Goal: Task Accomplishment & Management: Complete application form

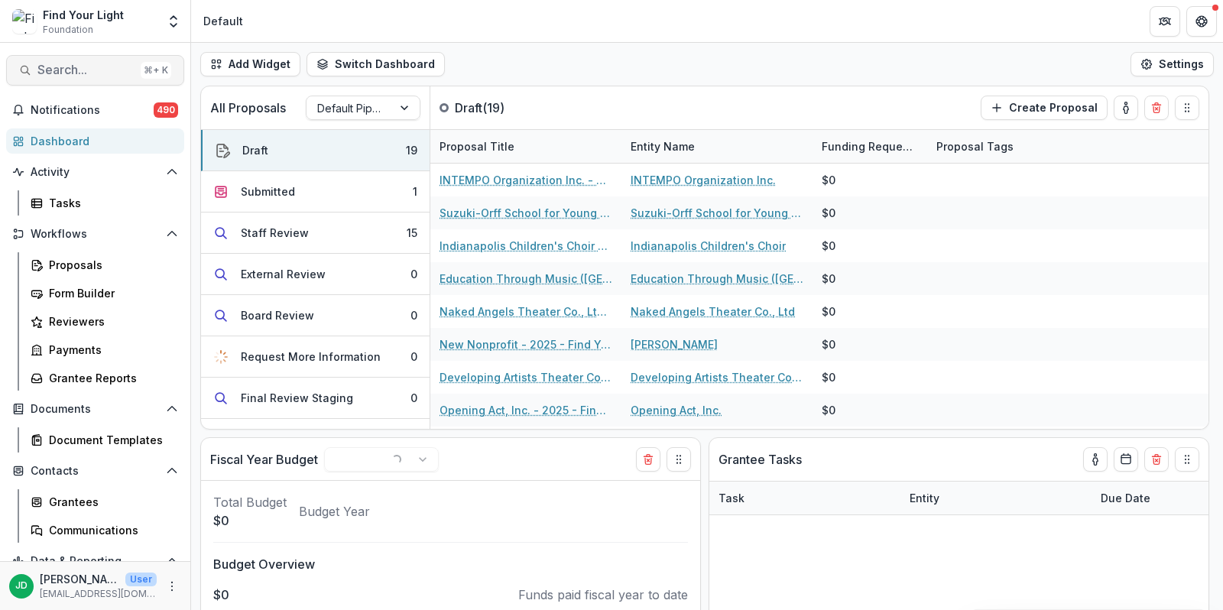
click at [58, 67] on span "Search..." at bounding box center [85, 70] width 97 height 15
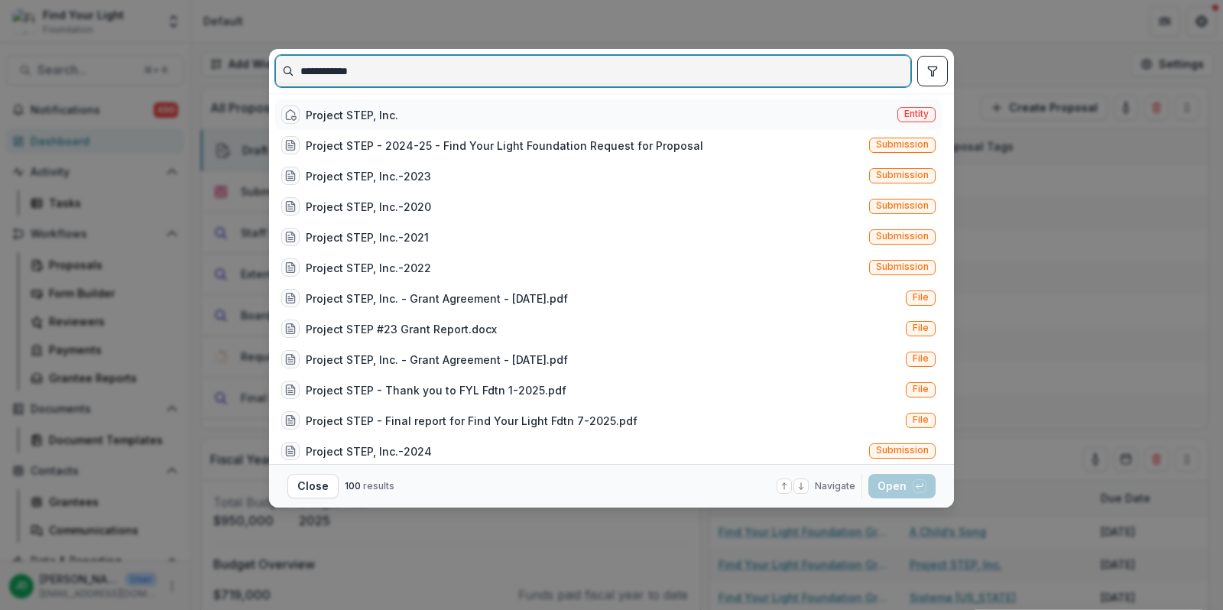
type input "**********"
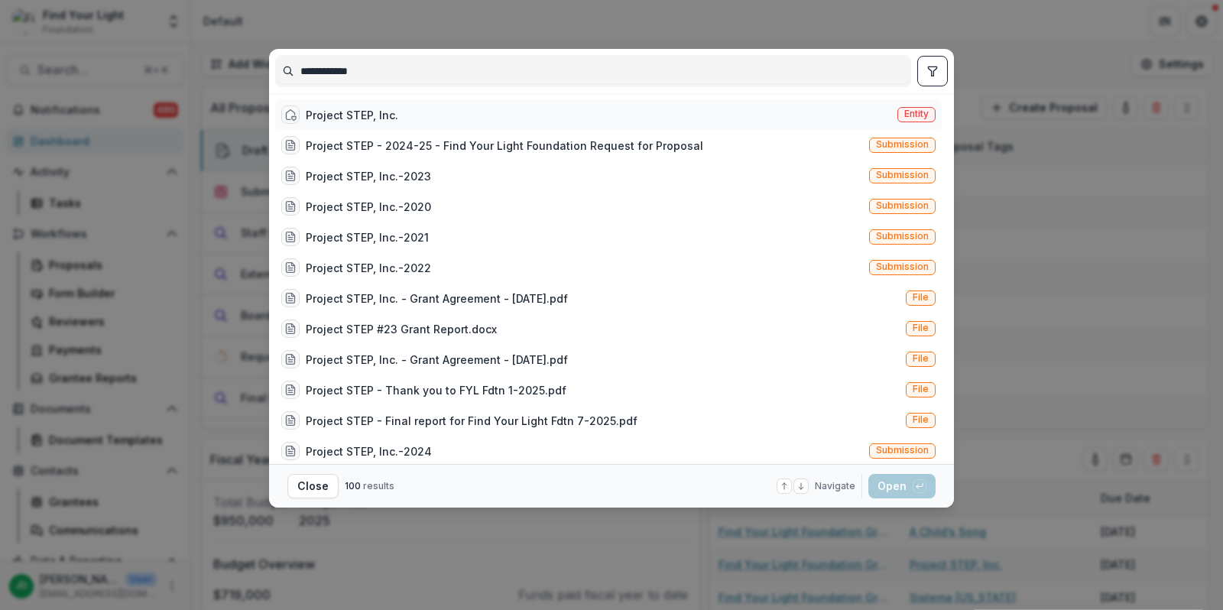
click at [351, 114] on div "Project STEP, Inc." at bounding box center [352, 115] width 93 height 16
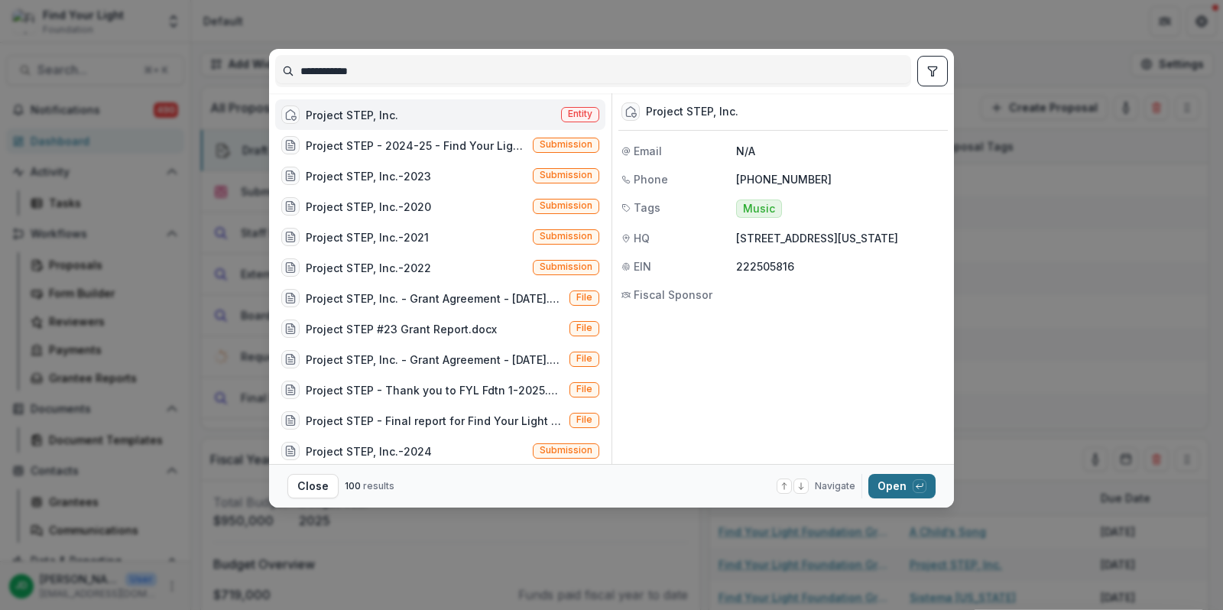
click at [895, 479] on button "Open with enter key" at bounding box center [901, 486] width 67 height 24
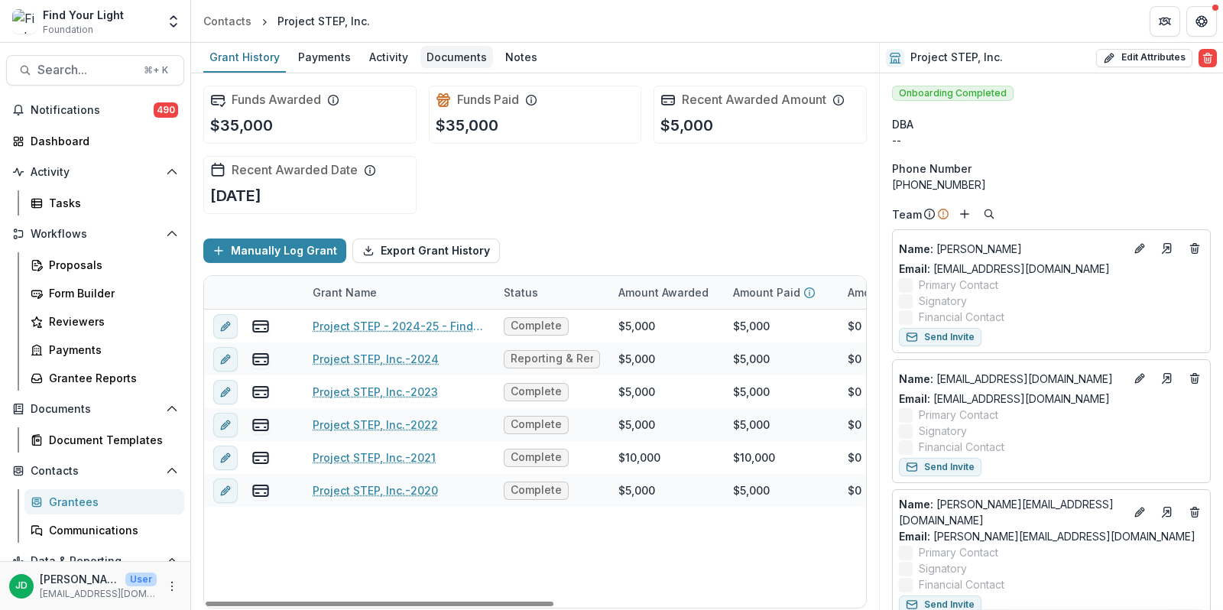
click at [459, 57] on div "Documents" at bounding box center [456, 57] width 73 height 22
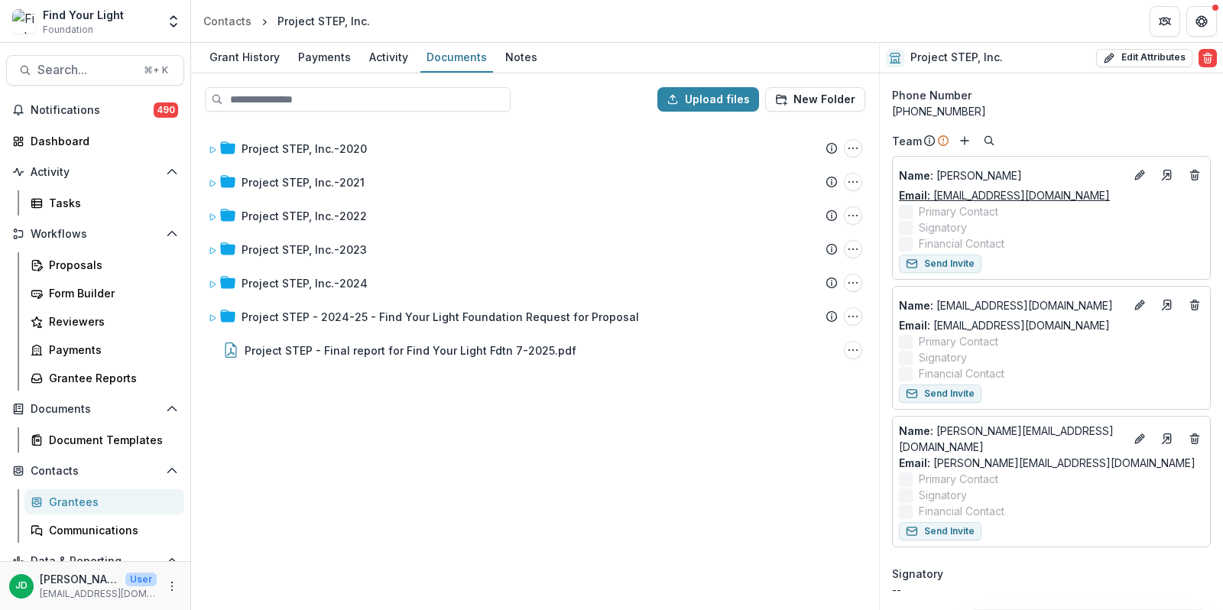
scroll to position [70, 0]
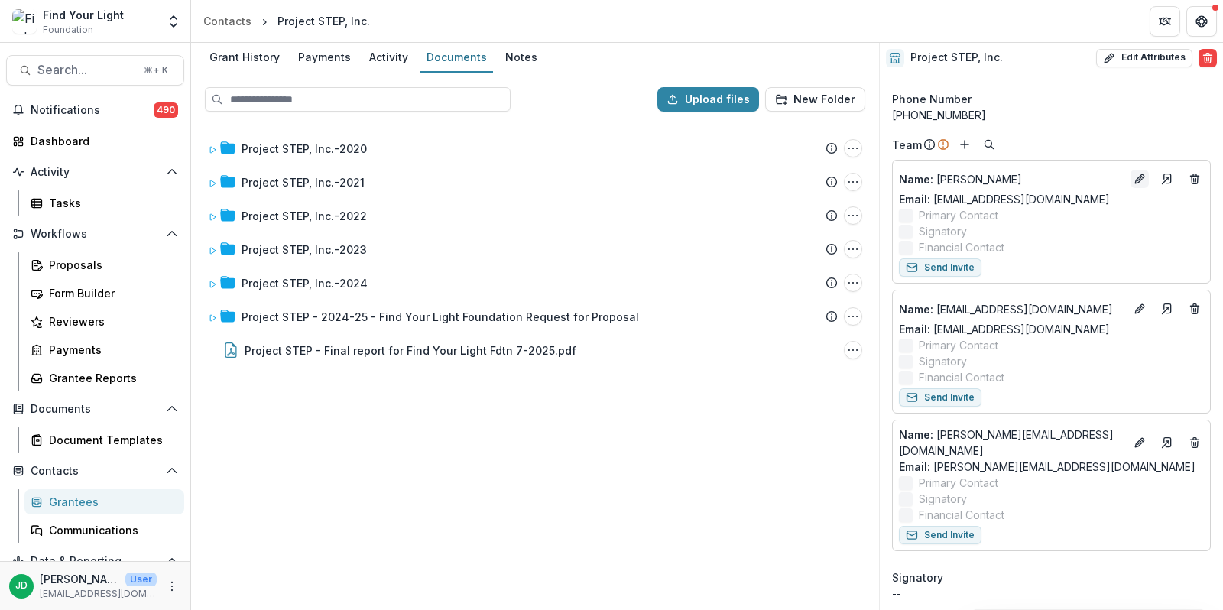
click at [1135, 177] on icon "Edit" at bounding box center [1140, 179] width 12 height 12
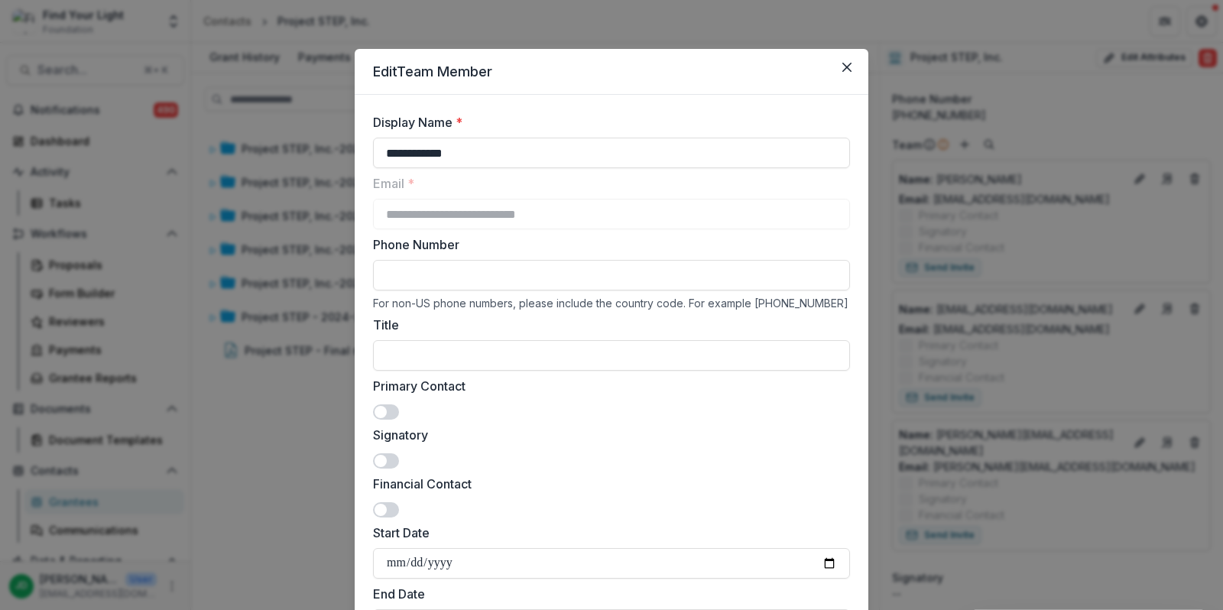
click at [381, 410] on span at bounding box center [381, 412] width 12 height 12
click at [381, 456] on span at bounding box center [381, 461] width 12 height 12
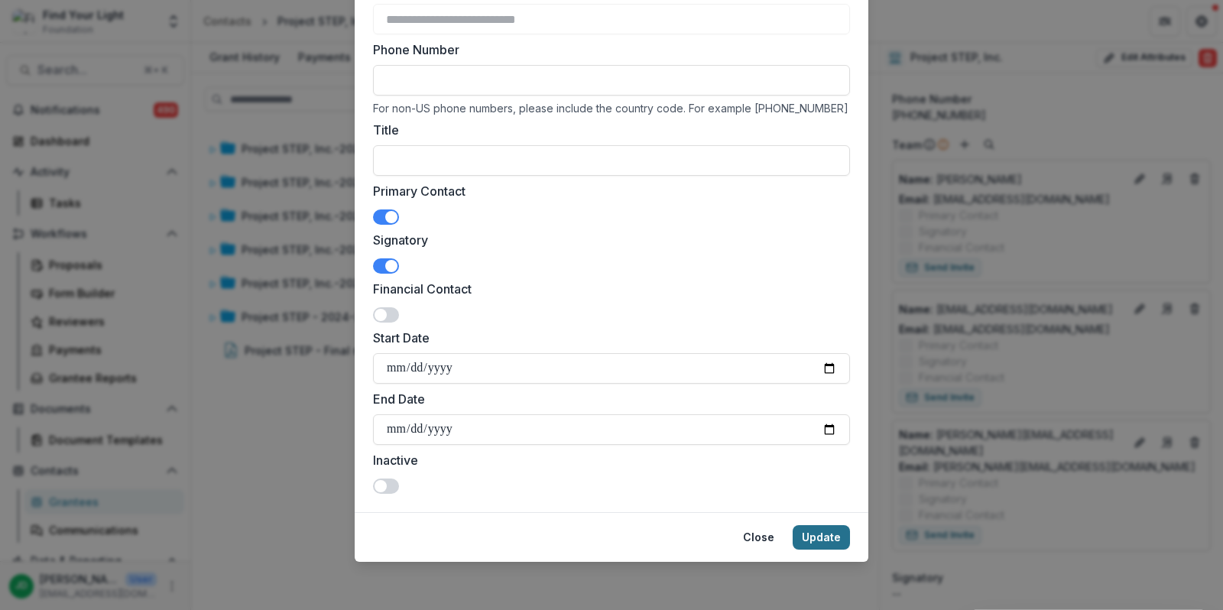
click at [810, 534] on button "Update" at bounding box center [821, 537] width 57 height 24
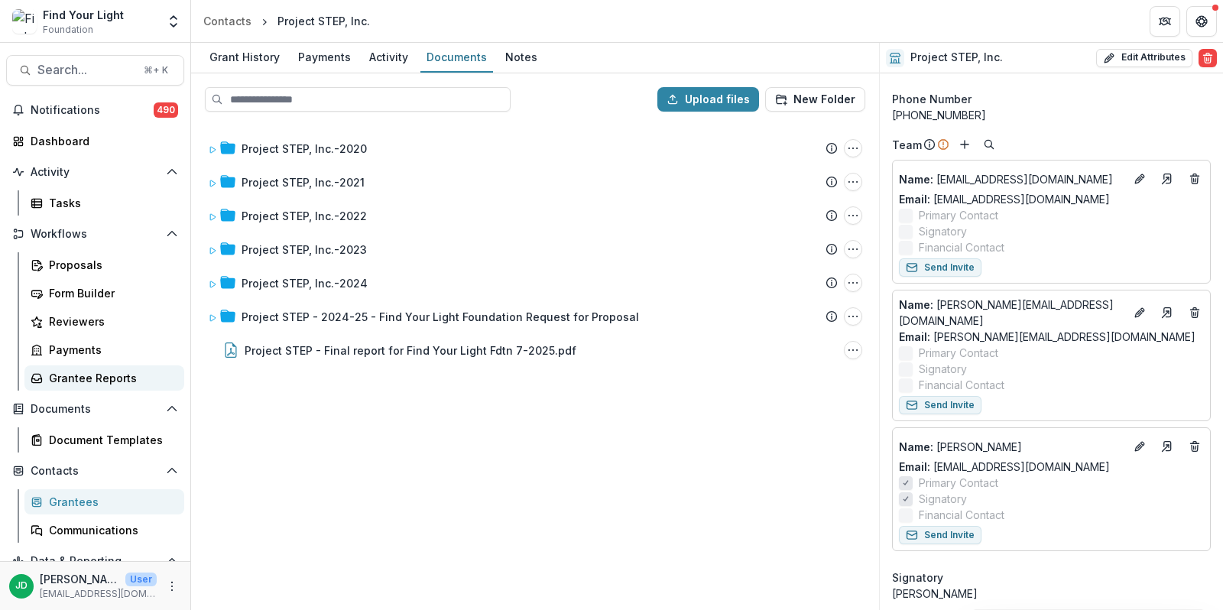
click at [115, 377] on div "Grantee Reports" at bounding box center [110, 378] width 123 height 16
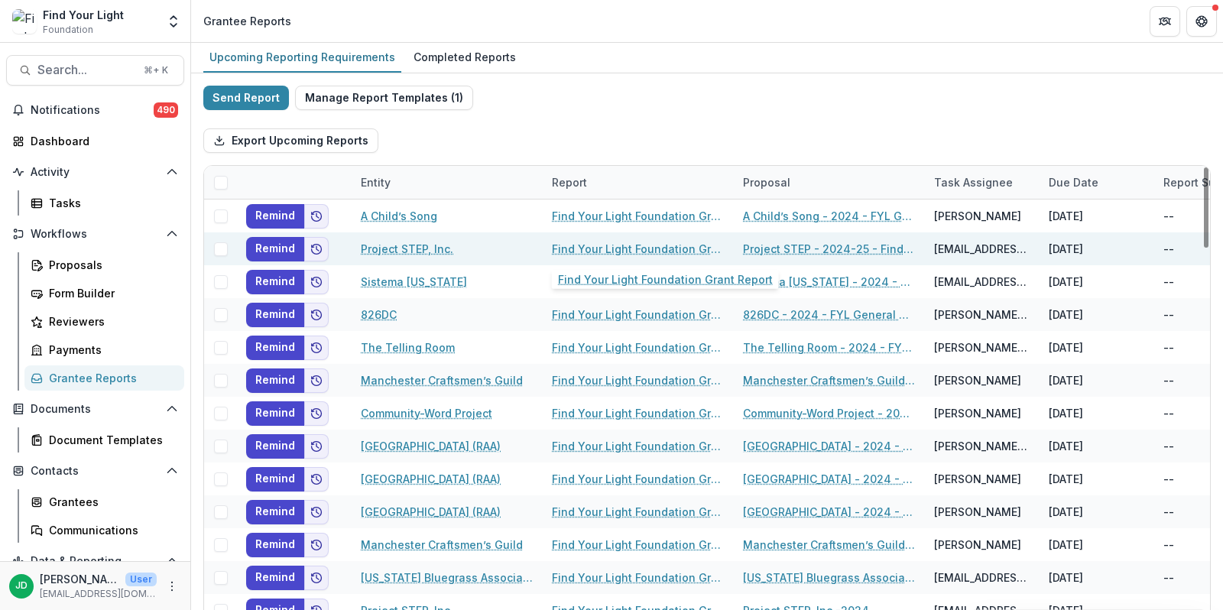
click at [602, 249] on link "Find Your Light Foundation Grant Report" at bounding box center [638, 249] width 173 height 16
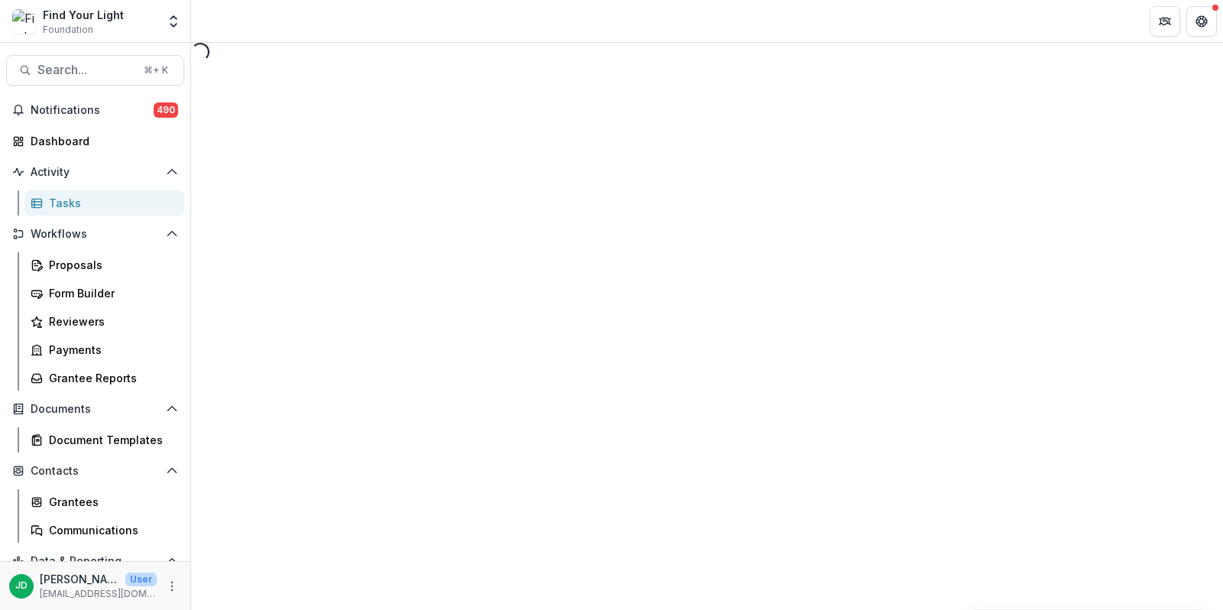
select select "********"
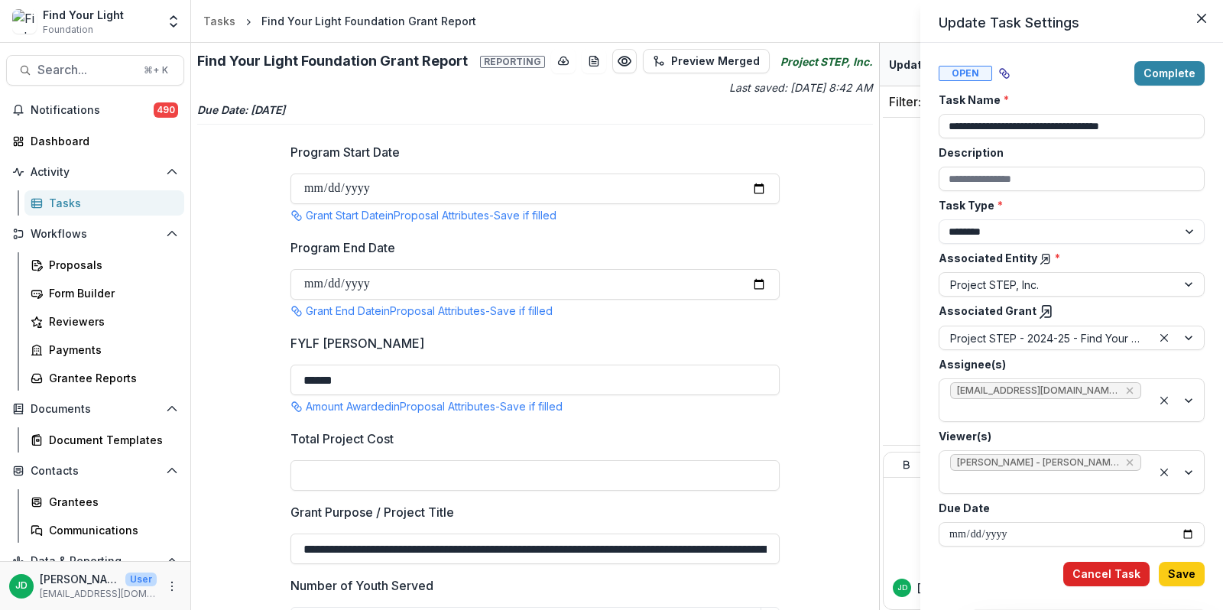
click at [1106, 566] on button "Cancel Task" at bounding box center [1106, 574] width 86 height 24
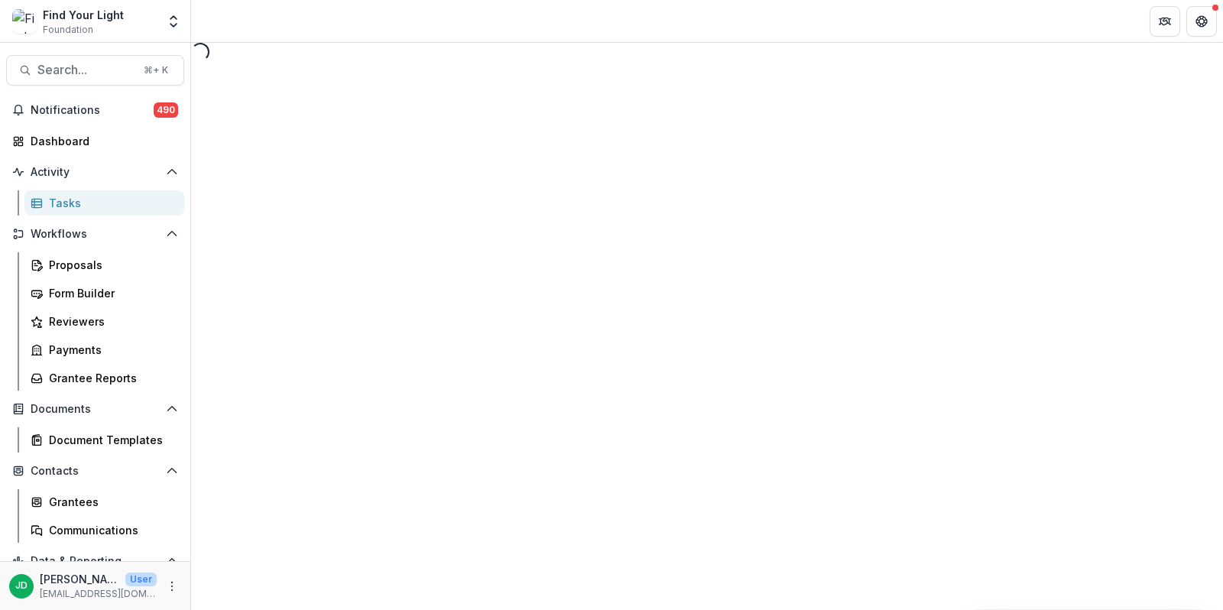
select select "********"
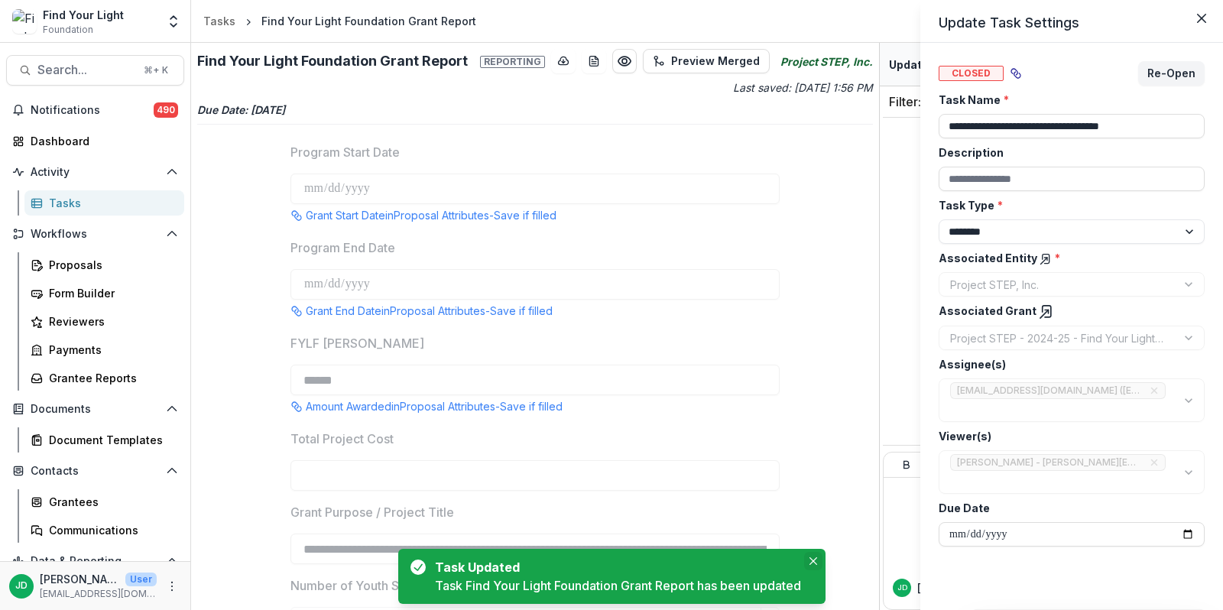
click at [814, 557] on icon "Close" at bounding box center [814, 561] width 8 height 8
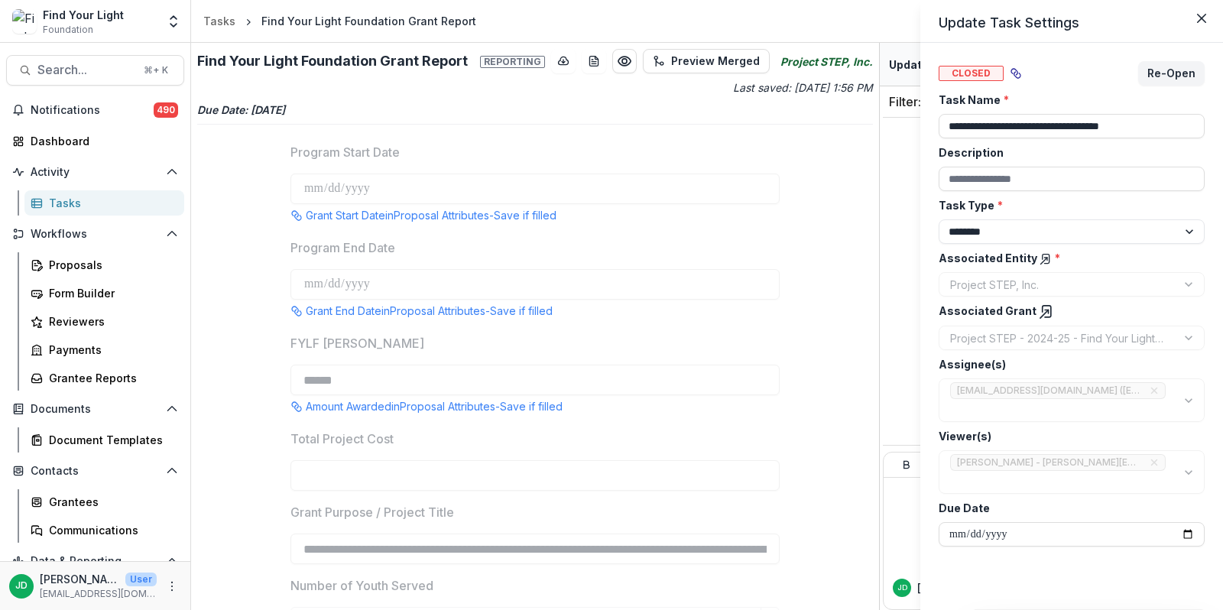
click at [68, 204] on div "**********" at bounding box center [611, 305] width 1223 height 610
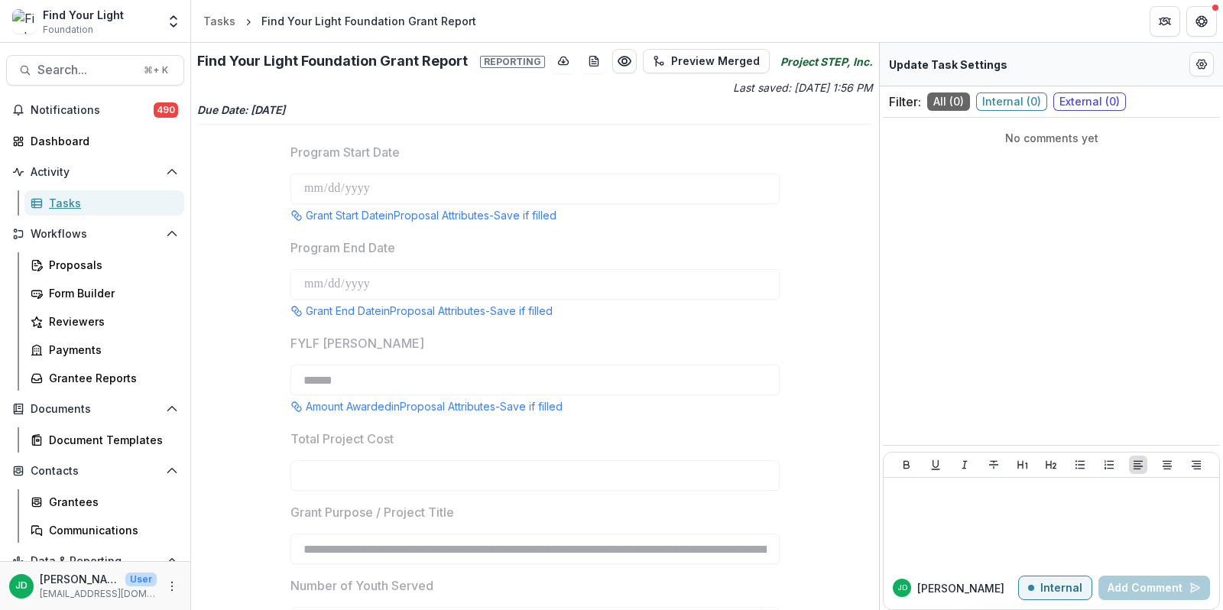
click at [68, 204] on div "Tasks" at bounding box center [110, 203] width 123 height 16
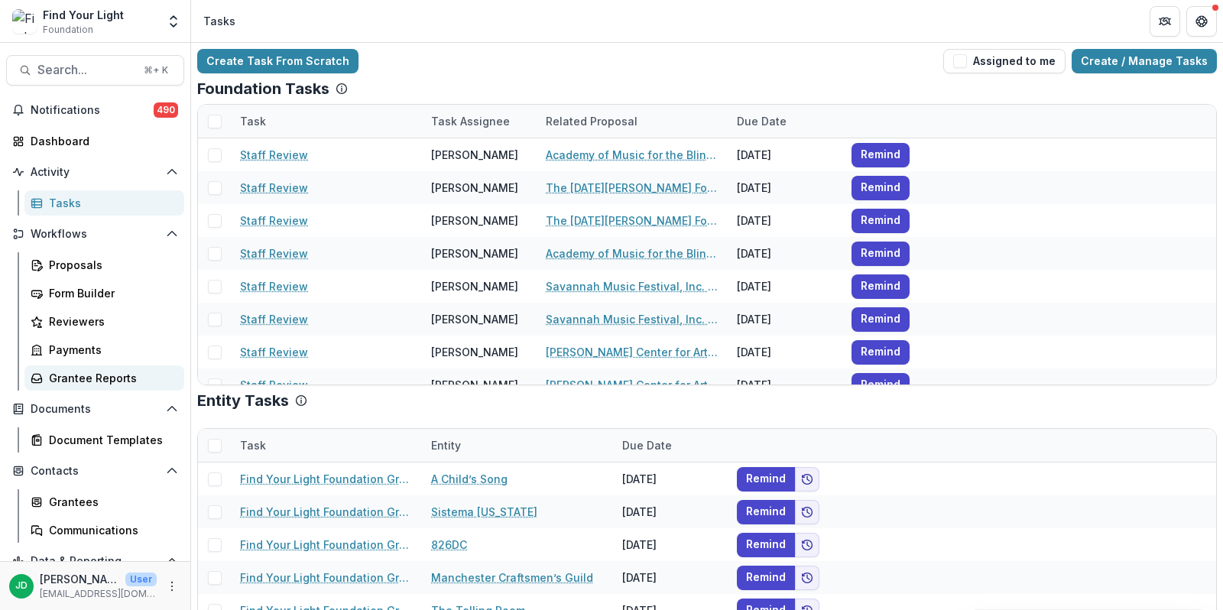
click at [73, 374] on div "Grantee Reports" at bounding box center [110, 378] width 123 height 16
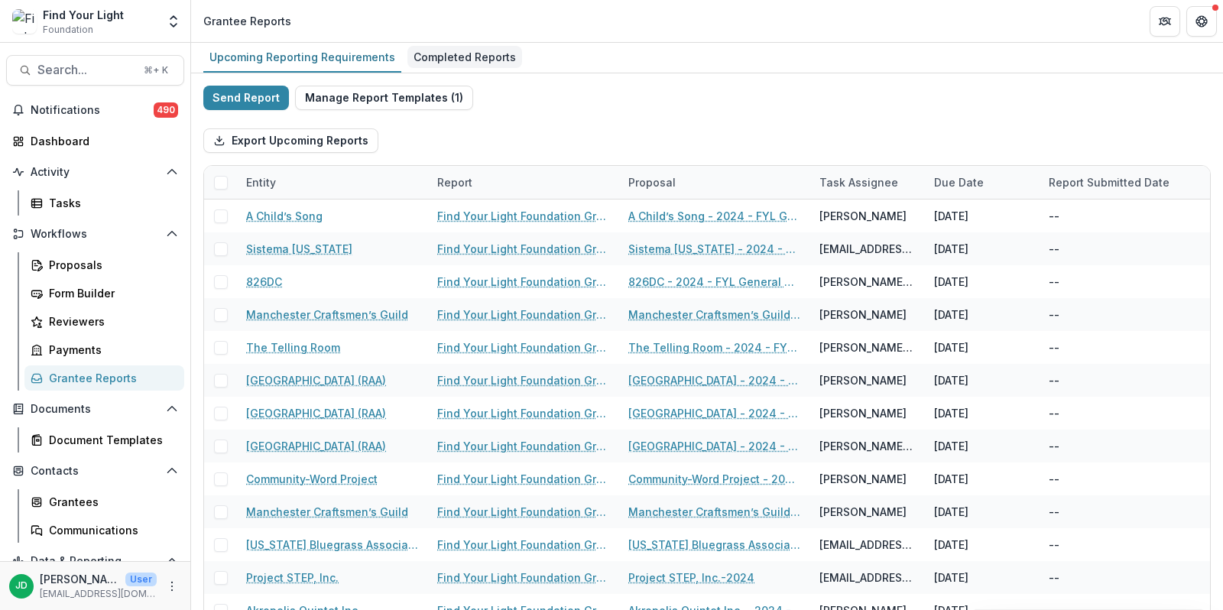
click at [469, 57] on div "Completed Reports" at bounding box center [464, 57] width 115 height 22
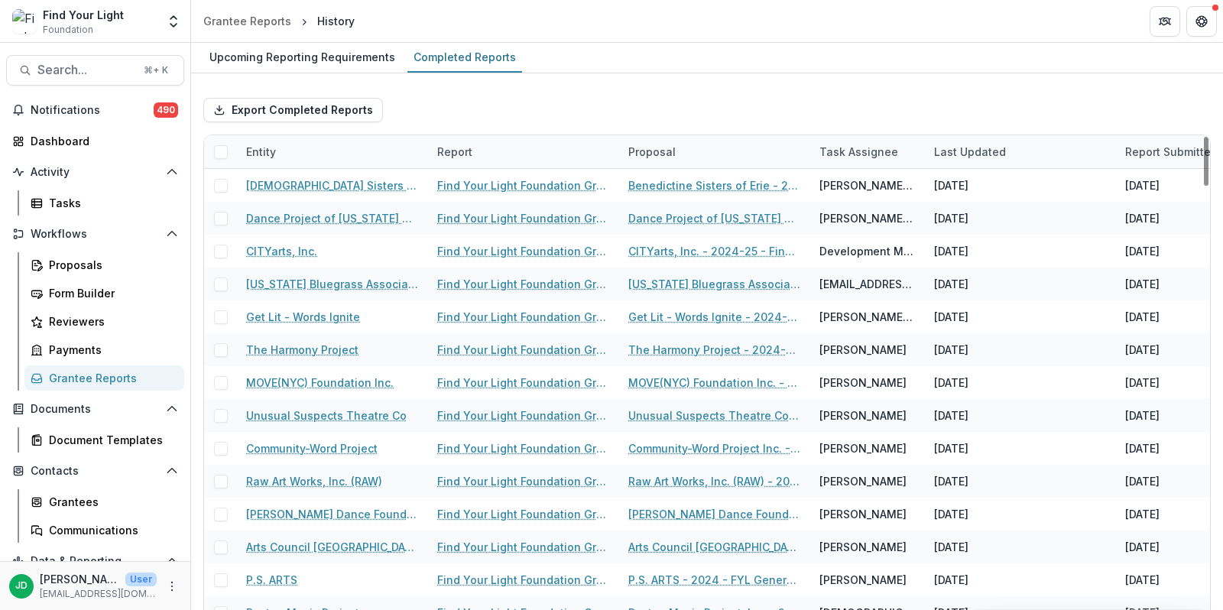
click at [310, 147] on div "Entity" at bounding box center [332, 151] width 191 height 33
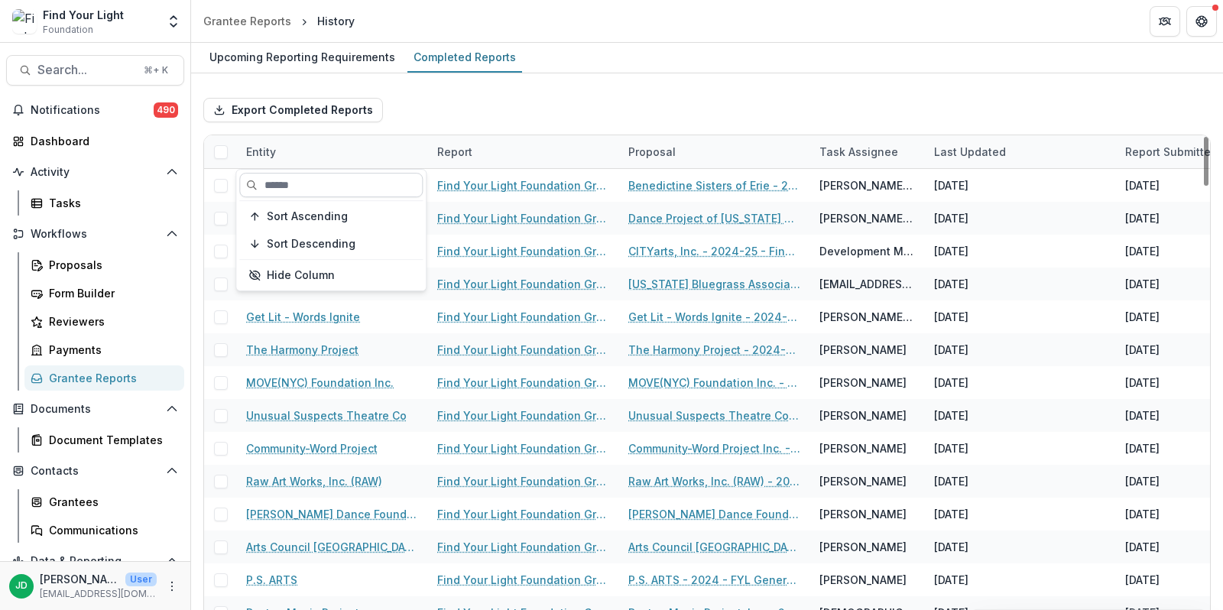
click at [313, 177] on input at bounding box center [330, 185] width 183 height 24
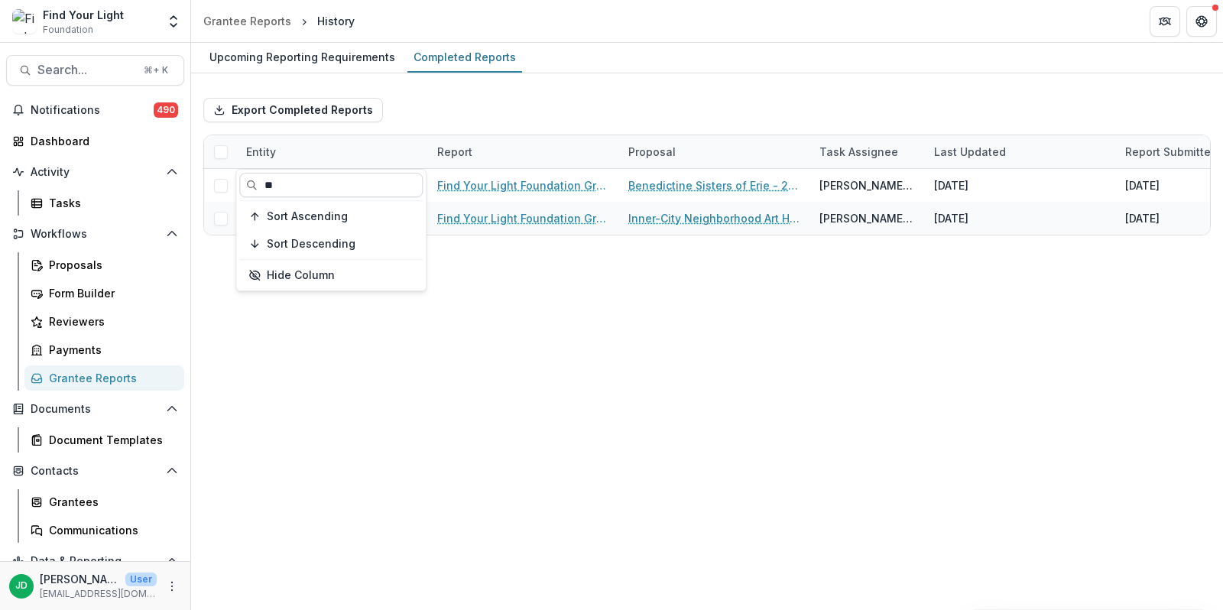
type input "*"
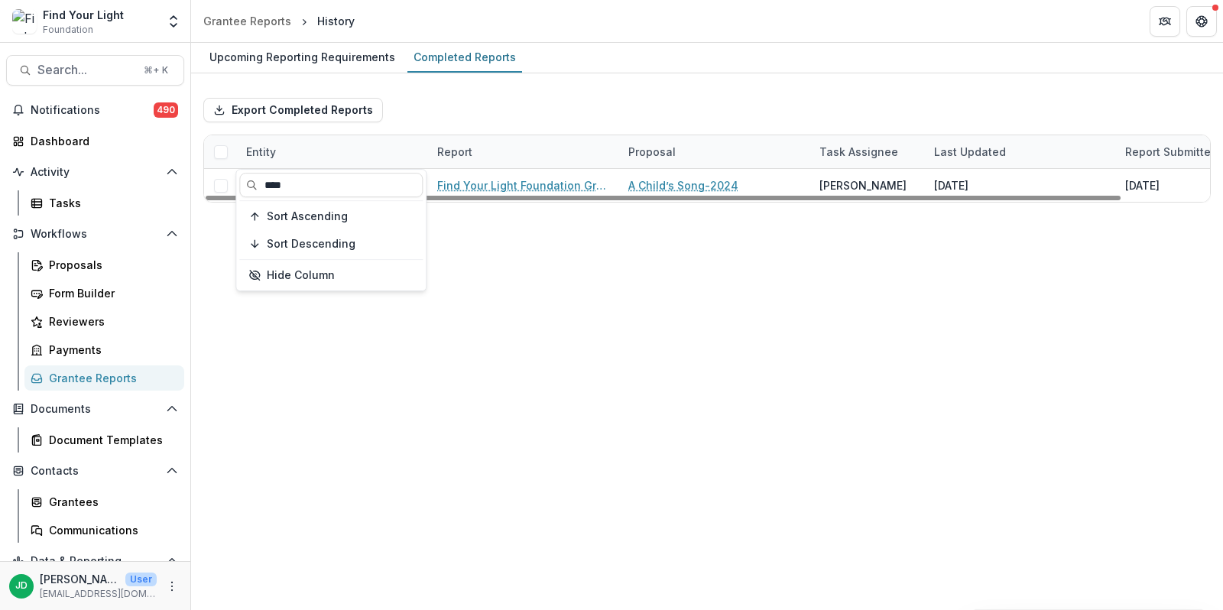
type input "****"
click at [488, 276] on div "Upcoming Reporting Requirements Completed Reports Export Completed Reports Enti…" at bounding box center [707, 326] width 1032 height 567
click at [92, 371] on div "Grantee Reports" at bounding box center [110, 378] width 123 height 16
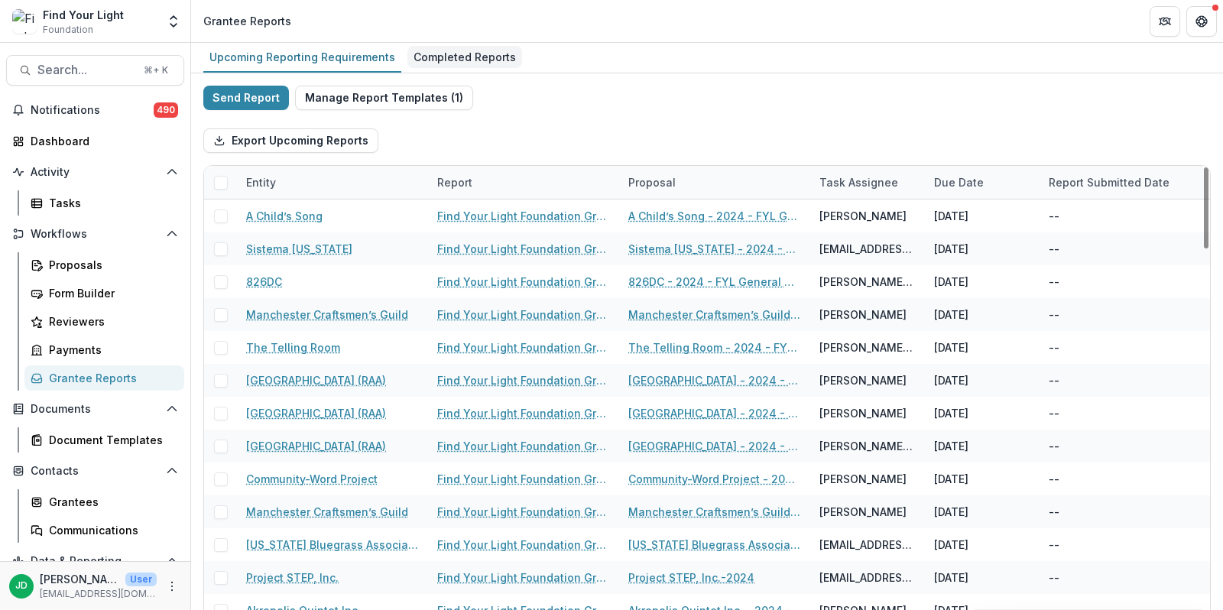
click at [440, 57] on div "Completed Reports" at bounding box center [464, 57] width 115 height 22
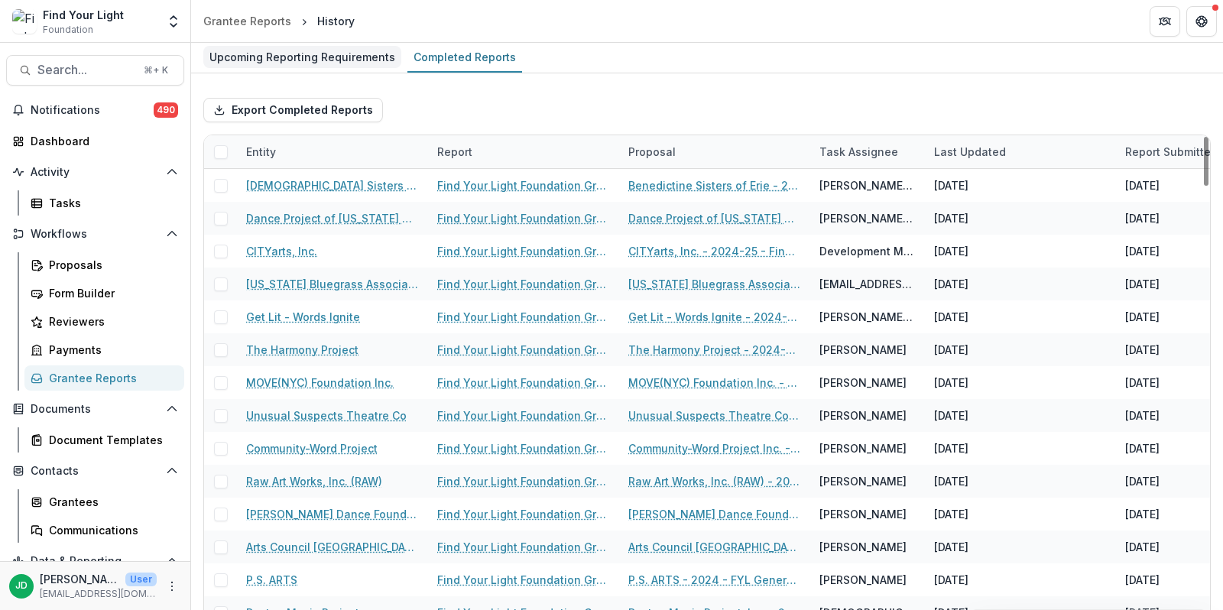
click at [303, 57] on div "Upcoming Reporting Requirements" at bounding box center [302, 57] width 198 height 22
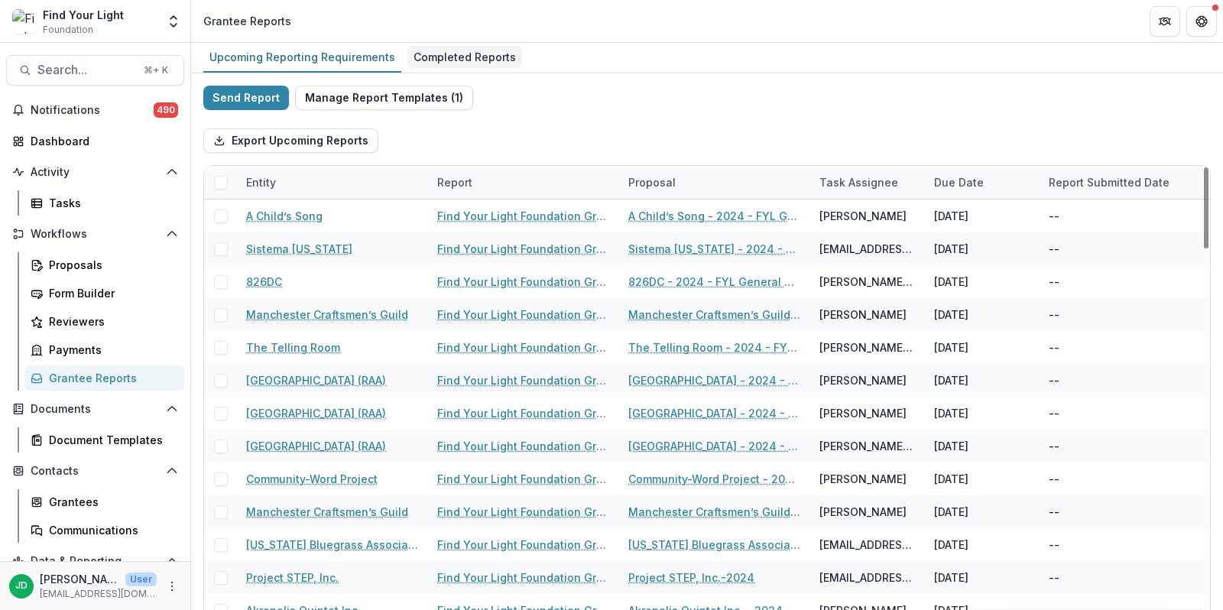
click at [439, 59] on div "Completed Reports" at bounding box center [464, 57] width 115 height 22
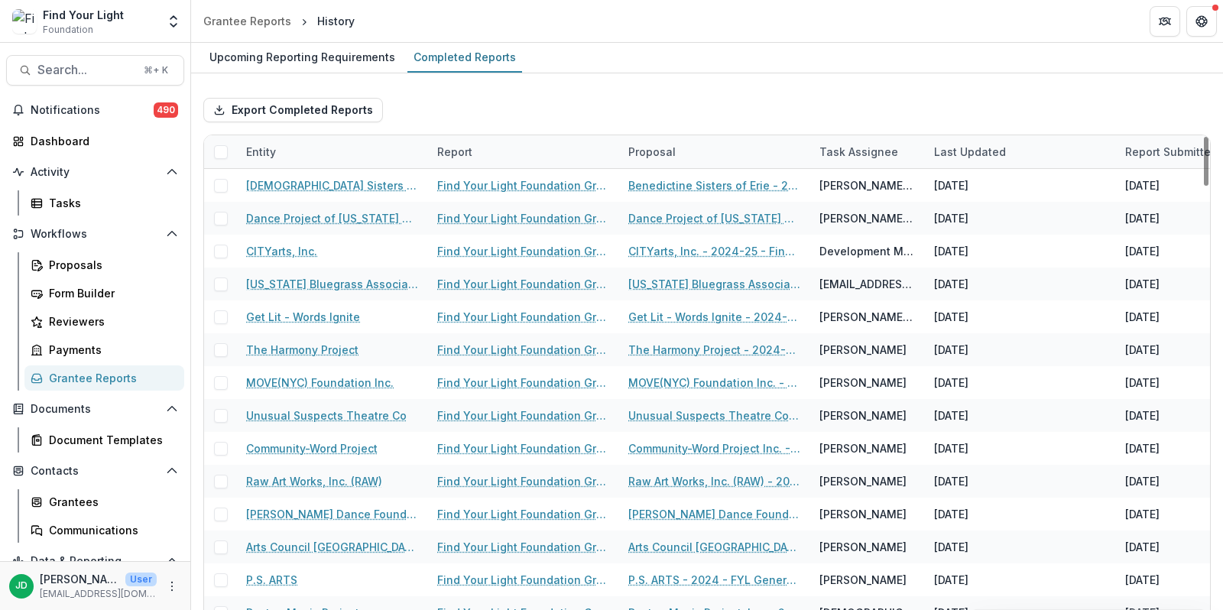
click at [353, 149] on div "Entity" at bounding box center [332, 151] width 191 height 33
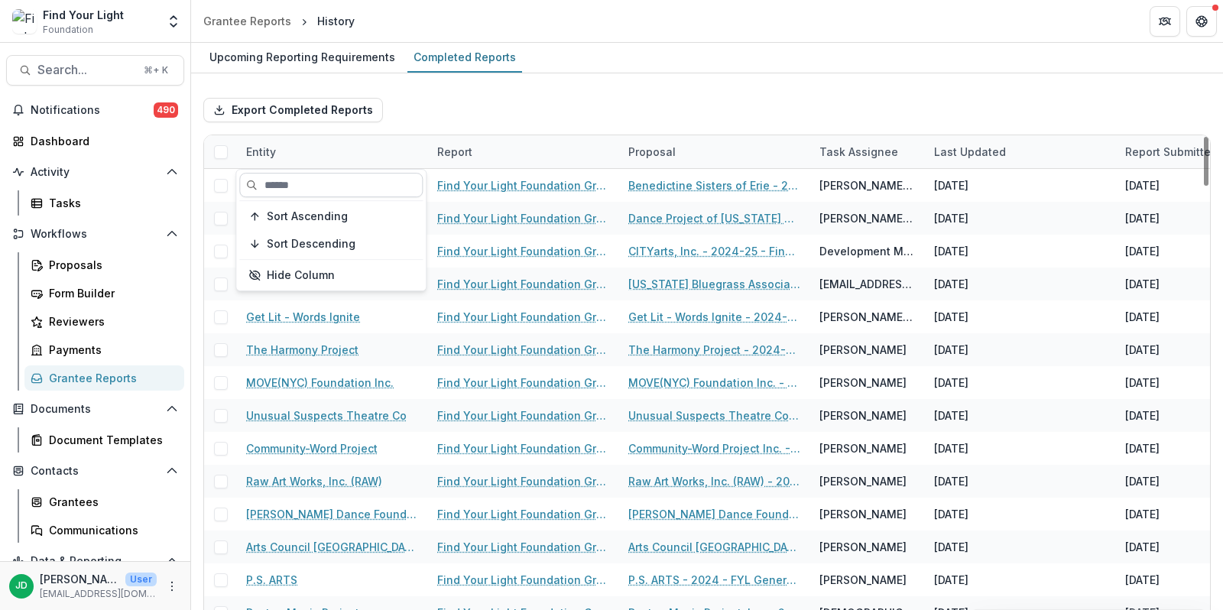
click at [343, 187] on input at bounding box center [330, 185] width 183 height 24
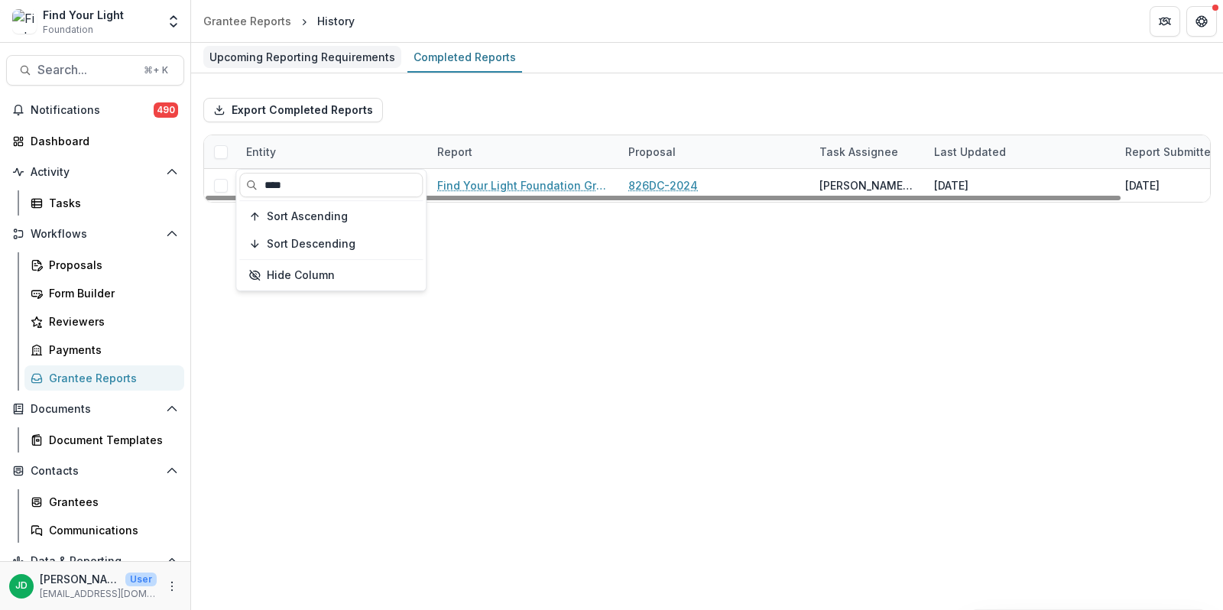
type input "****"
click at [307, 54] on div "Upcoming Reporting Requirements" at bounding box center [302, 57] width 198 height 22
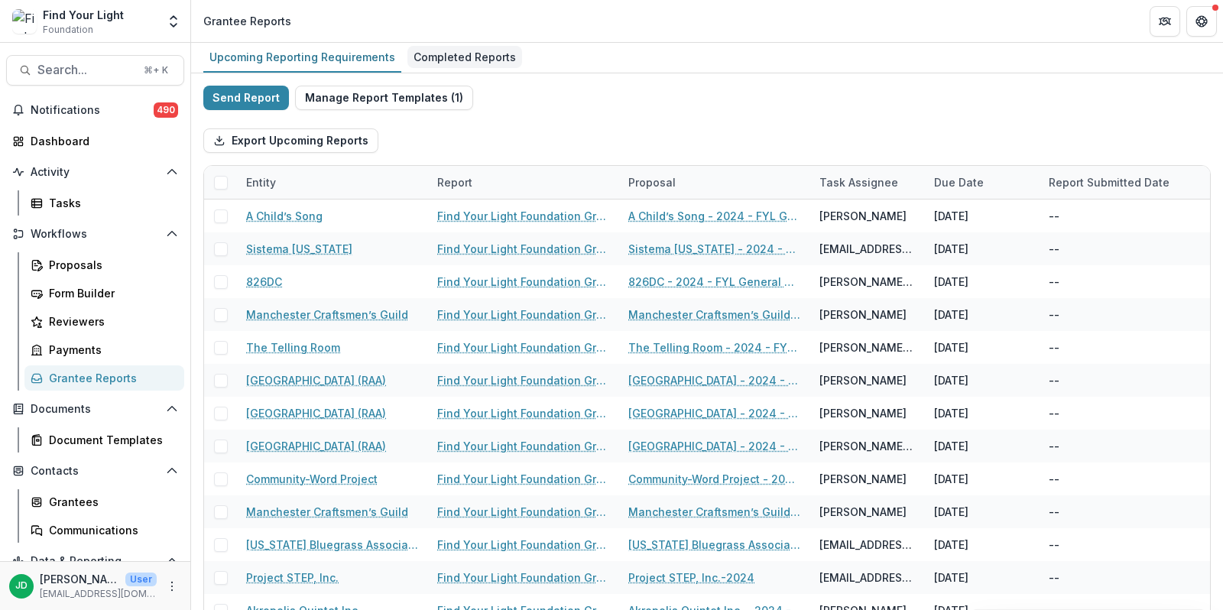
click at [443, 54] on div "Completed Reports" at bounding box center [464, 57] width 115 height 22
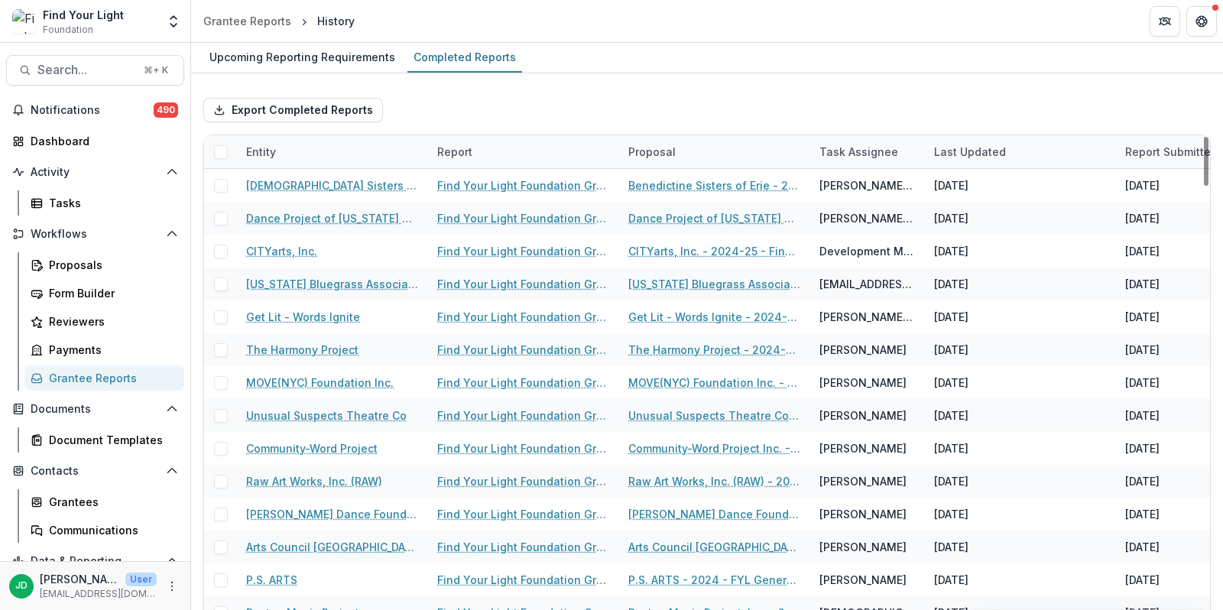
click at [296, 156] on div "Entity" at bounding box center [332, 151] width 191 height 33
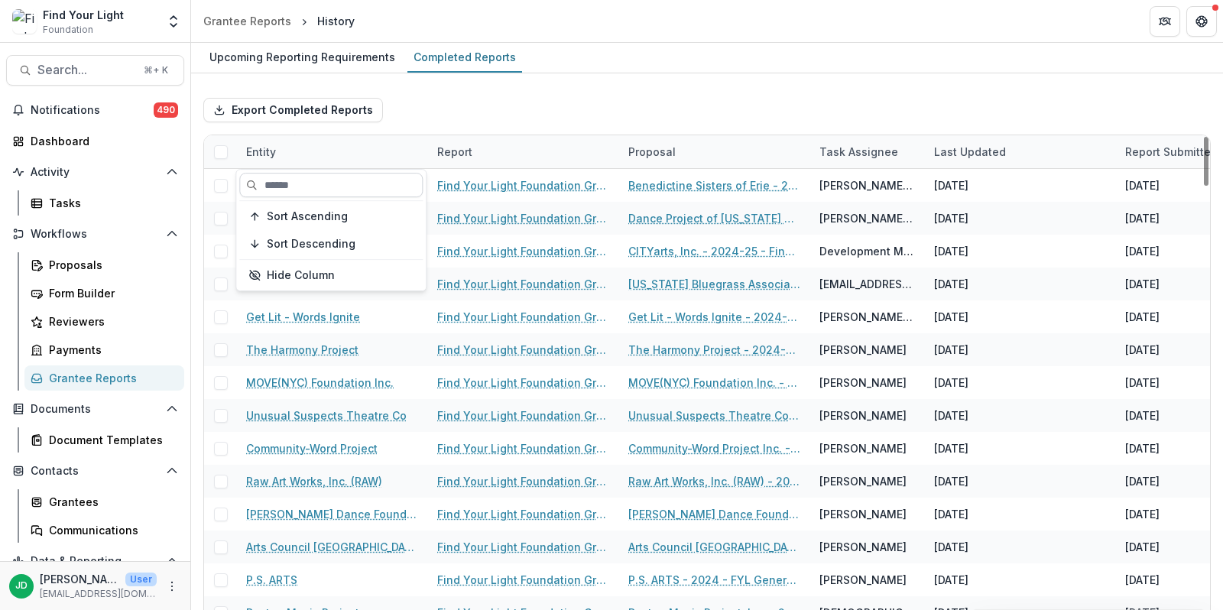
click at [310, 182] on input at bounding box center [330, 185] width 183 height 24
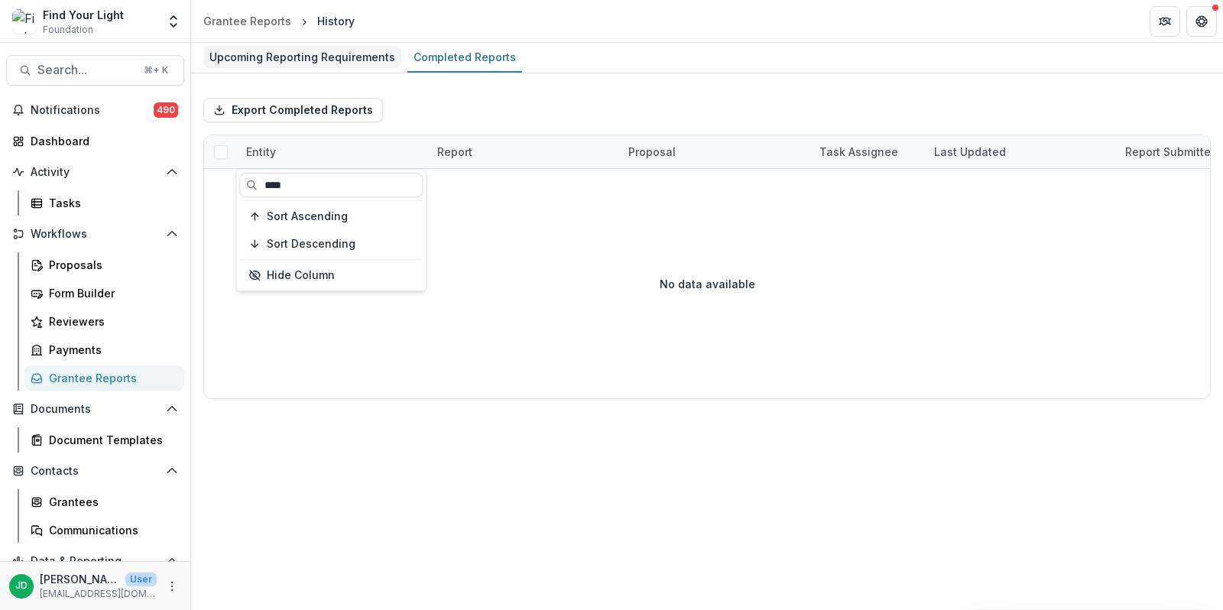
type input "****"
click at [269, 56] on div "Upcoming Reporting Requirements" at bounding box center [302, 57] width 198 height 22
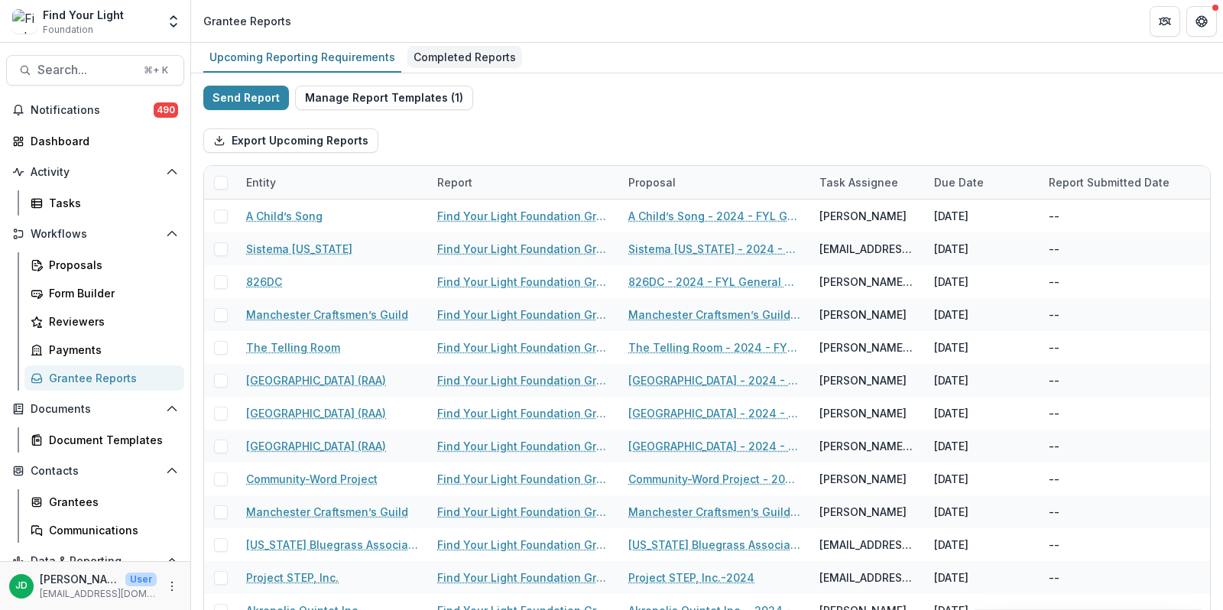
click at [435, 53] on div "Completed Reports" at bounding box center [464, 57] width 115 height 22
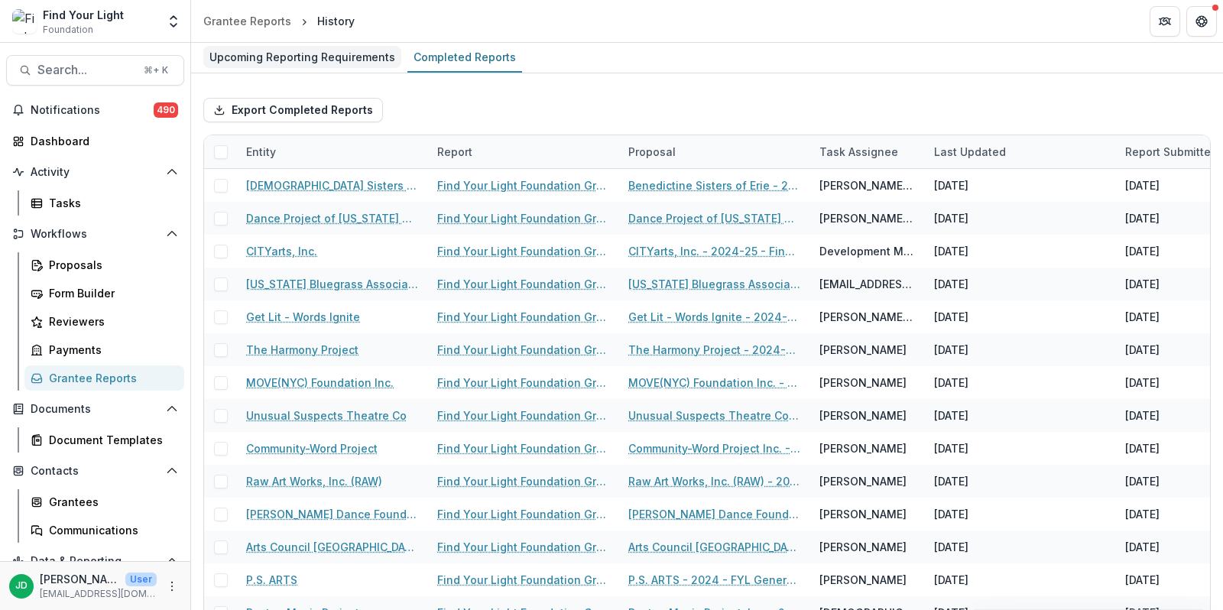
click at [325, 60] on div "Upcoming Reporting Requirements" at bounding box center [302, 57] width 198 height 22
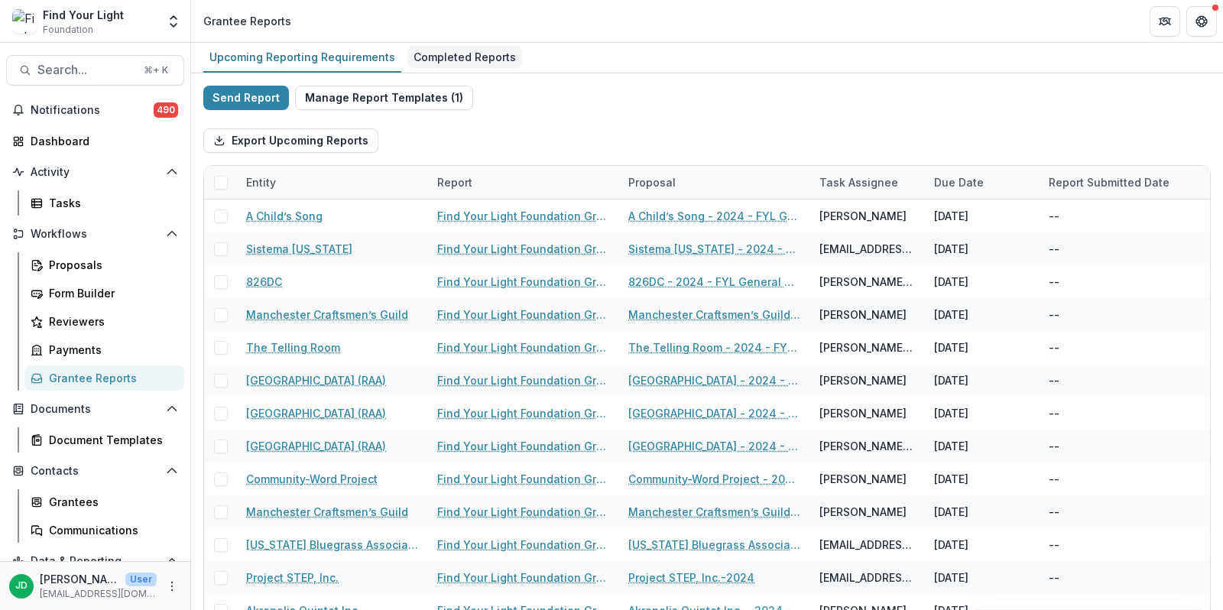
click at [440, 57] on div "Completed Reports" at bounding box center [464, 57] width 115 height 22
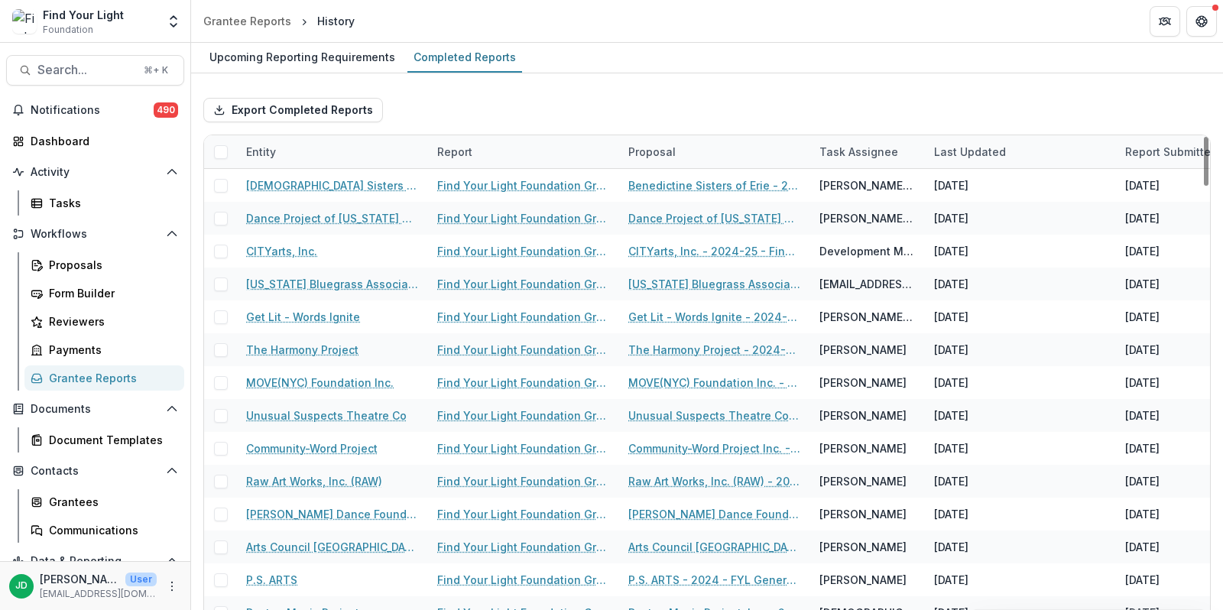
click at [334, 148] on div "Entity" at bounding box center [332, 151] width 191 height 33
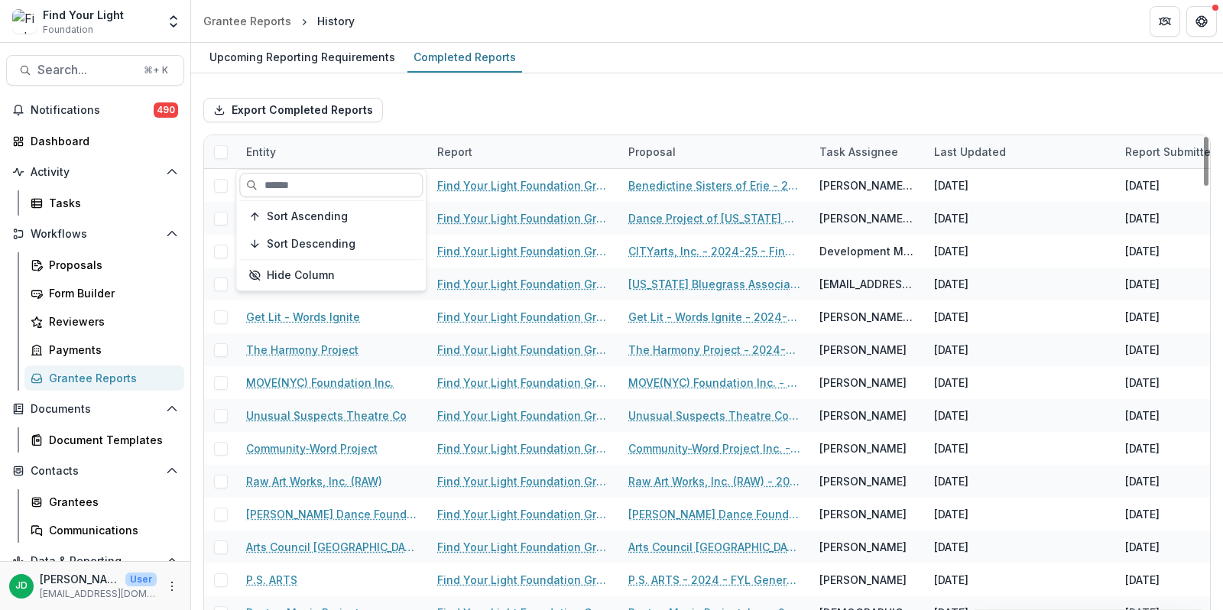
click at [326, 184] on input at bounding box center [330, 185] width 183 height 24
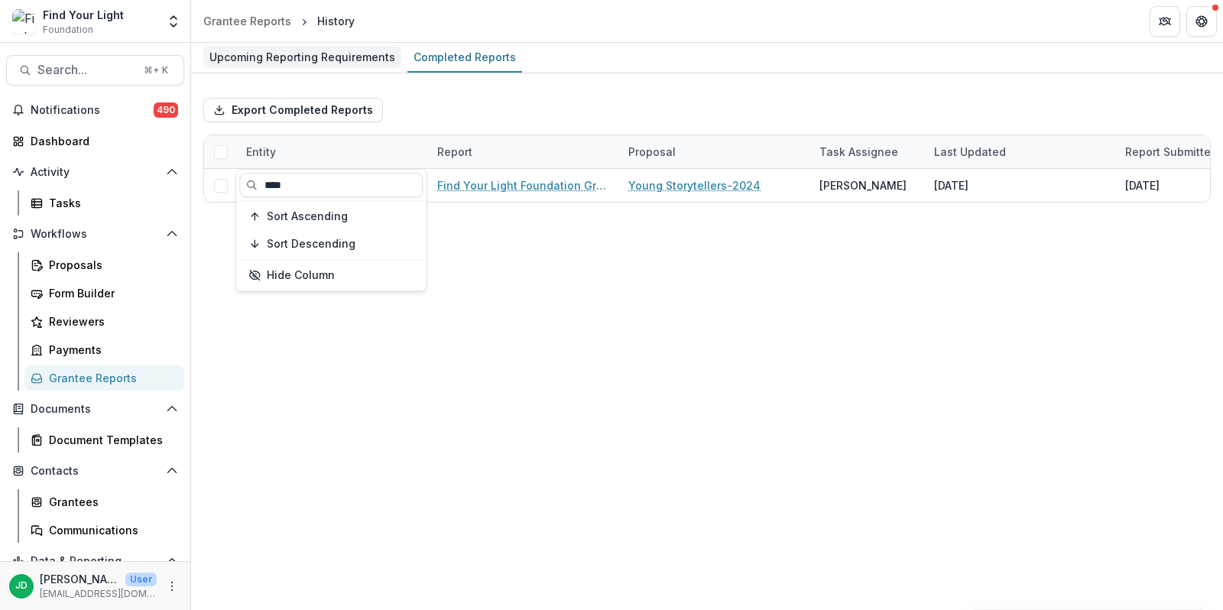
type input "****"
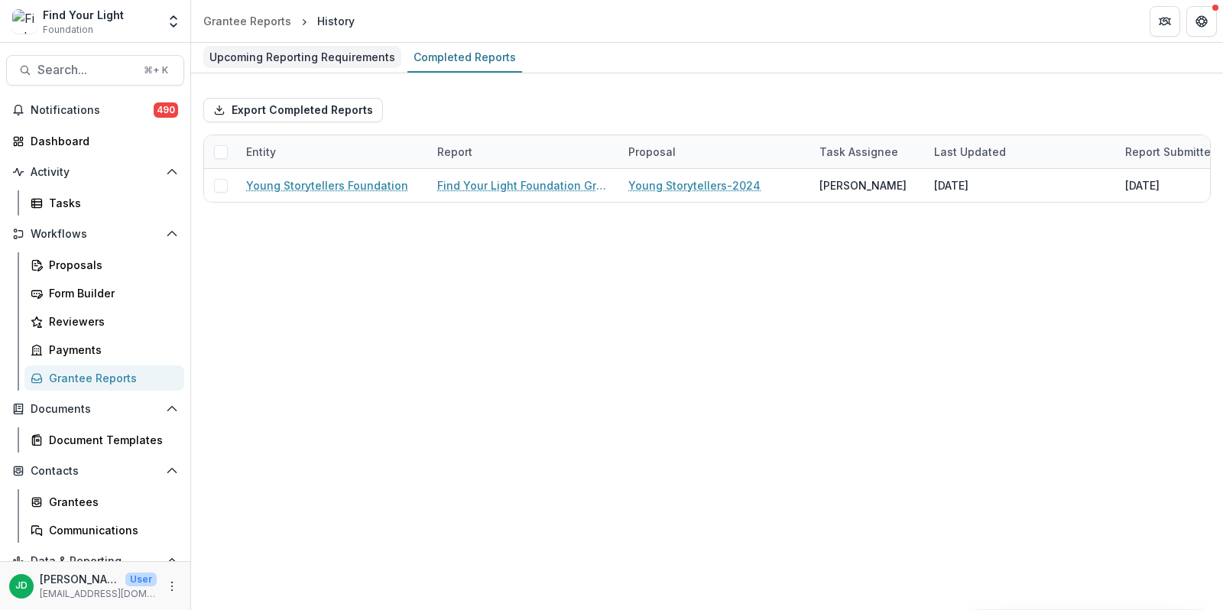
click at [317, 60] on div "Upcoming Reporting Requirements" at bounding box center [302, 57] width 198 height 22
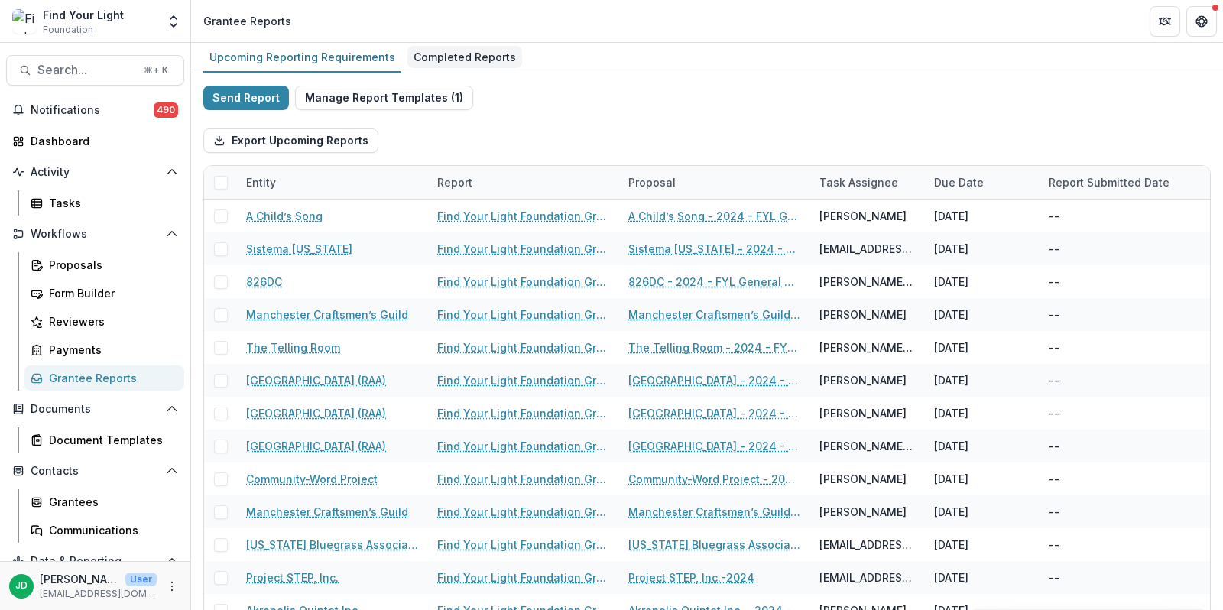
click at [408, 60] on div "Completed Reports" at bounding box center [464, 57] width 115 height 22
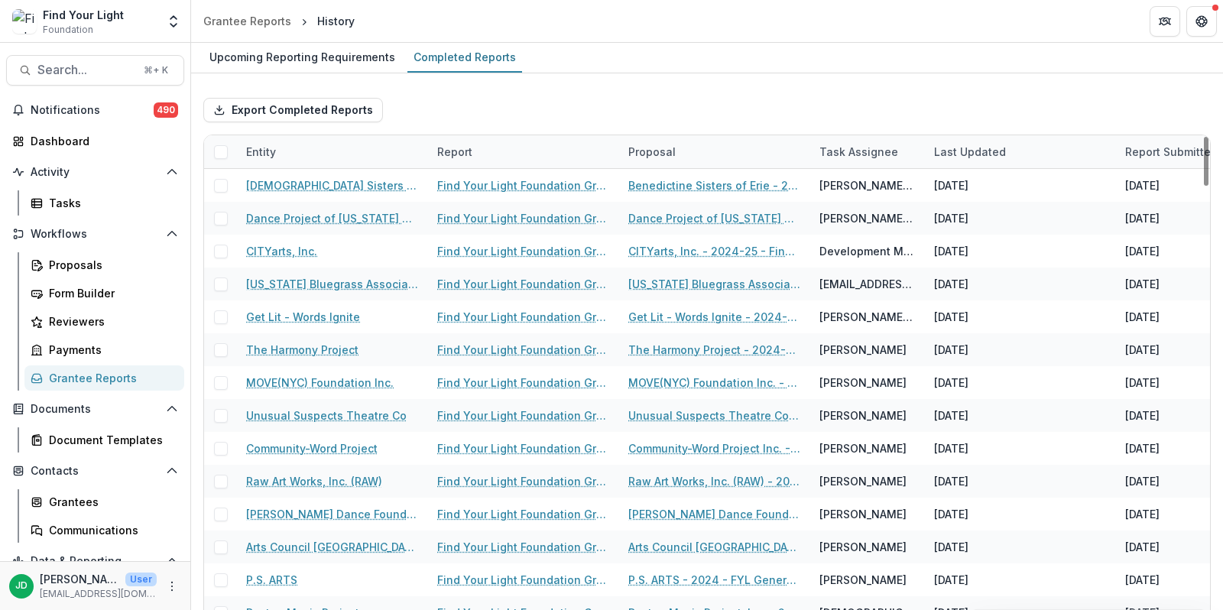
click at [365, 152] on div "Entity" at bounding box center [332, 151] width 191 height 33
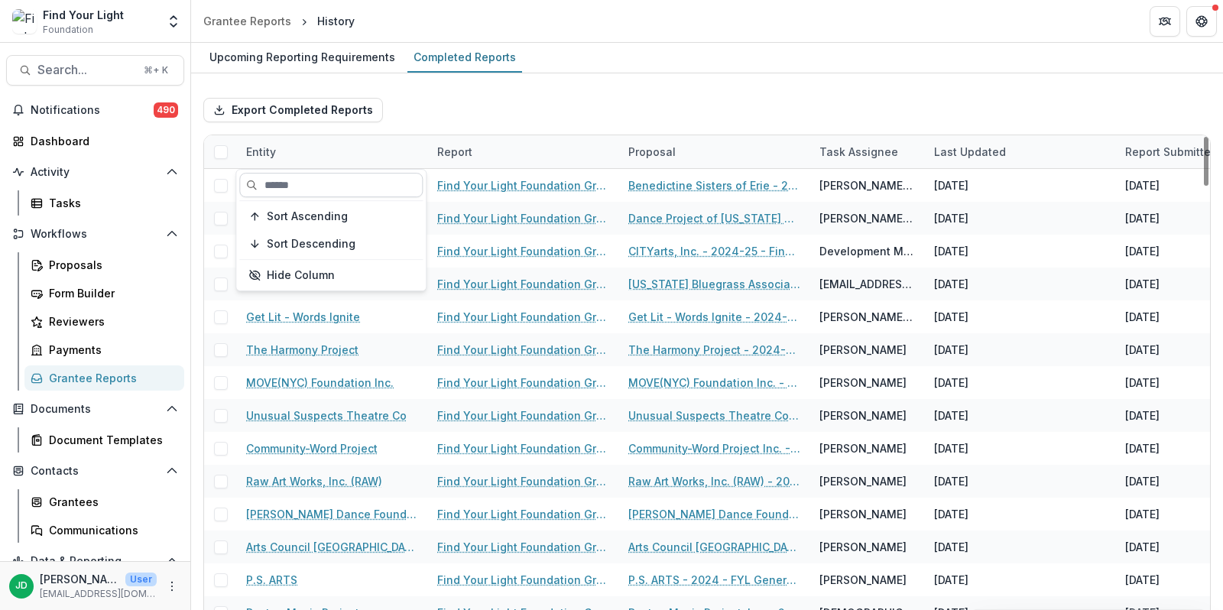
click at [334, 190] on input at bounding box center [330, 185] width 183 height 24
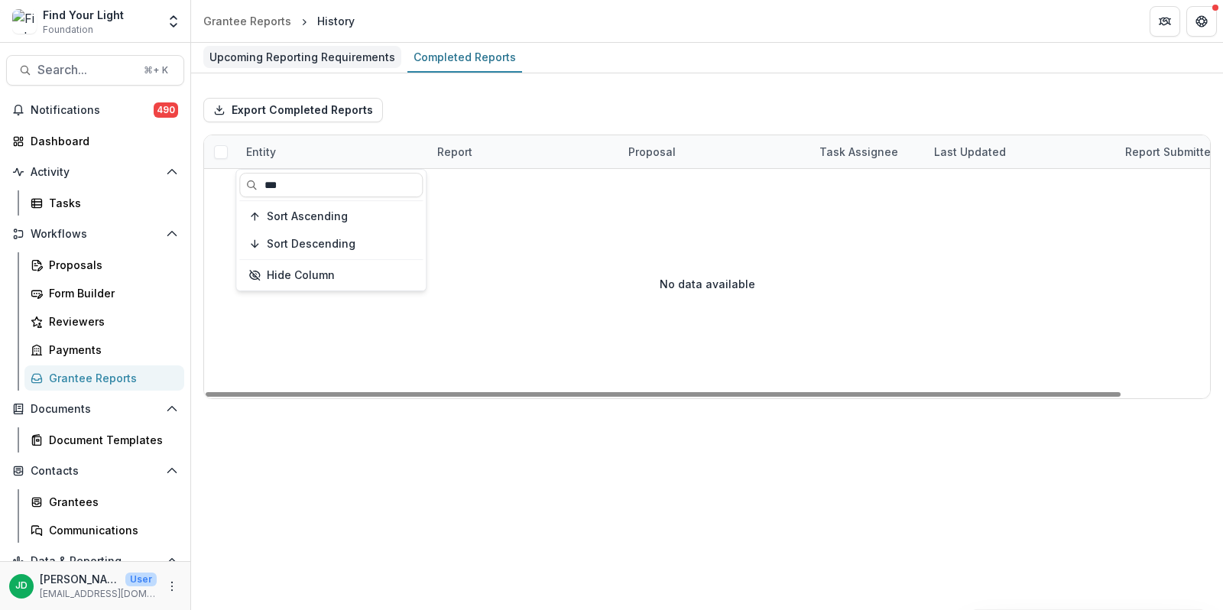
type input "***"
click at [285, 48] on div "Upcoming Reporting Requirements" at bounding box center [302, 57] width 198 height 22
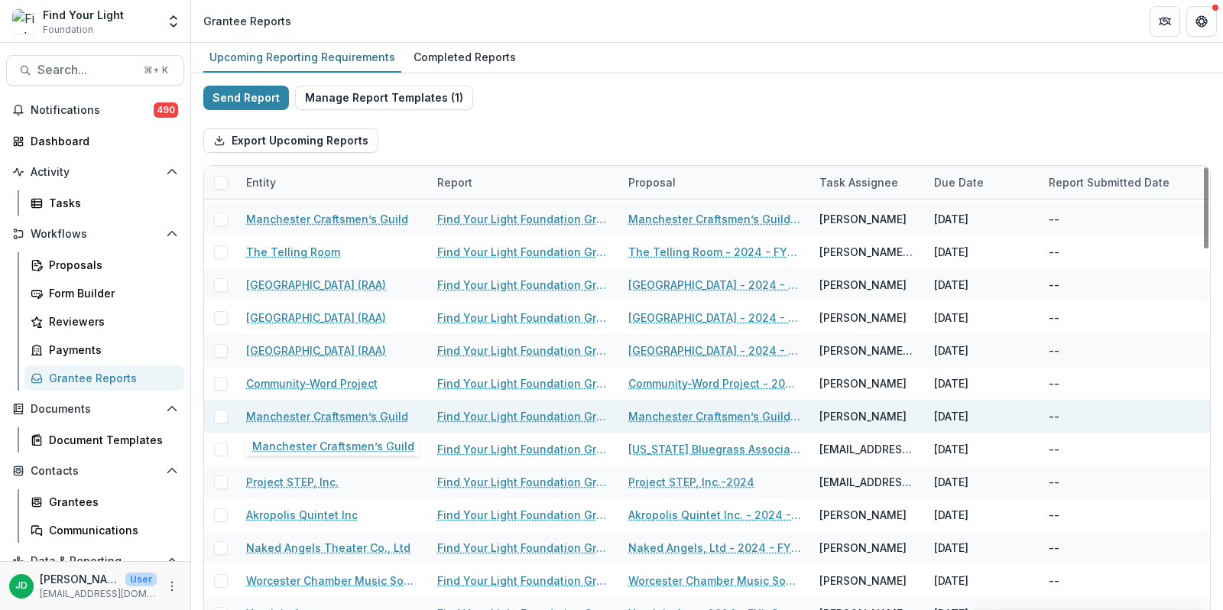
scroll to position [94, 0]
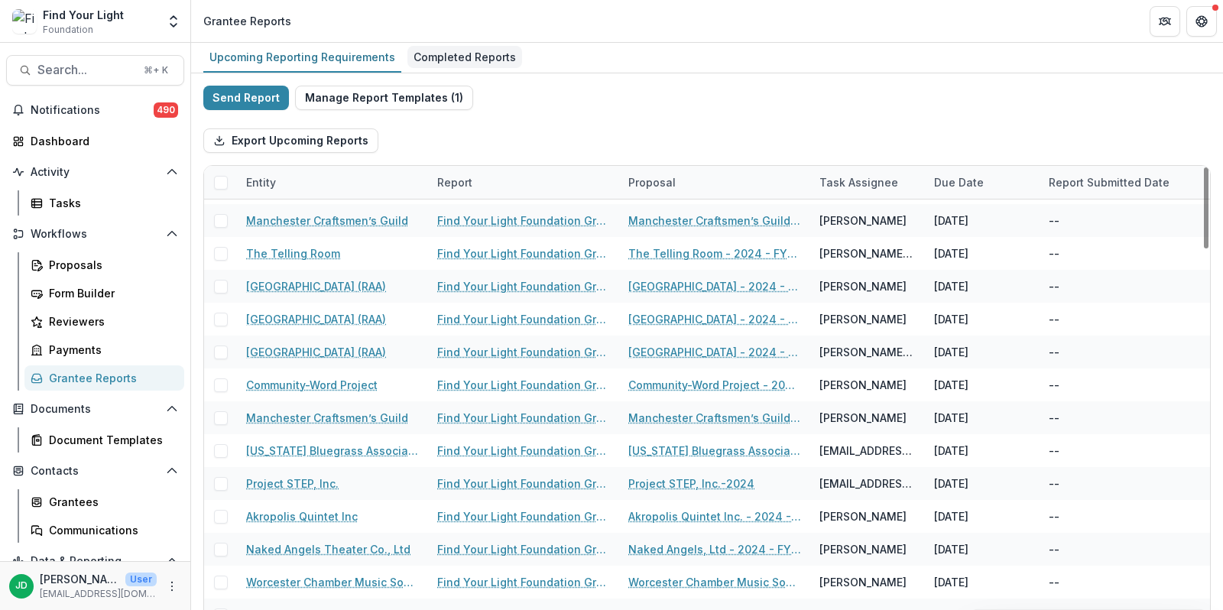
click at [456, 58] on div "Completed Reports" at bounding box center [464, 57] width 115 height 22
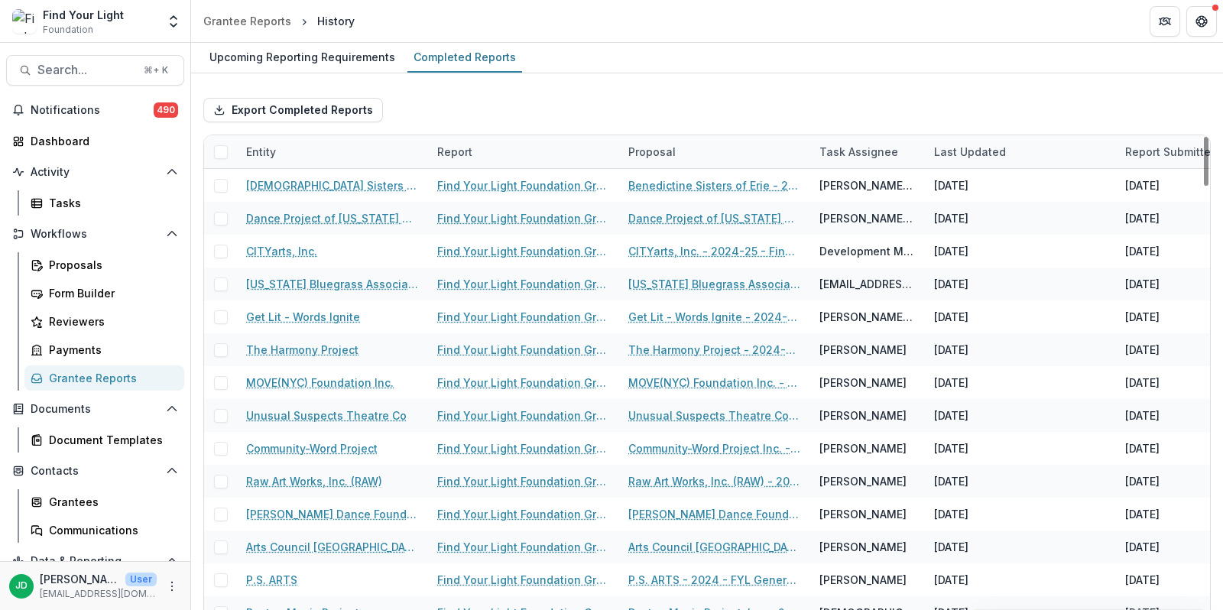
click at [310, 141] on div "Entity" at bounding box center [332, 151] width 191 height 33
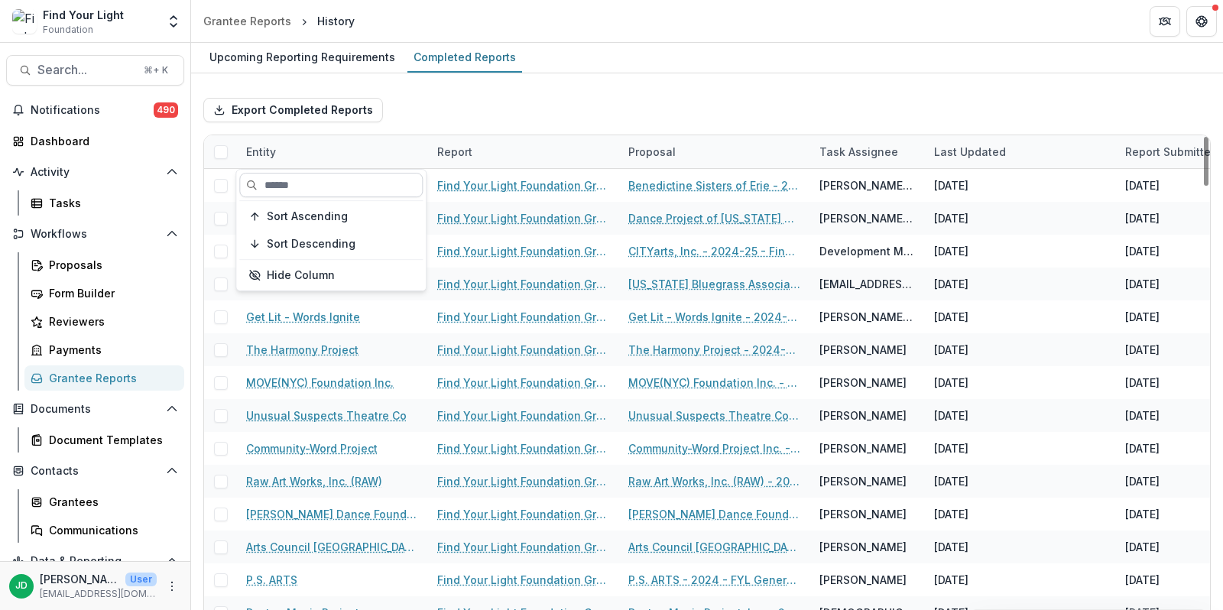
click at [289, 186] on input at bounding box center [330, 185] width 183 height 24
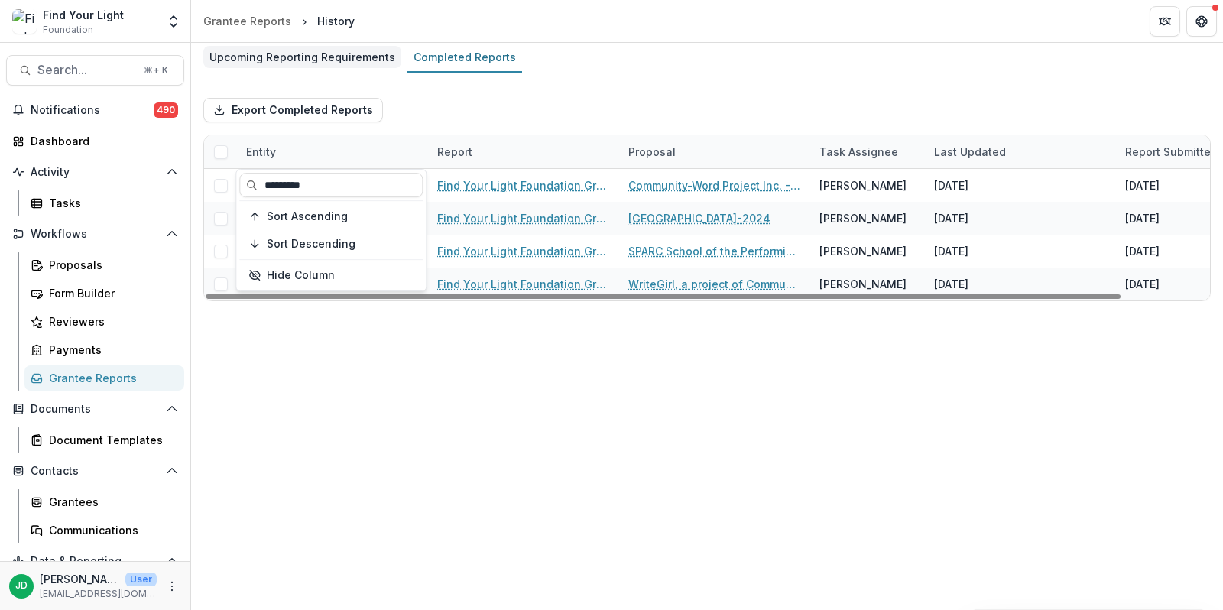
type input "*********"
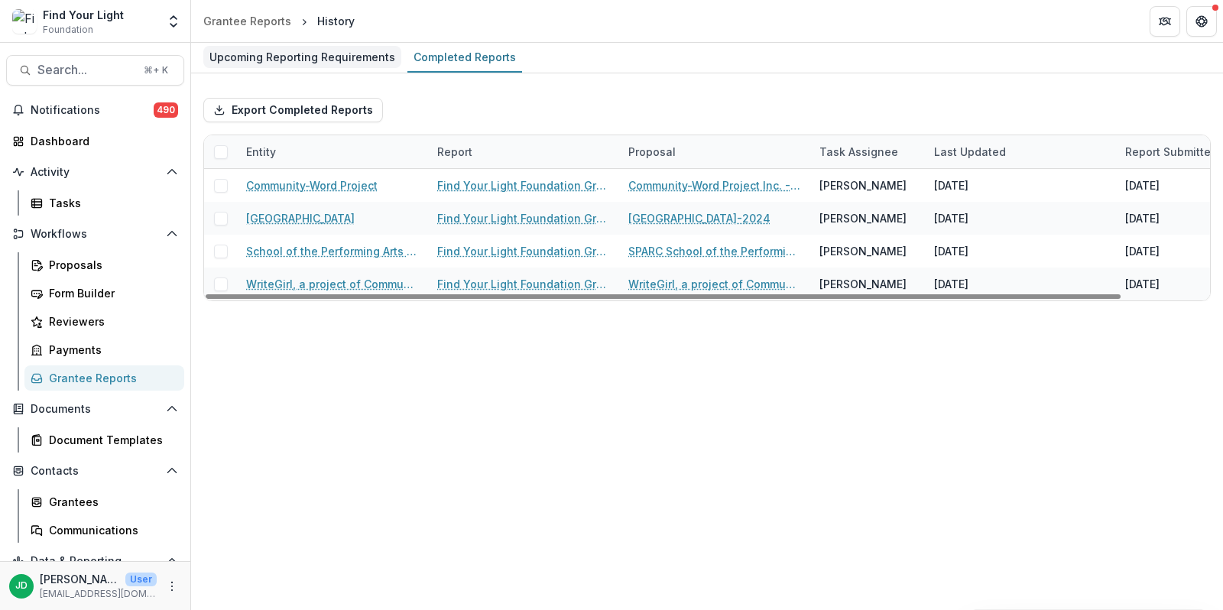
click at [287, 65] on div "Upcoming Reporting Requirements" at bounding box center [302, 57] width 198 height 22
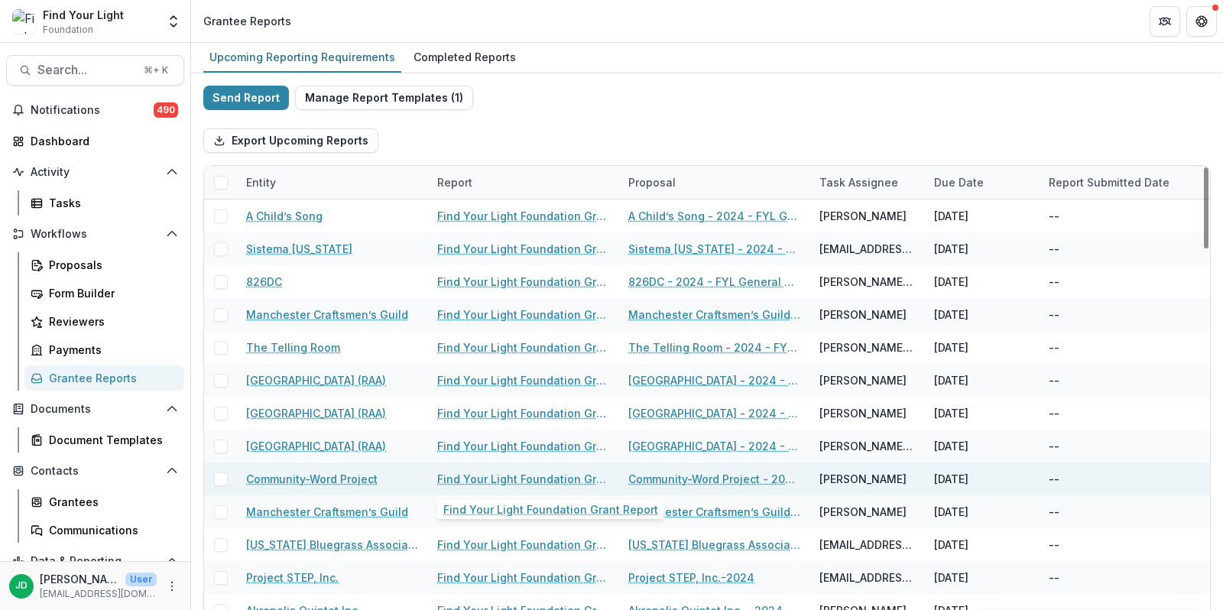
click at [555, 471] on link "Find Your Light Foundation Grant Report" at bounding box center [523, 479] width 173 height 16
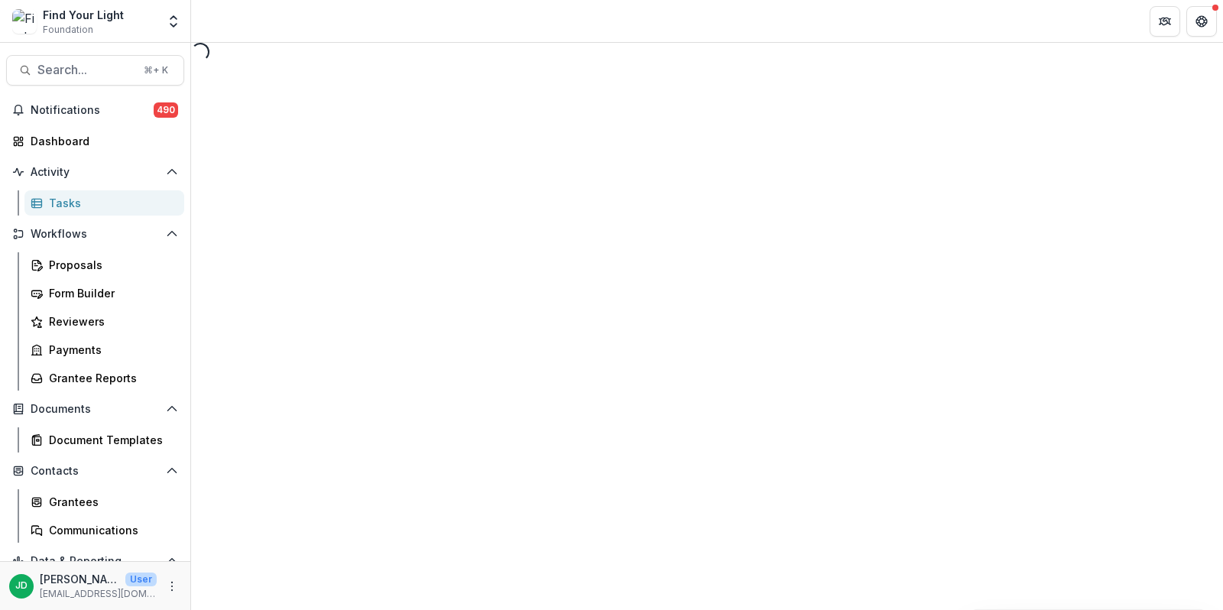
select select "********"
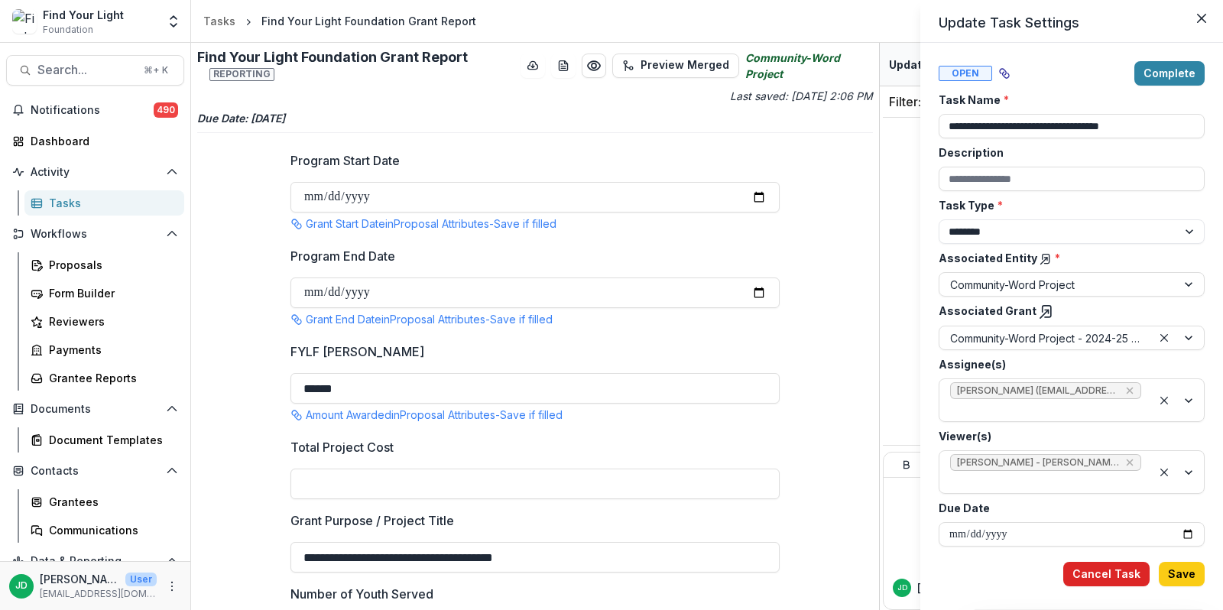
click at [1117, 570] on button "Cancel Task" at bounding box center [1106, 574] width 86 height 24
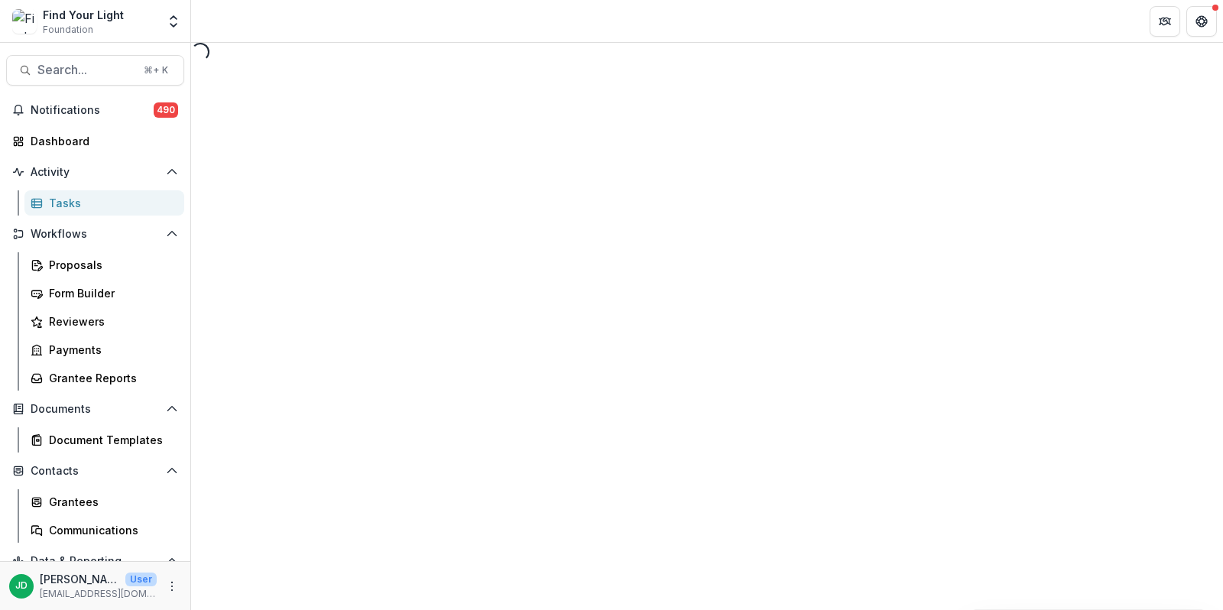
select select "********"
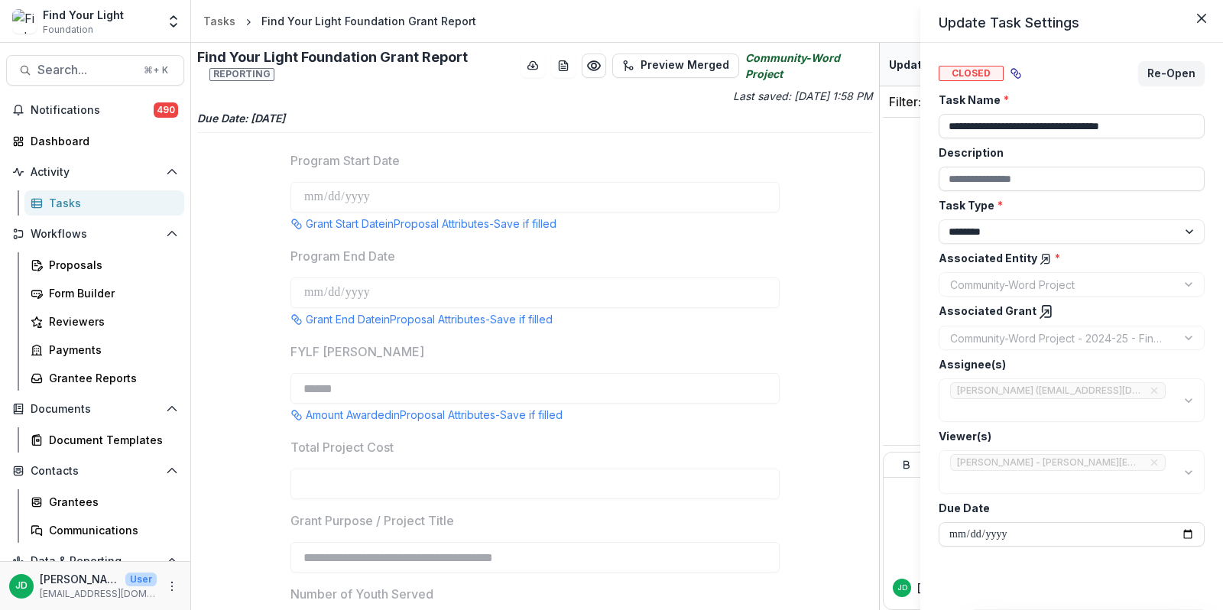
click at [110, 380] on div "**********" at bounding box center [611, 305] width 1223 height 610
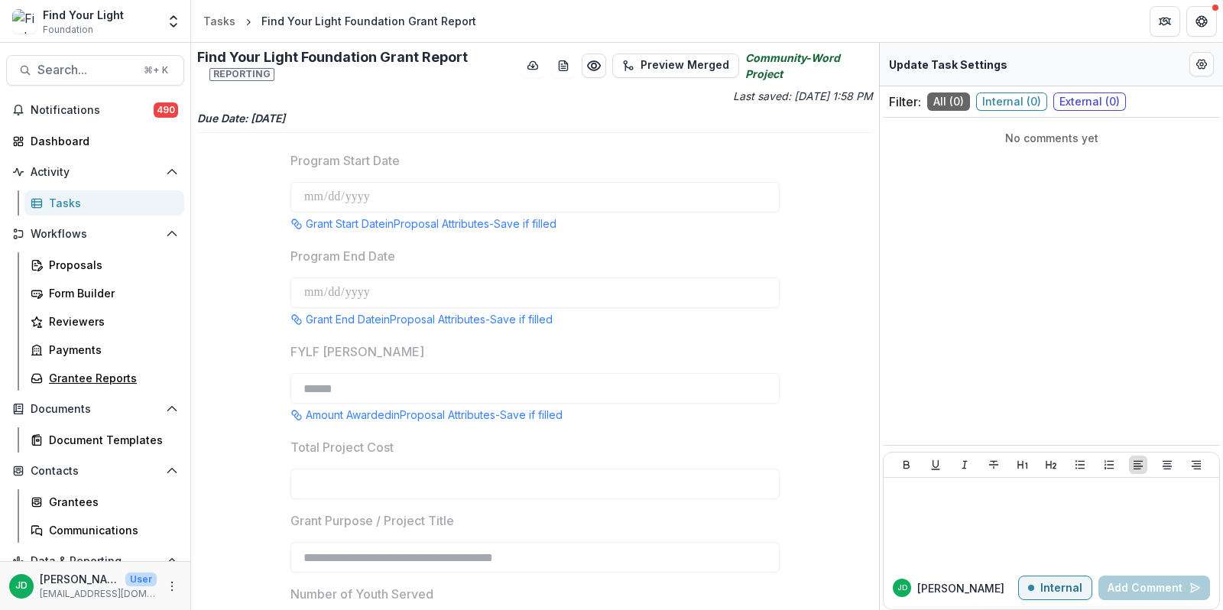
click at [110, 380] on div "Grantee Reports" at bounding box center [110, 378] width 123 height 16
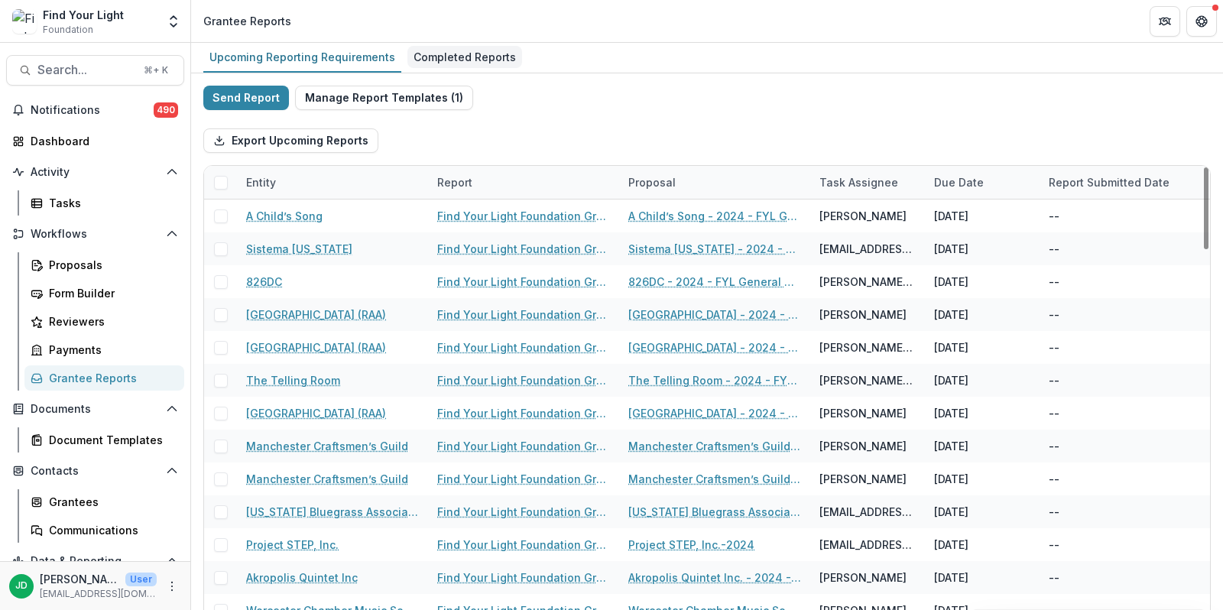
click at [432, 47] on div "Completed Reports" at bounding box center [464, 57] width 115 height 22
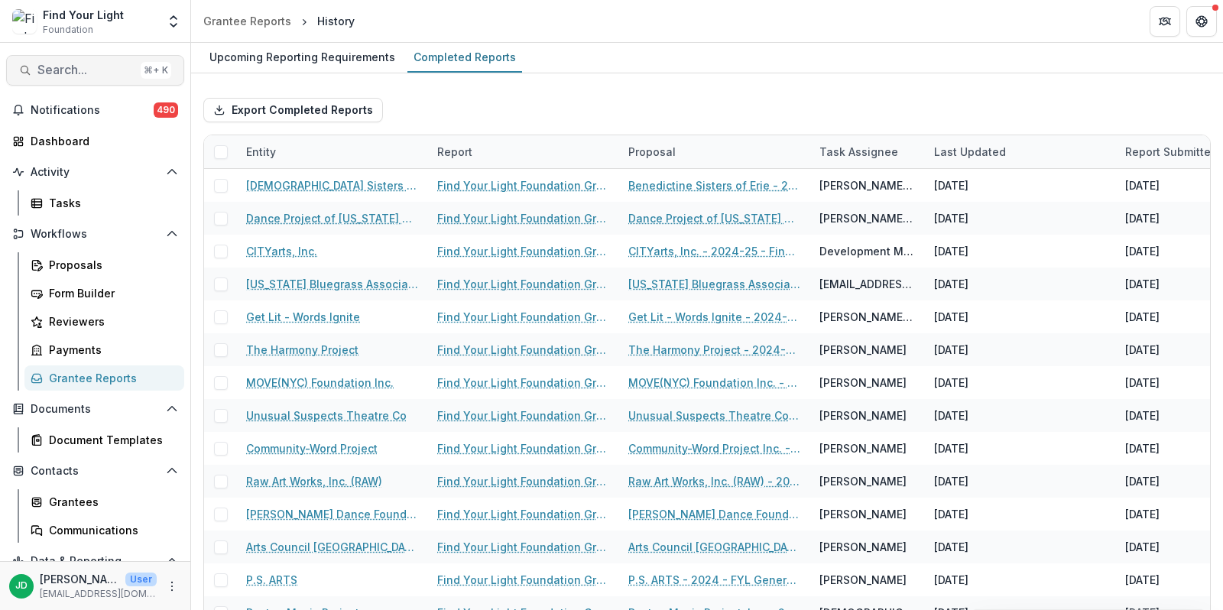
click at [93, 73] on span "Search..." at bounding box center [85, 70] width 97 height 15
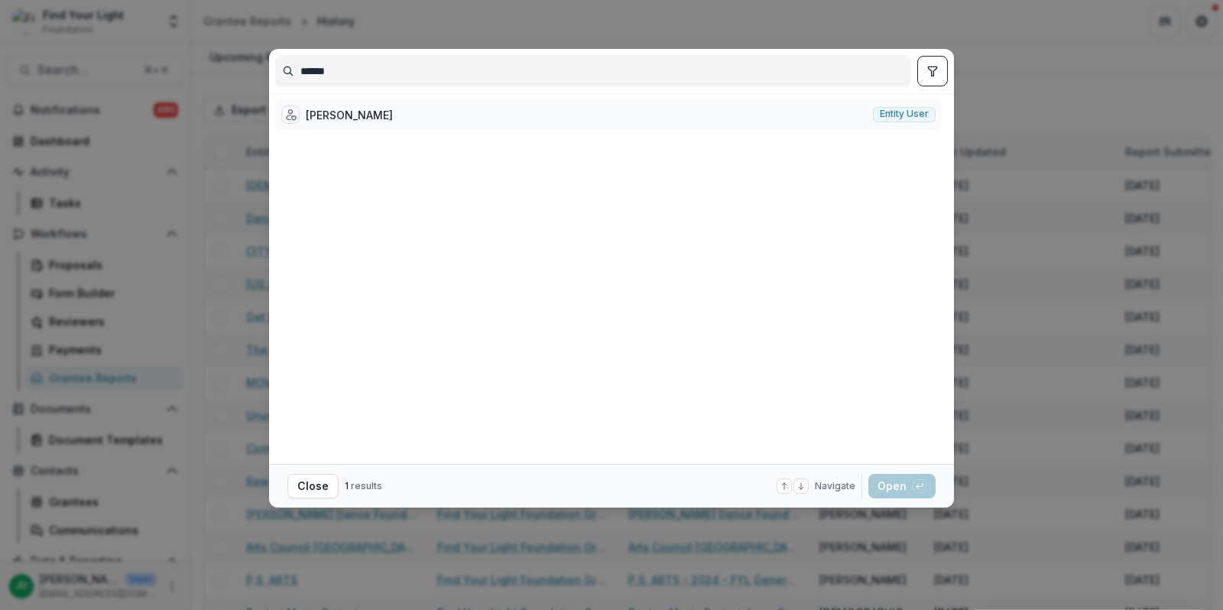
type input "******"
click at [348, 107] on div "Bethany Parker" at bounding box center [349, 115] width 87 height 16
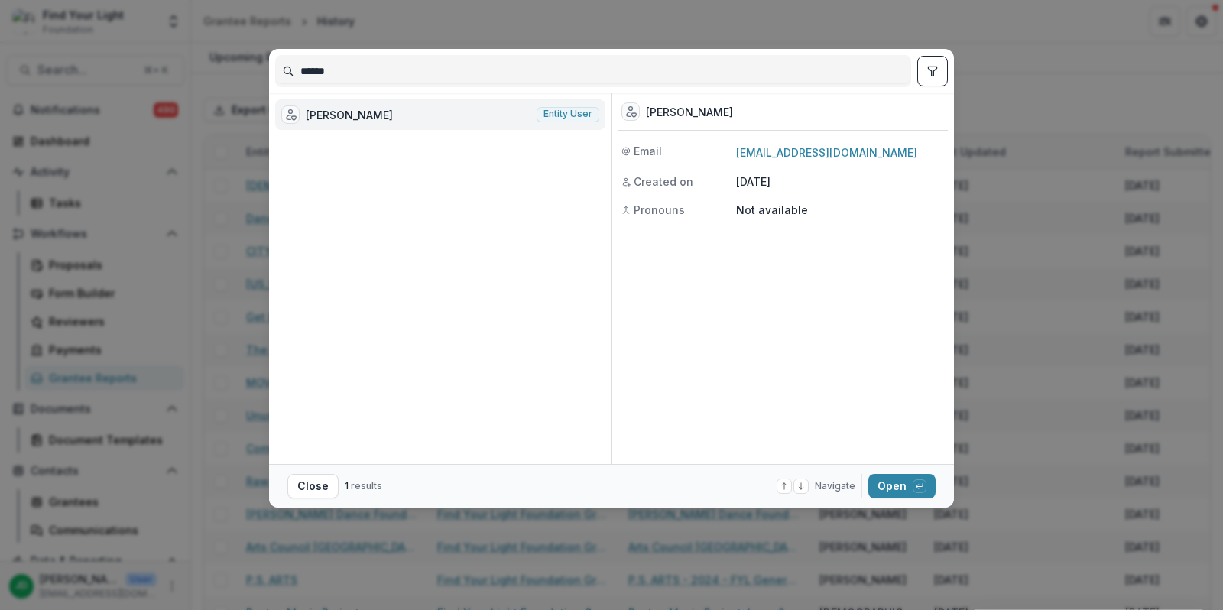
click at [193, 190] on div "****** Bethany Parker Entity user Bethany Parker Email bparker@communitywordpro…" at bounding box center [611, 305] width 1223 height 610
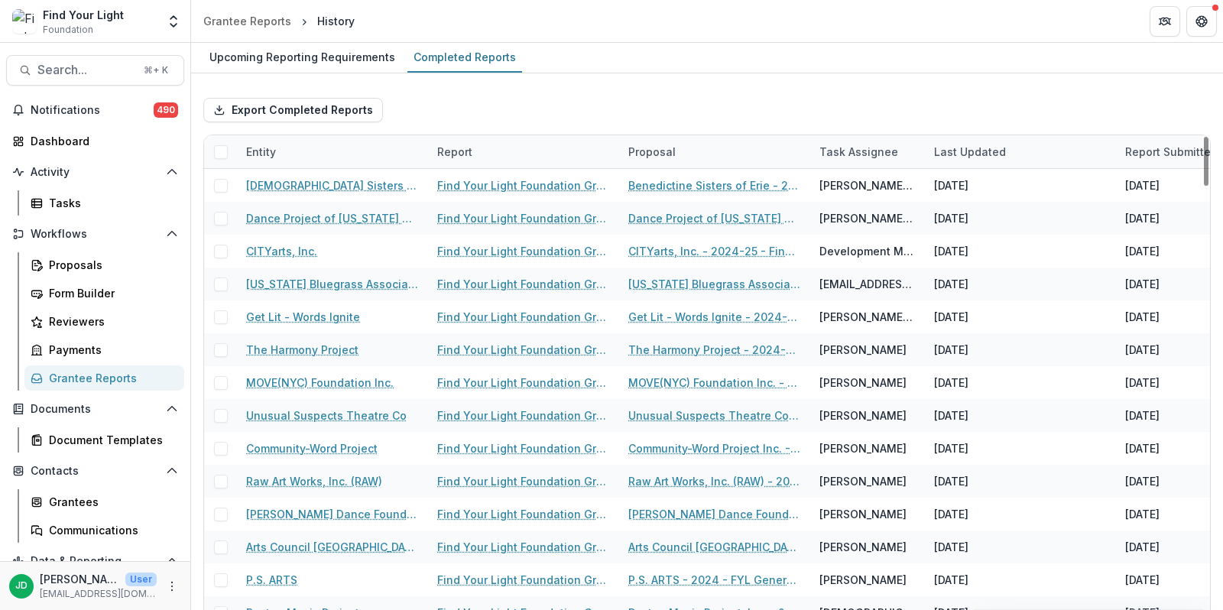
click at [333, 152] on div "Entity" at bounding box center [332, 151] width 191 height 33
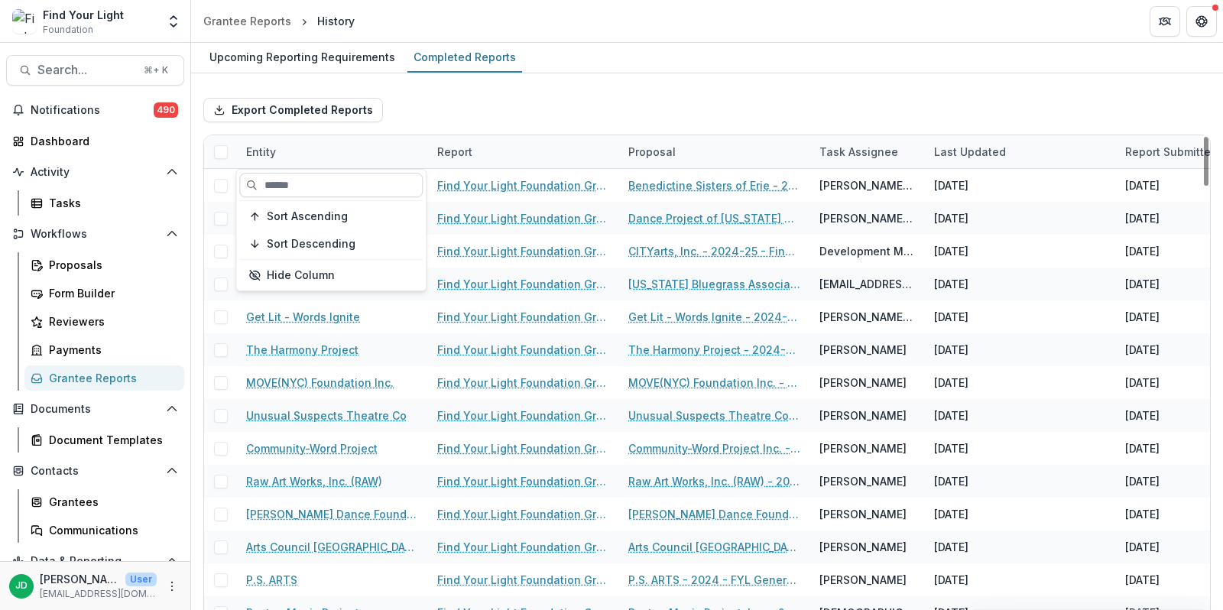
click at [326, 179] on input at bounding box center [330, 185] width 183 height 24
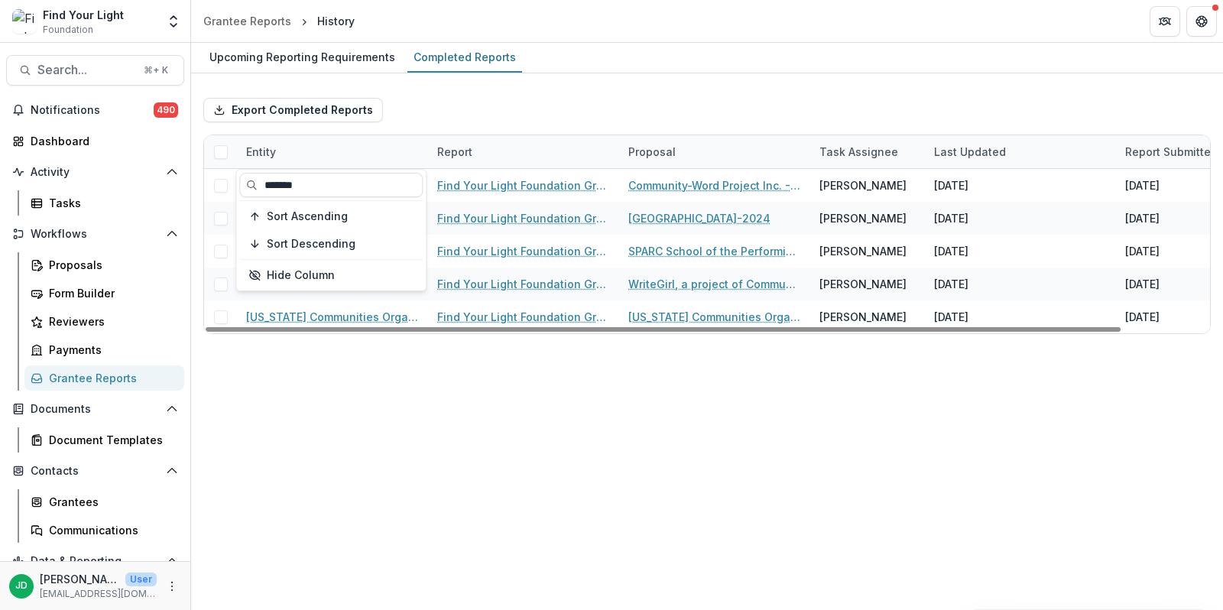
type input "*******"
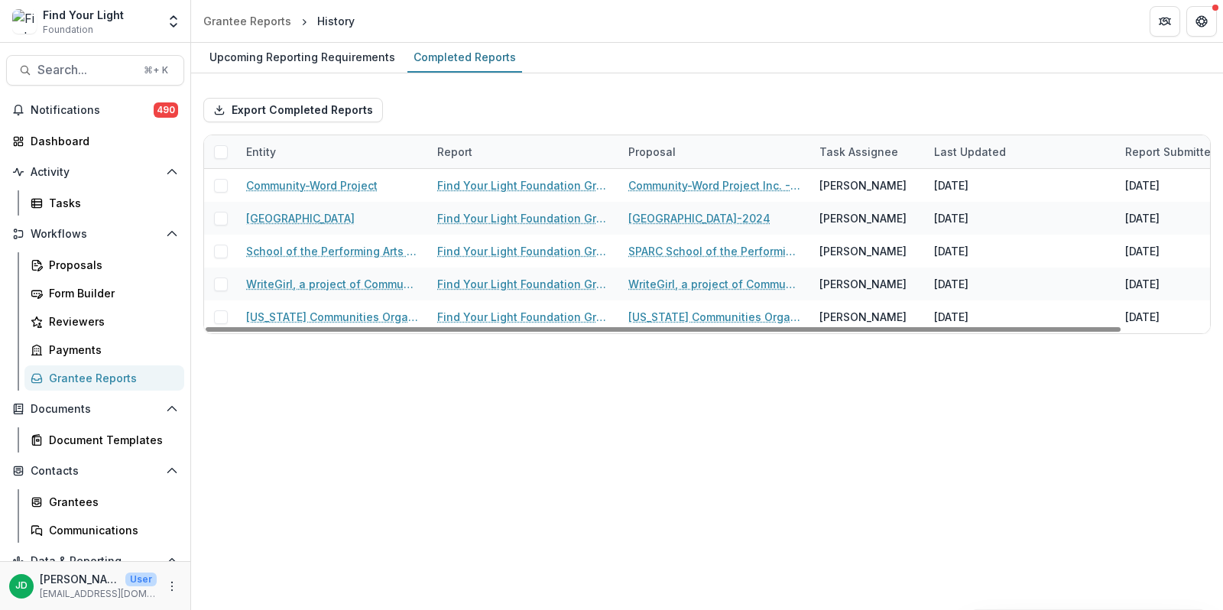
click at [436, 364] on div "Upcoming Reporting Requirements Completed Reports Export Completed Reports Enti…" at bounding box center [707, 326] width 1032 height 567
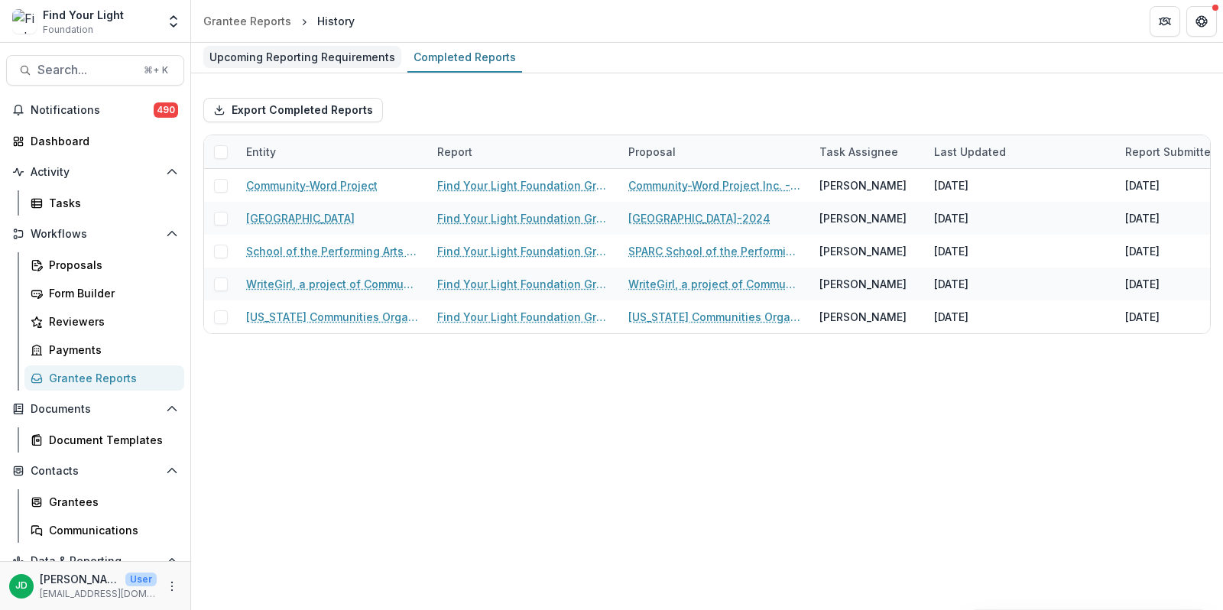
click at [292, 64] on div "Upcoming Reporting Requirements" at bounding box center [302, 57] width 198 height 22
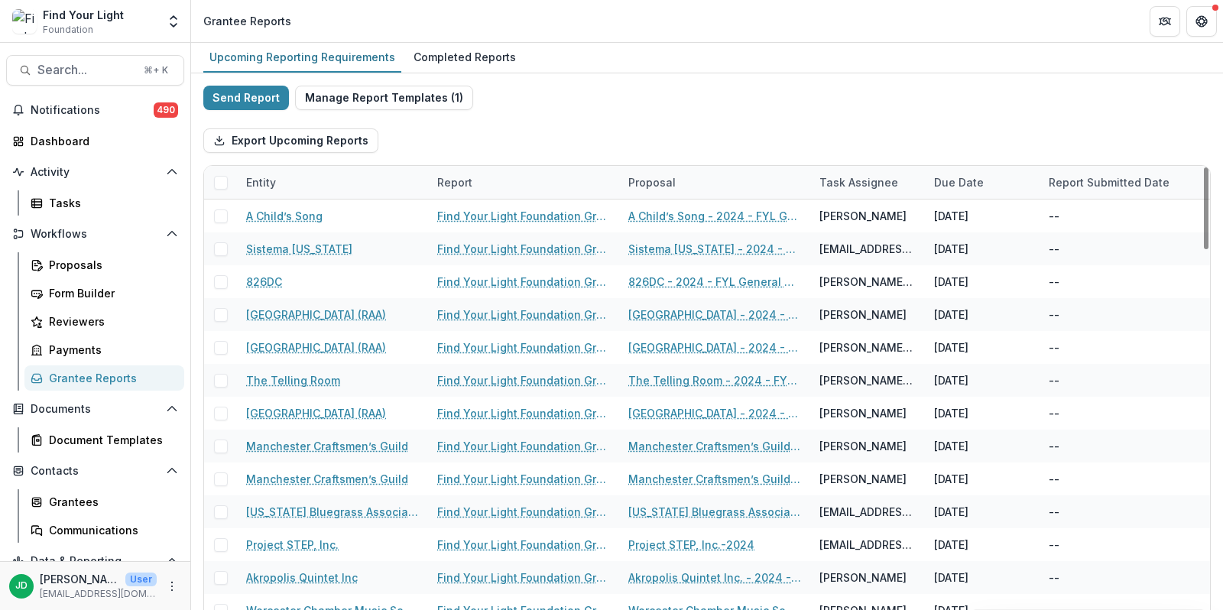
click at [346, 174] on div "Entity" at bounding box center [332, 182] width 191 height 33
click at [357, 128] on button "Export Upcoming Reports" at bounding box center [290, 140] width 175 height 24
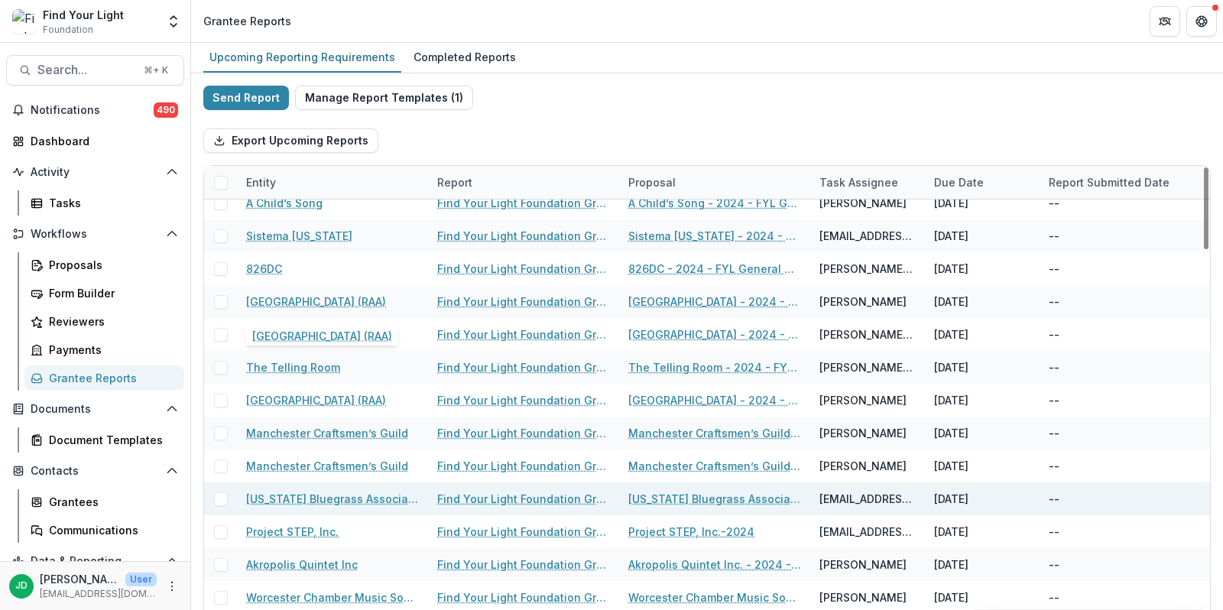
scroll to position [16, 0]
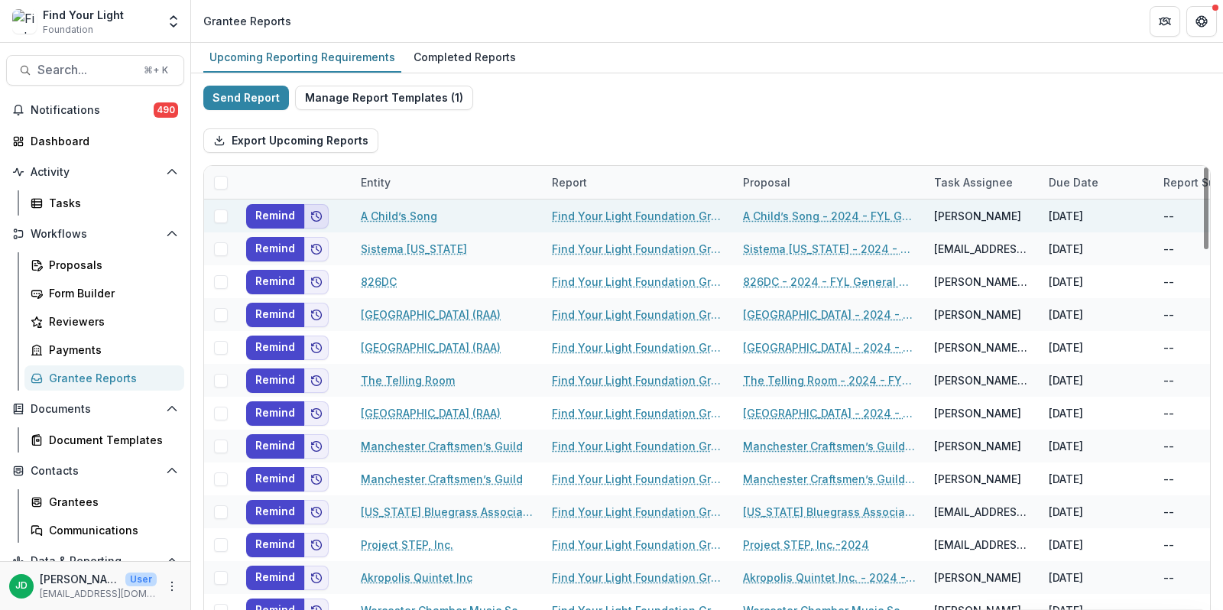
click at [319, 213] on icon "Add to friends" at bounding box center [316, 216] width 12 height 12
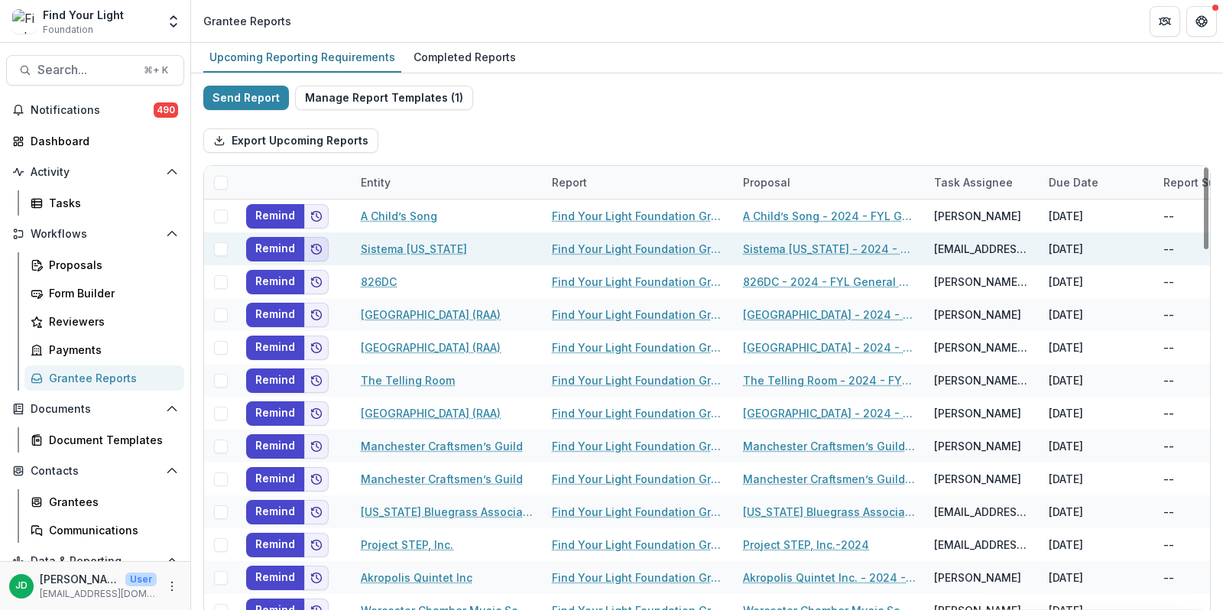
click at [319, 252] on icon "Add to friends" at bounding box center [316, 249] width 12 height 12
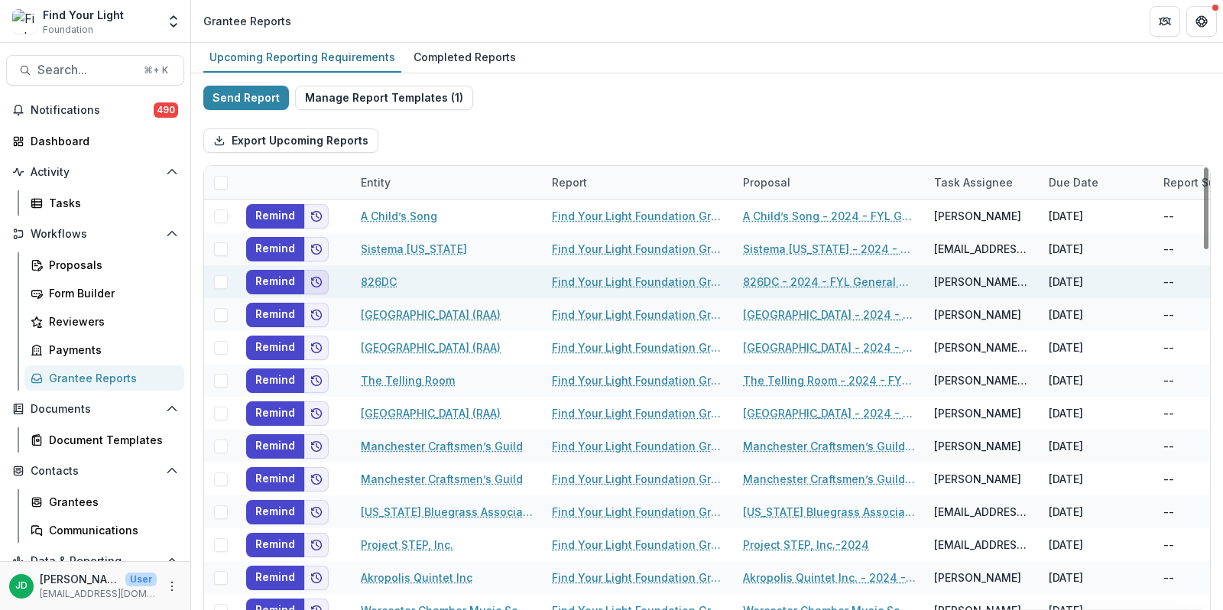
click at [316, 289] on button "Add to friends" at bounding box center [316, 282] width 24 height 24
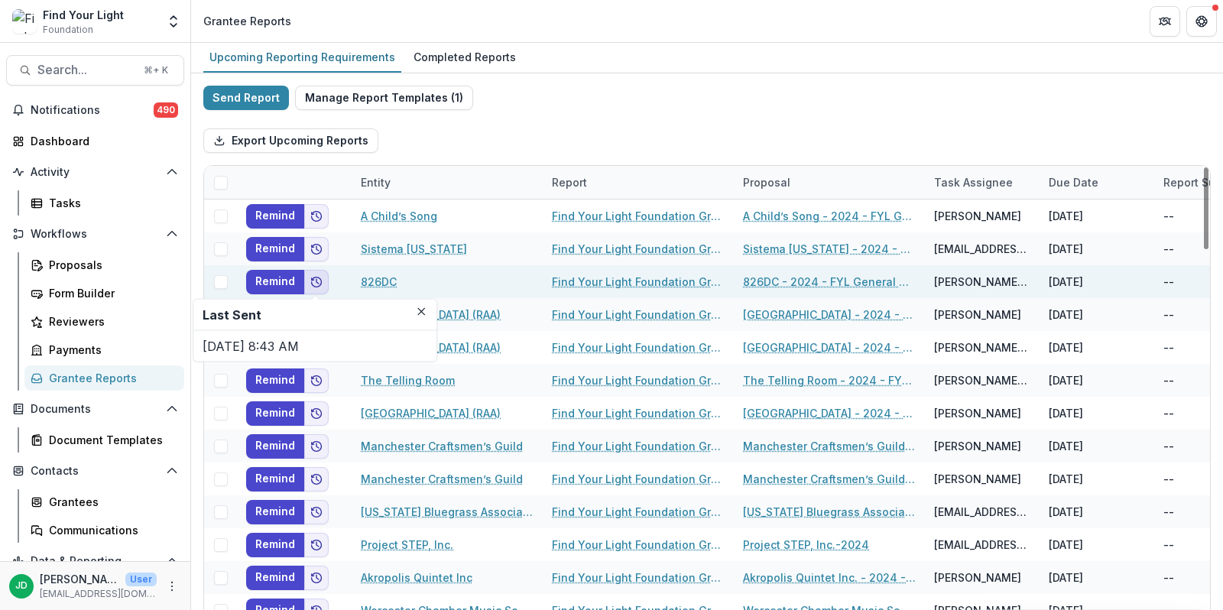
click at [316, 289] on button "Add to friends" at bounding box center [316, 282] width 24 height 24
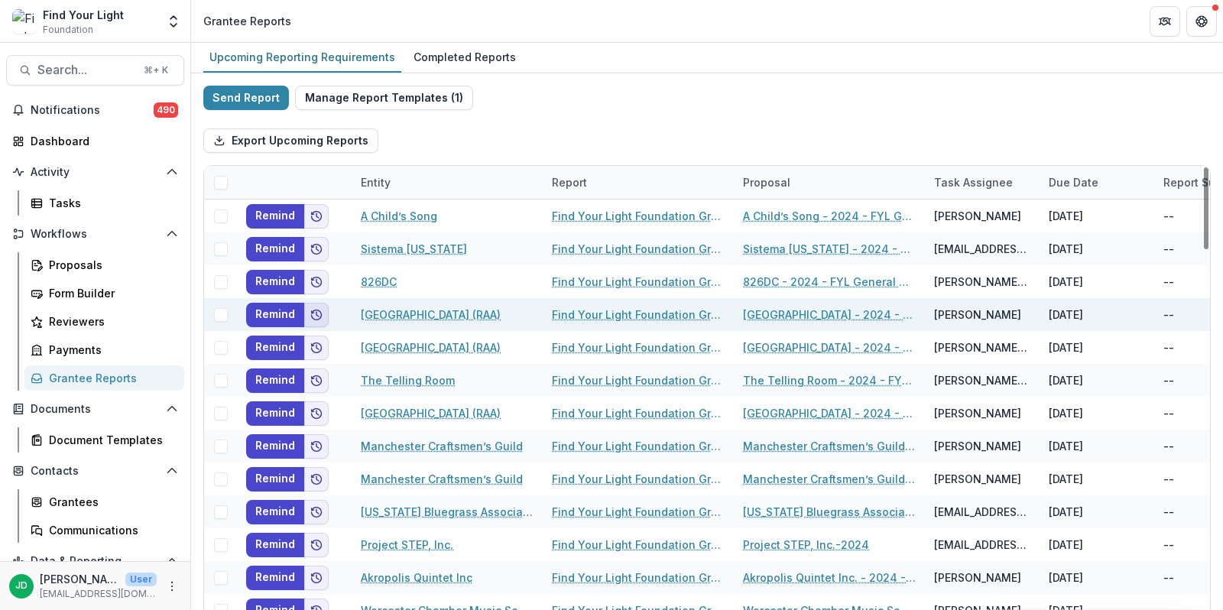
click at [316, 310] on icon "Add to friends" at bounding box center [317, 315] width 10 height 10
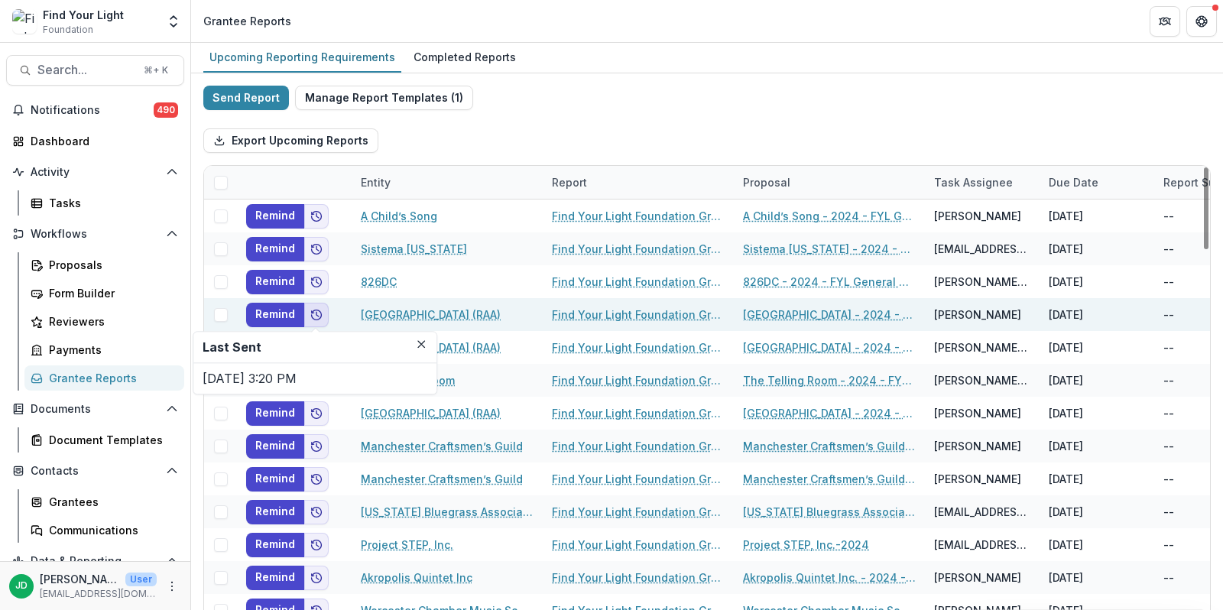
click at [316, 310] on icon "Add to friends" at bounding box center [317, 315] width 10 height 10
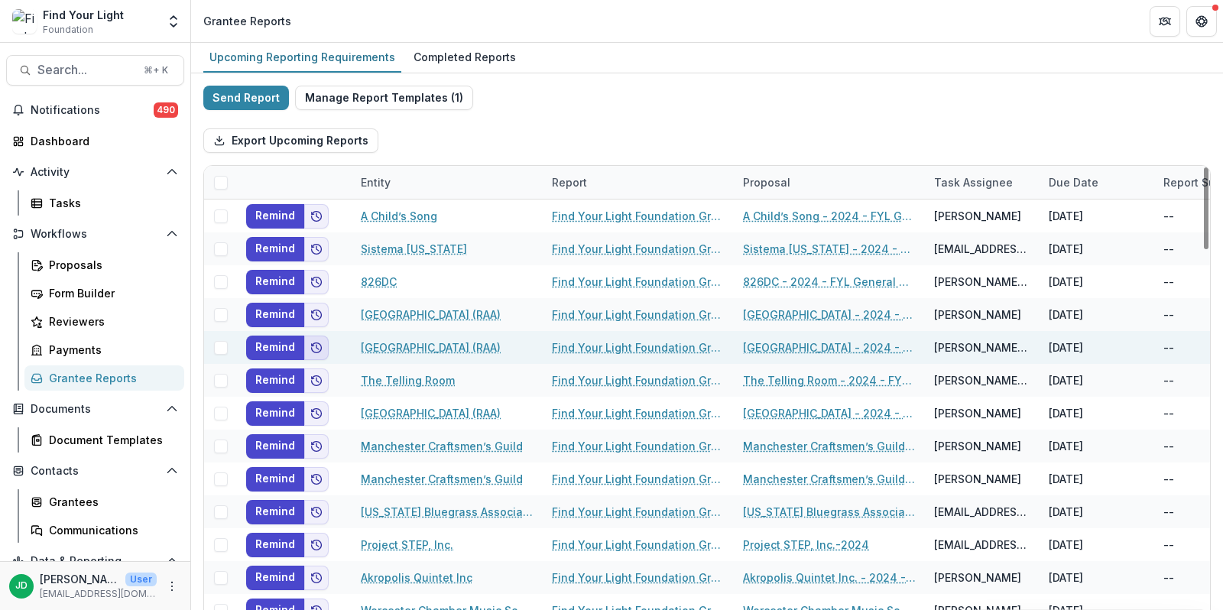
click at [317, 342] on icon "Add to friends" at bounding box center [317, 347] width 10 height 10
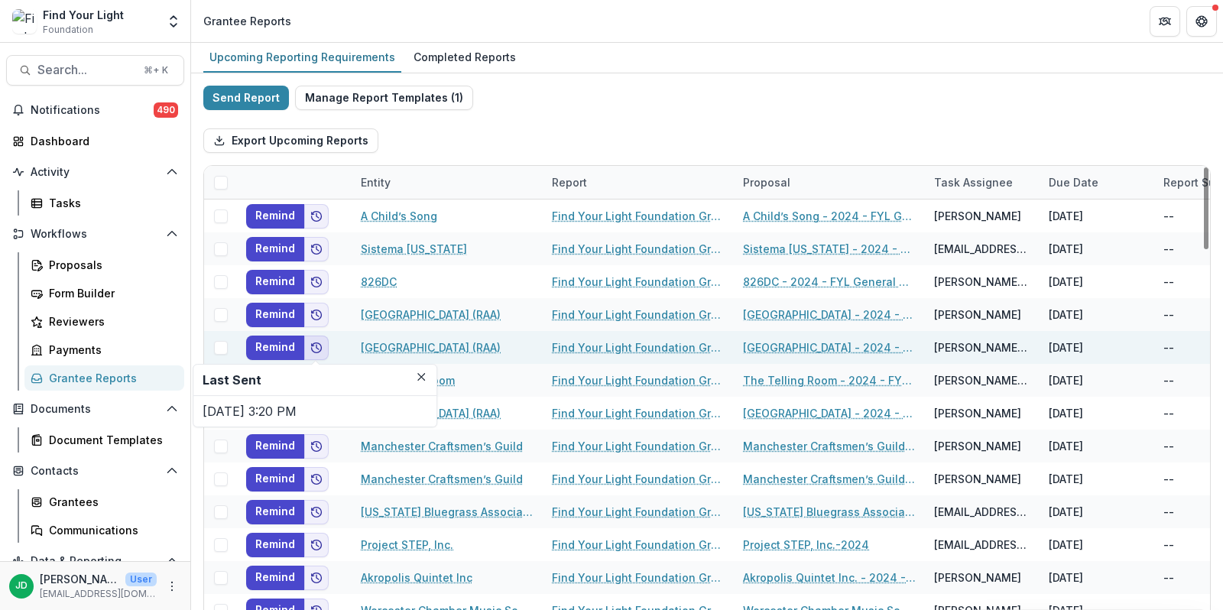
click at [317, 342] on icon "Add to friends" at bounding box center [317, 347] width 10 height 10
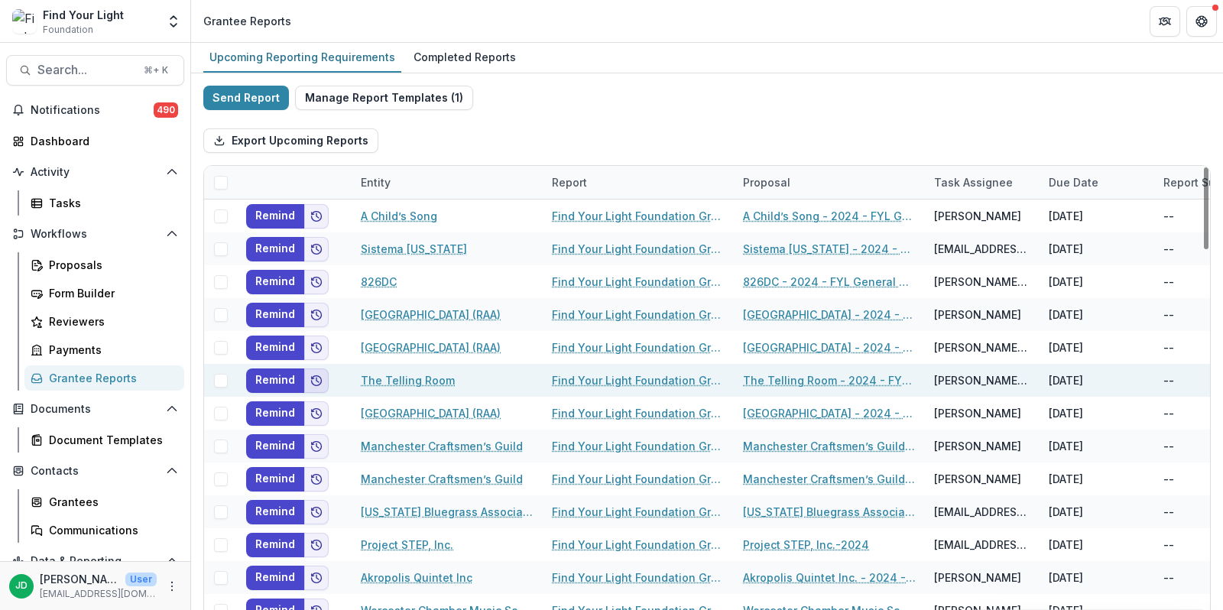
click at [317, 381] on icon "Add to friends" at bounding box center [316, 381] width 12 height 12
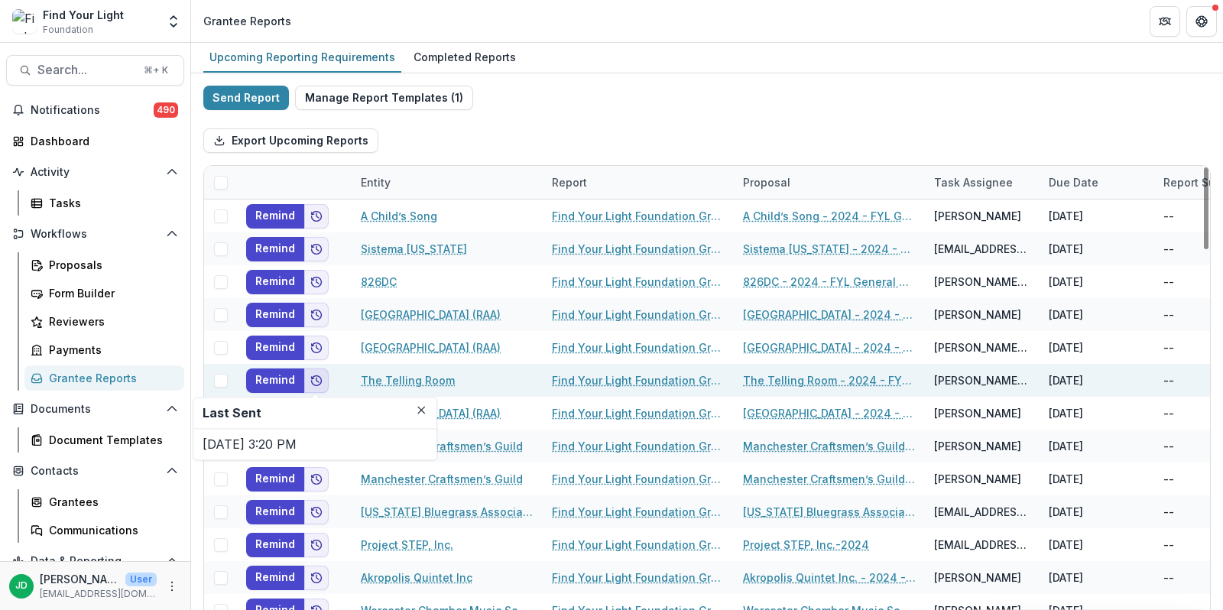
click at [317, 381] on icon "Add to friends" at bounding box center [316, 381] width 12 height 12
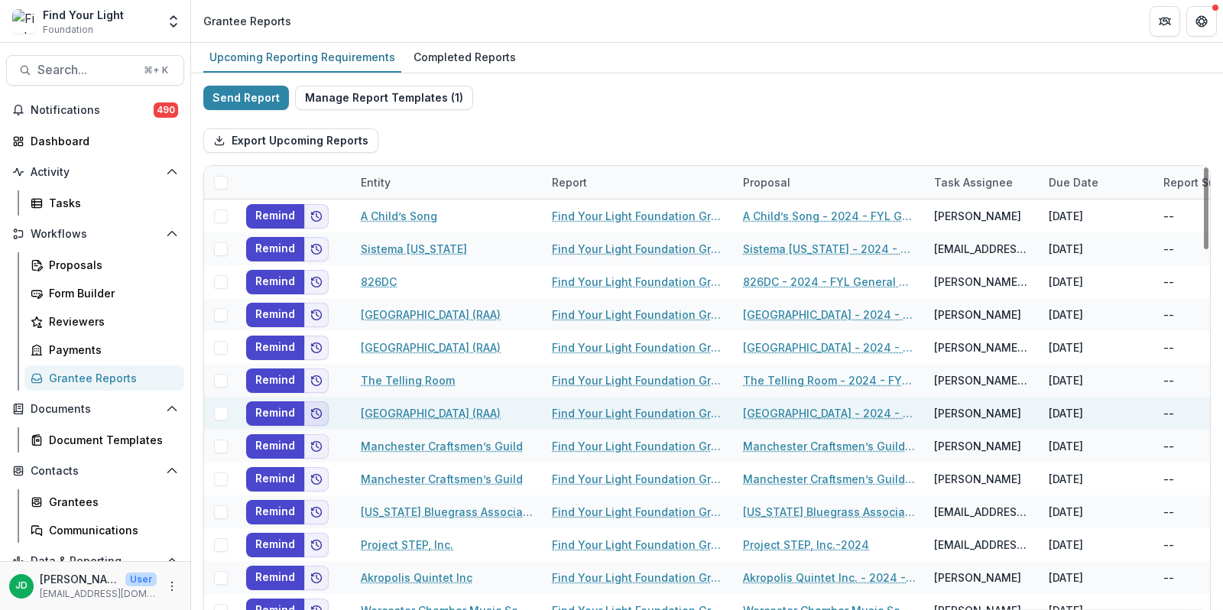
click at [317, 411] on icon "Add to friends" at bounding box center [316, 413] width 12 height 12
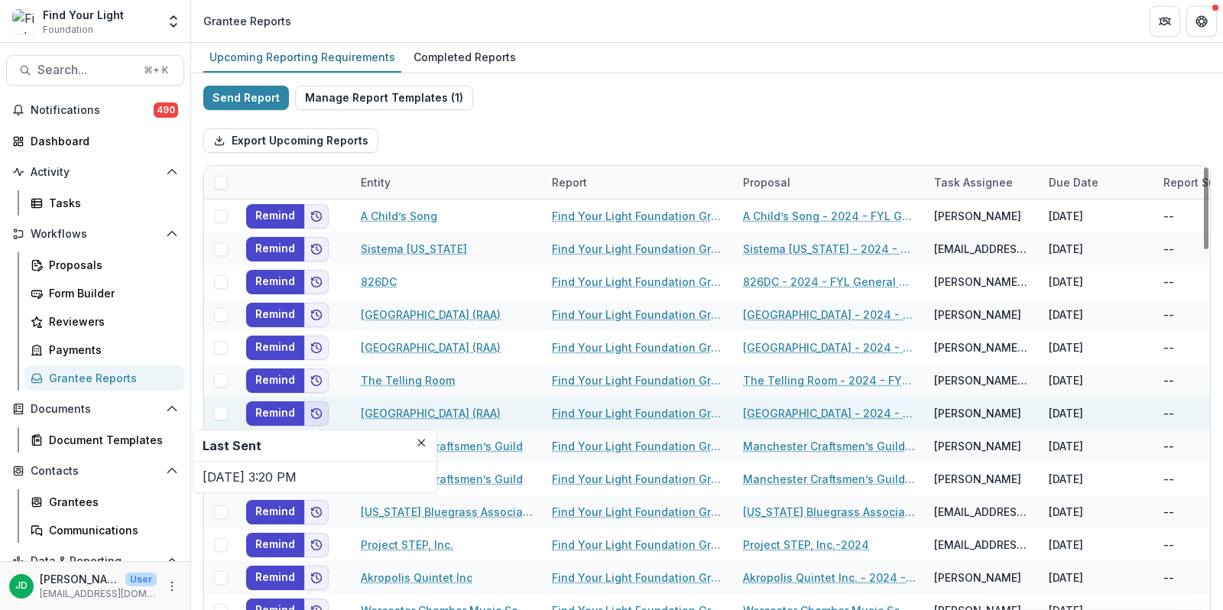
click at [317, 414] on icon "Add to friends" at bounding box center [316, 413] width 12 height 12
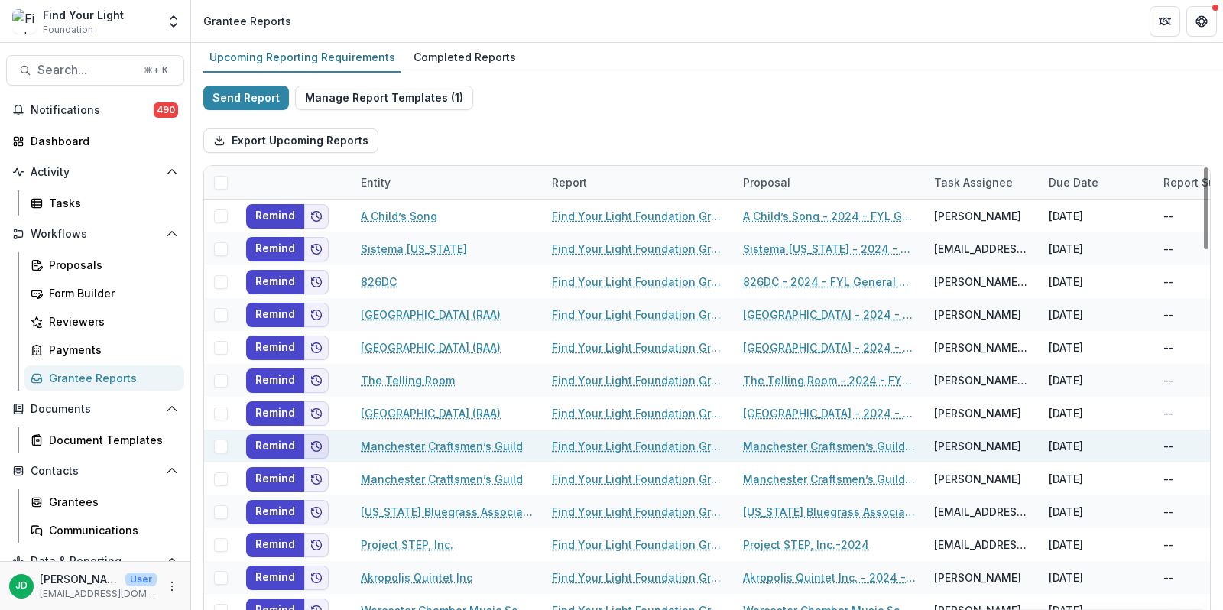
click at [320, 440] on icon "Add to friends" at bounding box center [316, 446] width 12 height 12
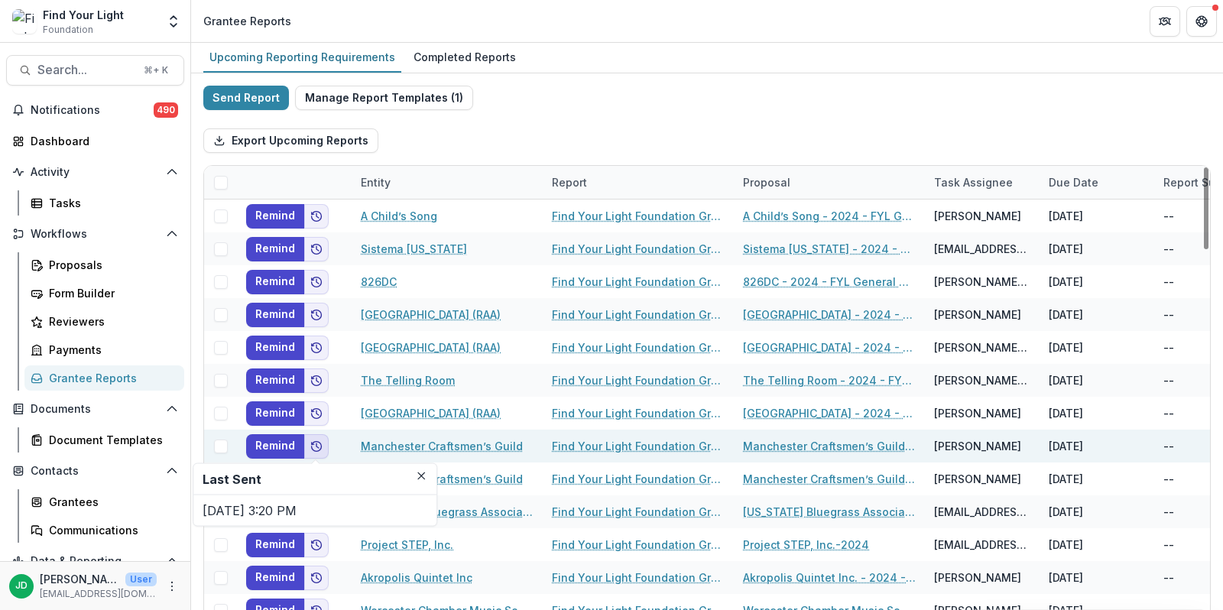
click at [320, 440] on icon "Add to friends" at bounding box center [316, 446] width 12 height 12
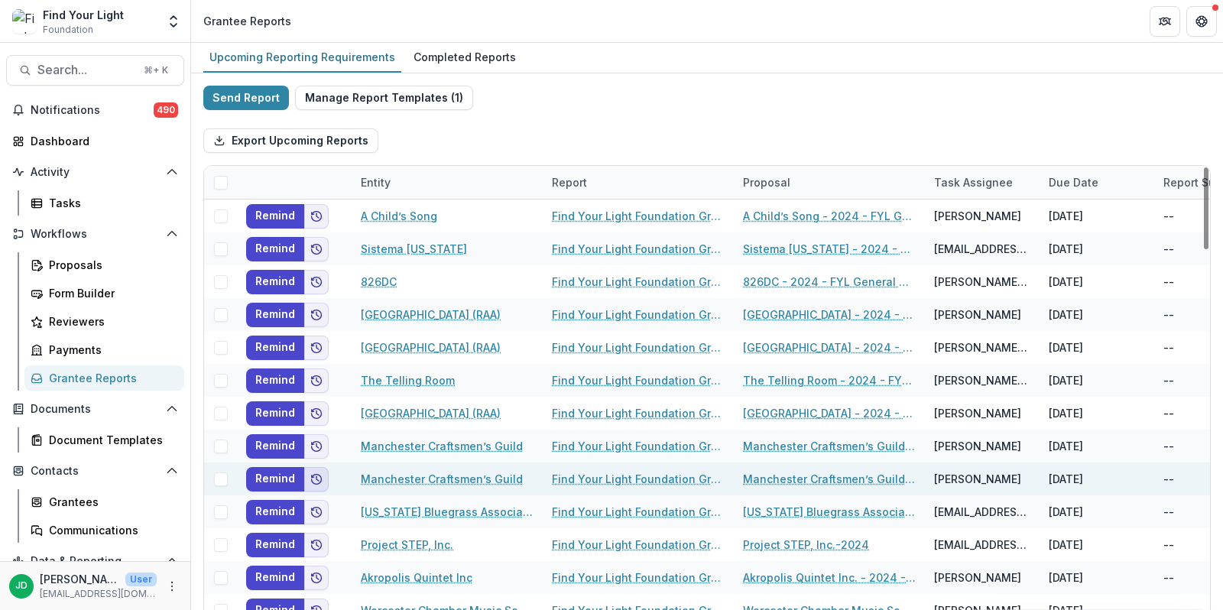
click at [318, 474] on icon "Add to friends" at bounding box center [316, 479] width 12 height 12
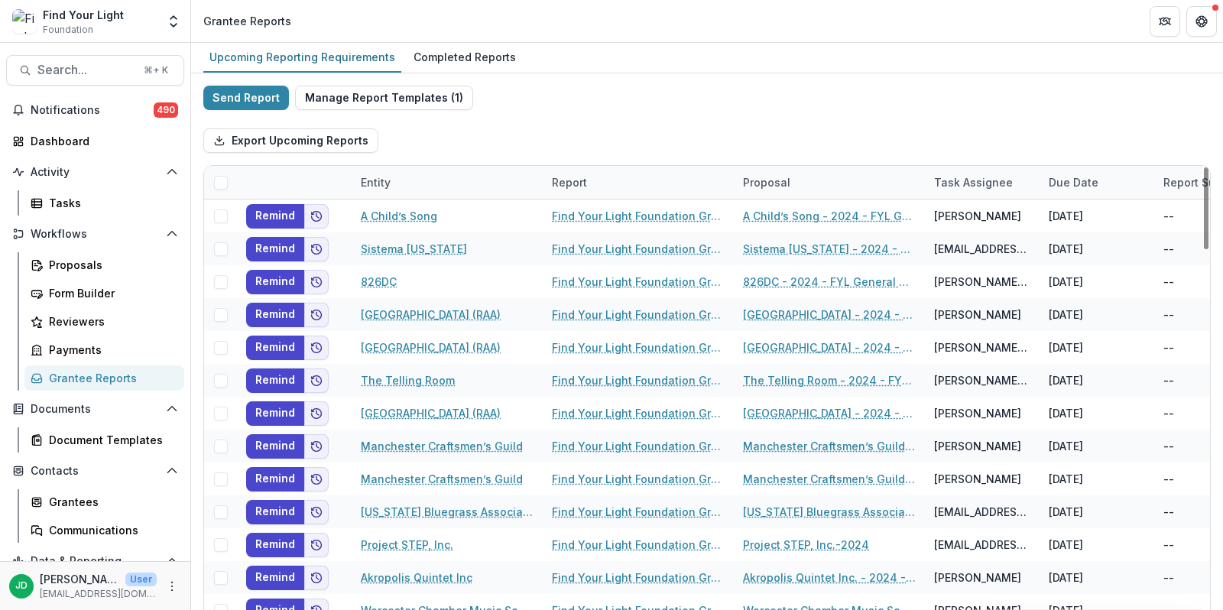
click at [505, 136] on div "Export Upcoming Reports" at bounding box center [707, 140] width 1008 height 49
click at [82, 71] on span "Search..." at bounding box center [85, 70] width 97 height 15
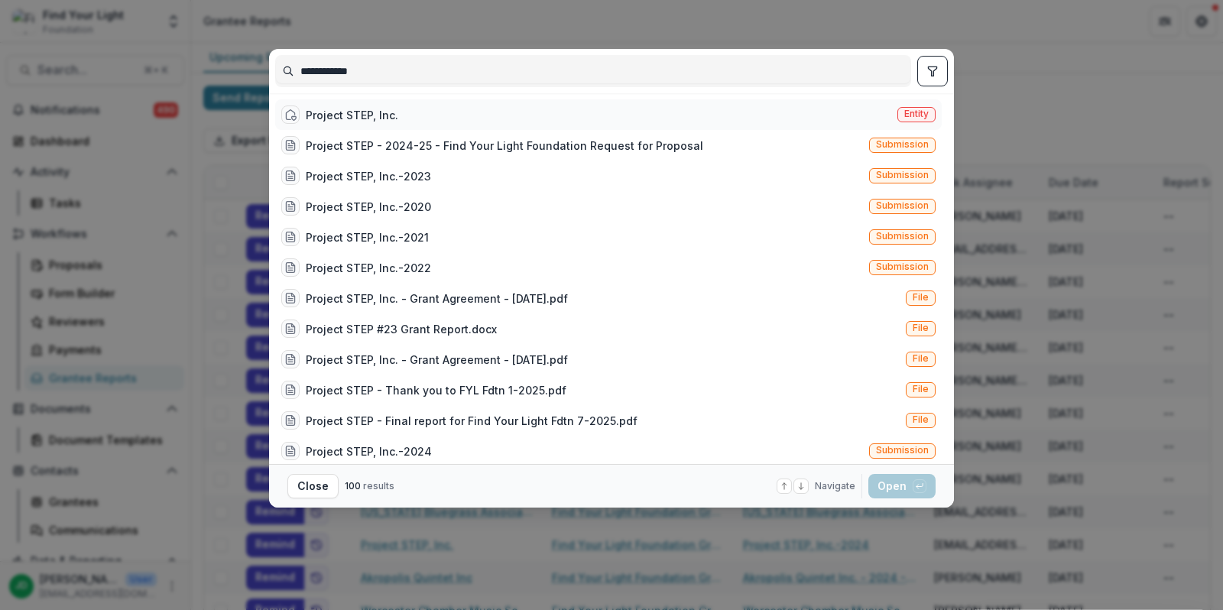
type input "**********"
click at [347, 102] on div "Project STEP, Inc. Entity" at bounding box center [608, 114] width 667 height 31
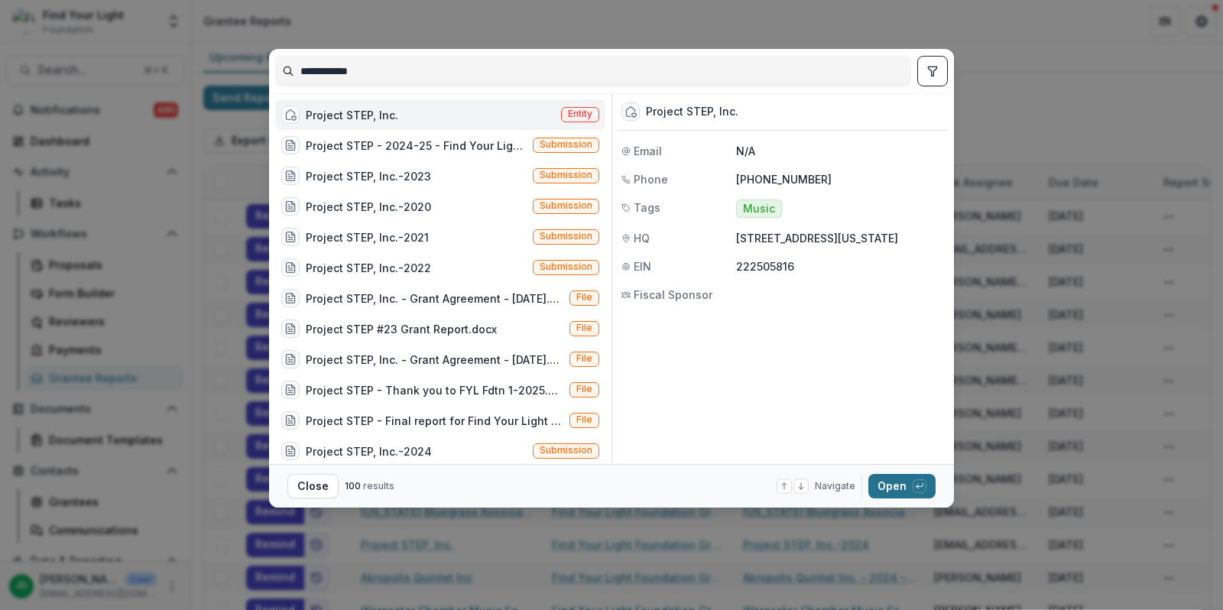
click at [887, 491] on button "Open with enter key" at bounding box center [901, 486] width 67 height 24
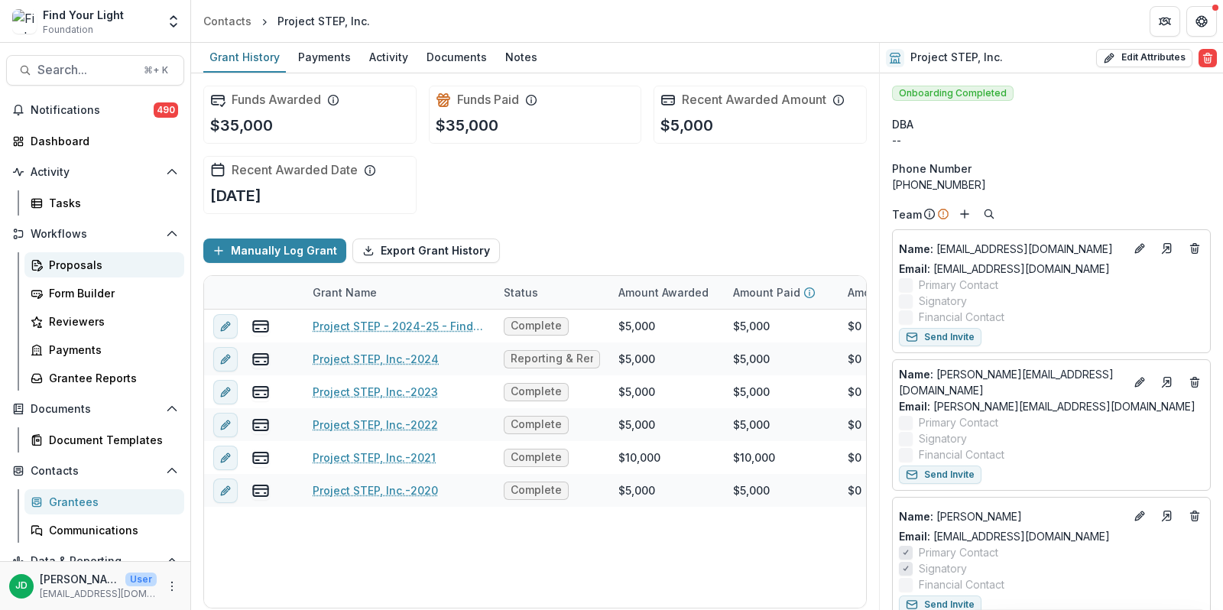
click at [76, 261] on div "Proposals" at bounding box center [110, 265] width 123 height 16
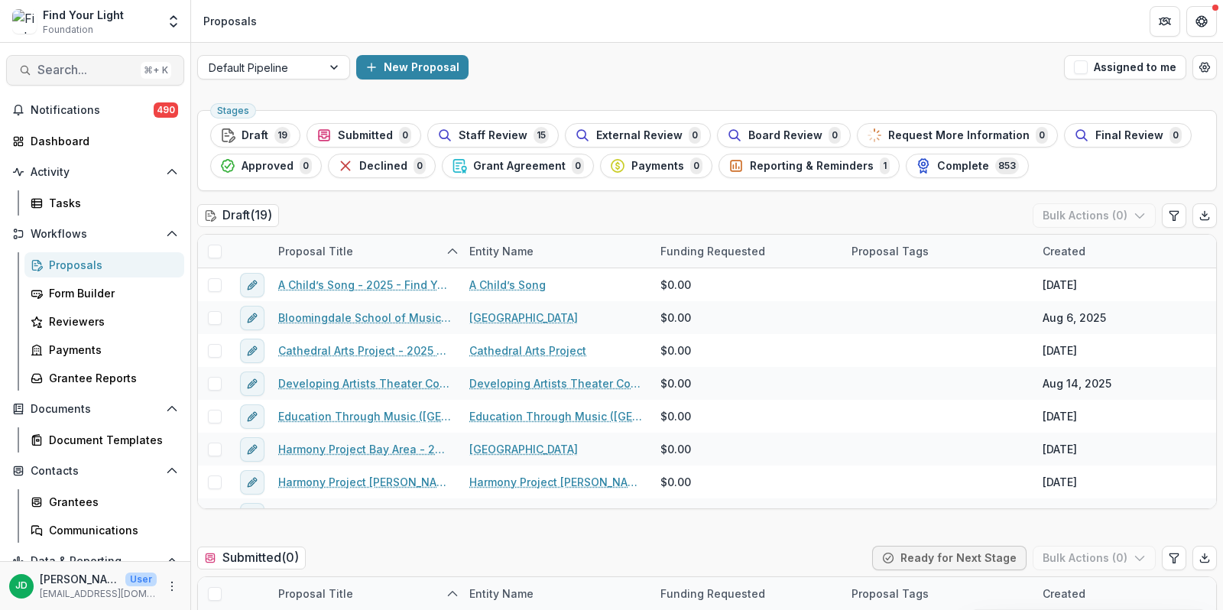
click at [60, 75] on span "Search..." at bounding box center [85, 70] width 97 height 15
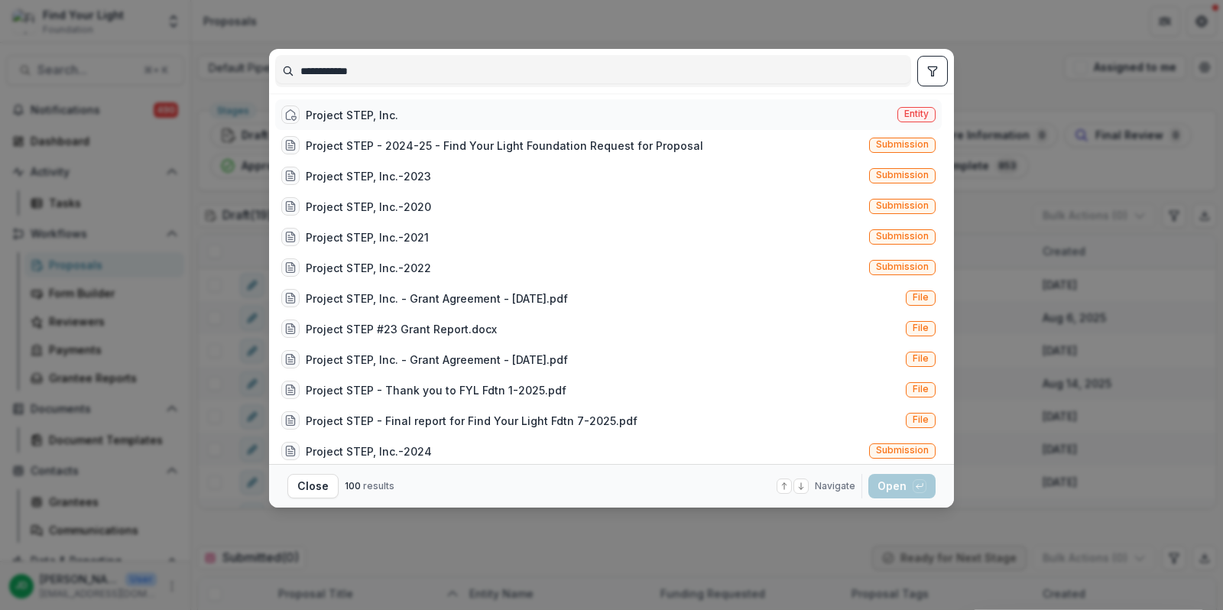
type input "**********"
click at [342, 109] on div "Project STEP, Inc." at bounding box center [352, 115] width 93 height 16
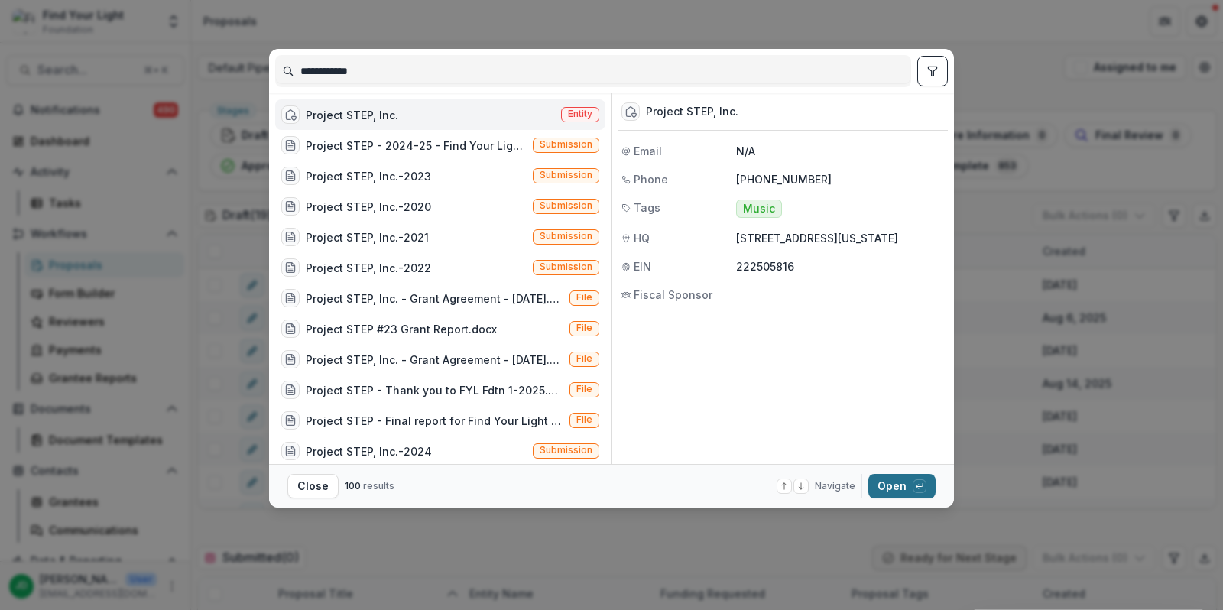
click at [897, 495] on button "Open with enter key" at bounding box center [901, 486] width 67 height 24
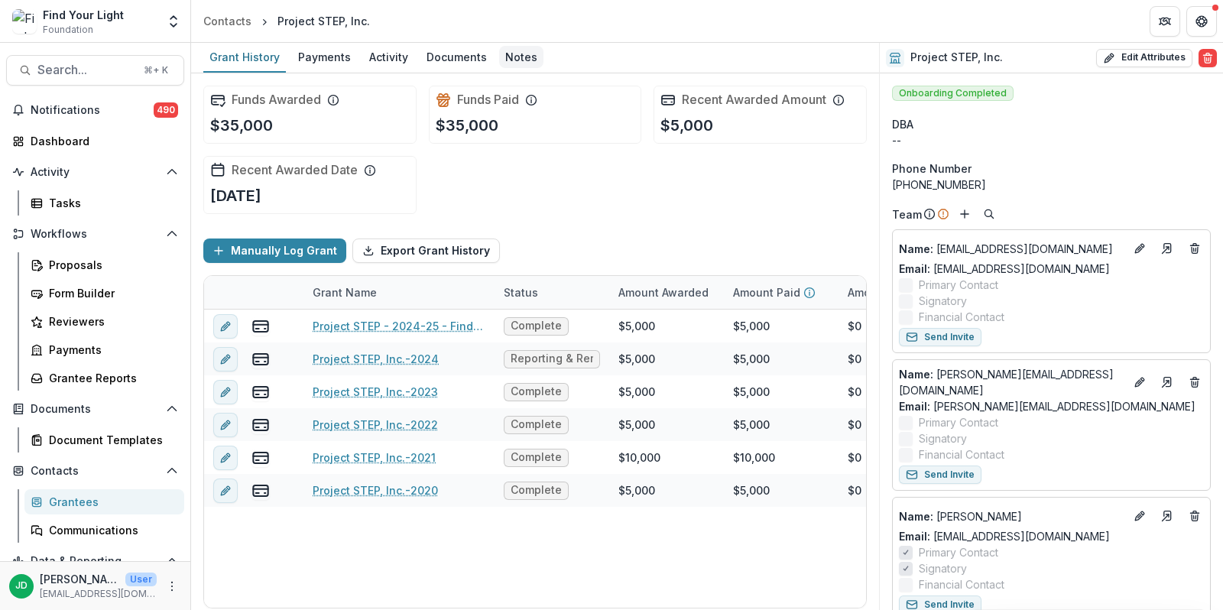
click at [520, 57] on div "Notes" at bounding box center [521, 57] width 44 height 22
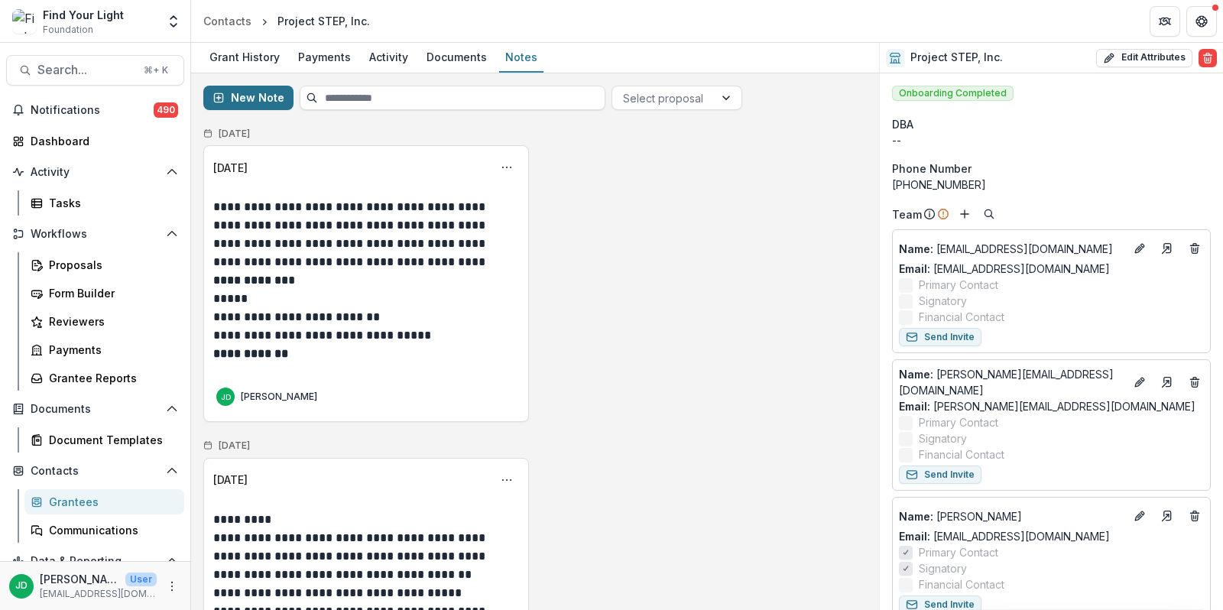
click at [253, 89] on button "New Note" at bounding box center [248, 98] width 90 height 24
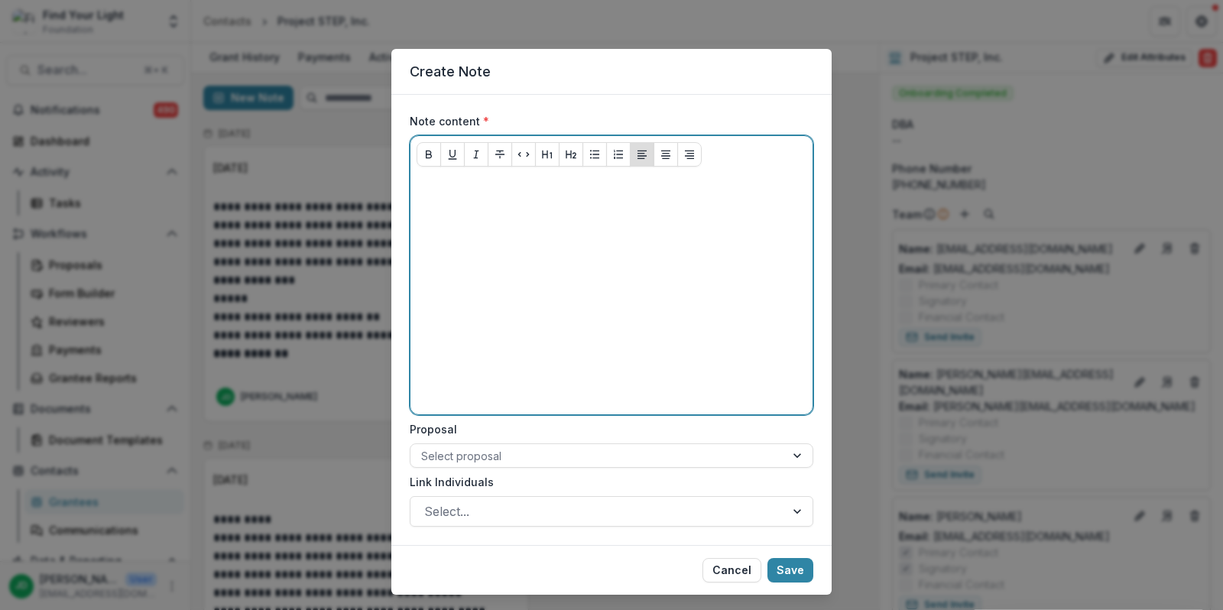
click at [442, 182] on p at bounding box center [612, 187] width 390 height 17
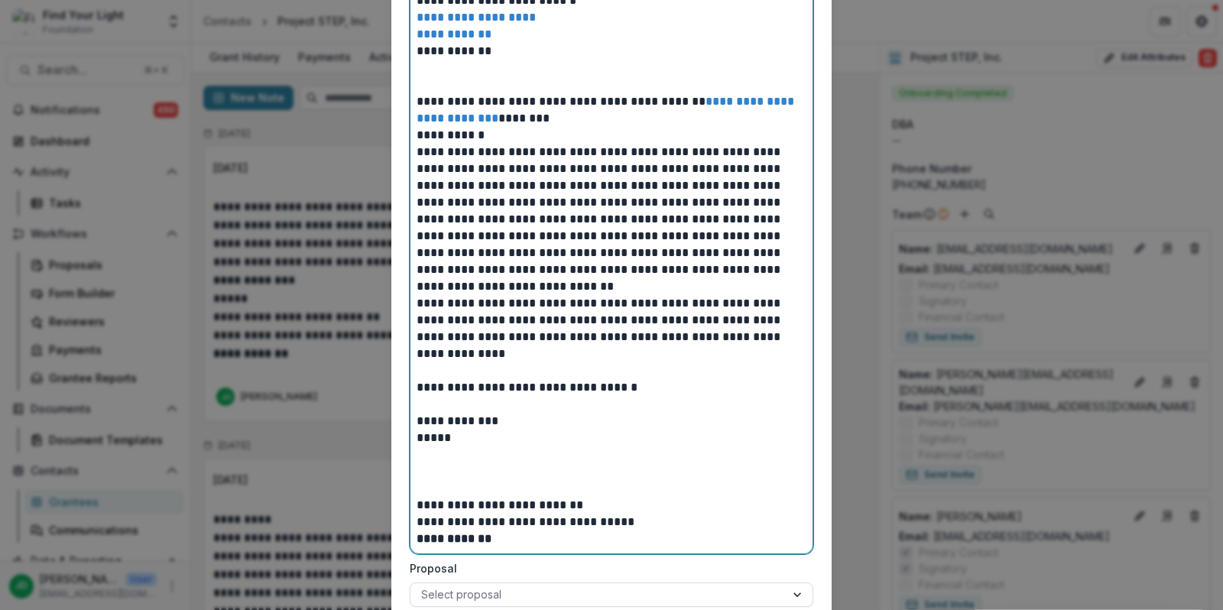
scroll to position [327, 0]
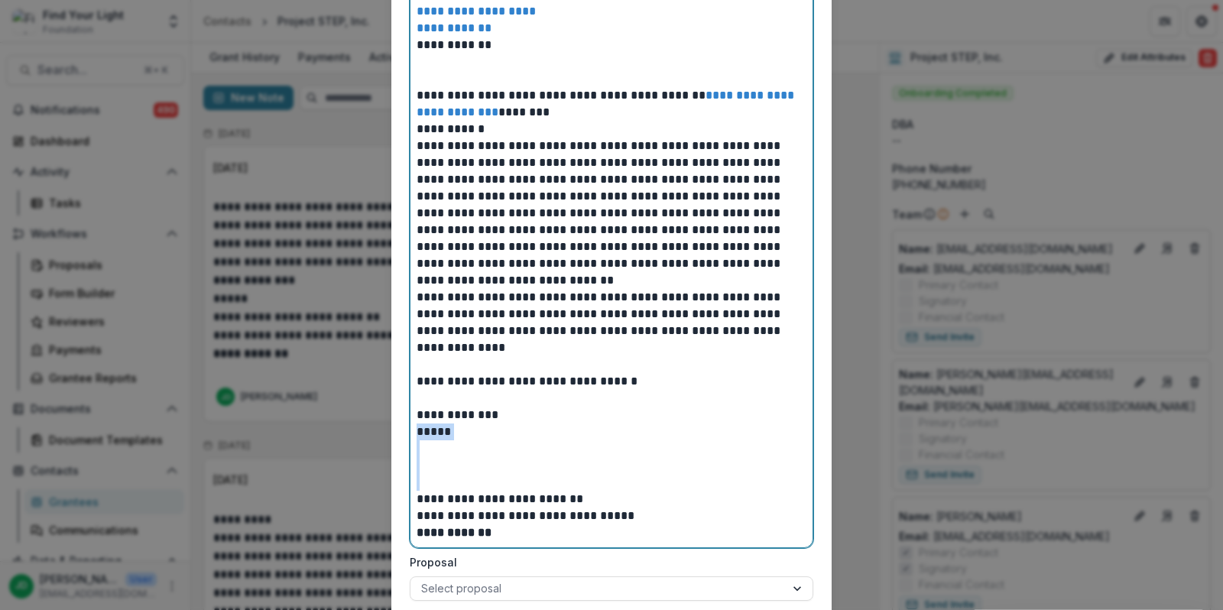
drag, startPoint x: 463, startPoint y: 480, endPoint x: 412, endPoint y: 433, distance: 69.3
click at [412, 433] on div "**********" at bounding box center [612, 197] width 402 height 702
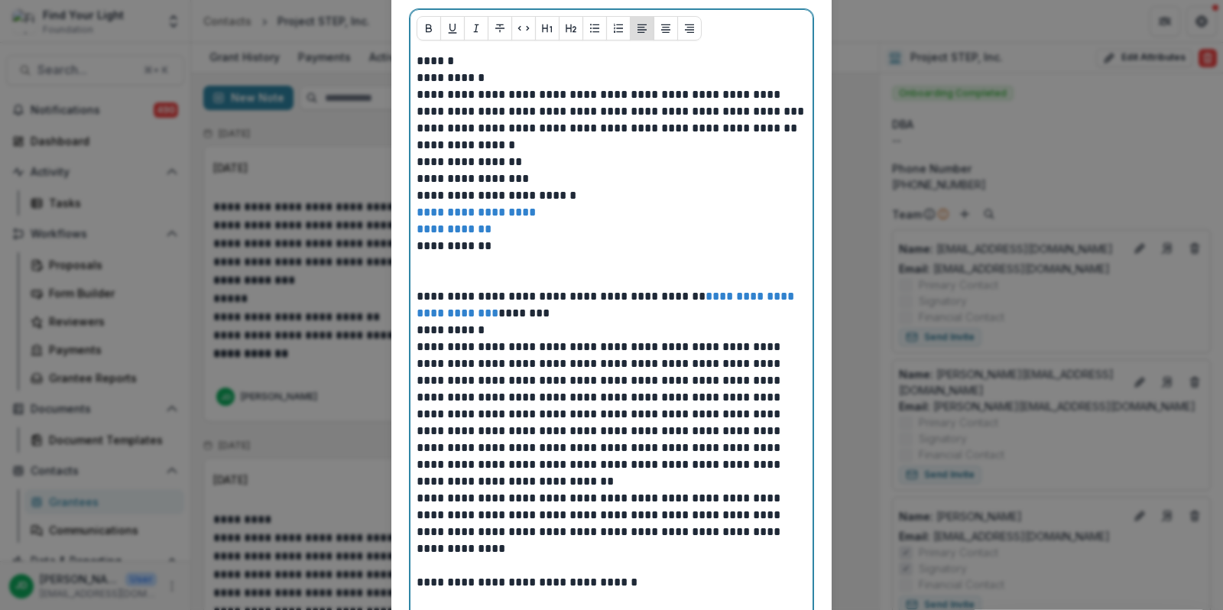
scroll to position [124, 0]
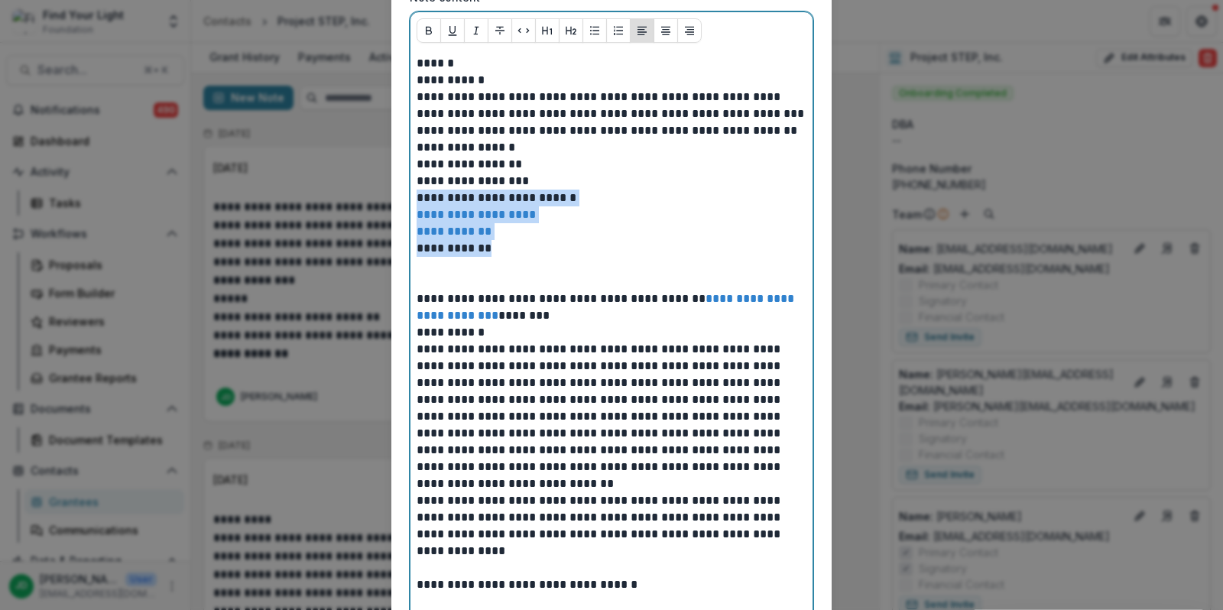
drag, startPoint x: 518, startPoint y: 254, endPoint x: 411, endPoint y: 190, distance: 124.4
click at [411, 190] on div "**********" at bounding box center [612, 374] width 402 height 651
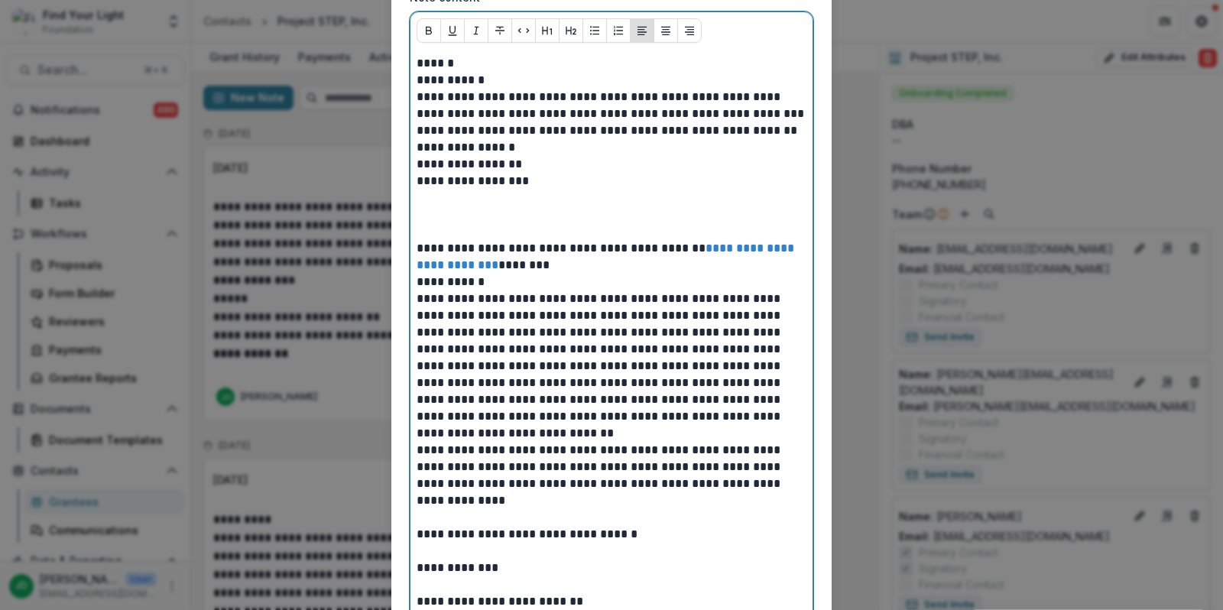
click at [450, 220] on p at bounding box center [612, 223] width 390 height 34
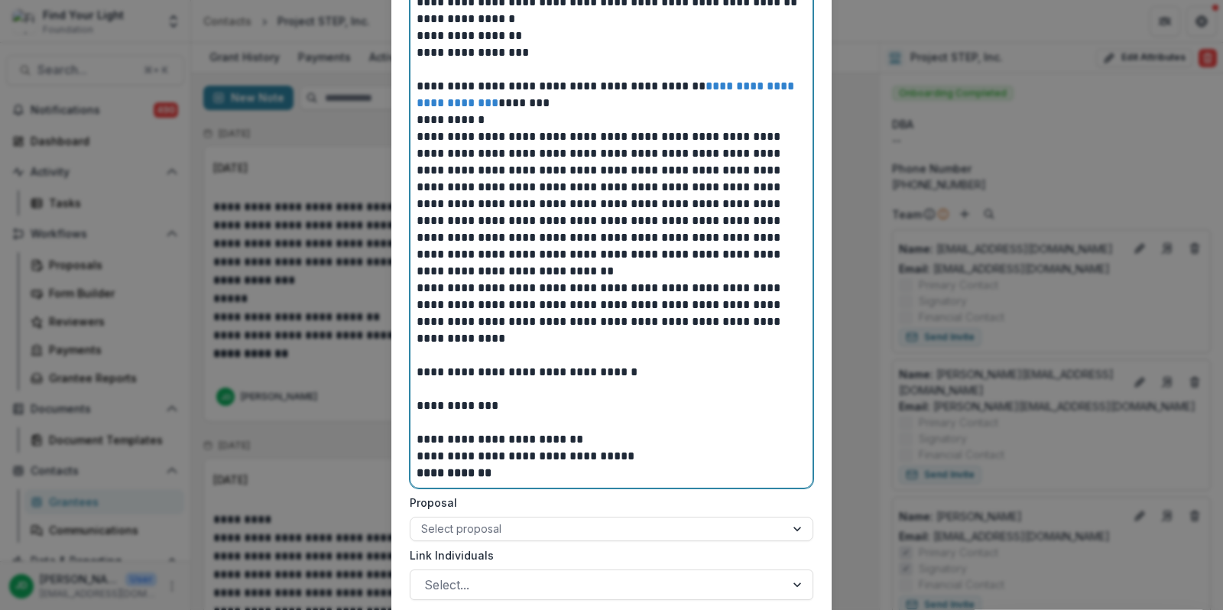
scroll to position [358, 0]
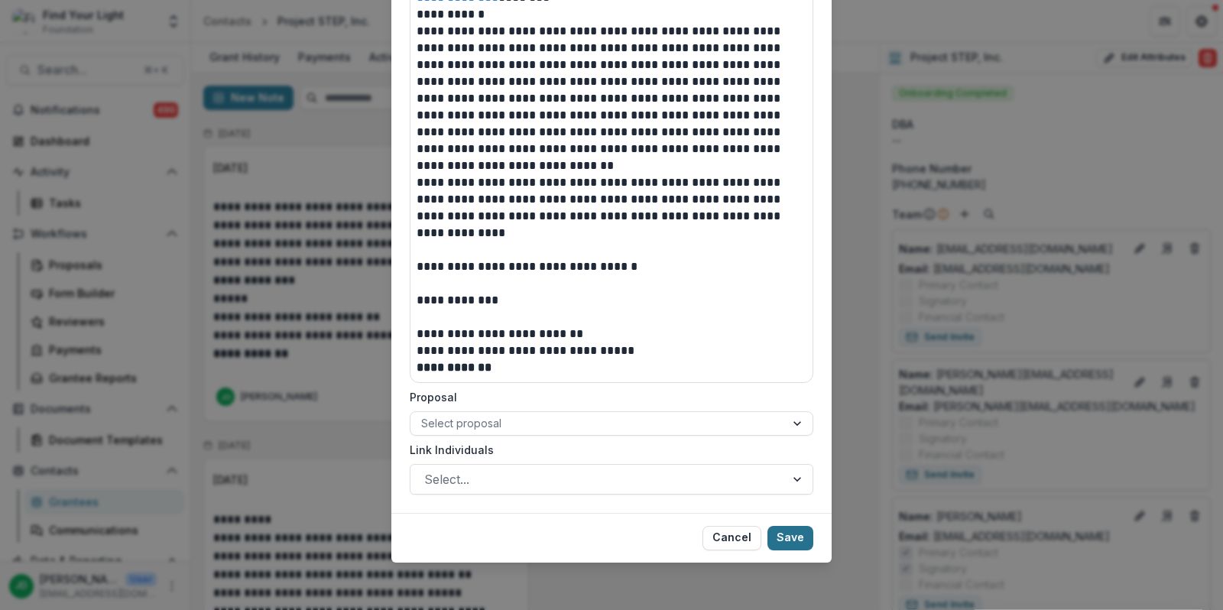
click at [803, 534] on button "Save" at bounding box center [791, 538] width 46 height 24
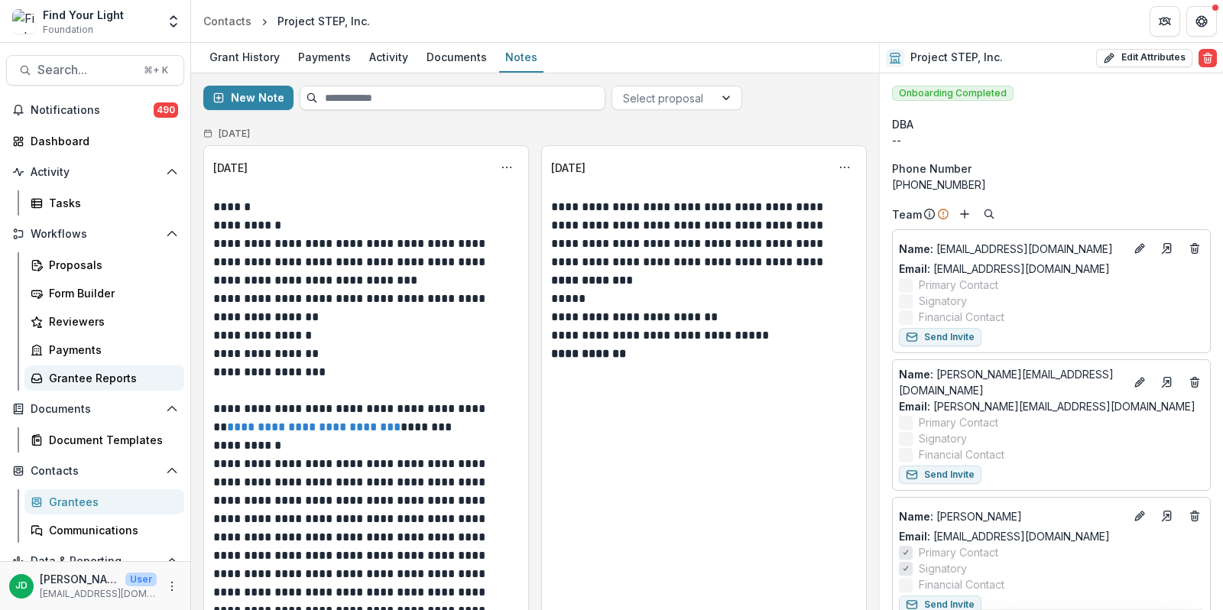
click at [78, 377] on div "Grantee Reports" at bounding box center [110, 378] width 123 height 16
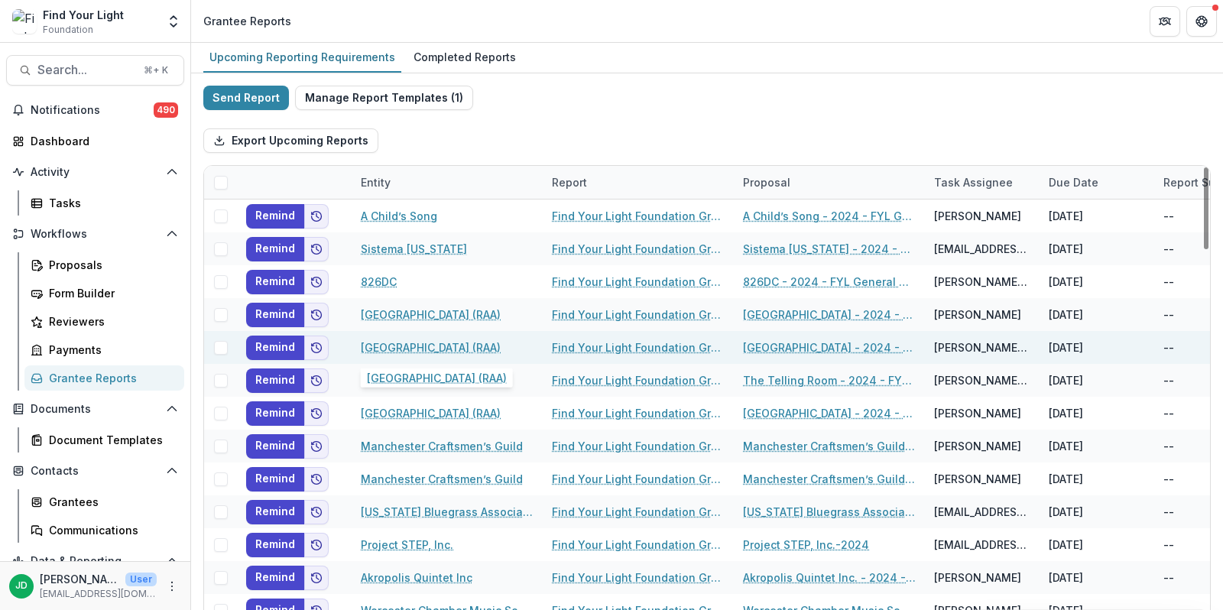
click at [440, 346] on link "[GEOGRAPHIC_DATA] (RAA)" at bounding box center [431, 347] width 140 height 16
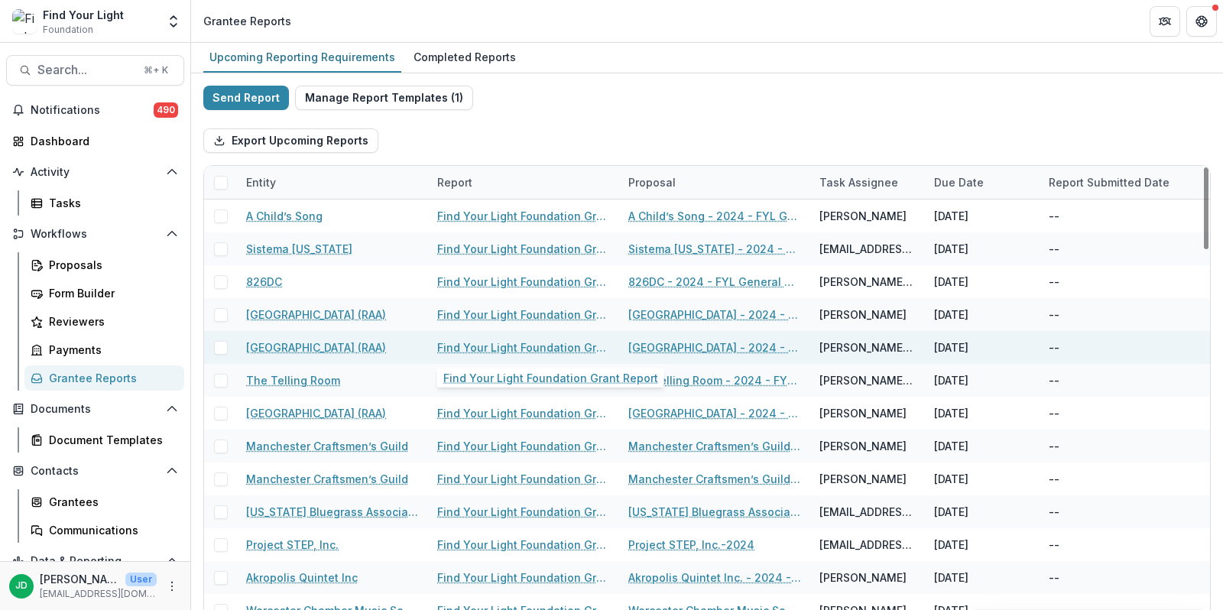
click at [488, 350] on link "Find Your Light Foundation Grant Report" at bounding box center [523, 347] width 173 height 16
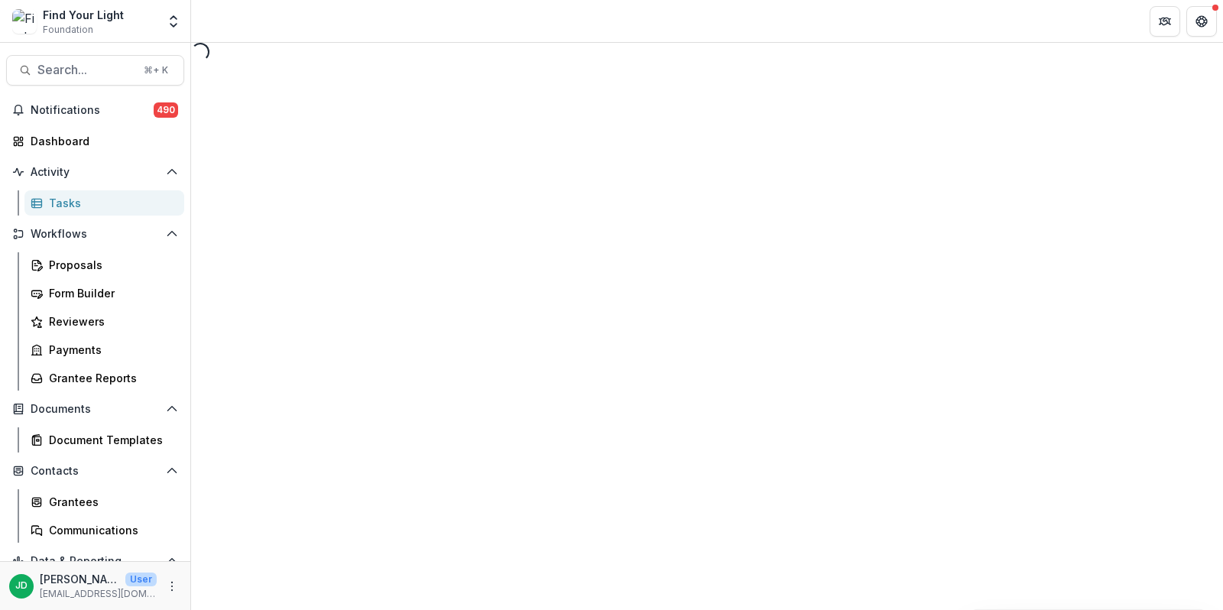
select select "********"
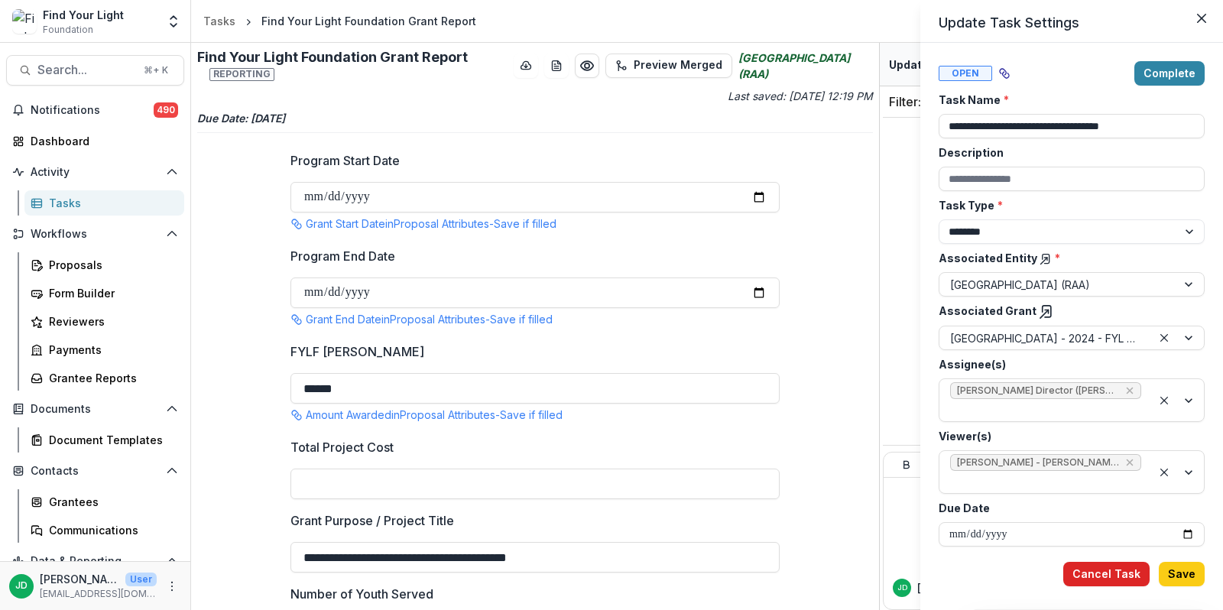
click at [1086, 569] on button "Cancel Task" at bounding box center [1106, 574] width 86 height 24
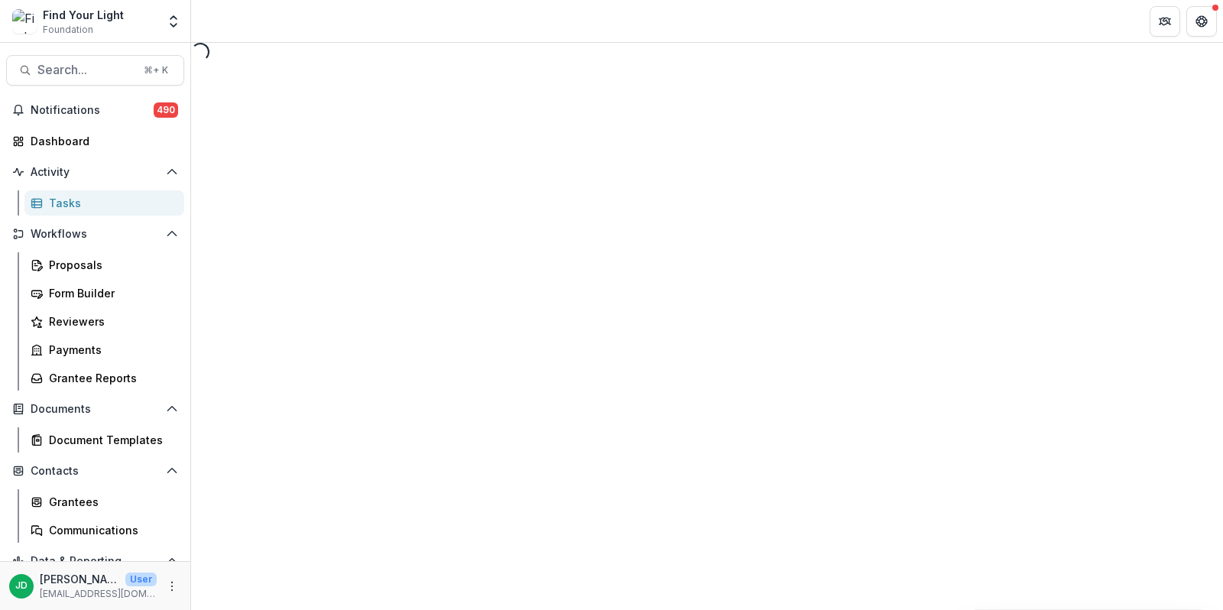
select select "********"
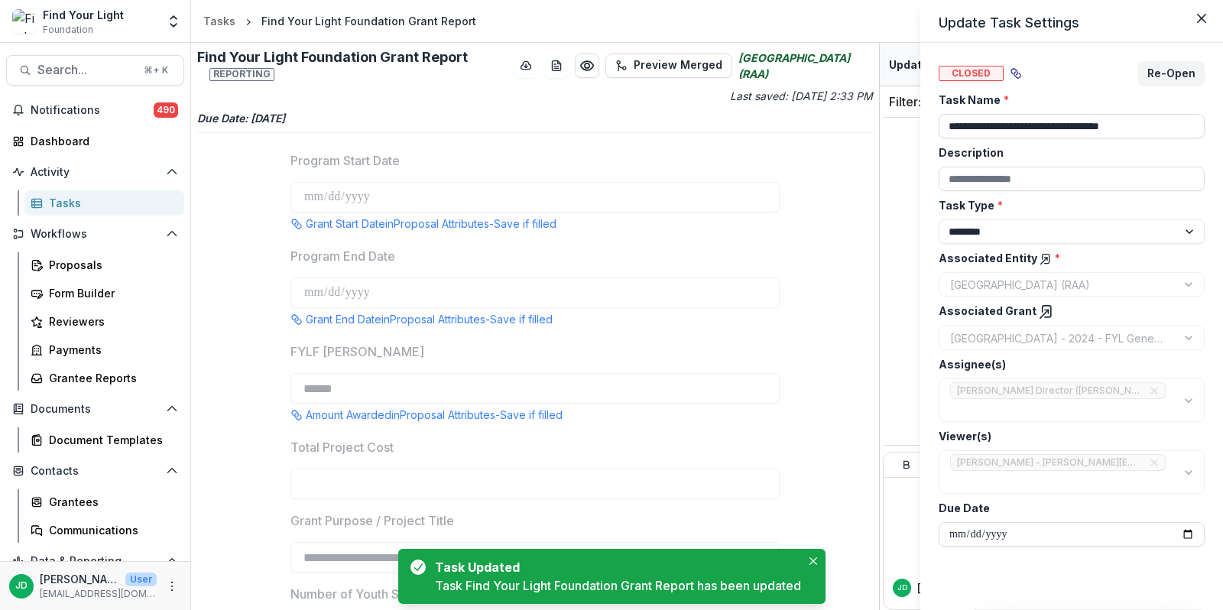
click at [80, 381] on div "**********" at bounding box center [611, 305] width 1223 height 610
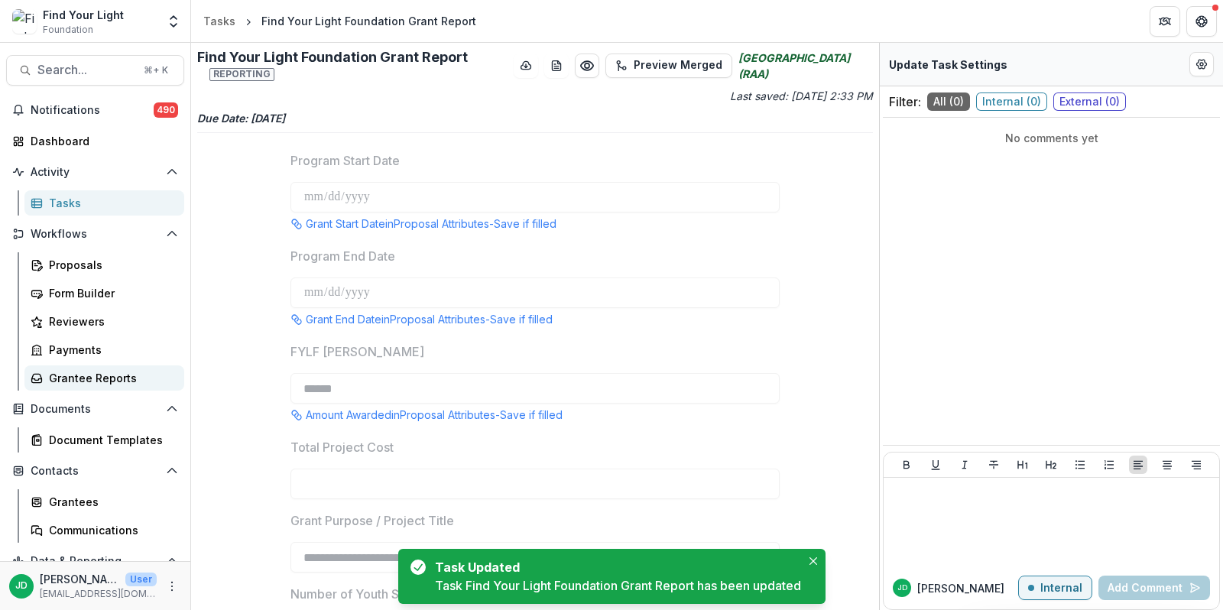
click at [76, 375] on div "Grantee Reports" at bounding box center [110, 378] width 123 height 16
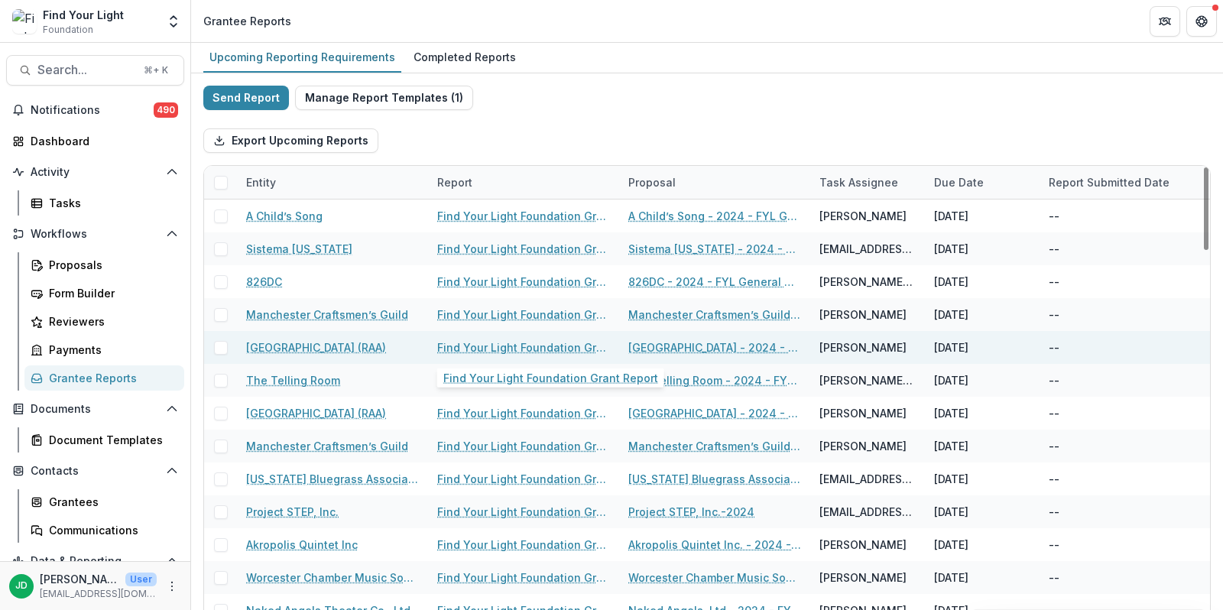
click at [550, 341] on link "Find Your Light Foundation Grant Report" at bounding box center [523, 347] width 173 height 16
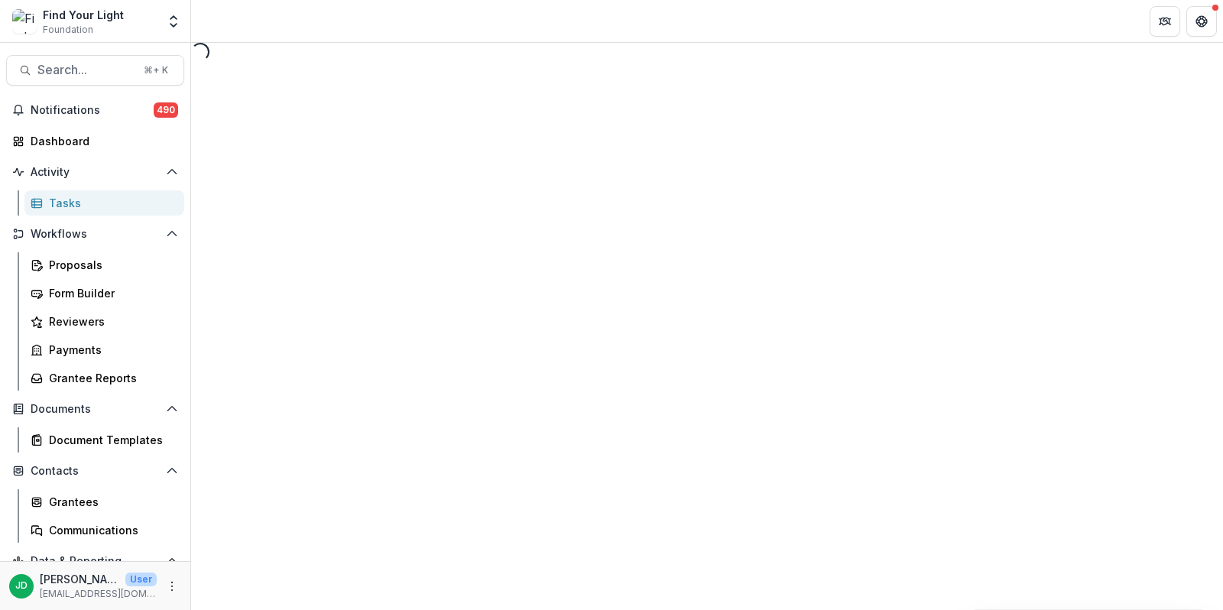
select select "********"
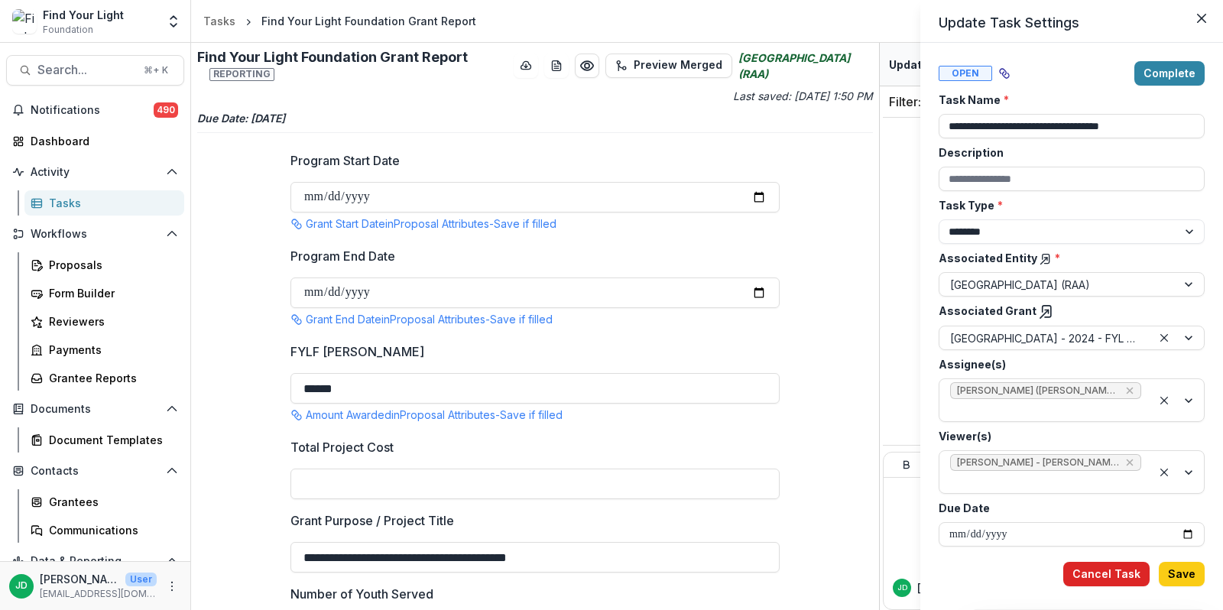
click at [1107, 567] on button "Cancel Task" at bounding box center [1106, 574] width 86 height 24
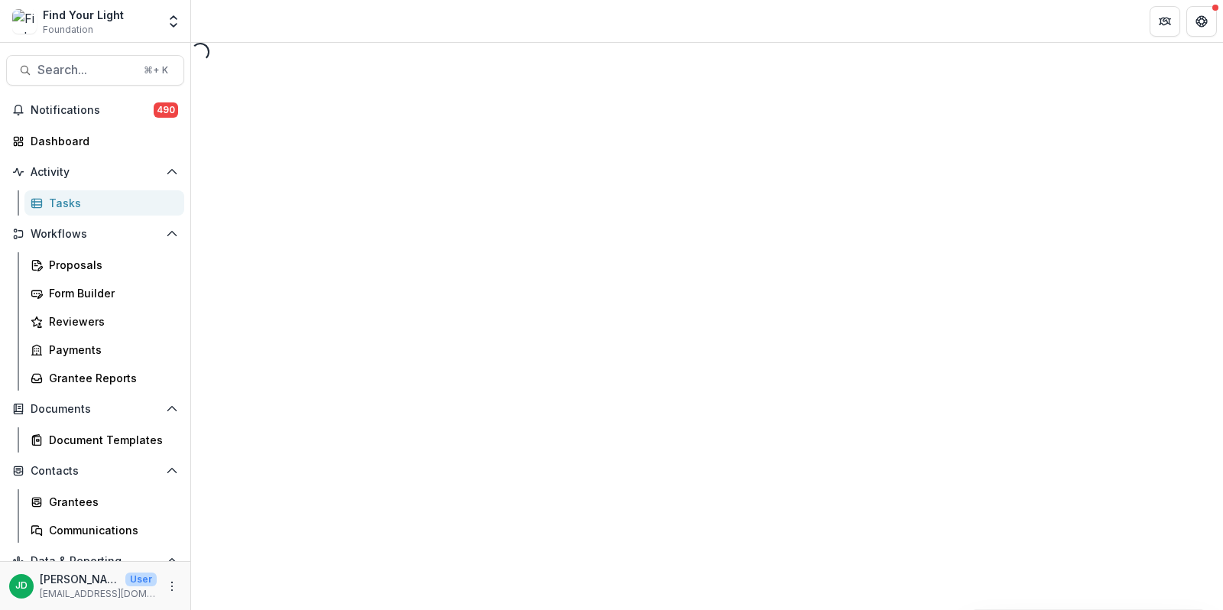
select select "********"
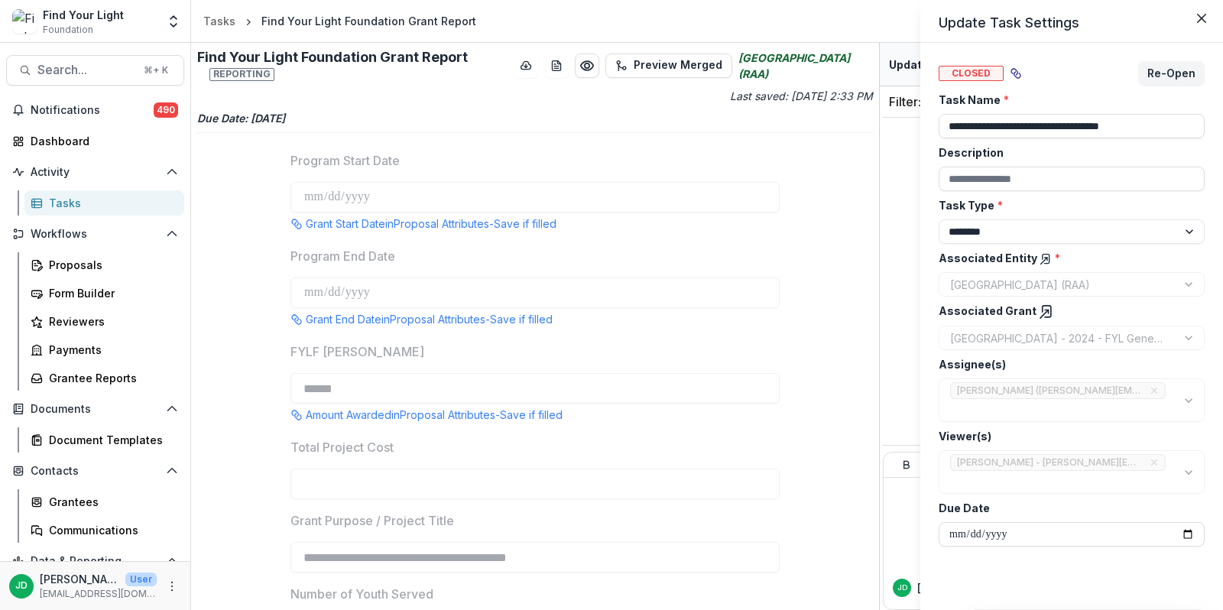
click at [110, 375] on div "**********" at bounding box center [611, 305] width 1223 height 610
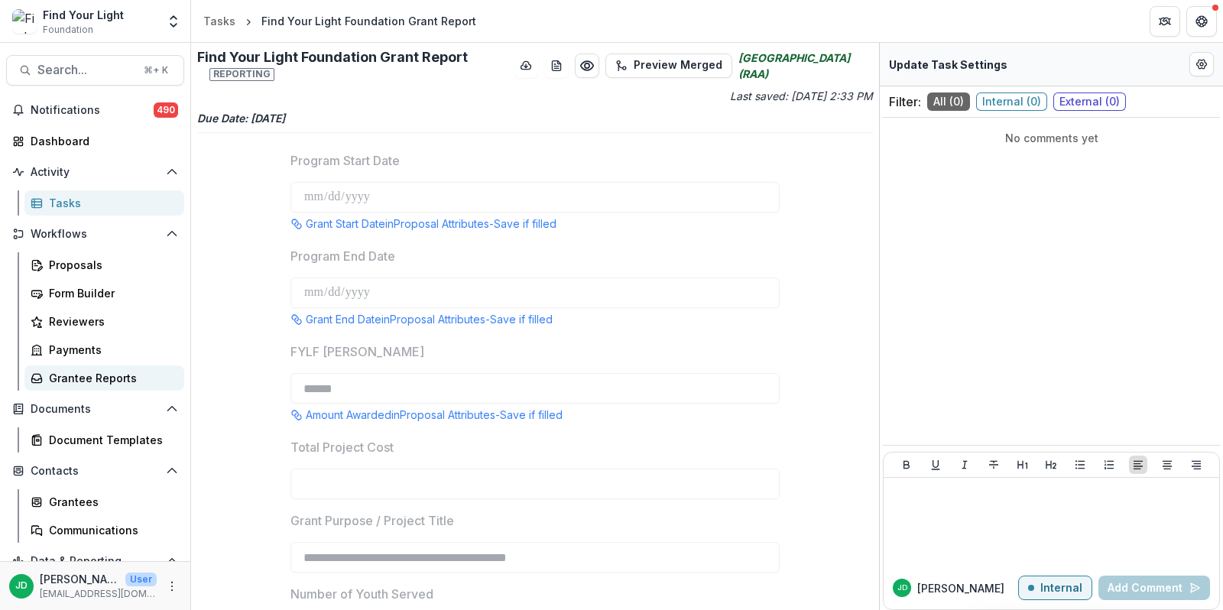
click at [110, 375] on div "Grantee Reports" at bounding box center [110, 378] width 123 height 16
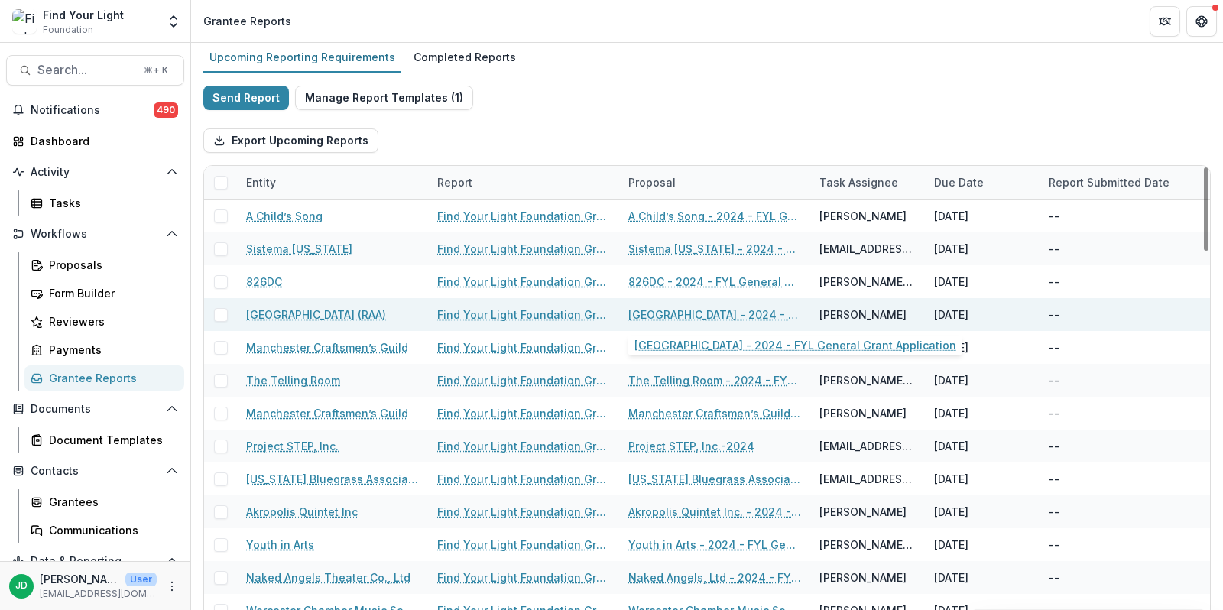
click at [697, 311] on link "[GEOGRAPHIC_DATA] - 2024 - FYL General Grant Application" at bounding box center [714, 315] width 173 height 16
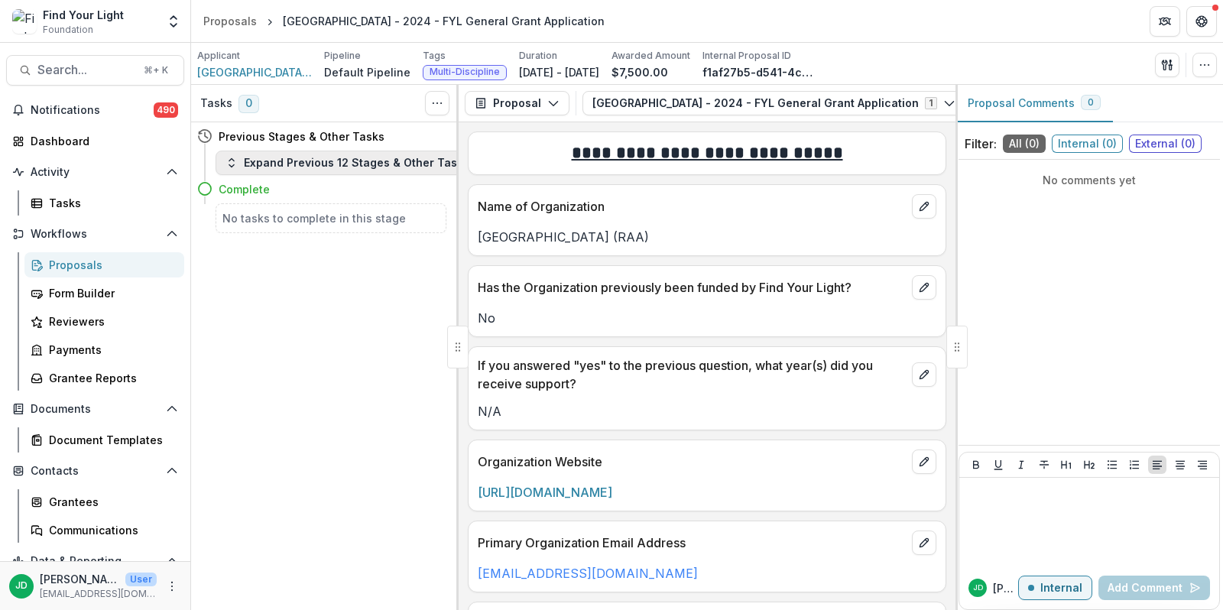
click at [293, 167] on button "Expand Previous 12 Stages & Other Tasks" at bounding box center [348, 163] width 264 height 24
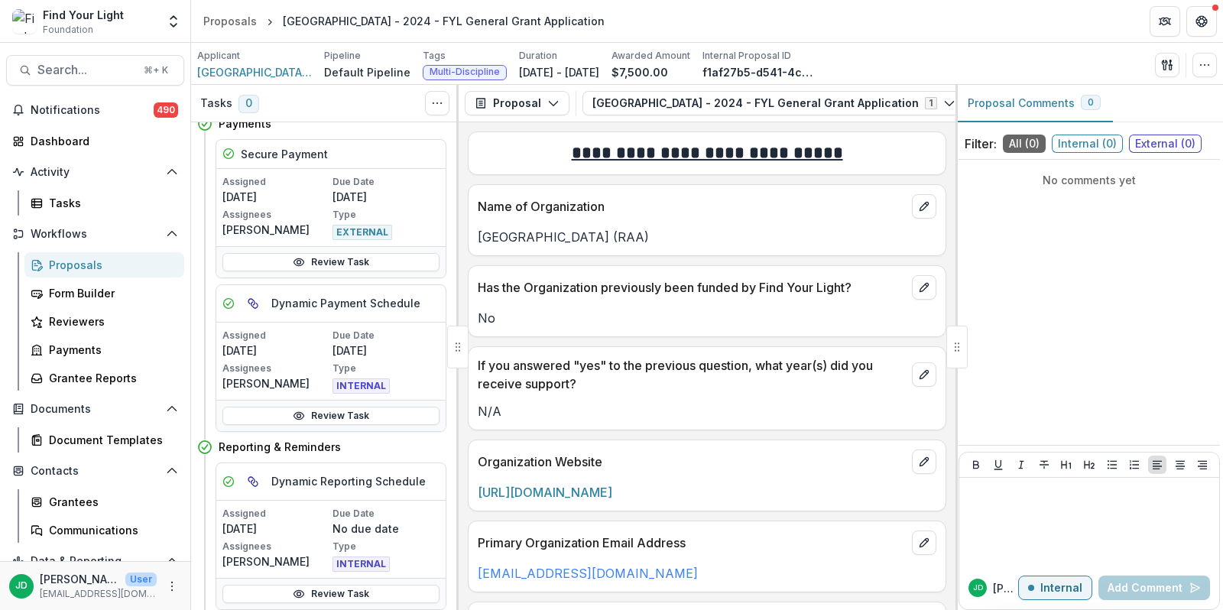
scroll to position [1344, 0]
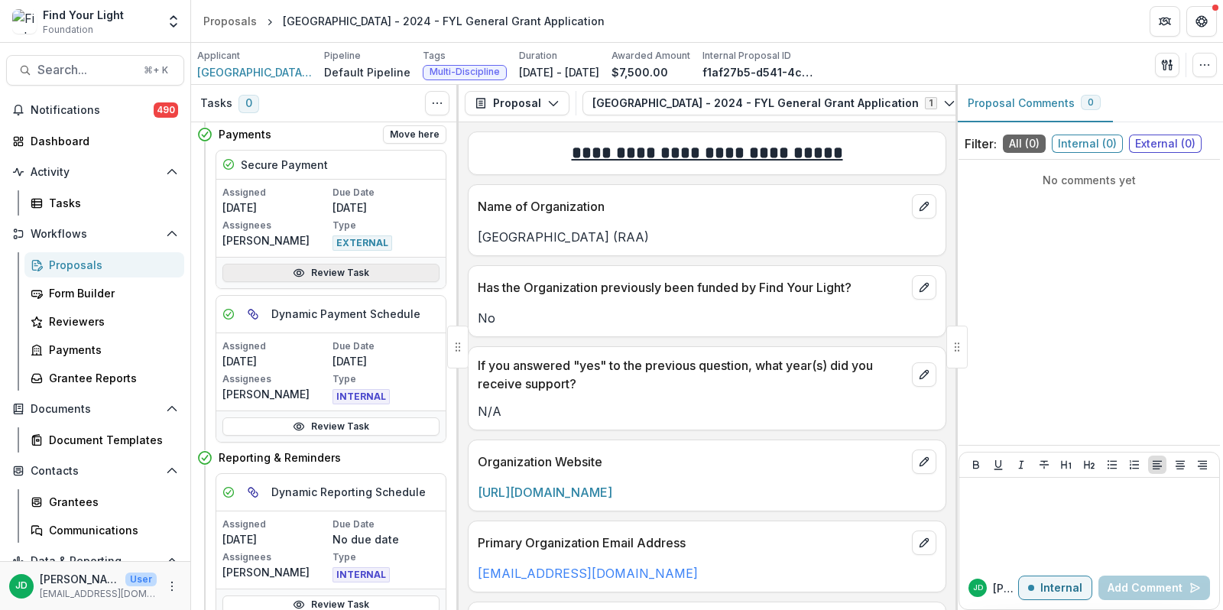
click at [320, 264] on link "Review Task" at bounding box center [330, 273] width 217 height 18
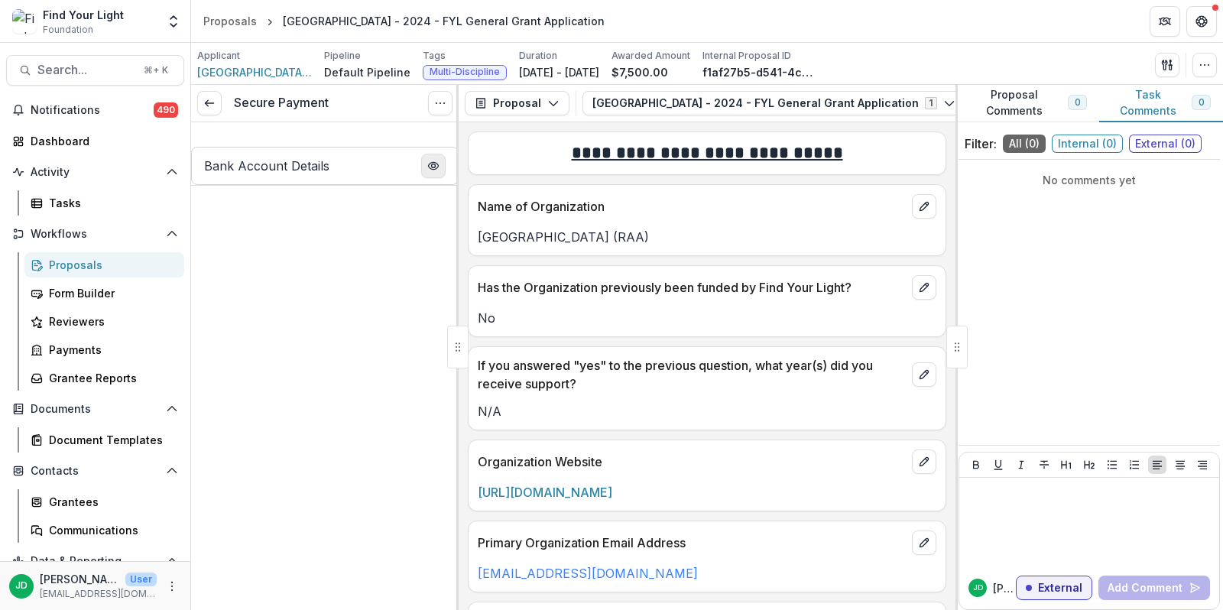
click at [427, 170] on icon "PDF Preview" at bounding box center [433, 166] width 12 height 12
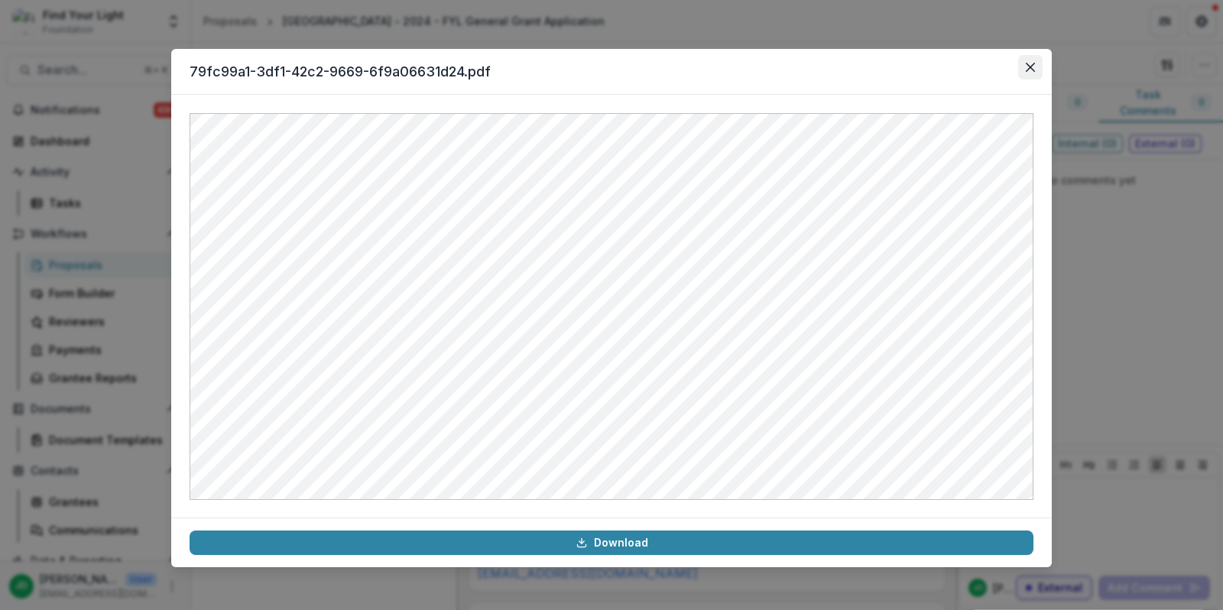
click at [1028, 66] on icon "Close" at bounding box center [1030, 67] width 9 height 9
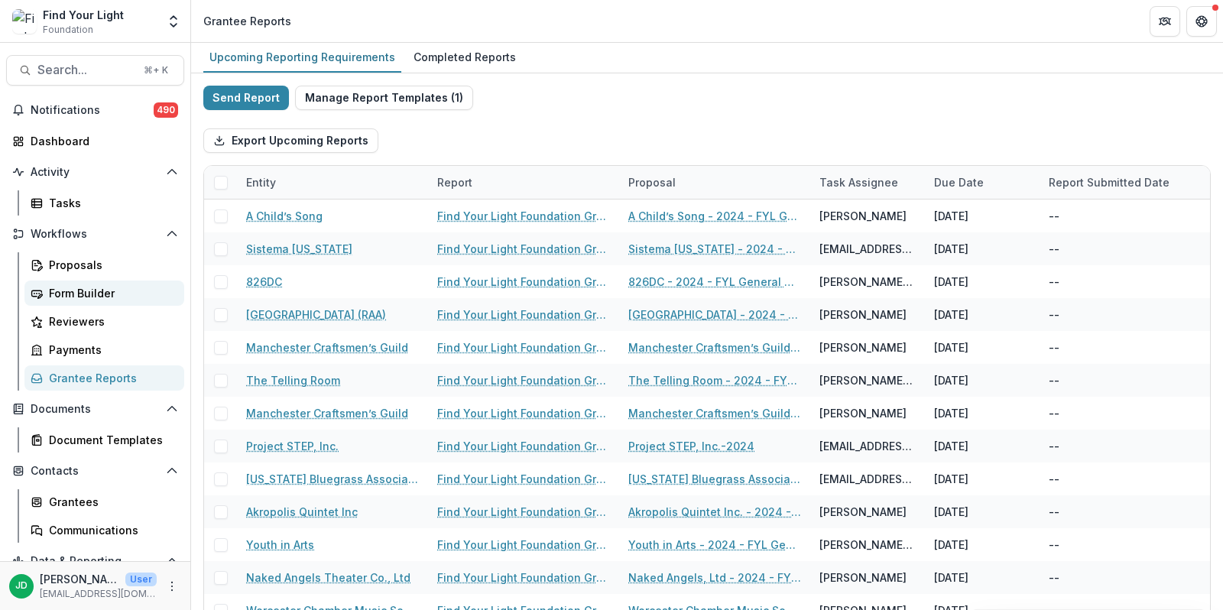
scroll to position [71, 0]
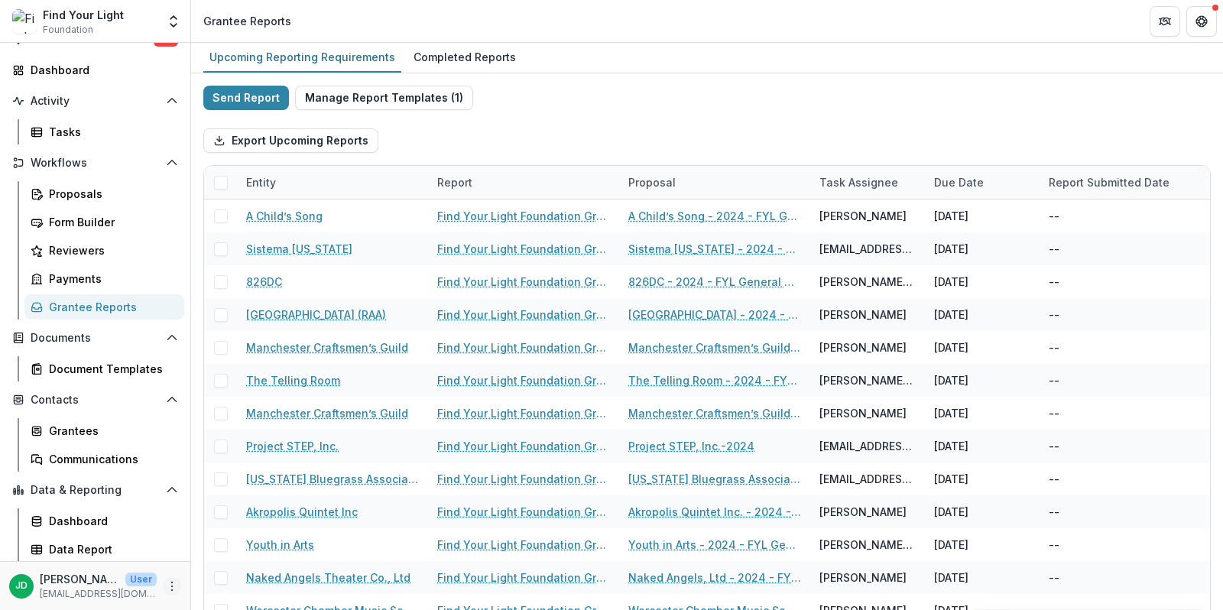
click at [166, 580] on icon "More" at bounding box center [172, 586] width 12 height 12
click at [245, 530] on link "Help Center" at bounding box center [269, 527] width 164 height 25
click at [69, 69] on div "Dashboard" at bounding box center [101, 70] width 141 height 16
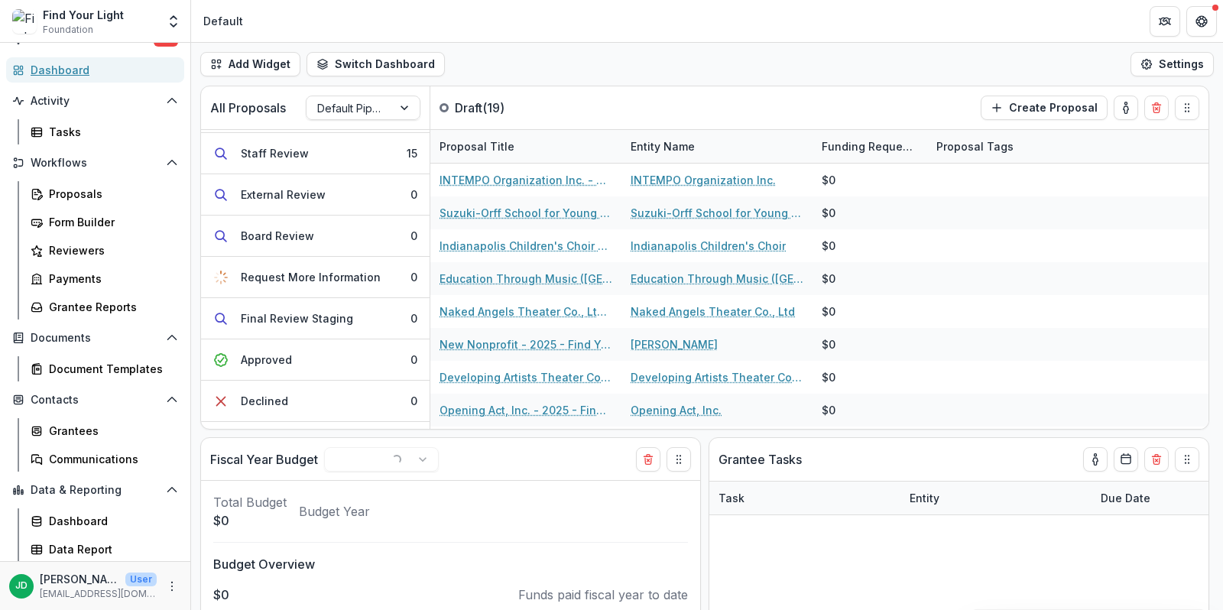
scroll to position [232, 0]
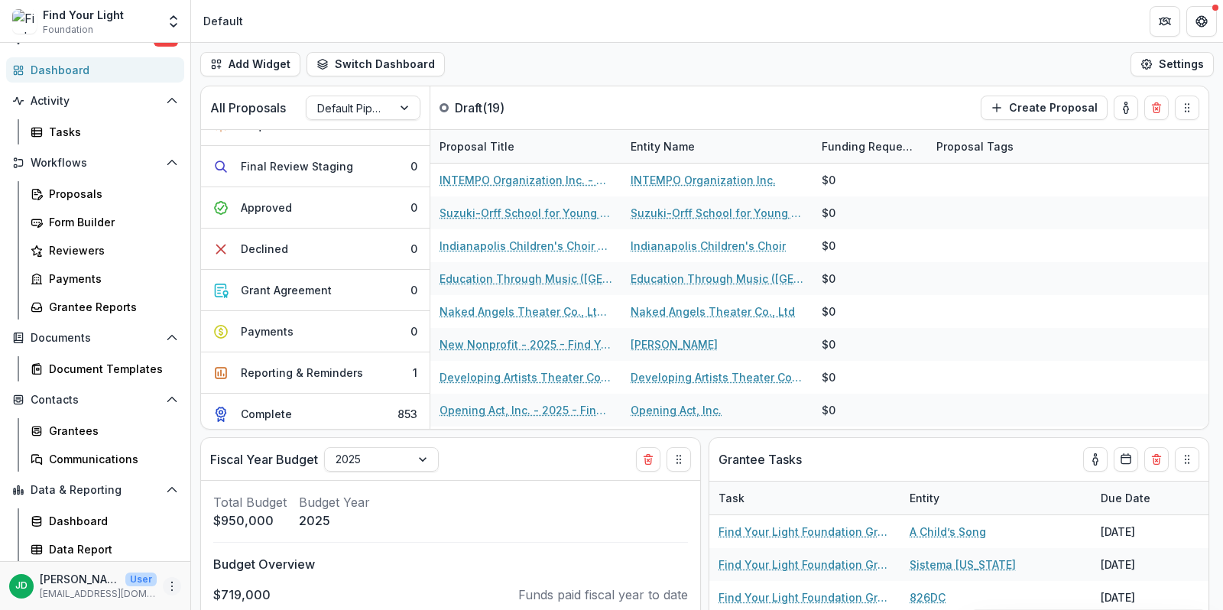
click at [167, 584] on icon "More" at bounding box center [172, 586] width 12 height 12
click at [1211, 17] on button "Get Help" at bounding box center [1201, 21] width 31 height 31
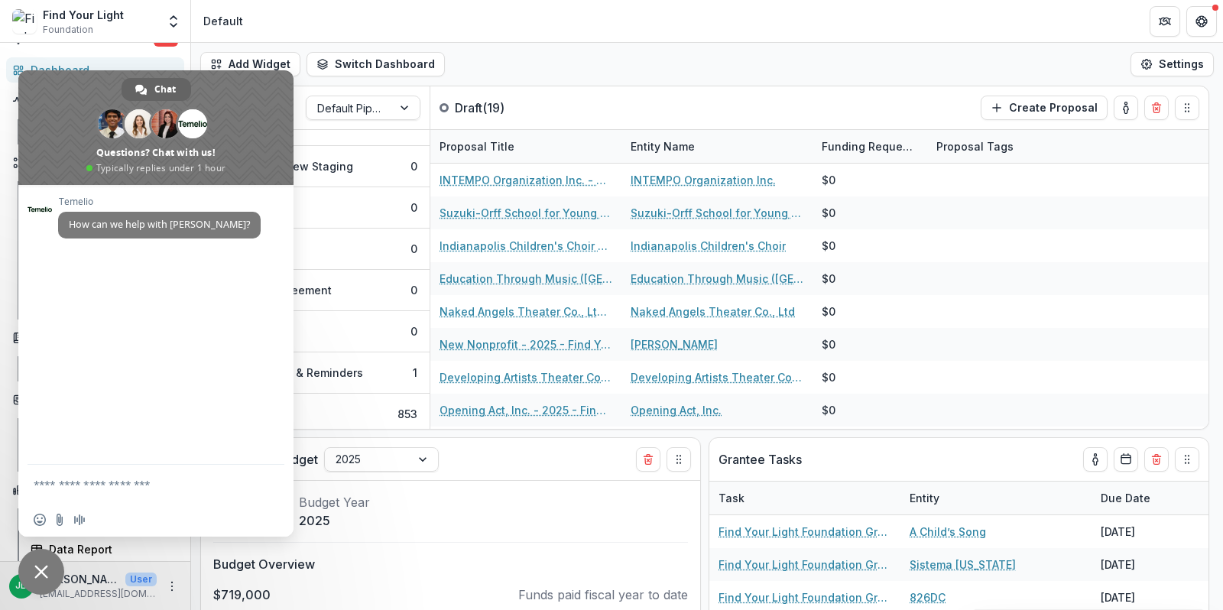
click at [85, 489] on textarea "Compose your message..." at bounding box center [141, 484] width 214 height 38
paste textarea "**********"
type textarea "**********"
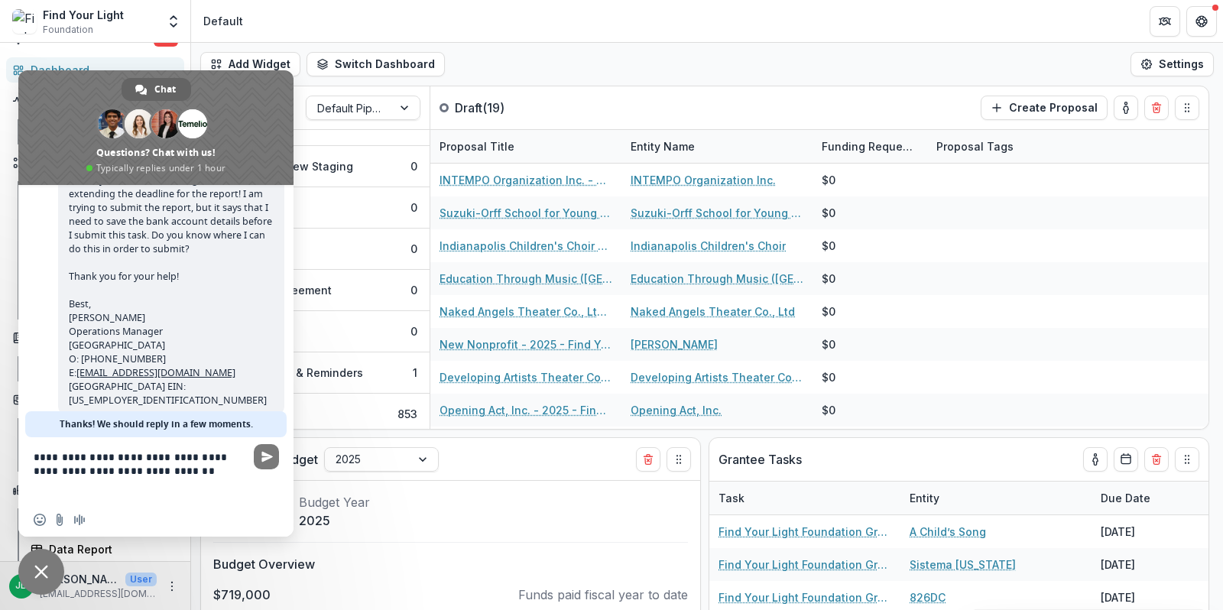
scroll to position [141, 0]
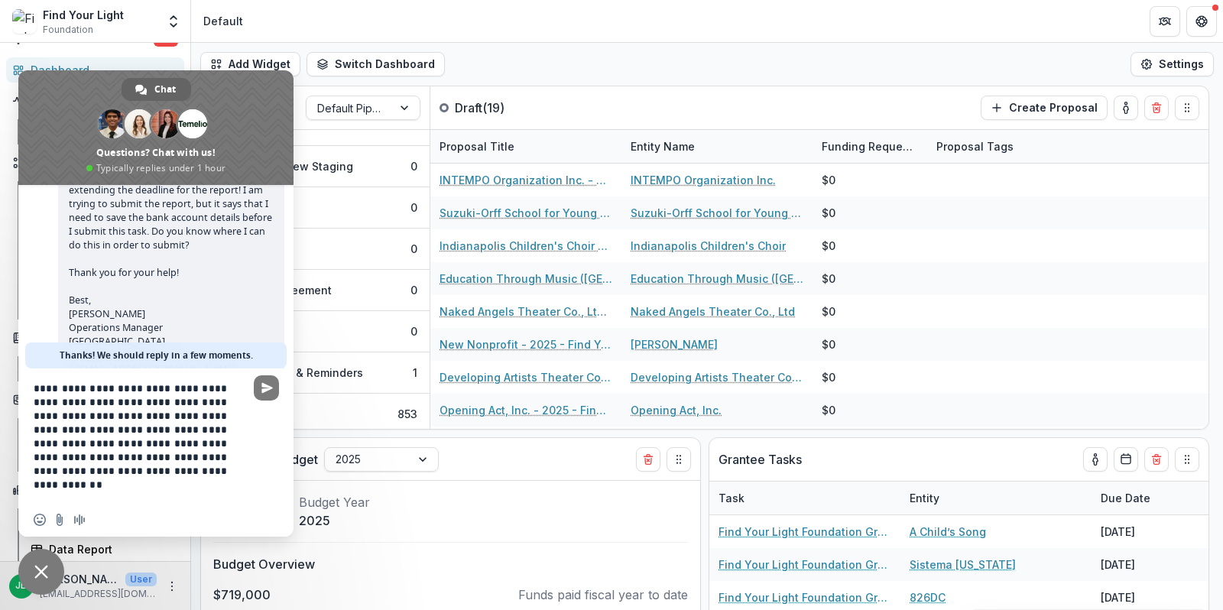
type textarea "**********"
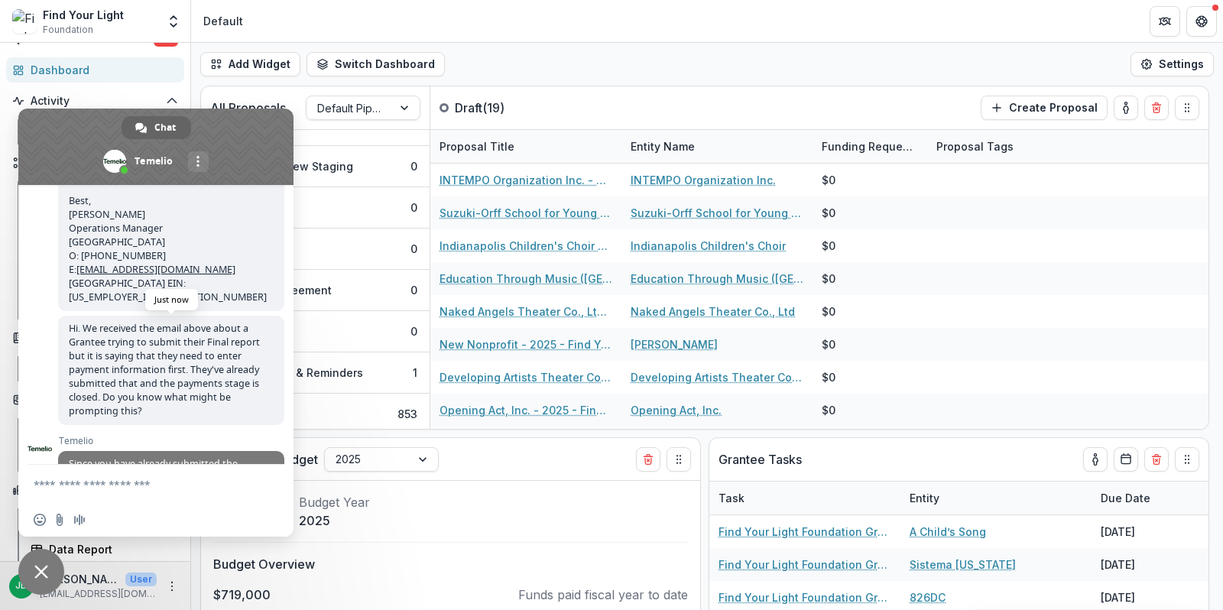
scroll to position [310, 0]
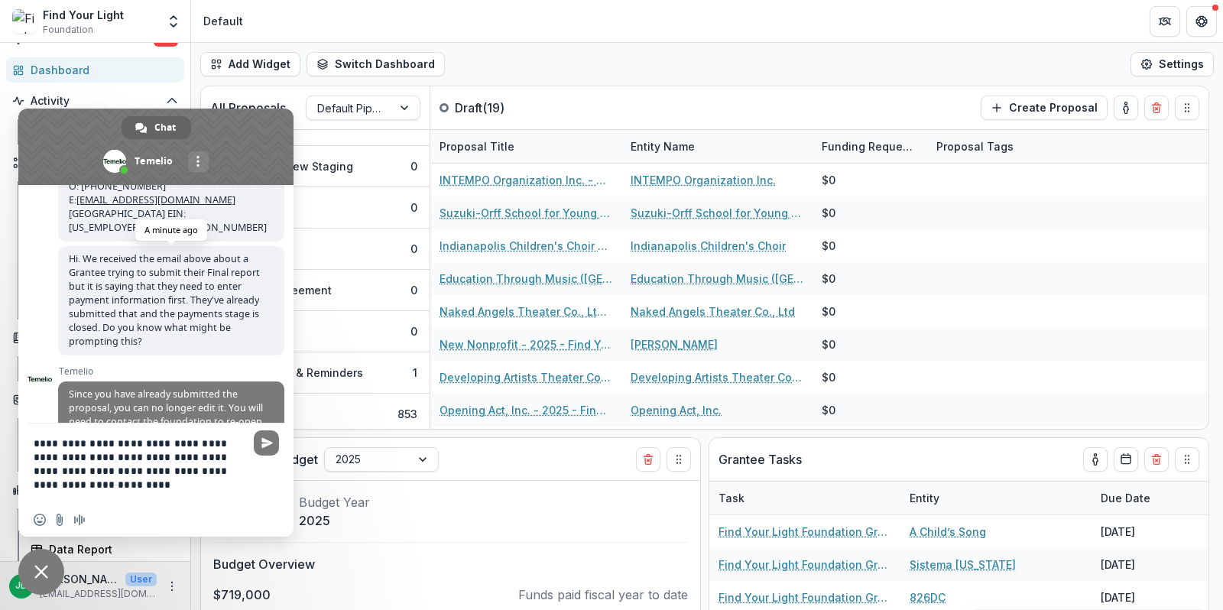
type textarea "**********"
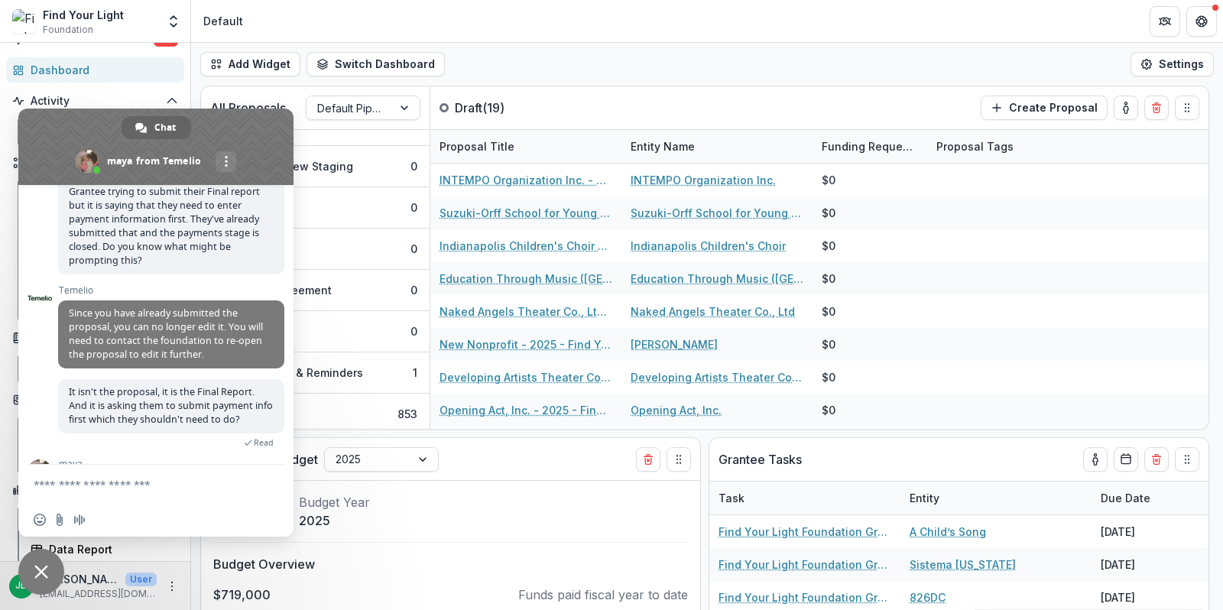
scroll to position [444, 0]
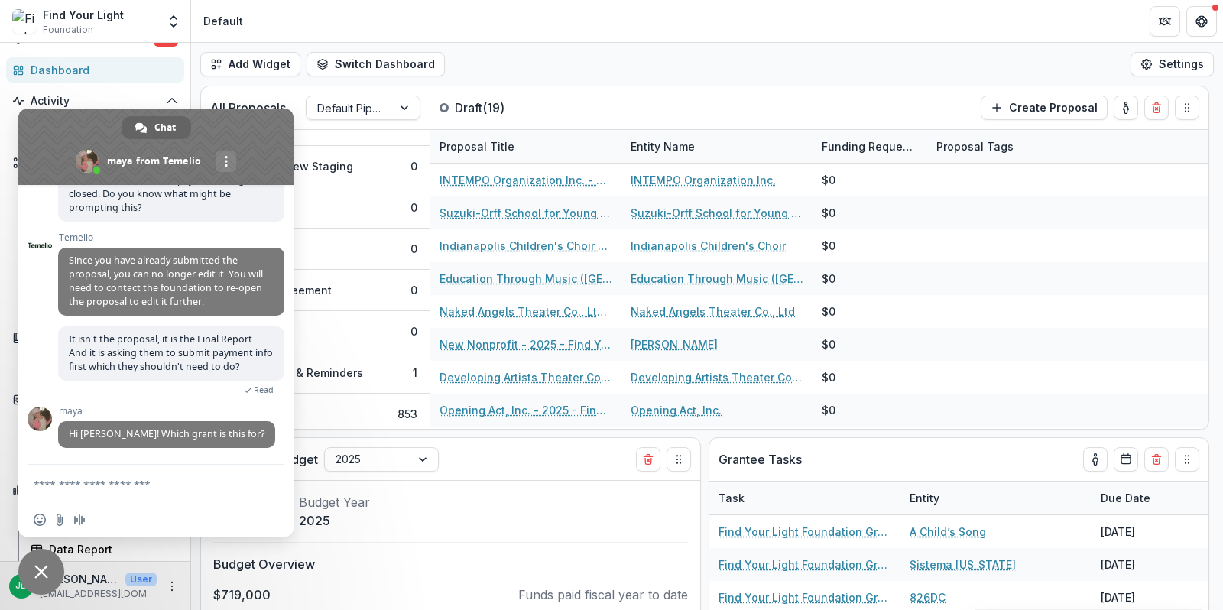
click at [95, 479] on textarea "Compose your message..." at bounding box center [141, 484] width 214 height 38
click at [567, 73] on div "Add Widget Switch Dashboard Default New Dashboard Settings" at bounding box center [707, 64] width 1032 height 43
click at [523, 48] on div "Add Widget Switch Dashboard Default New Dashboard Settings" at bounding box center [707, 64] width 1032 height 43
click at [257, 124] on span at bounding box center [155, 147] width 275 height 76
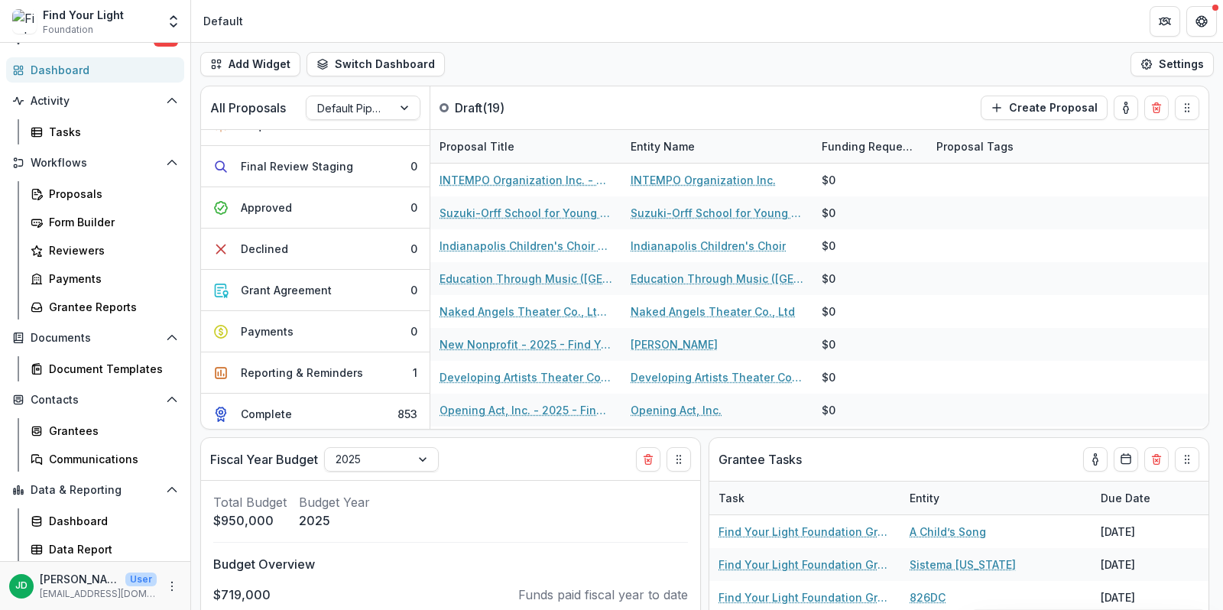
click at [86, 69] on div "Dashboard" at bounding box center [101, 70] width 141 height 16
click at [80, 73] on div "Dashboard" at bounding box center [101, 70] width 141 height 16
click at [63, 195] on div "Proposals" at bounding box center [110, 194] width 123 height 16
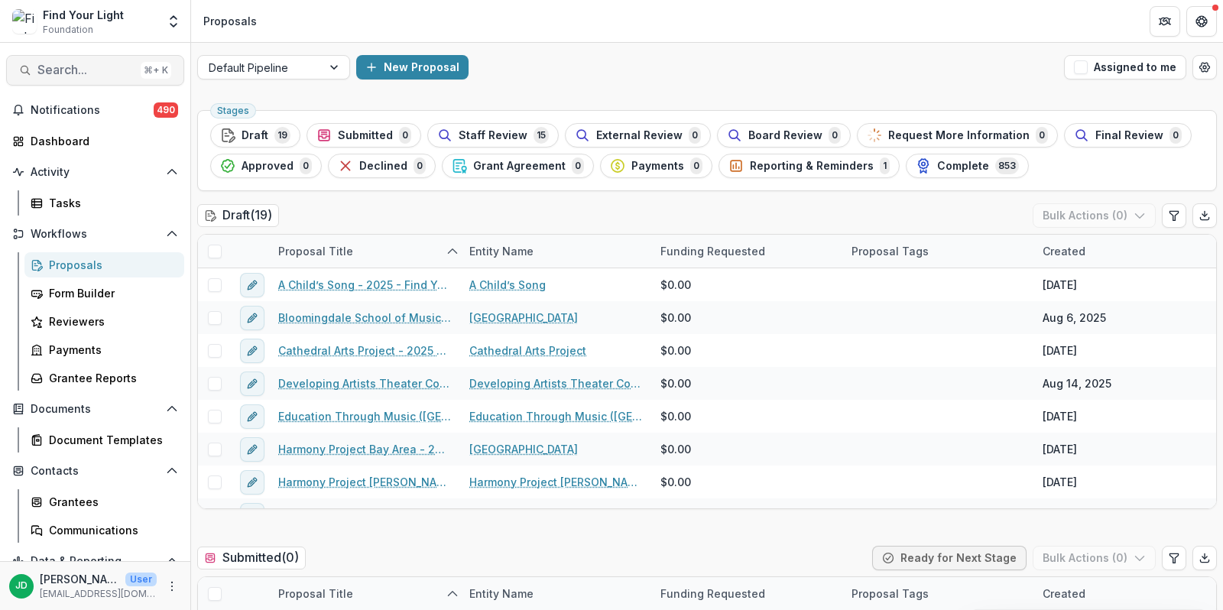
click at [76, 58] on button "Search... ⌘ + K" at bounding box center [95, 70] width 178 height 31
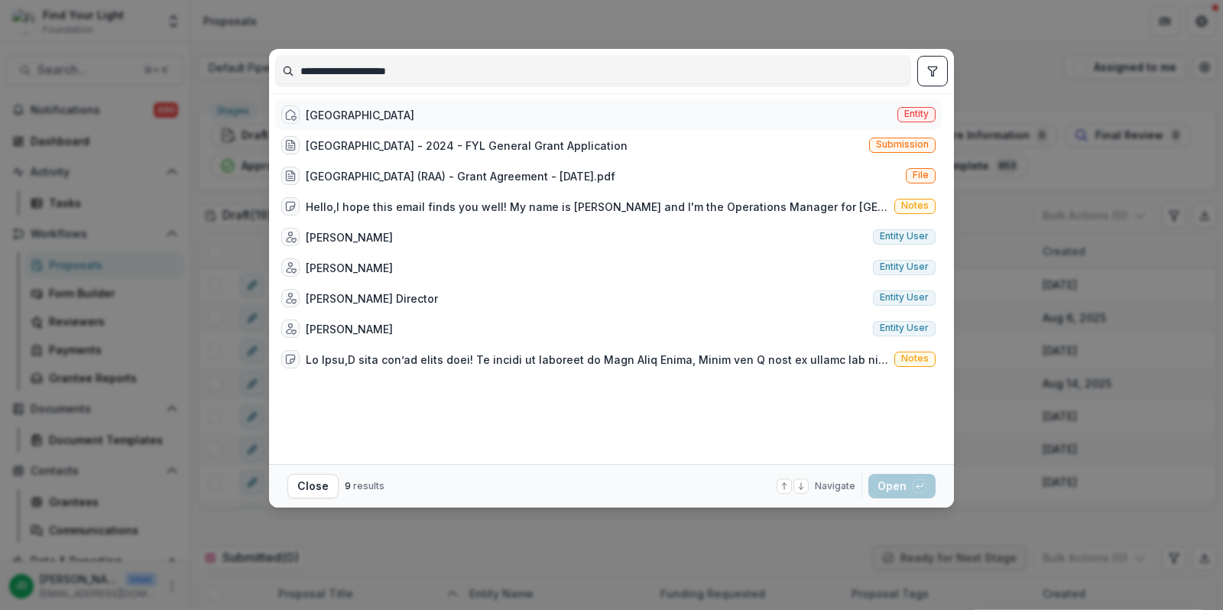
type input "**********"
click at [356, 112] on div "[GEOGRAPHIC_DATA]" at bounding box center [360, 115] width 109 height 16
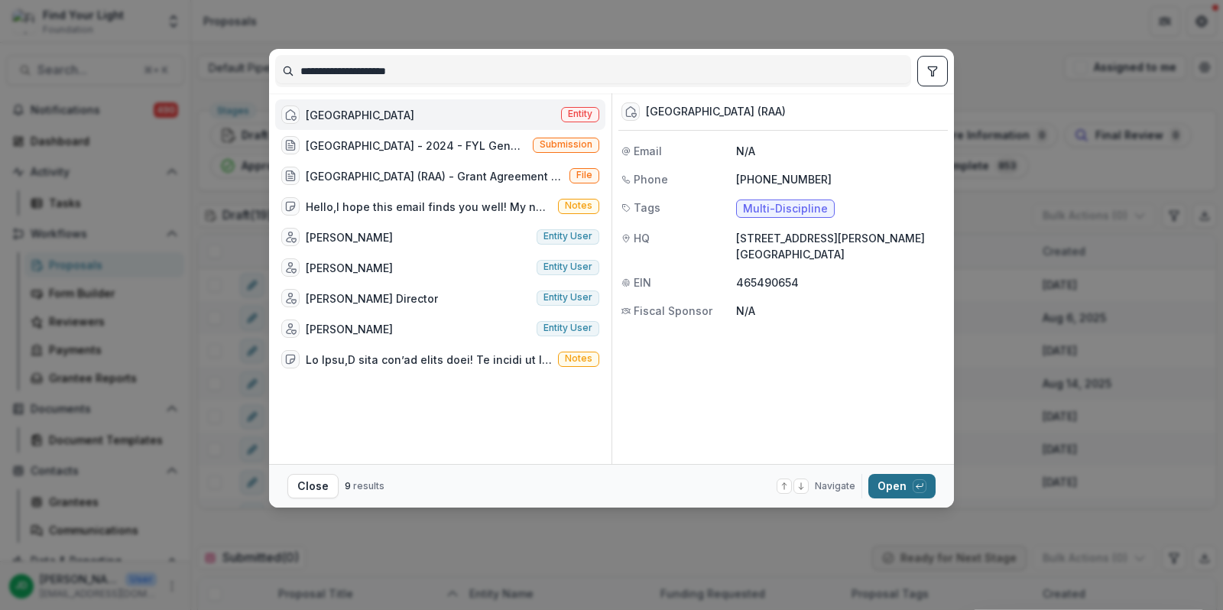
click at [891, 483] on button "Open with enter key" at bounding box center [901, 486] width 67 height 24
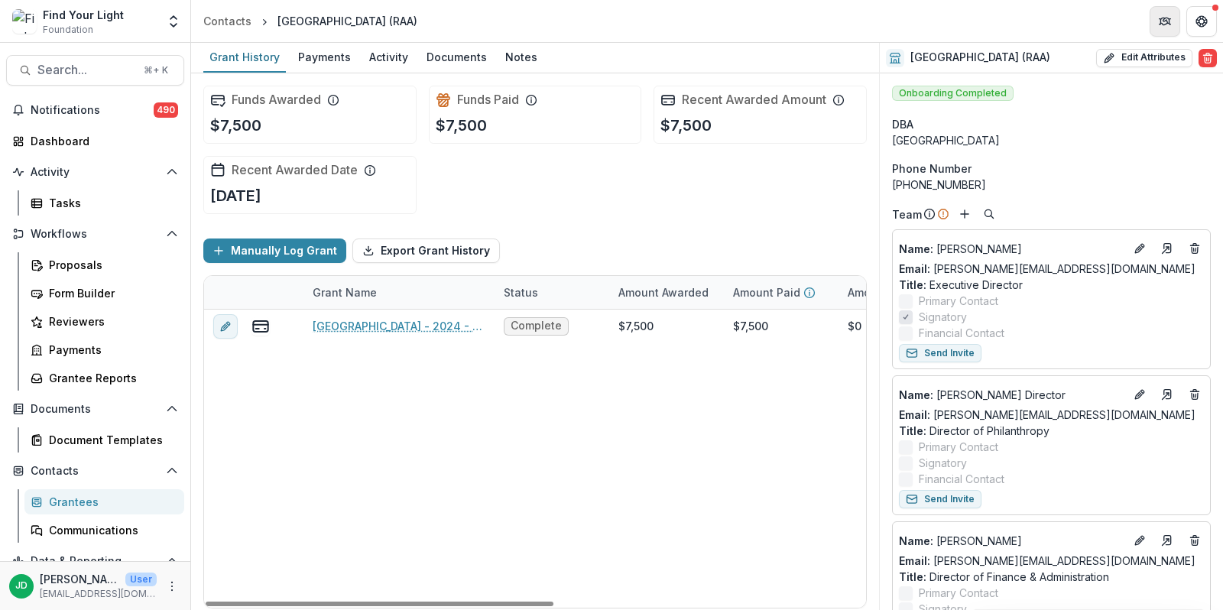
click at [1164, 22] on icon "Partners" at bounding box center [1165, 21] width 12 height 12
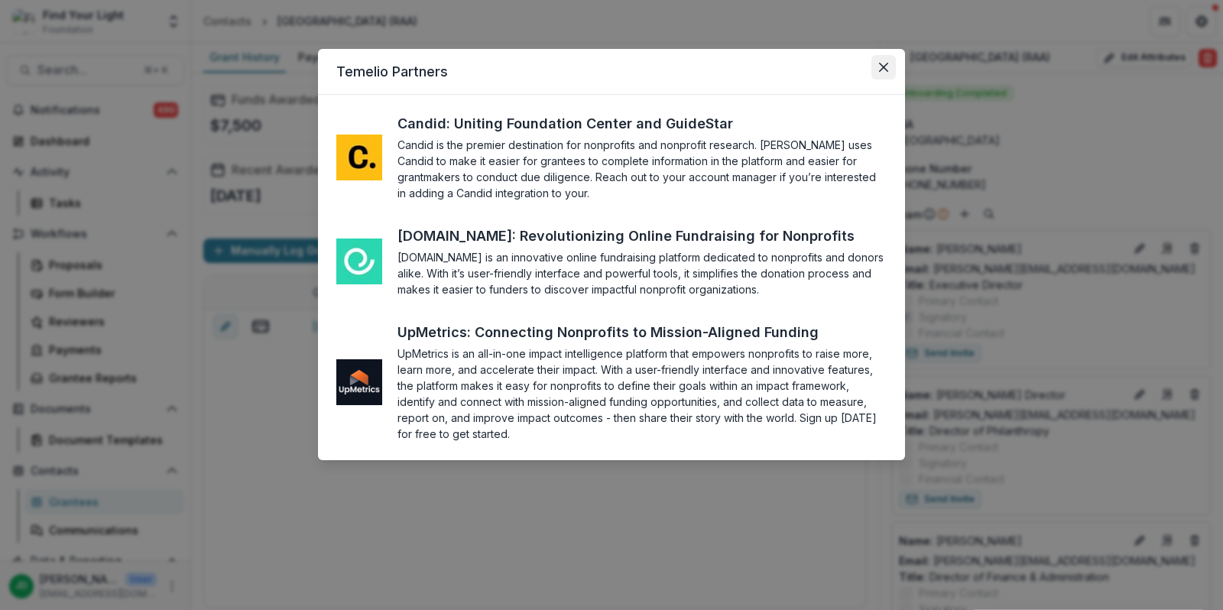
click at [880, 65] on icon "Close" at bounding box center [883, 67] width 9 height 9
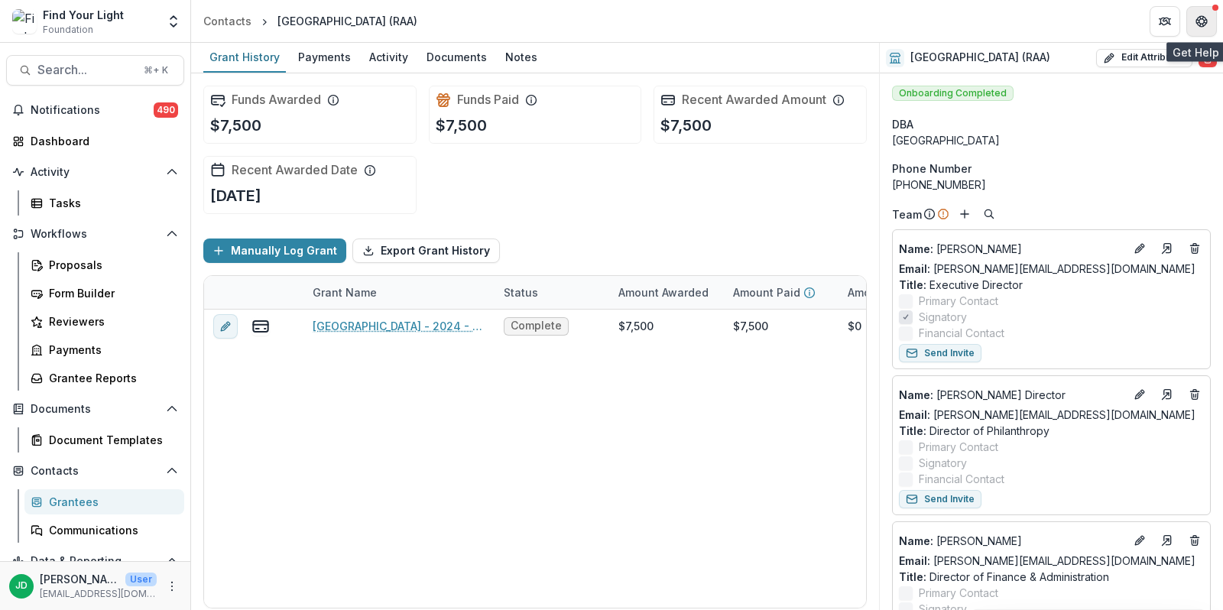
click at [1199, 21] on icon "Get Help" at bounding box center [1197, 21] width 3 height 4
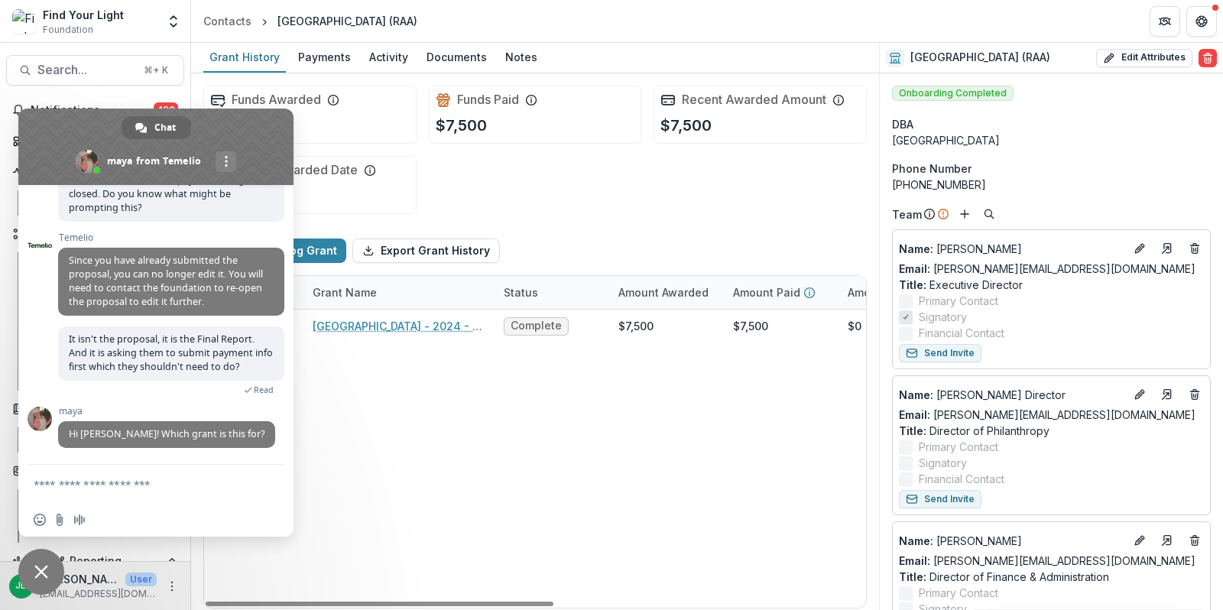
click at [86, 488] on textarea "Compose your message..." at bounding box center [141, 484] width 214 height 38
type textarea "**********"
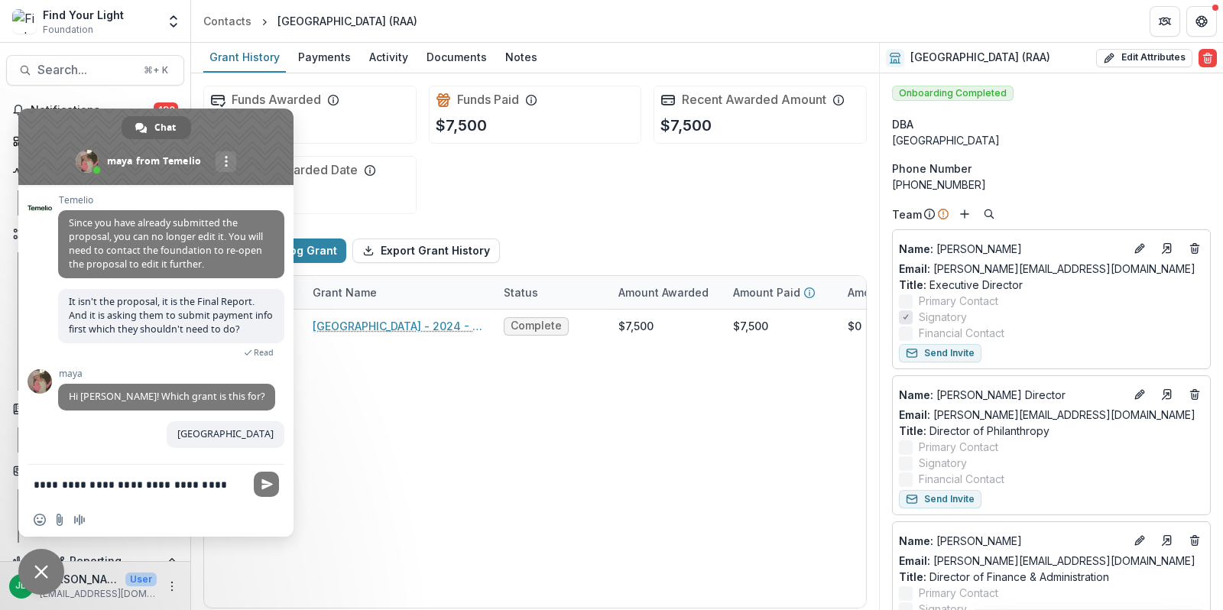
scroll to position [494, 0]
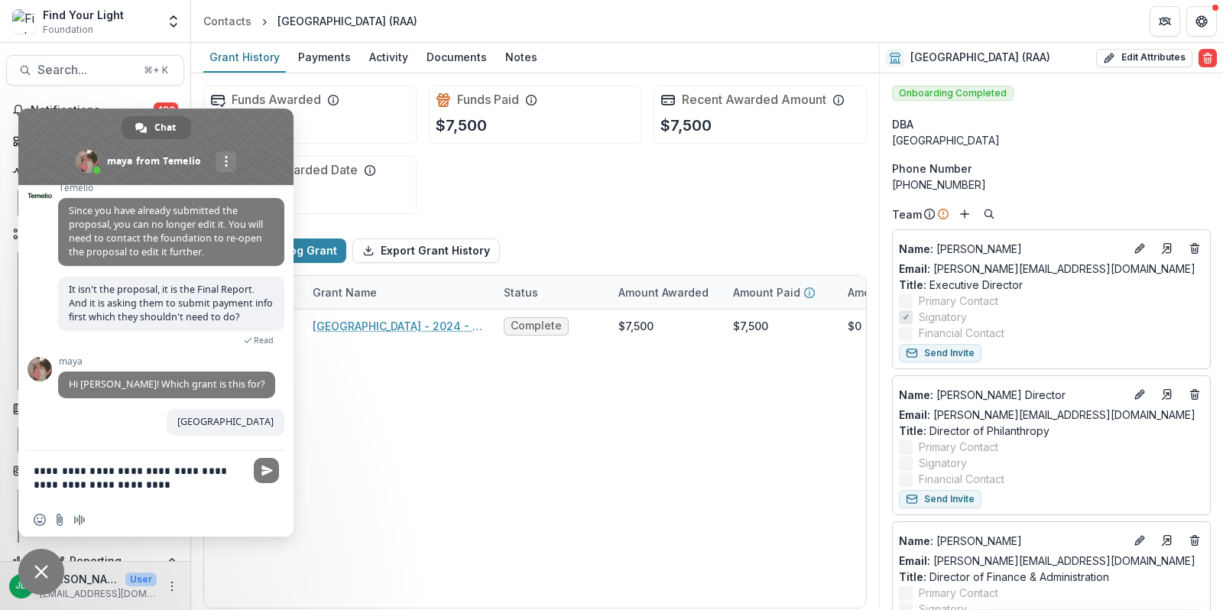
type textarea "**********"
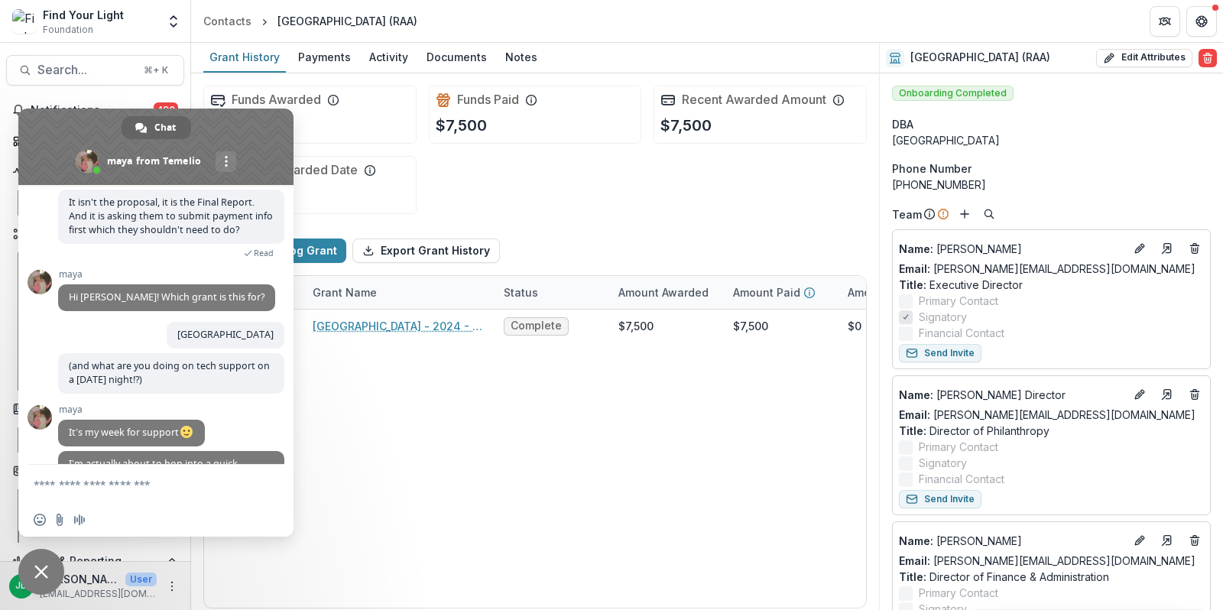
scroll to position [641, 0]
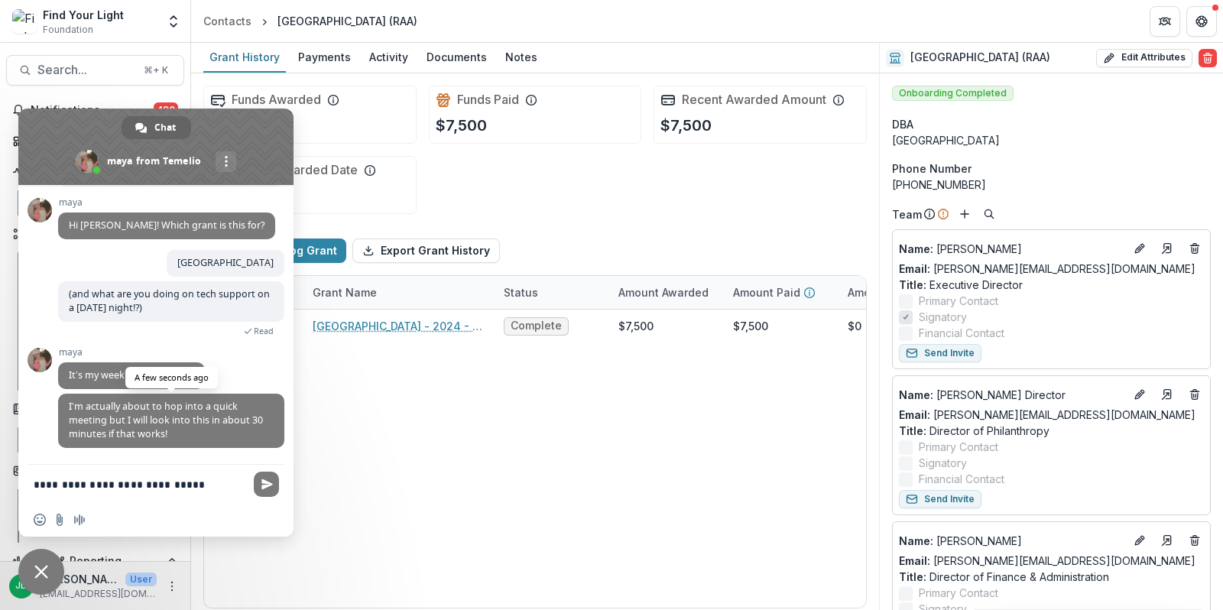
type textarea "**********"
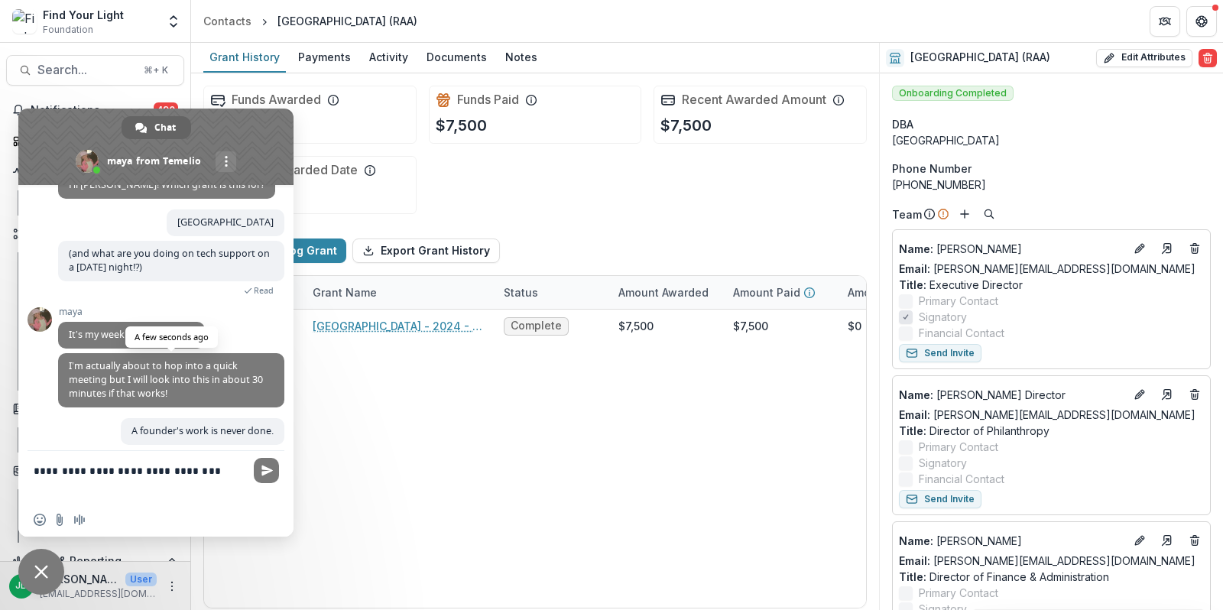
scroll to position [690, 0]
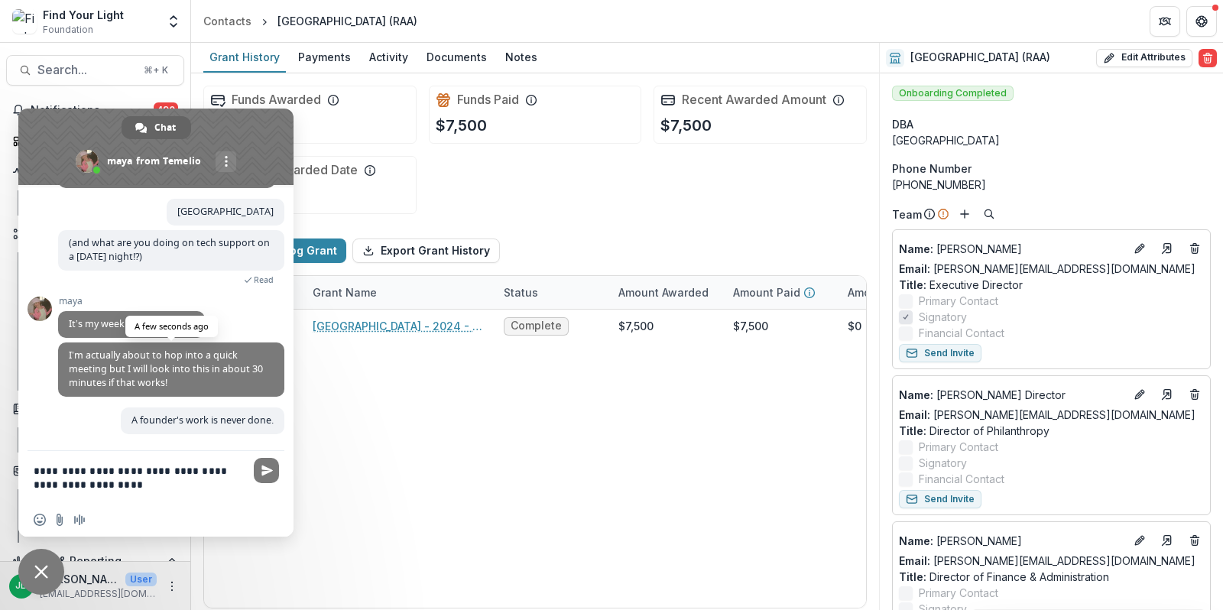
type textarea "**********"
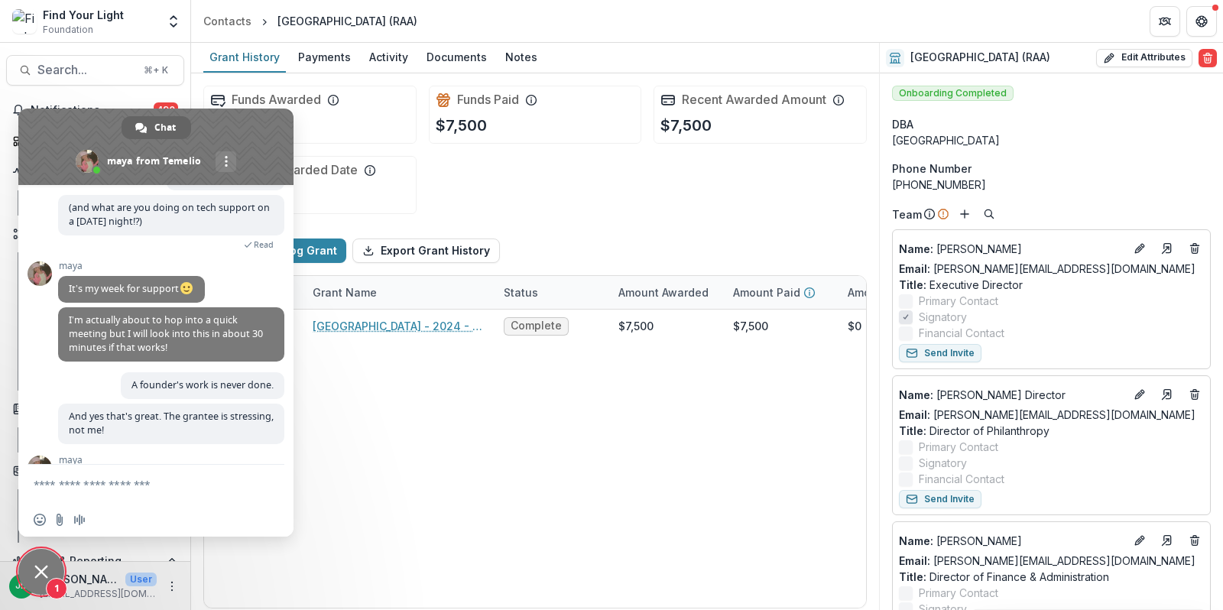
scroll to position [778, 0]
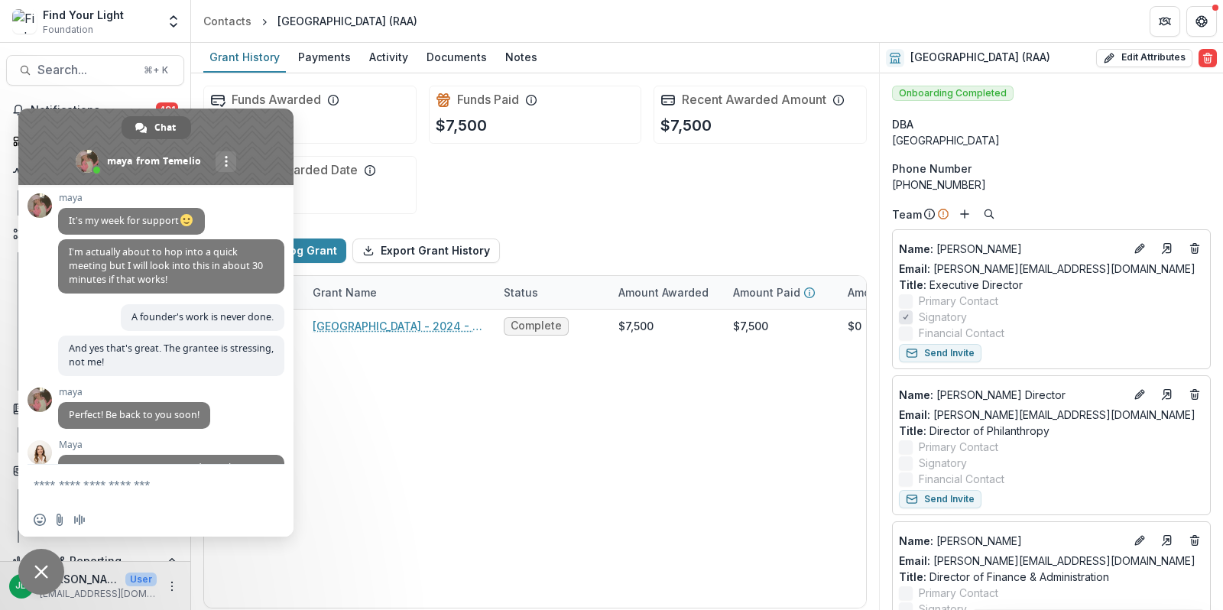
click at [46, 583] on span "Close chat" at bounding box center [41, 572] width 46 height 46
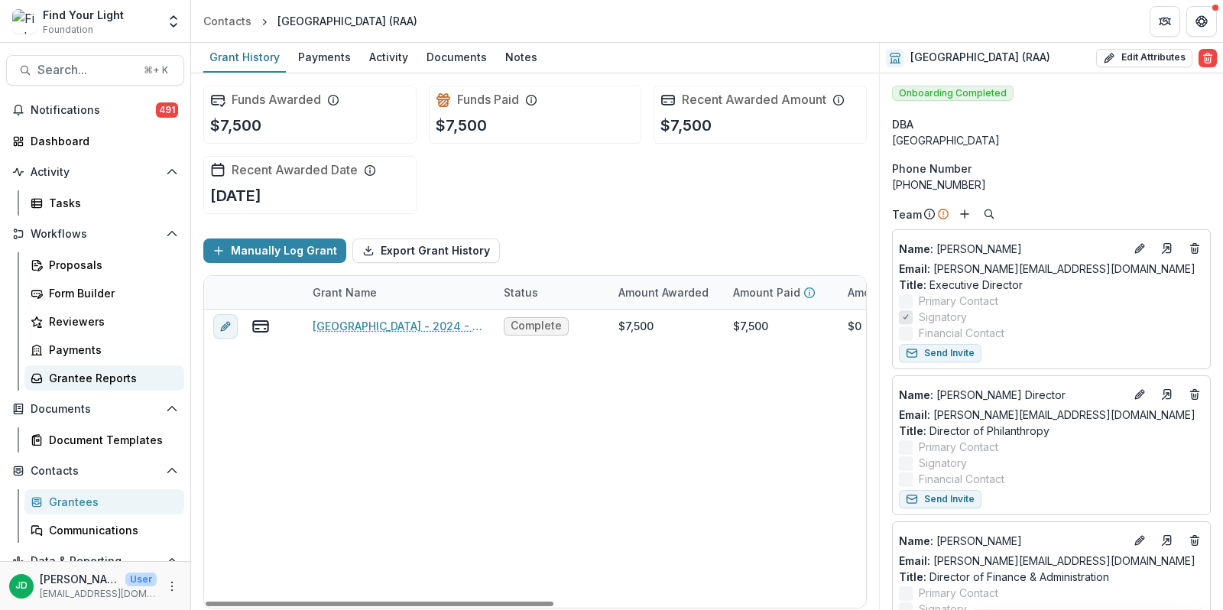
click at [68, 378] on div "Grantee Reports" at bounding box center [110, 378] width 123 height 16
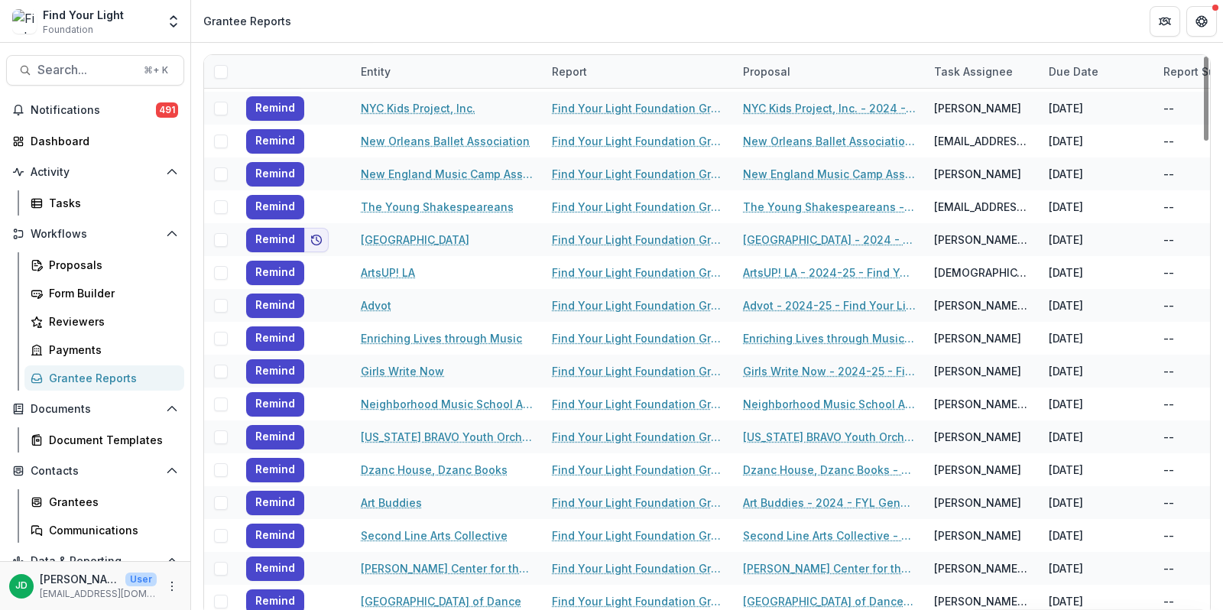
scroll to position [128, 0]
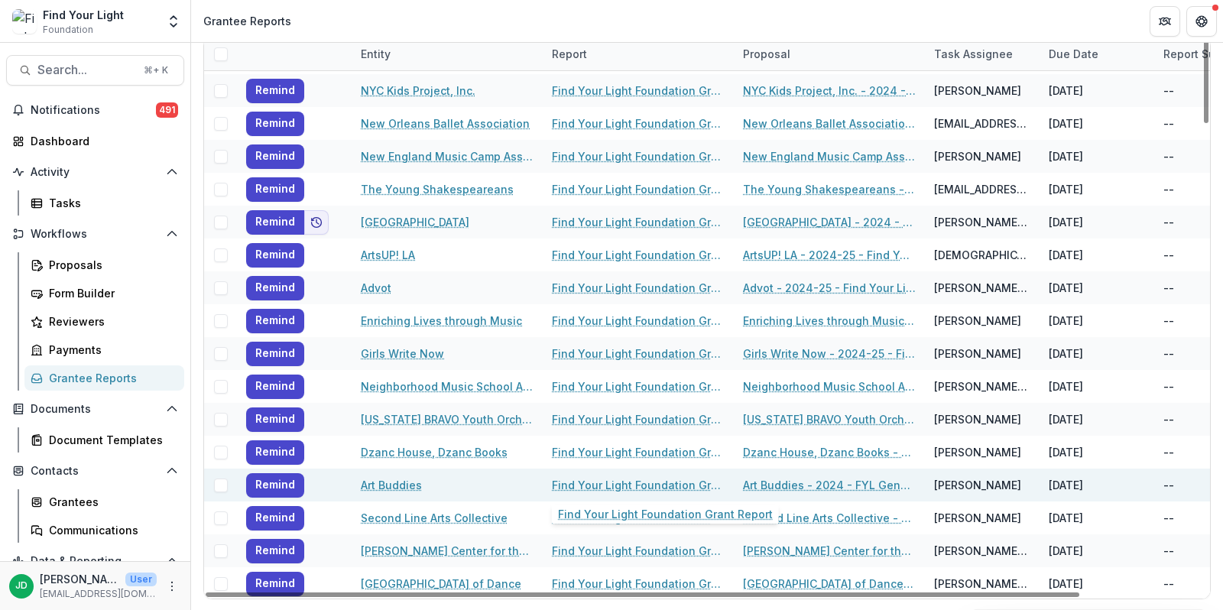
click at [587, 481] on link "Find Your Light Foundation Grant Report" at bounding box center [638, 485] width 173 height 16
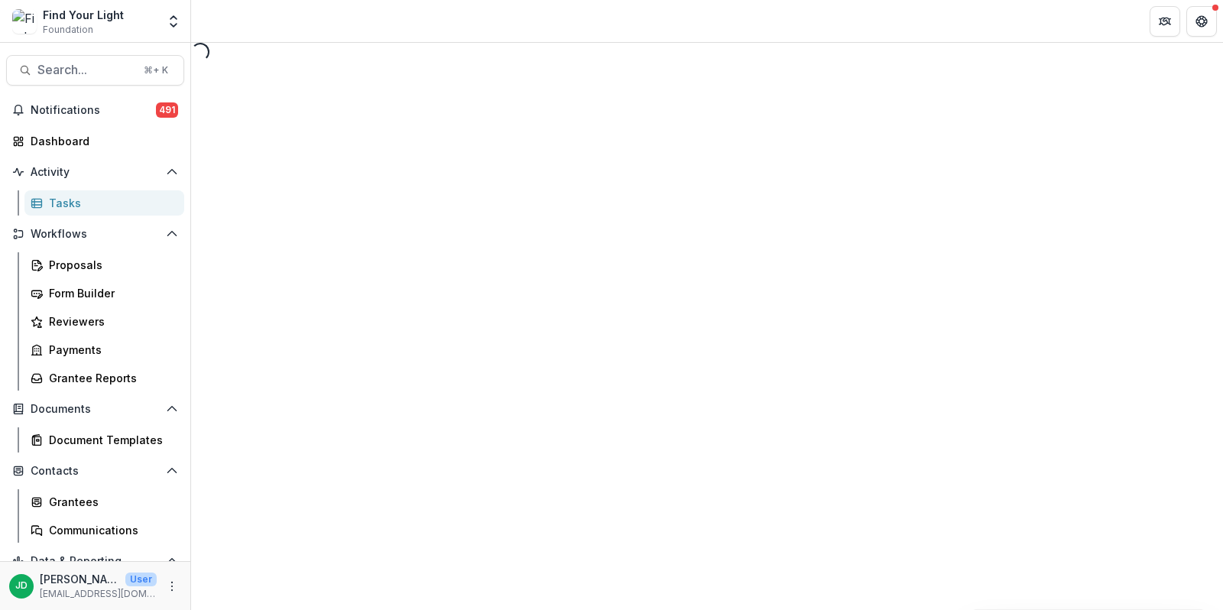
select select "********"
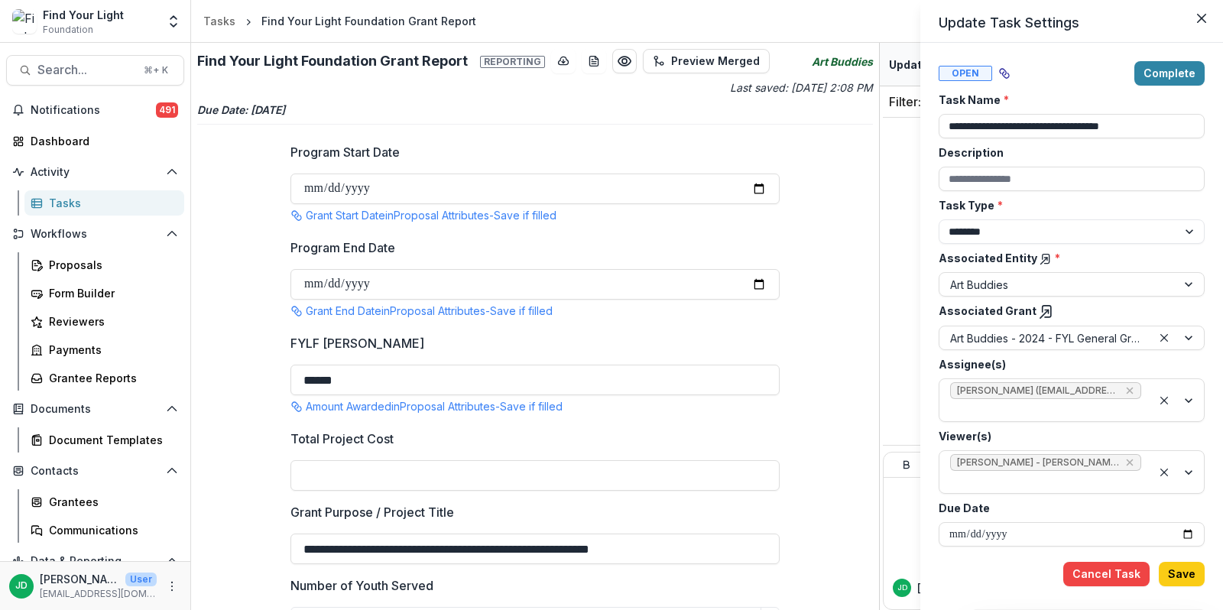
click at [71, 371] on div "**********" at bounding box center [611, 305] width 1223 height 610
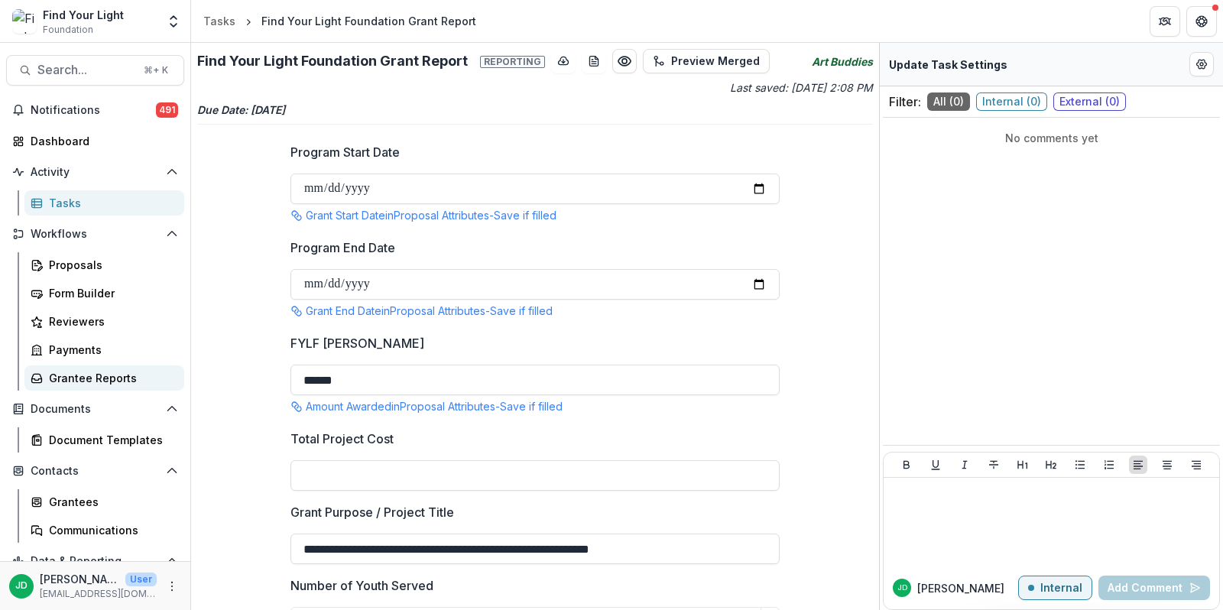
click at [83, 371] on div "Grantee Reports" at bounding box center [110, 378] width 123 height 16
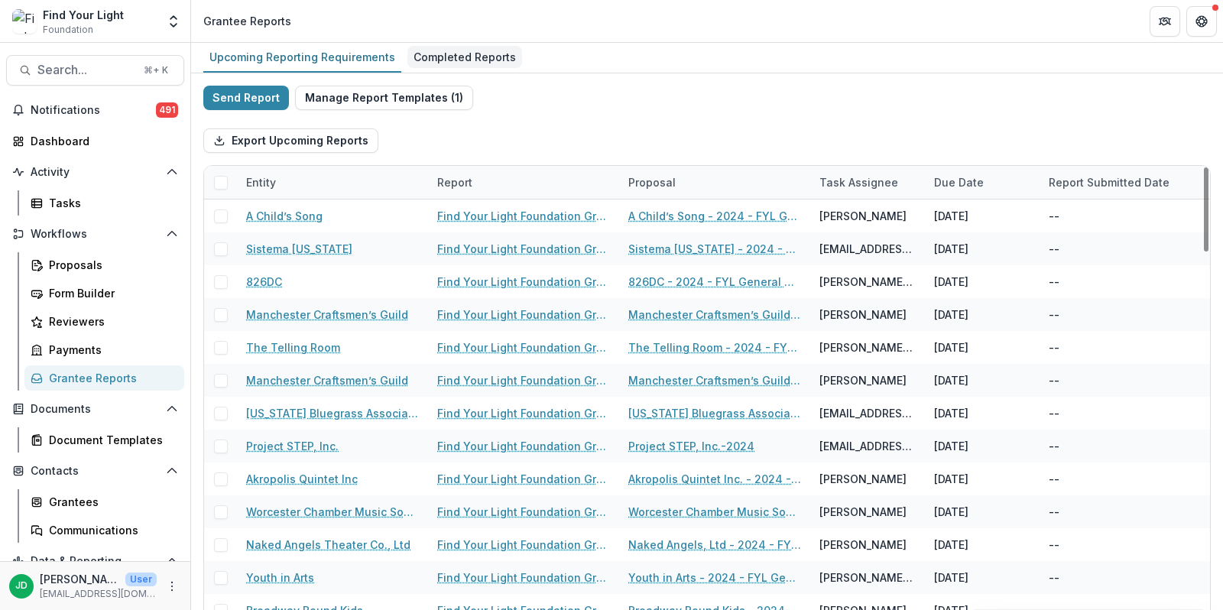
click at [452, 55] on div "Completed Reports" at bounding box center [464, 57] width 115 height 22
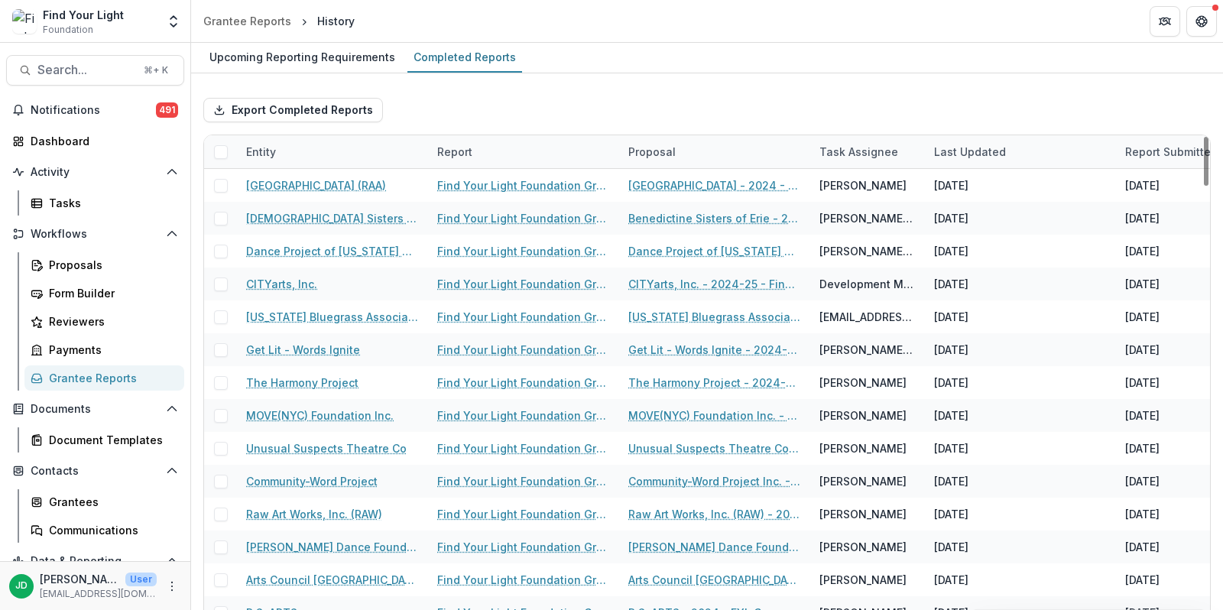
click at [326, 145] on div "Entity" at bounding box center [332, 151] width 191 height 33
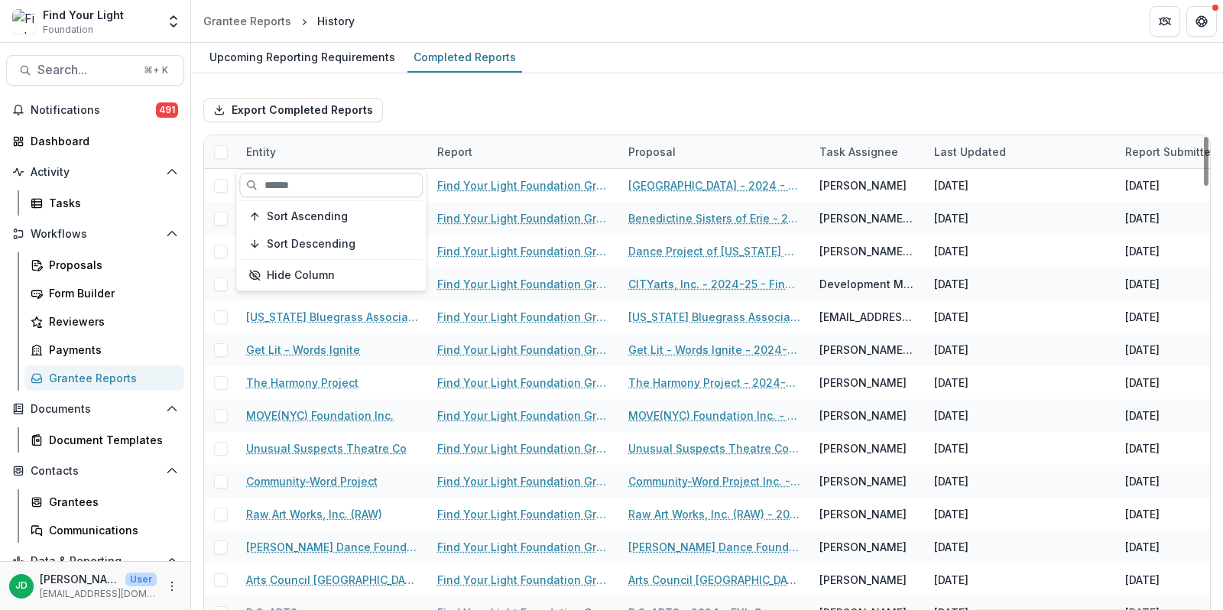
click at [320, 193] on input at bounding box center [330, 185] width 183 height 24
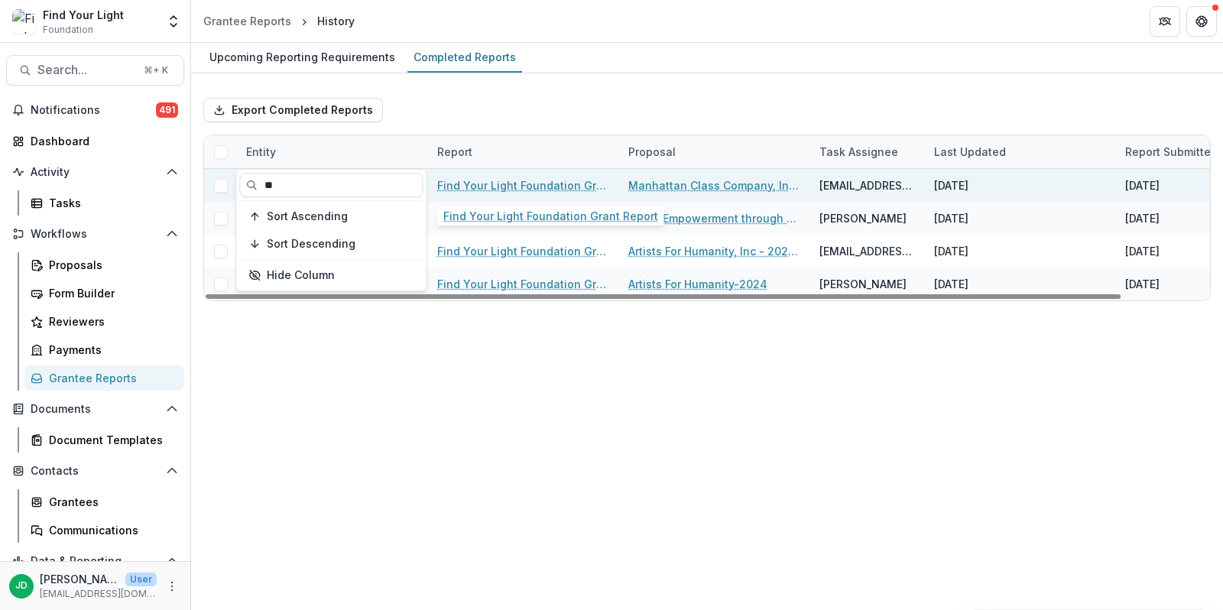
type input "*"
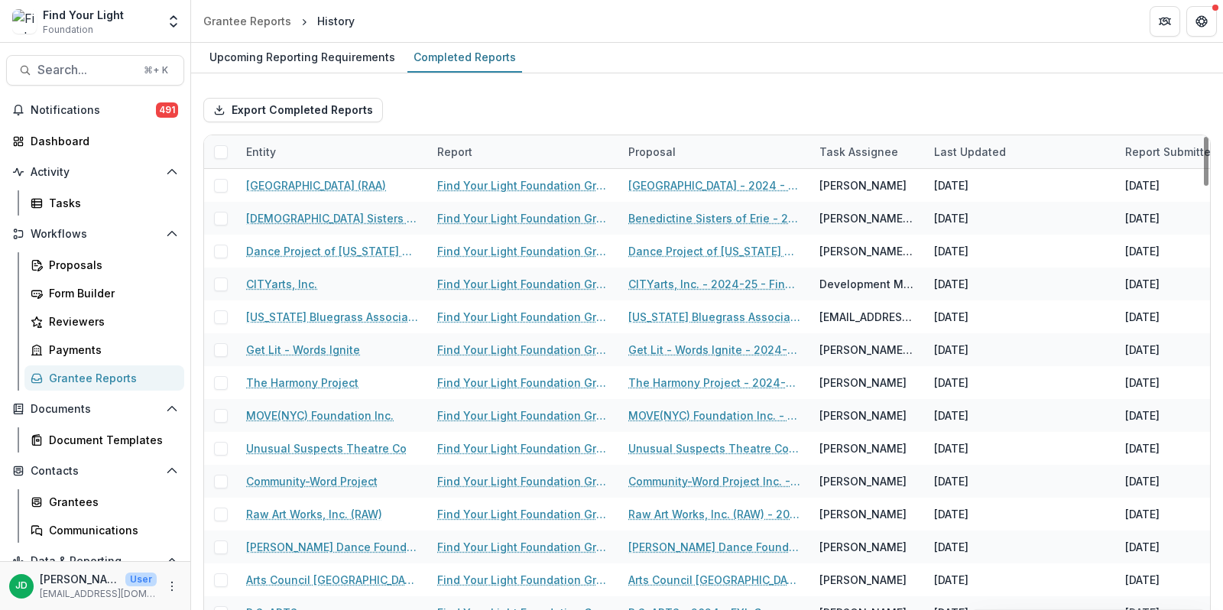
click at [623, 112] on div "Export Completed Reports" at bounding box center [707, 110] width 1008 height 49
click at [67, 498] on div "Grantees" at bounding box center [110, 502] width 123 height 16
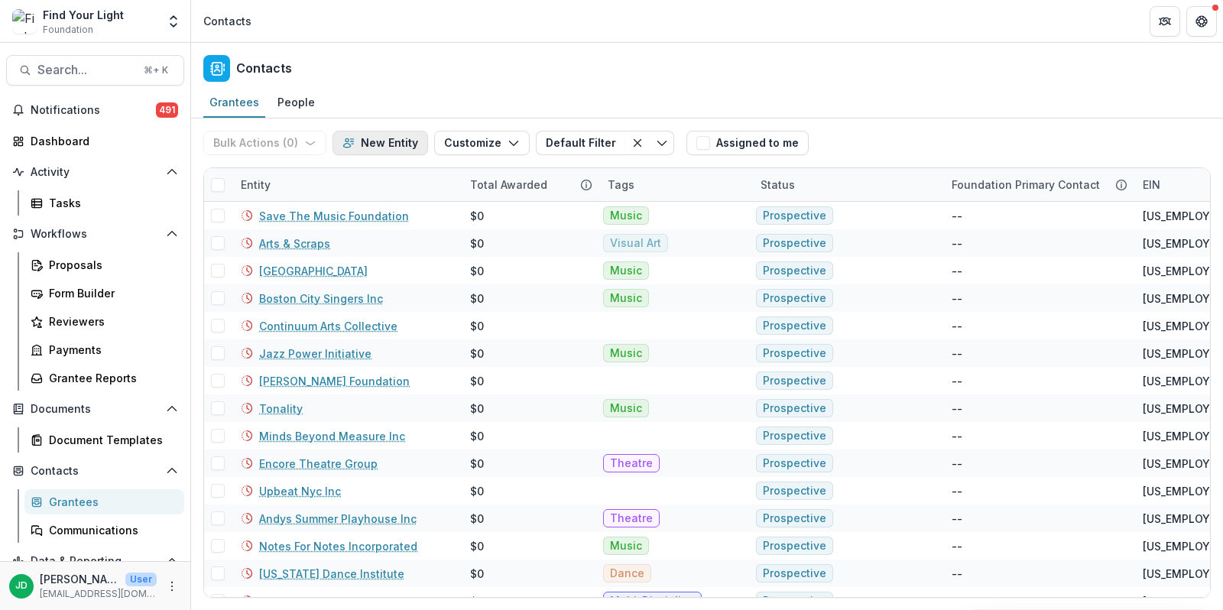
click at [381, 141] on button "New Entity" at bounding box center [381, 143] width 96 height 24
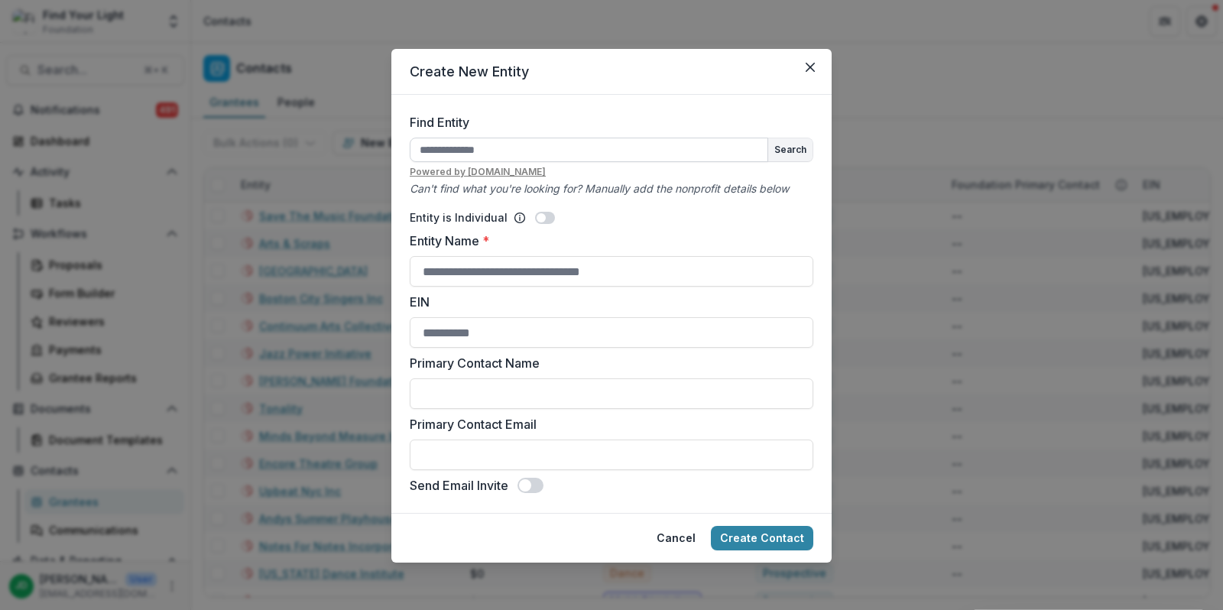
click at [473, 151] on input "Find Entity" at bounding box center [589, 150] width 359 height 24
type input "**********"
click at [799, 155] on button "Search" at bounding box center [790, 149] width 44 height 23
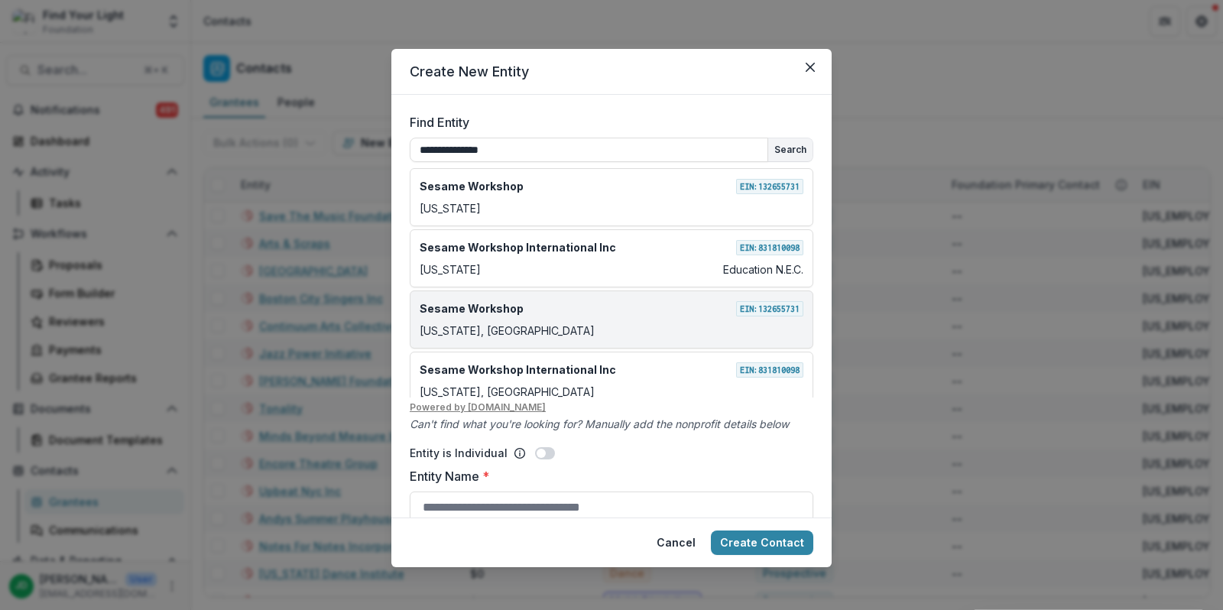
click at [657, 323] on div "[US_STATE], [GEOGRAPHIC_DATA]" at bounding box center [612, 331] width 384 height 16
type input "**********"
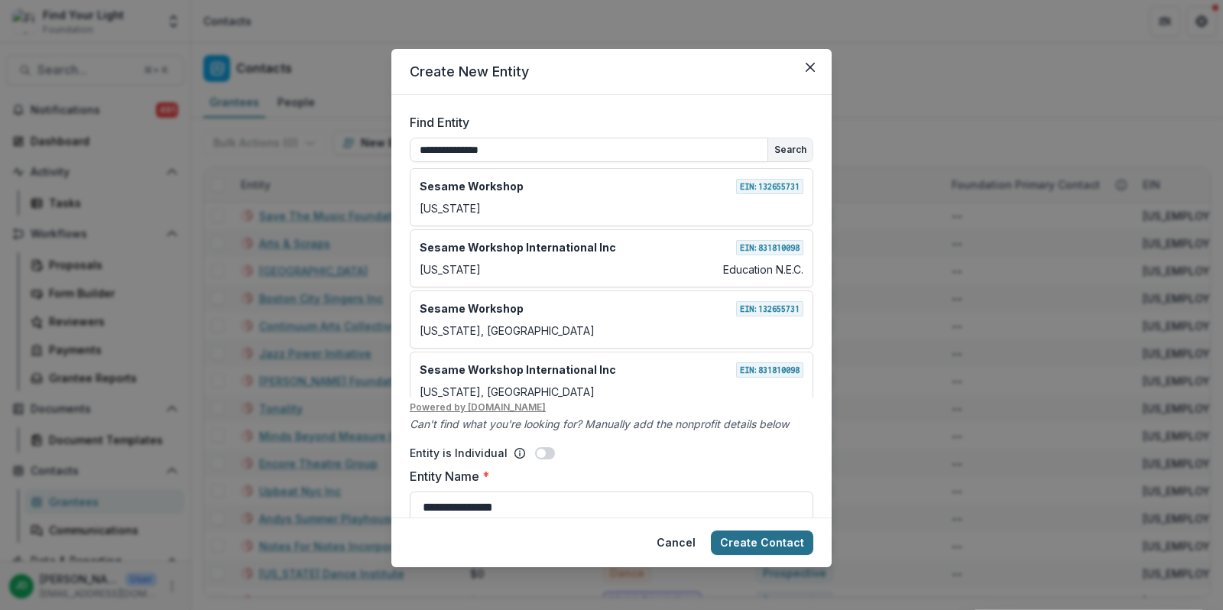
click at [754, 539] on button "Create Contact" at bounding box center [762, 543] width 102 height 24
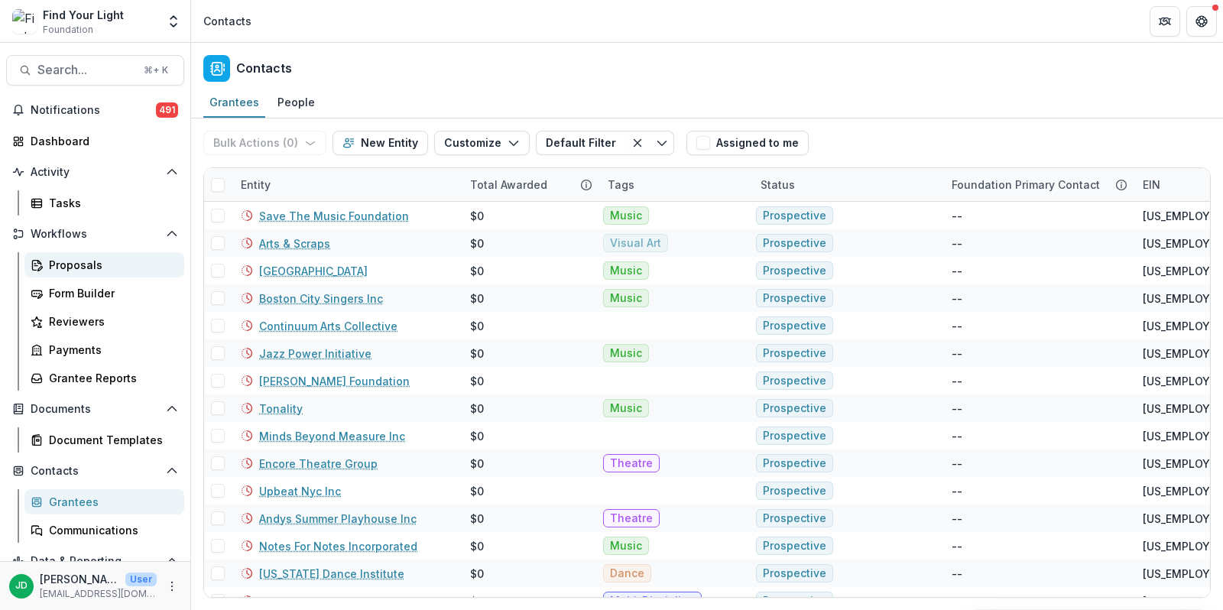
click at [88, 270] on div "Proposals" at bounding box center [110, 265] width 123 height 16
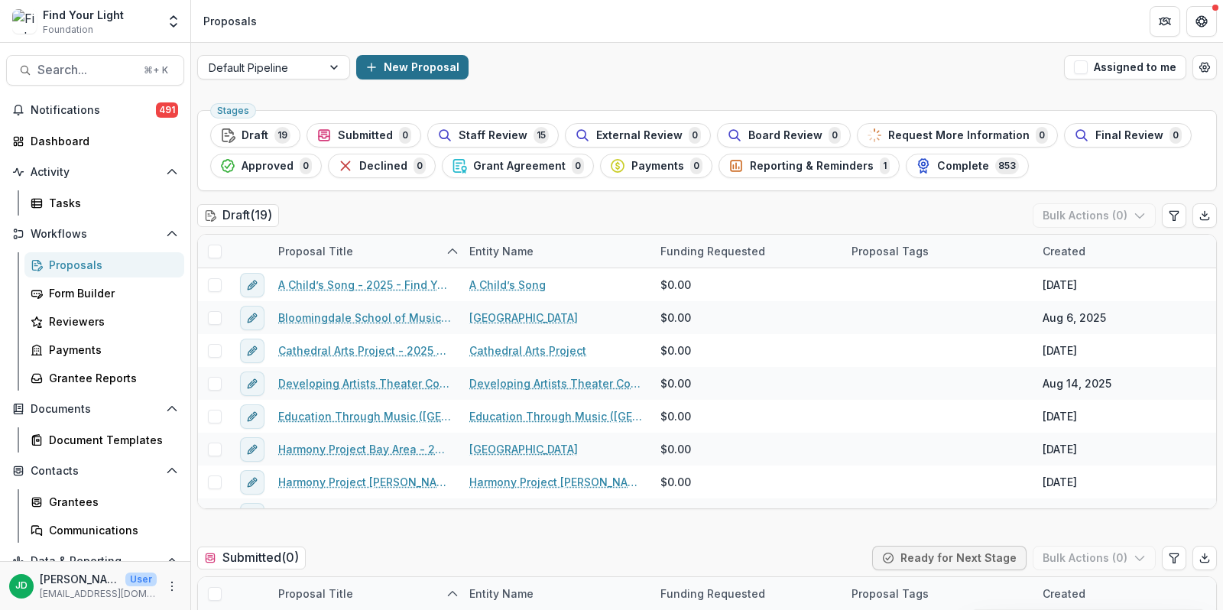
click at [409, 67] on button "New Proposal" at bounding box center [412, 67] width 112 height 24
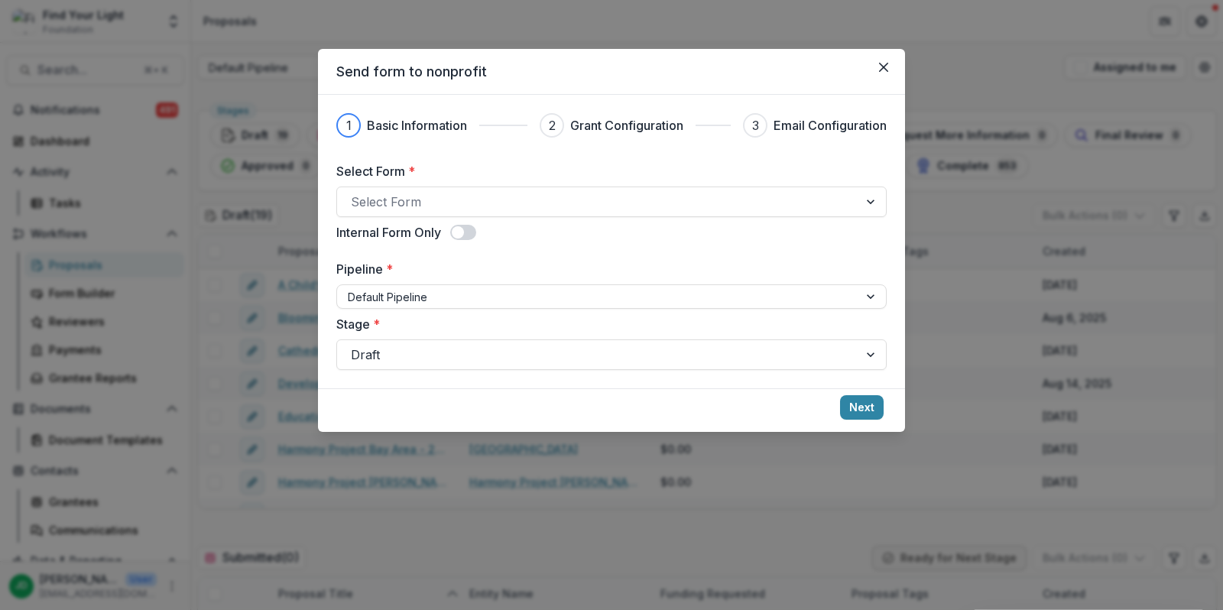
click at [457, 229] on span at bounding box center [458, 232] width 12 height 12
click at [430, 195] on div at bounding box center [598, 201] width 494 height 21
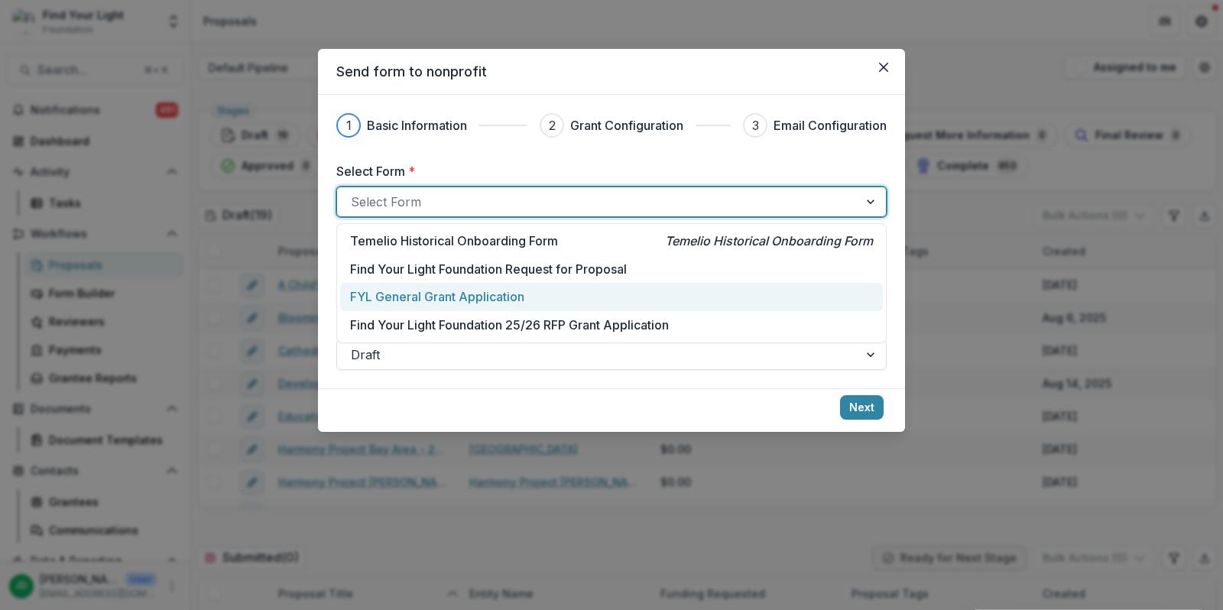
click at [511, 301] on p "FYL General Grant Application" at bounding box center [437, 296] width 174 height 18
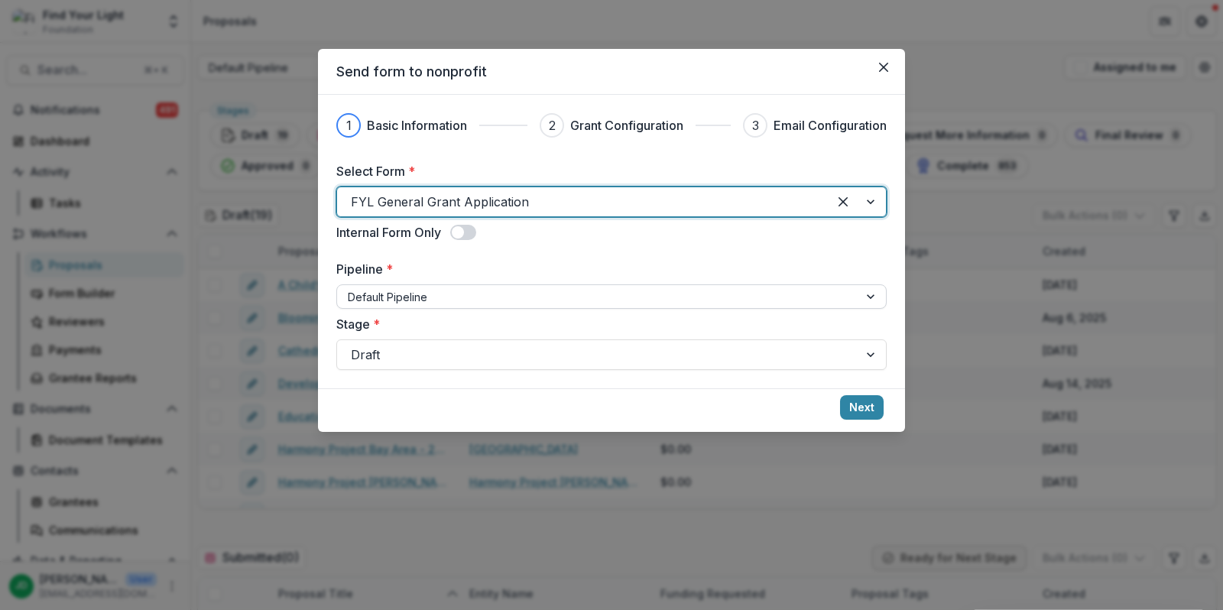
click at [511, 300] on div at bounding box center [598, 296] width 500 height 19
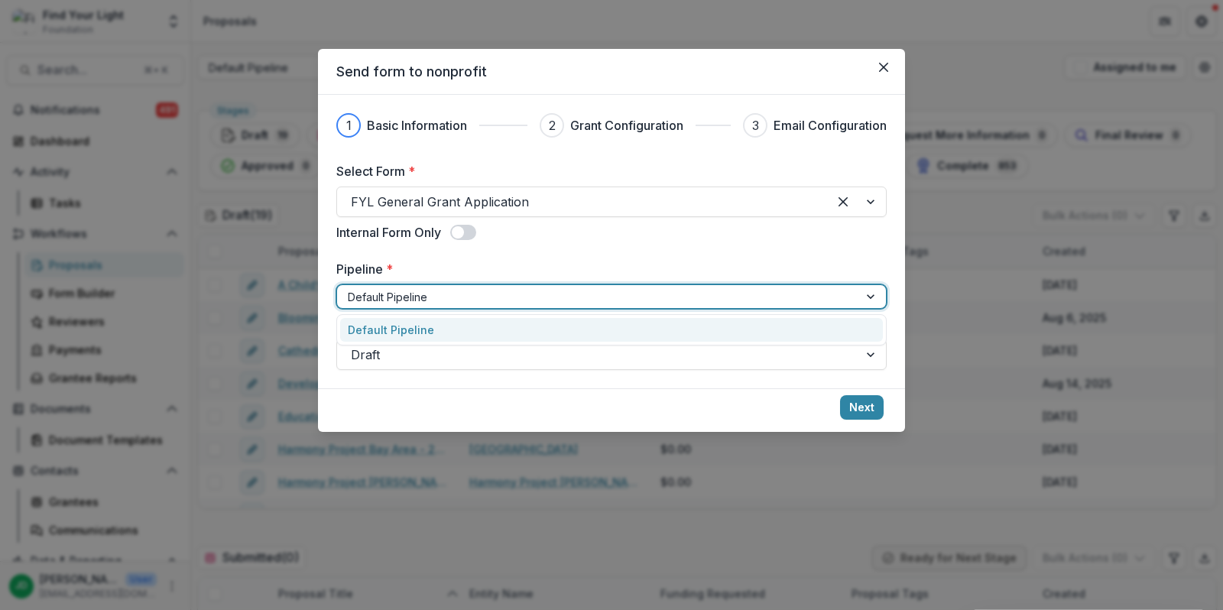
click at [509, 330] on div "Default Pipeline" at bounding box center [611, 330] width 543 height 24
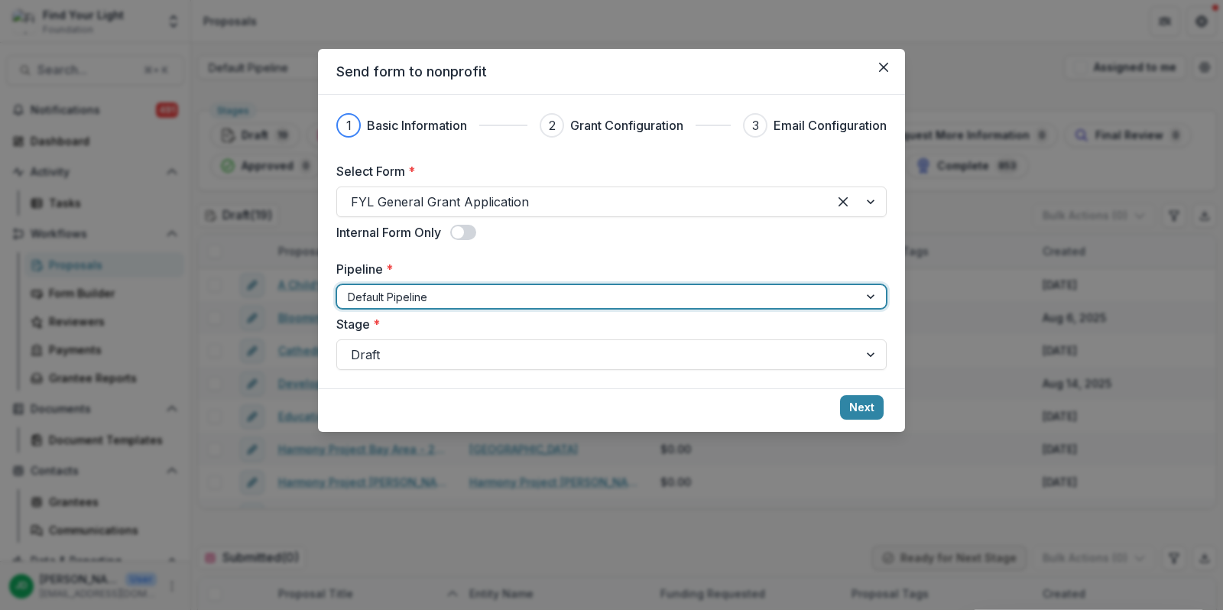
click at [500, 290] on div at bounding box center [598, 296] width 500 height 19
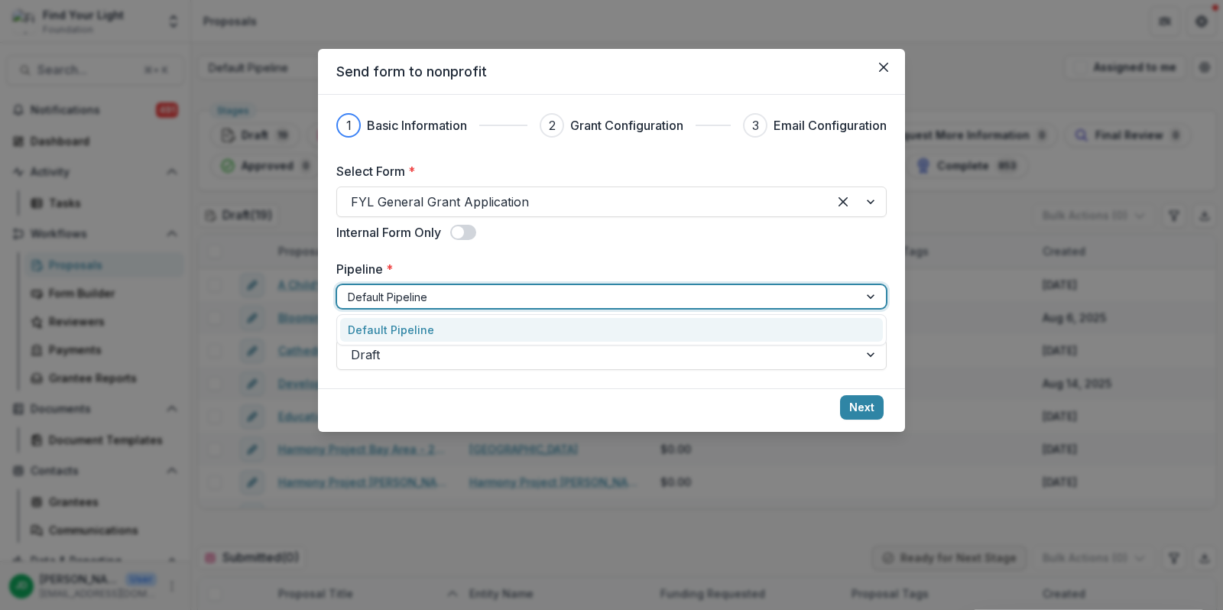
click at [500, 290] on div at bounding box center [598, 296] width 500 height 19
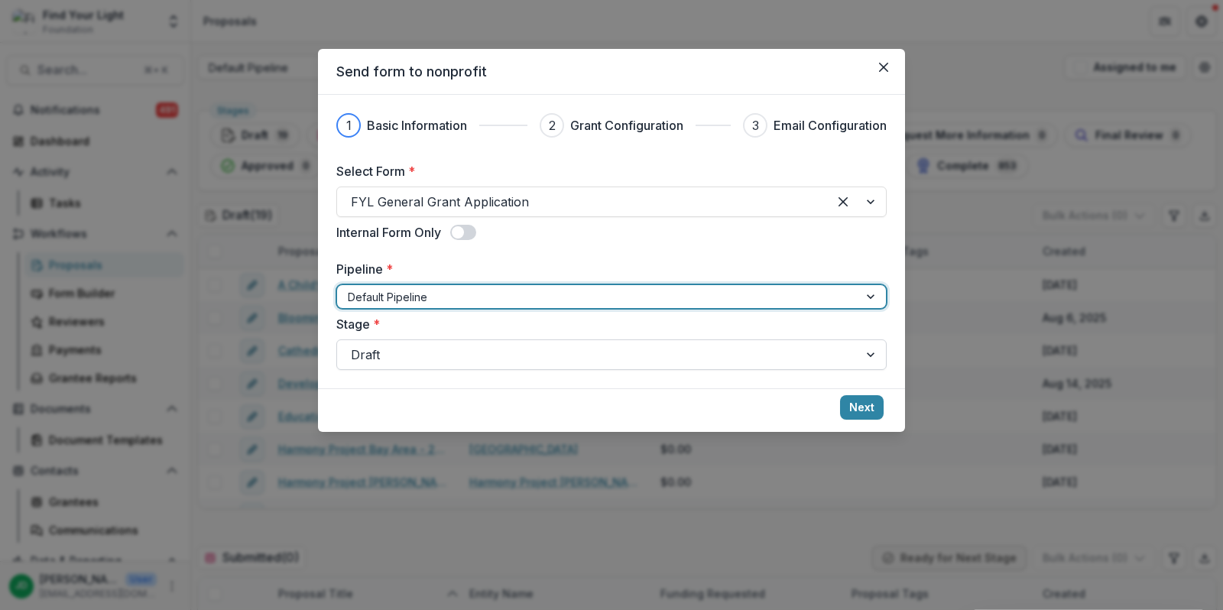
click at [491, 348] on div at bounding box center [598, 354] width 494 height 21
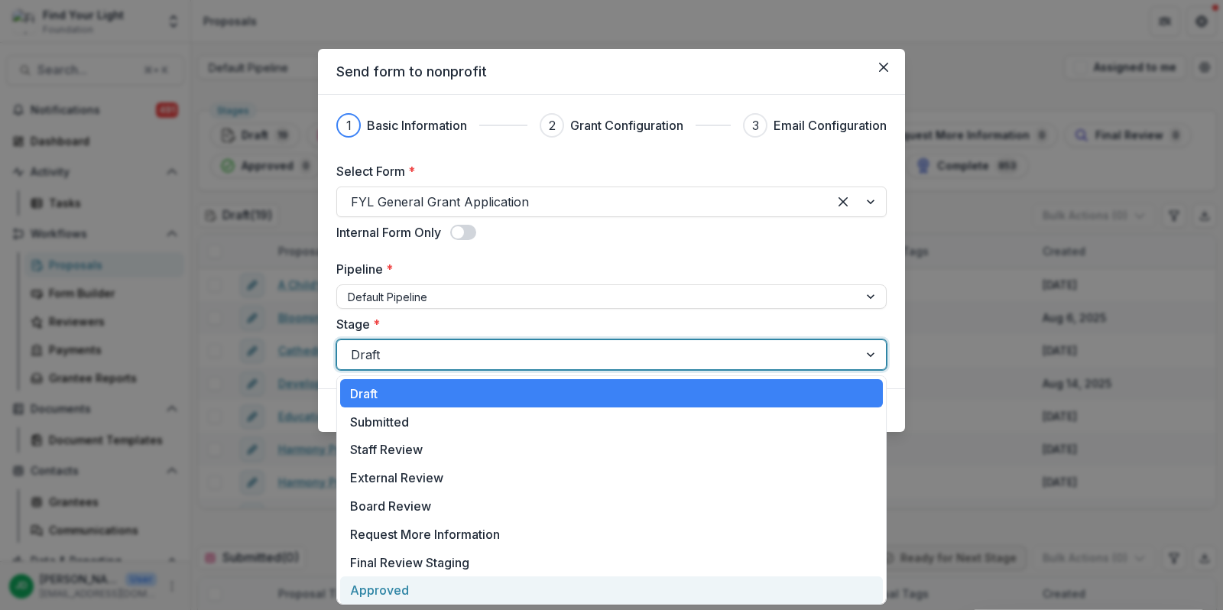
click at [427, 590] on div "Approved" at bounding box center [611, 590] width 543 height 28
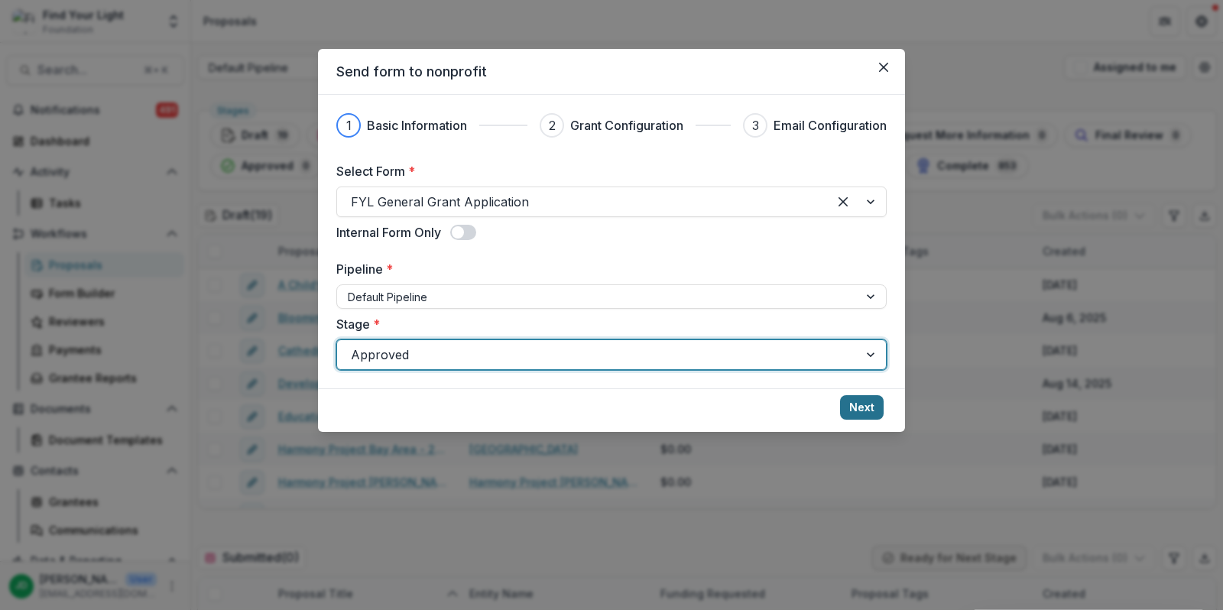
click at [865, 401] on button "Next" at bounding box center [862, 407] width 44 height 24
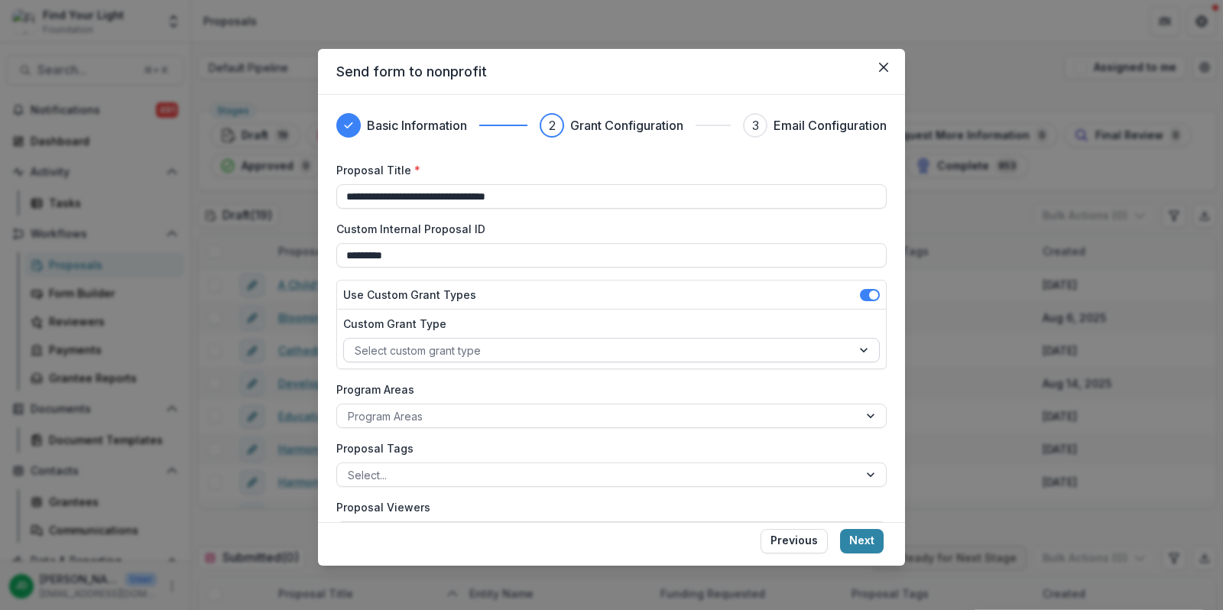
click at [665, 355] on div at bounding box center [598, 350] width 486 height 19
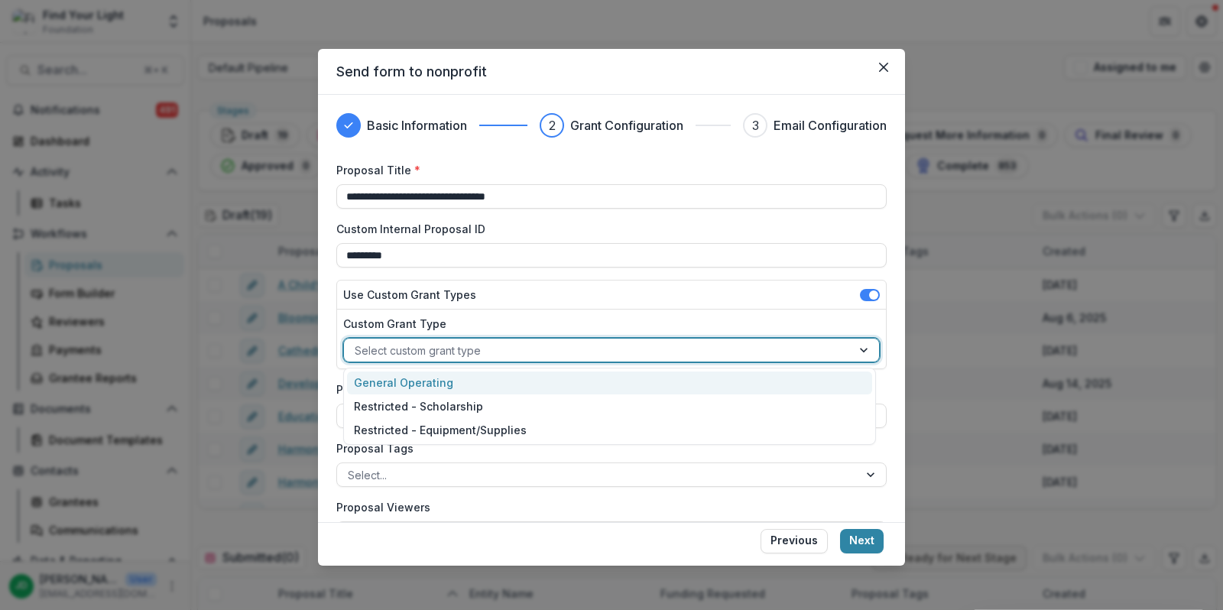
click at [641, 378] on div "General Operating" at bounding box center [609, 384] width 525 height 24
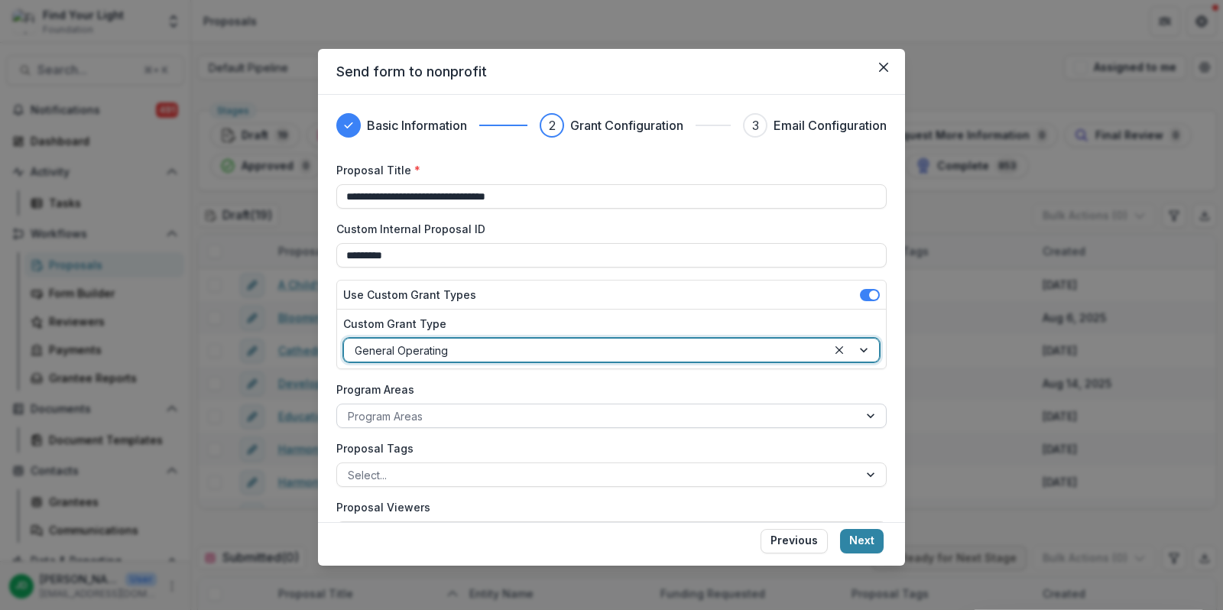
click at [610, 415] on div at bounding box center [598, 416] width 500 height 19
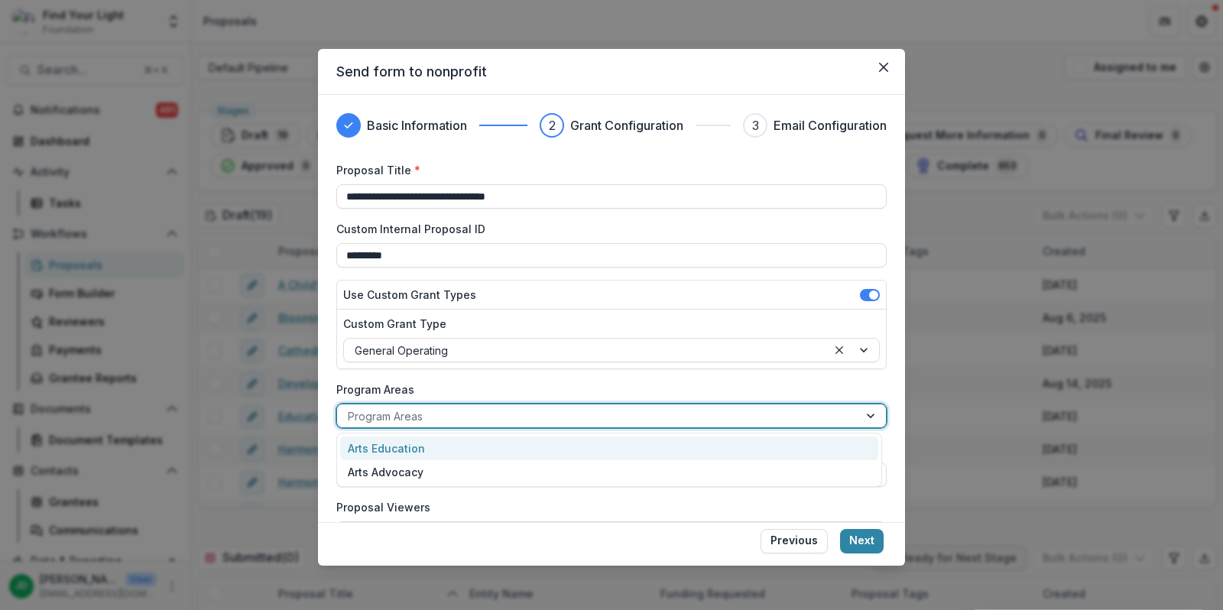
click at [592, 439] on div "Arts Education" at bounding box center [609, 449] width 538 height 24
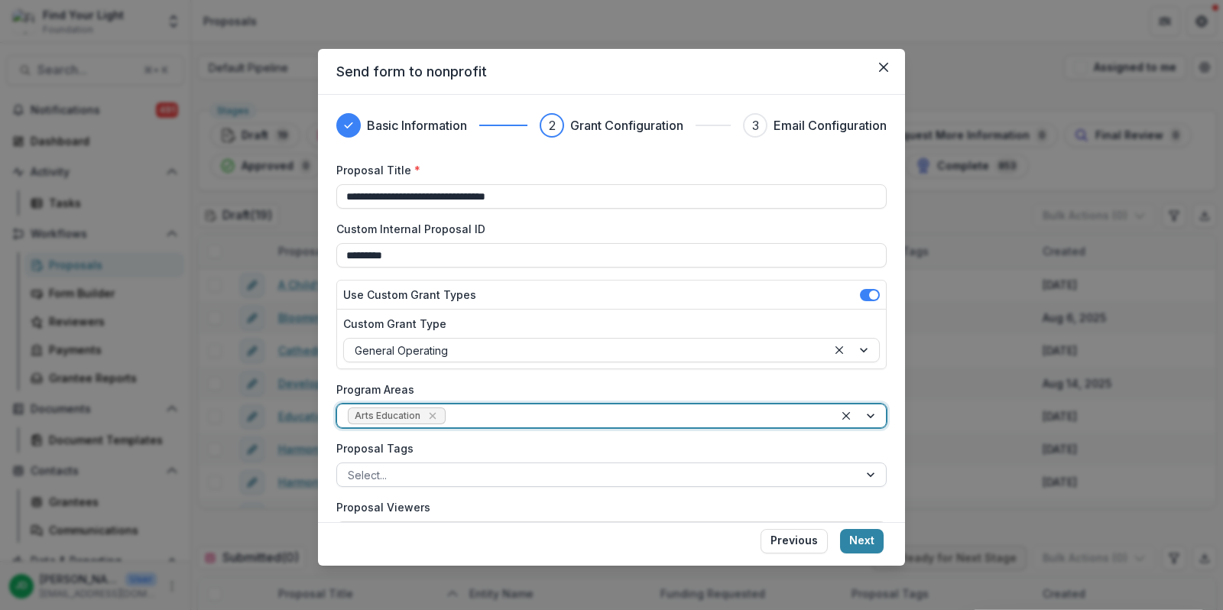
click at [582, 466] on div at bounding box center [598, 475] width 500 height 19
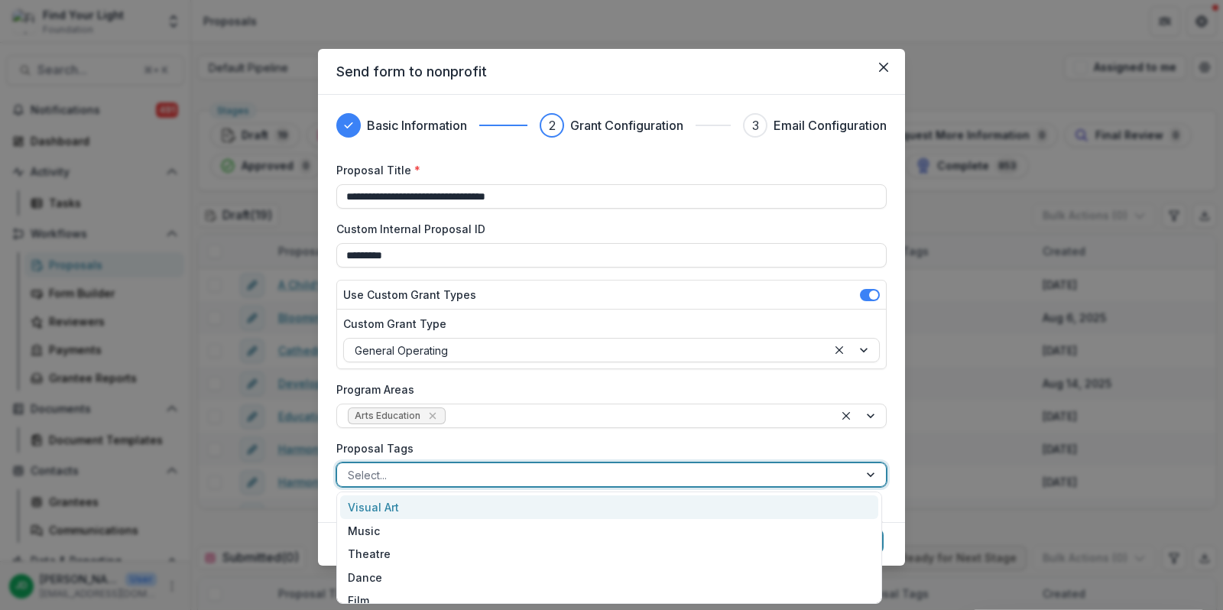
click at [581, 433] on div "**********" at bounding box center [611, 383] width 550 height 443
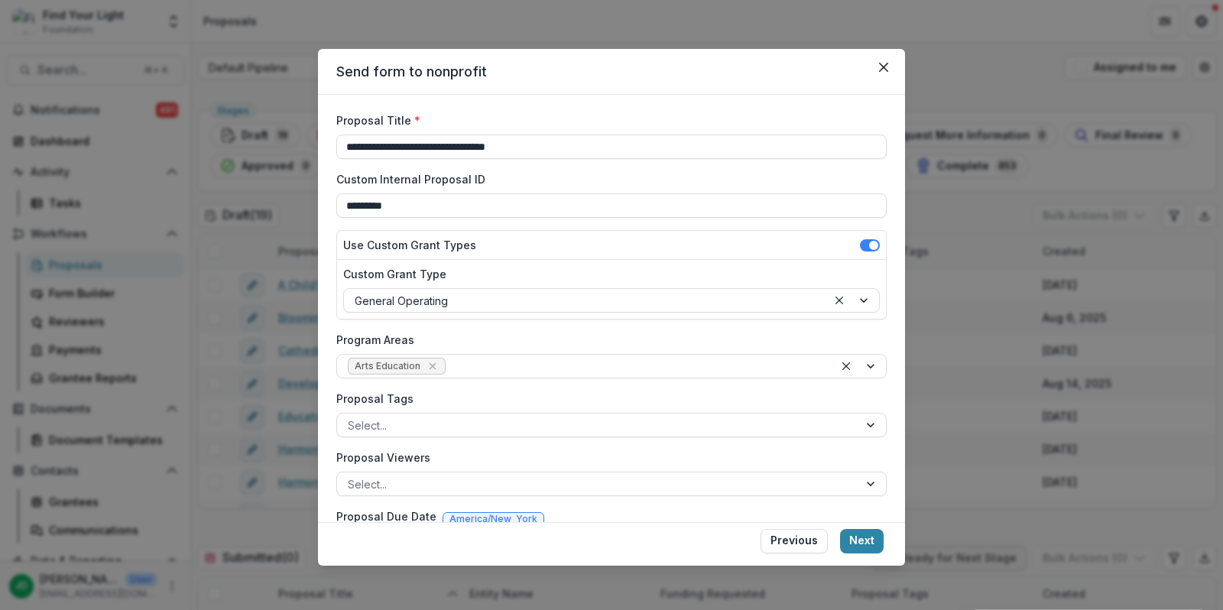
scroll to position [54, 0]
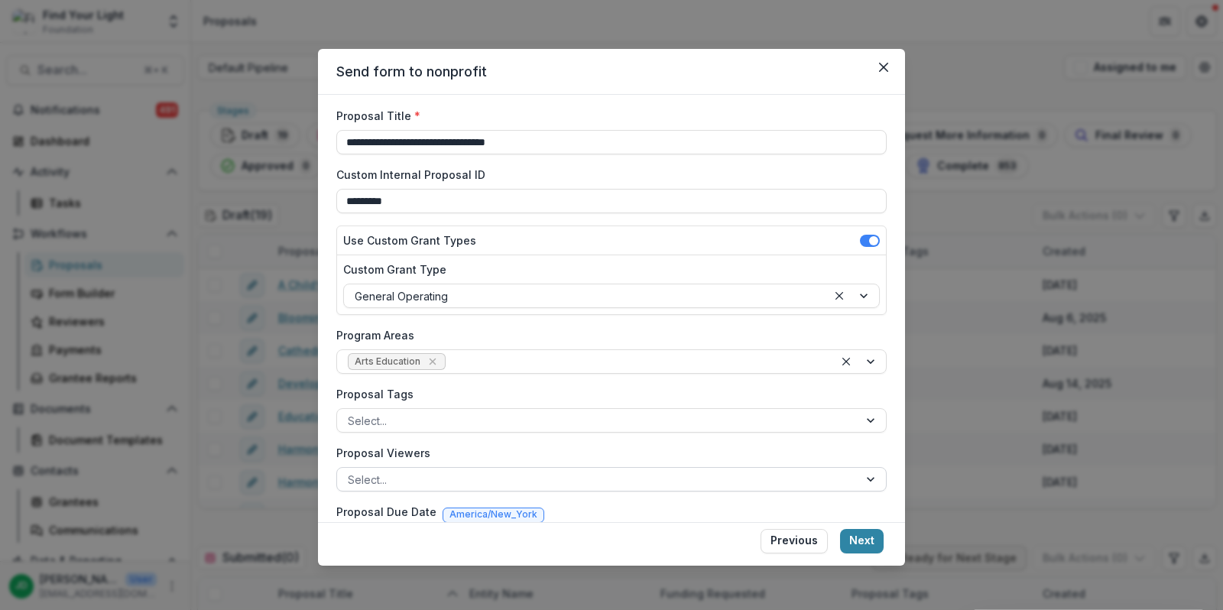
click at [550, 474] on div at bounding box center [598, 479] width 500 height 19
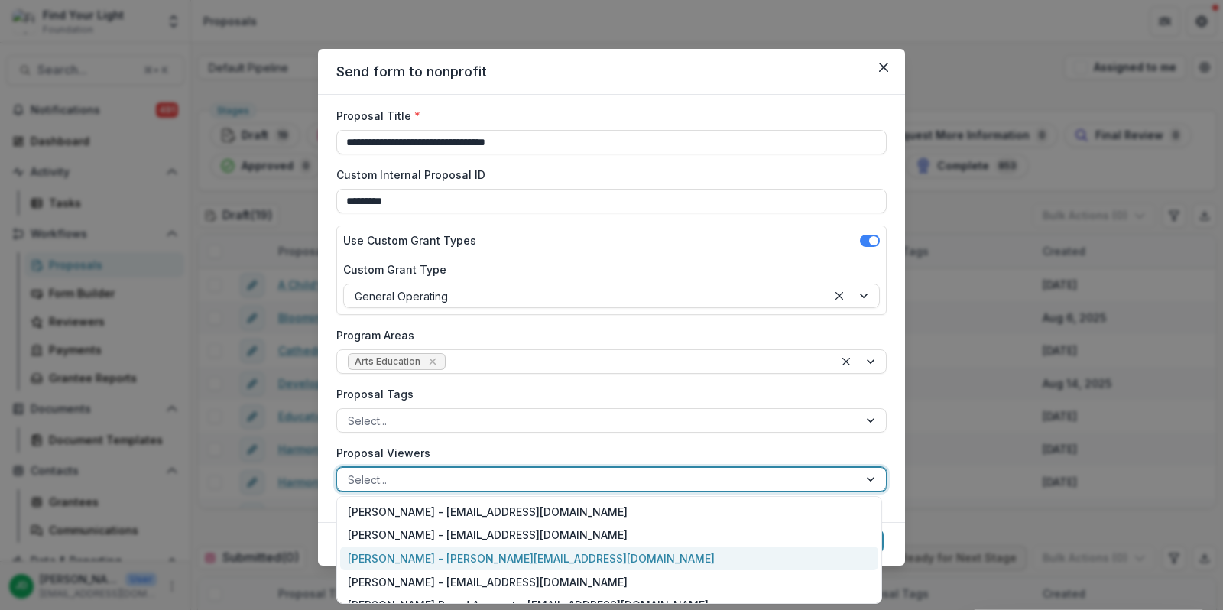
click at [500, 556] on div "[PERSON_NAME] - [PERSON_NAME][EMAIL_ADDRESS][DOMAIN_NAME]" at bounding box center [609, 559] width 538 height 24
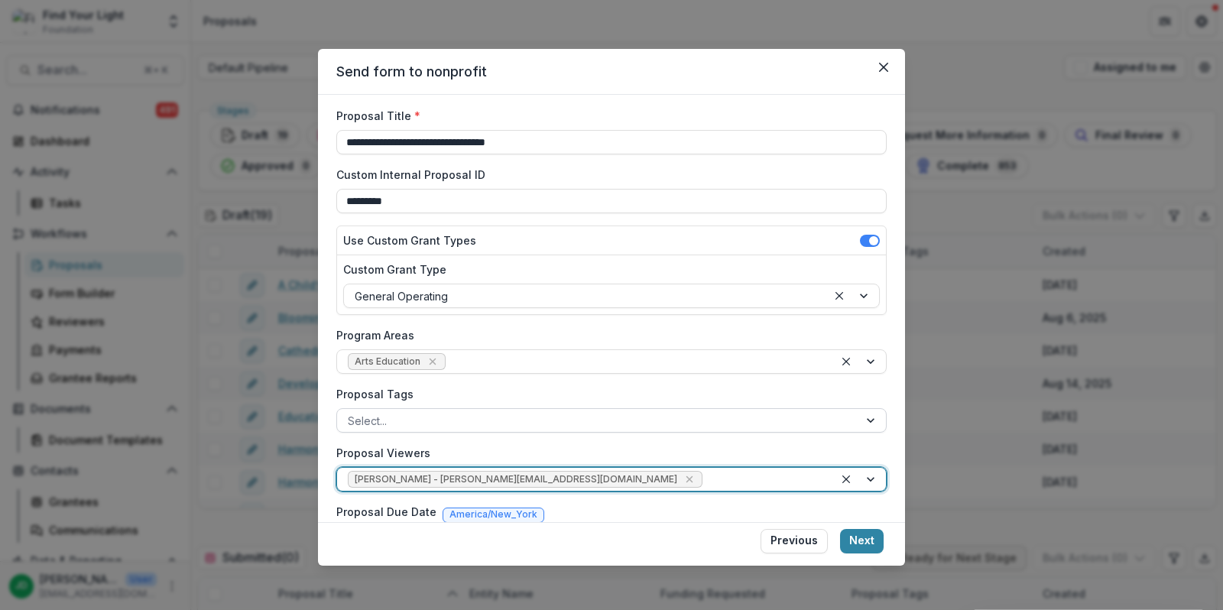
scroll to position [100, 0]
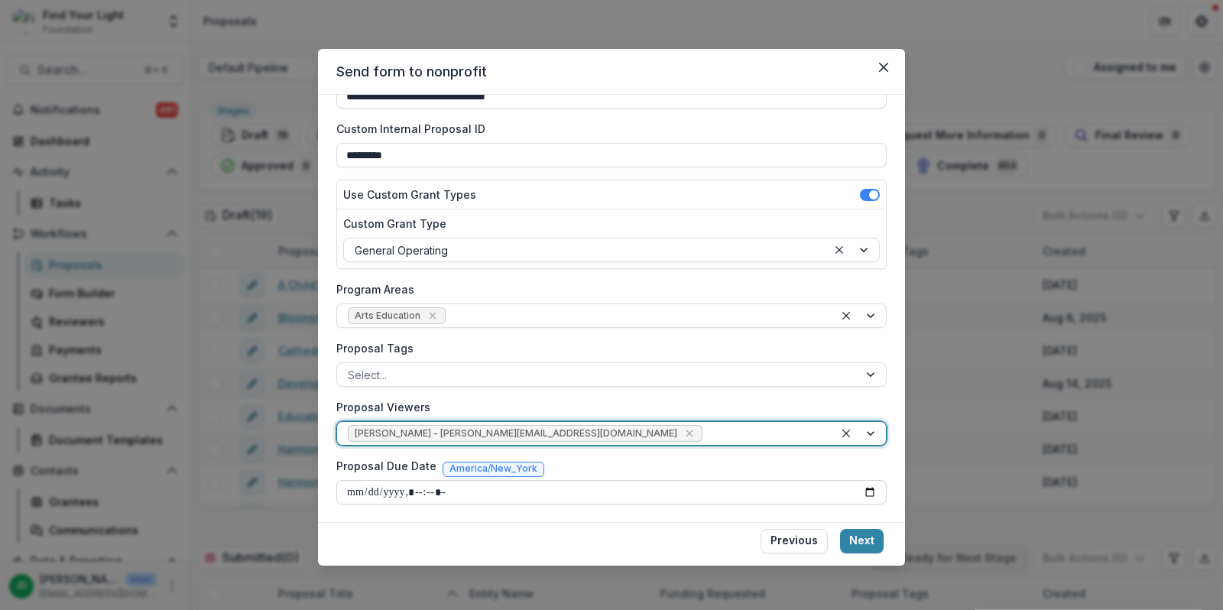
click at [866, 488] on input "Proposal Due Date" at bounding box center [611, 492] width 550 height 24
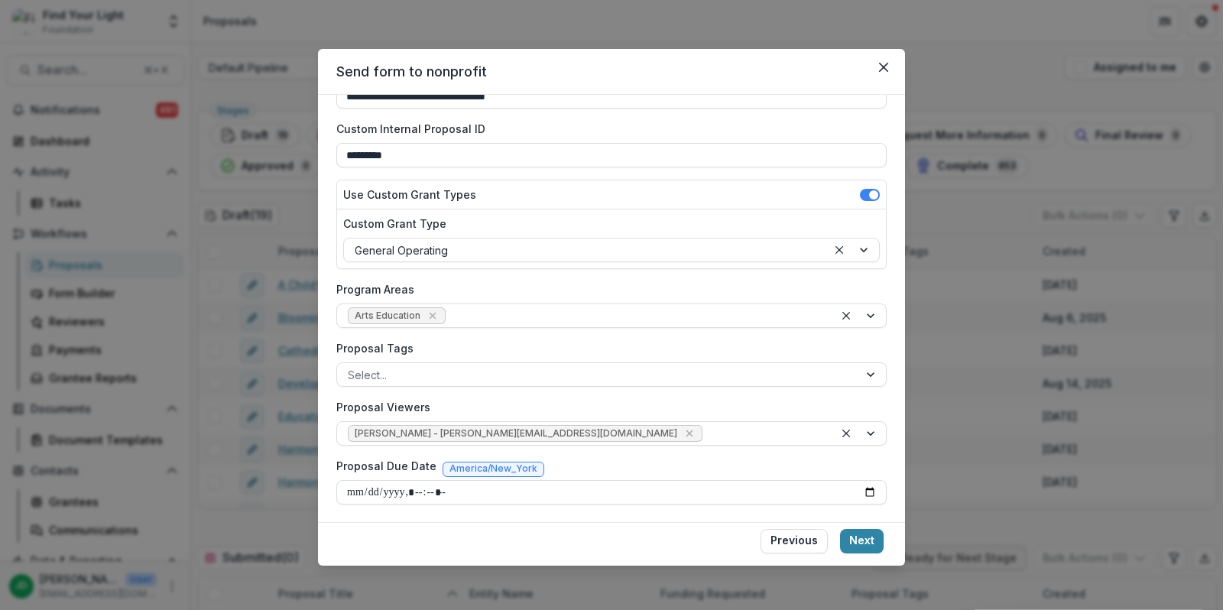
type input "**********"
click at [861, 537] on button "Next" at bounding box center [862, 541] width 44 height 24
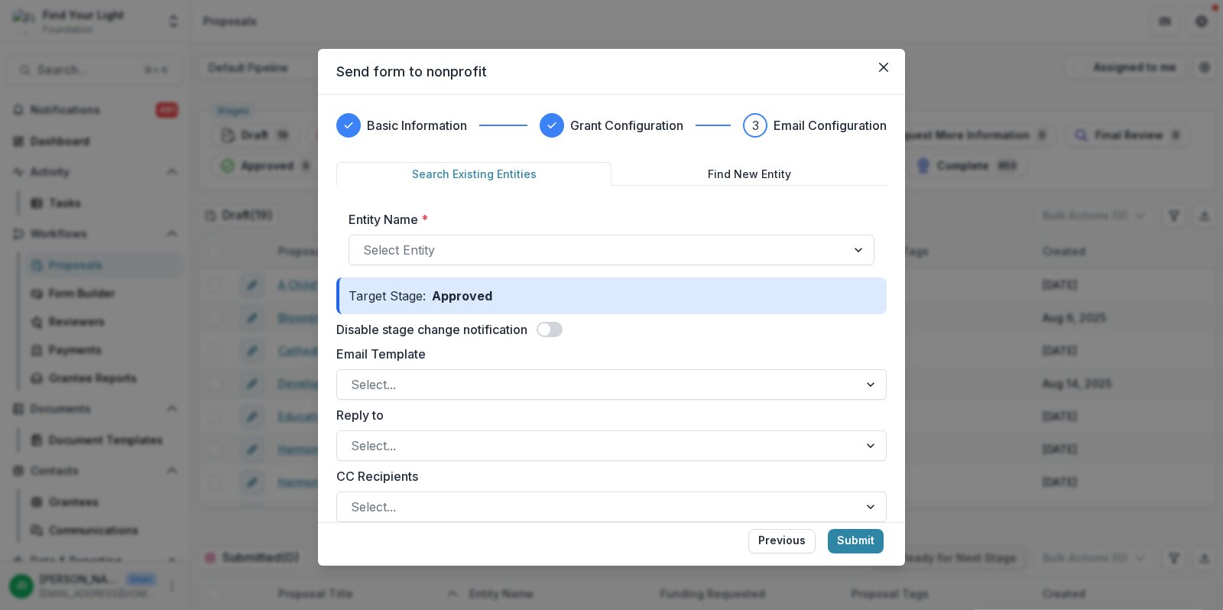
click at [861, 537] on button "Submit" at bounding box center [856, 541] width 56 height 24
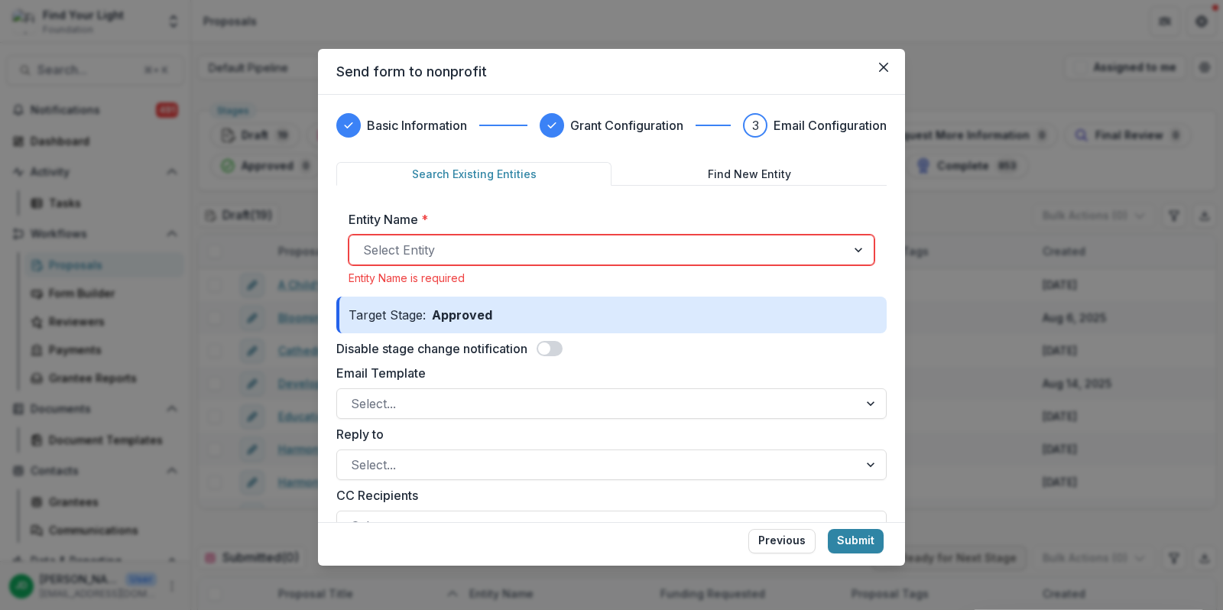
click at [661, 242] on div at bounding box center [597, 249] width 469 height 21
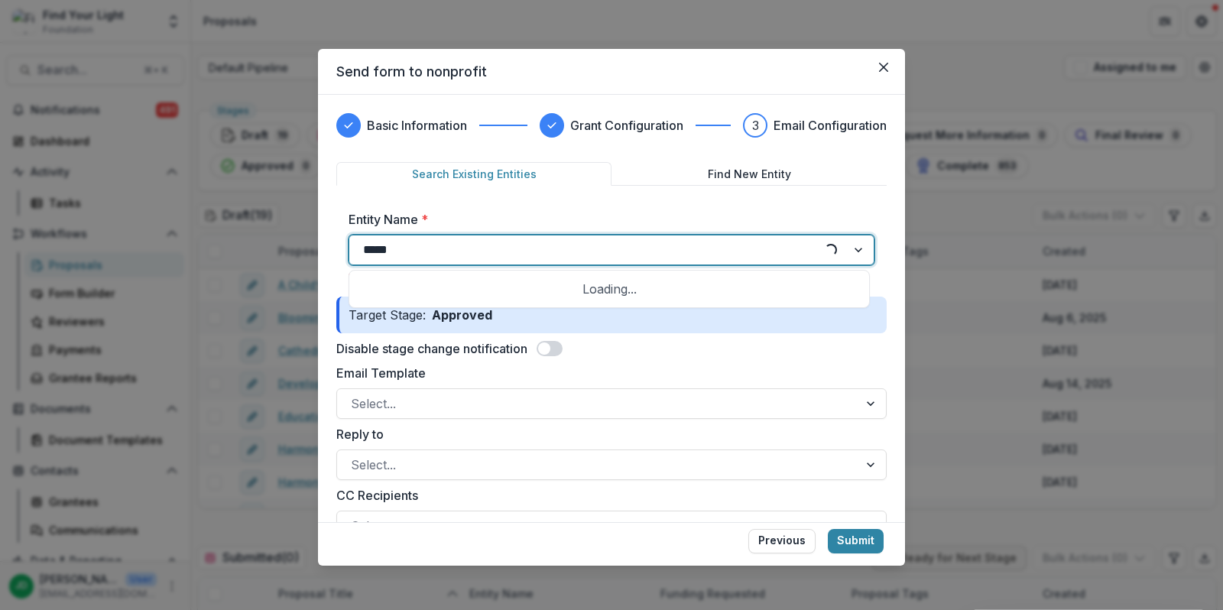
type input "******"
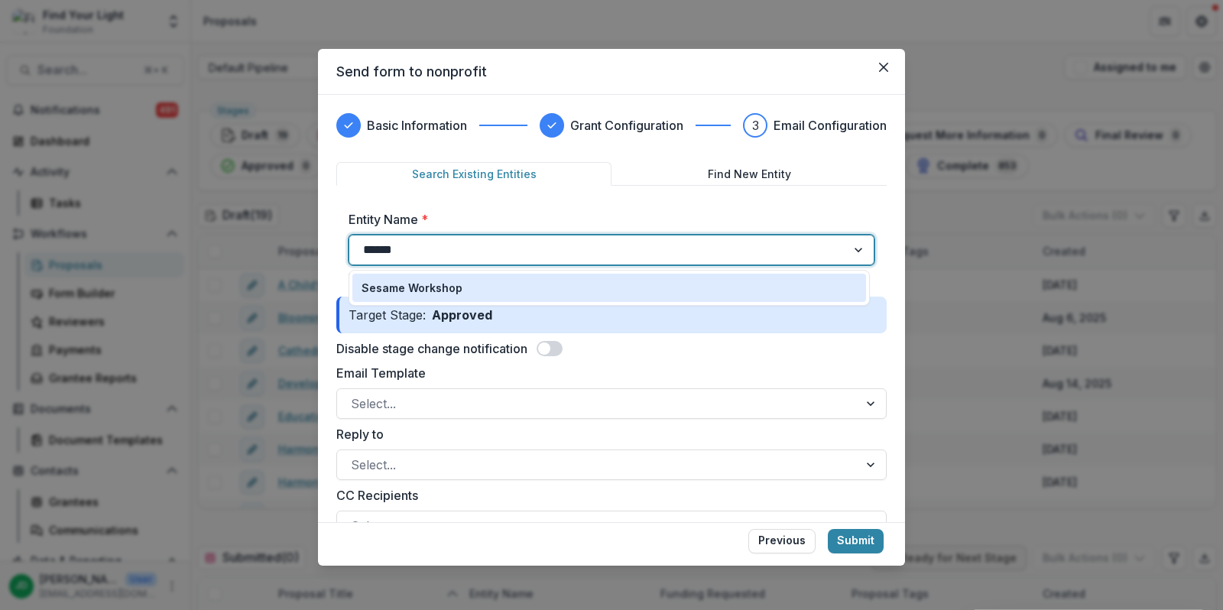
click at [538, 281] on div "Sesame Workshop" at bounding box center [609, 288] width 495 height 16
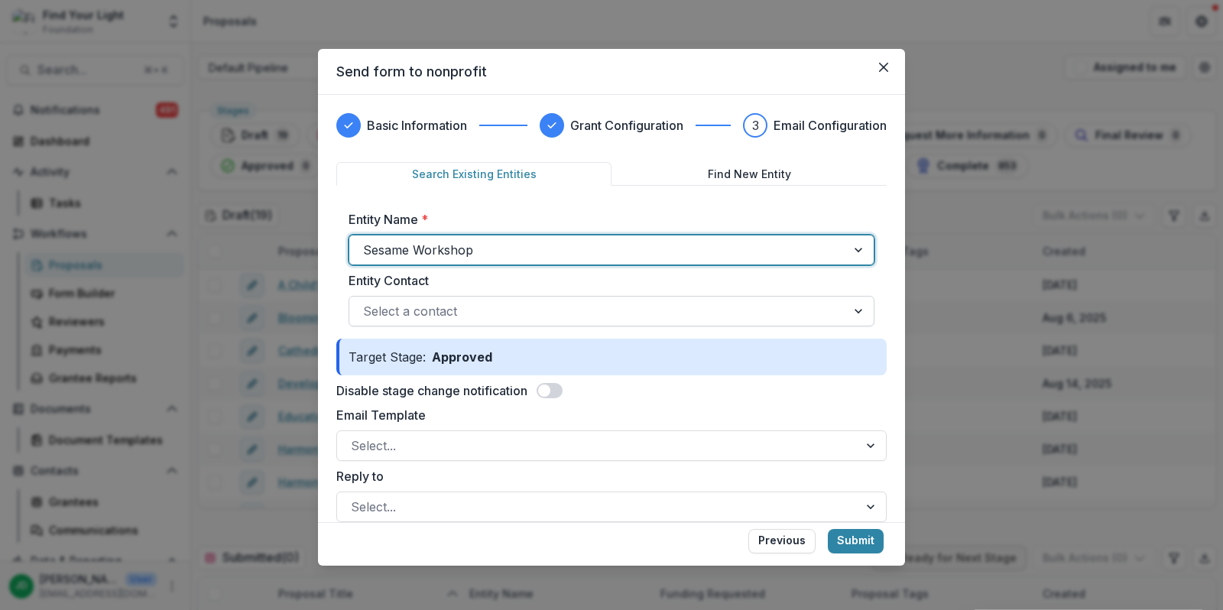
click at [521, 299] on div "Select a contact" at bounding box center [597, 311] width 497 height 24
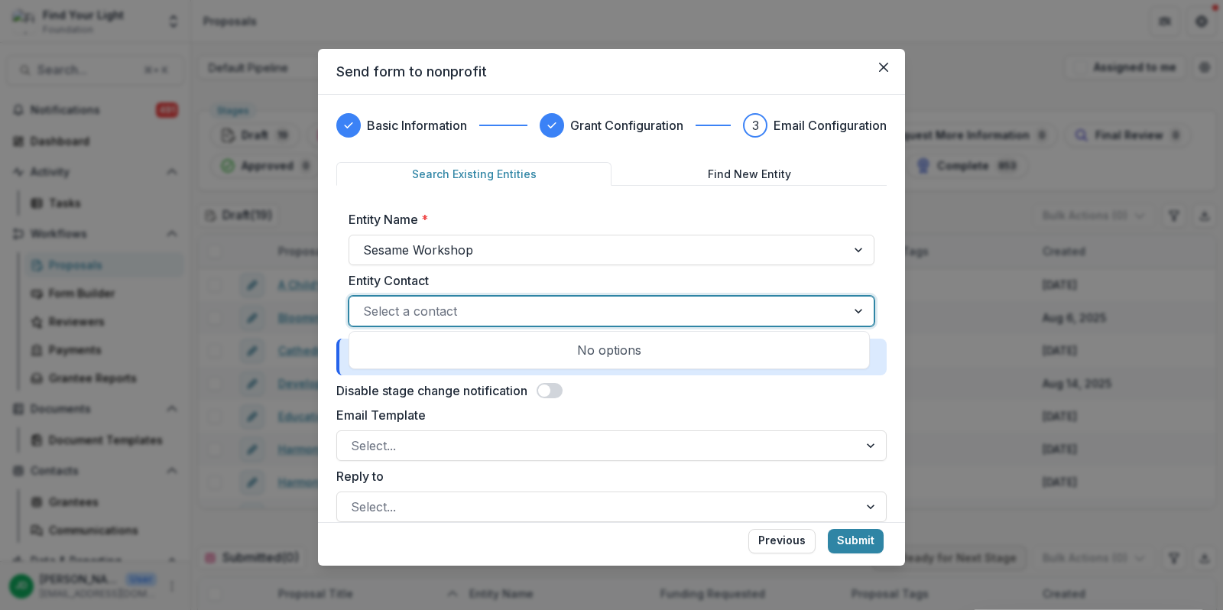
click at [521, 299] on div "Select a contact" at bounding box center [597, 311] width 497 height 24
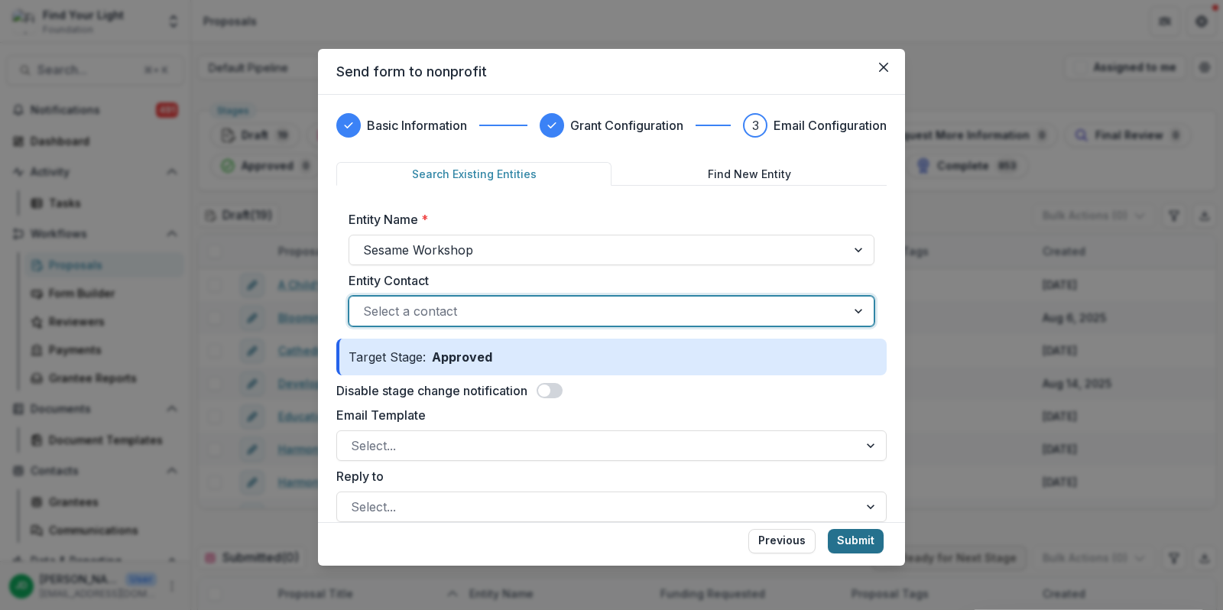
click at [847, 534] on button "Submit" at bounding box center [856, 541] width 56 height 24
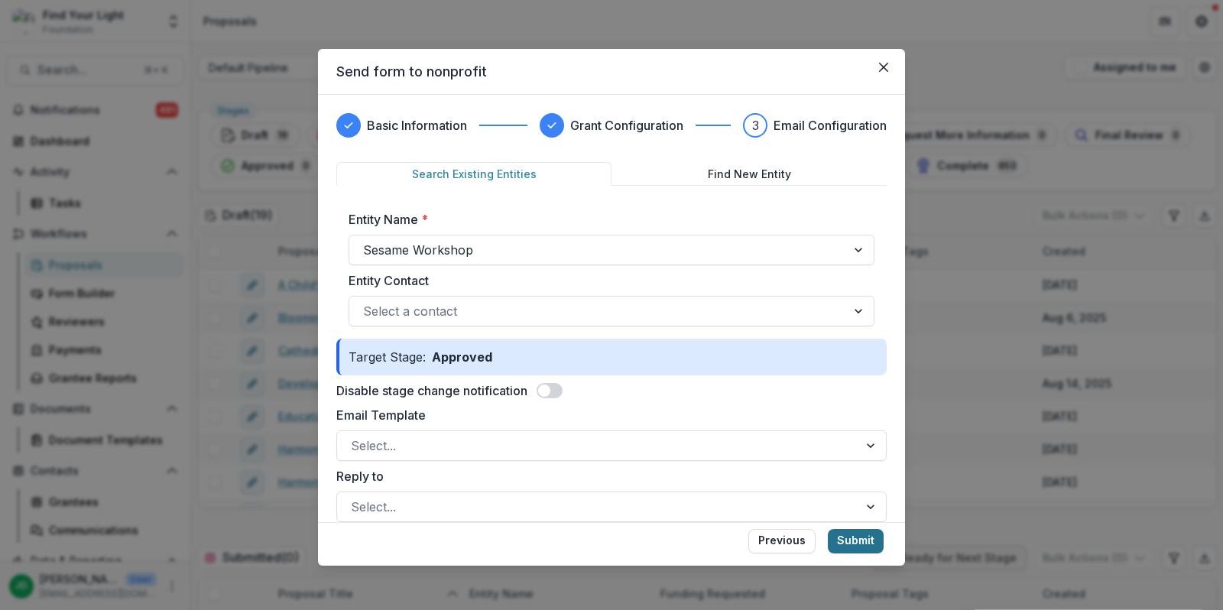
click at [852, 537] on button "Submit" at bounding box center [856, 541] width 56 height 24
click at [603, 430] on div "Select..." at bounding box center [611, 445] width 550 height 31
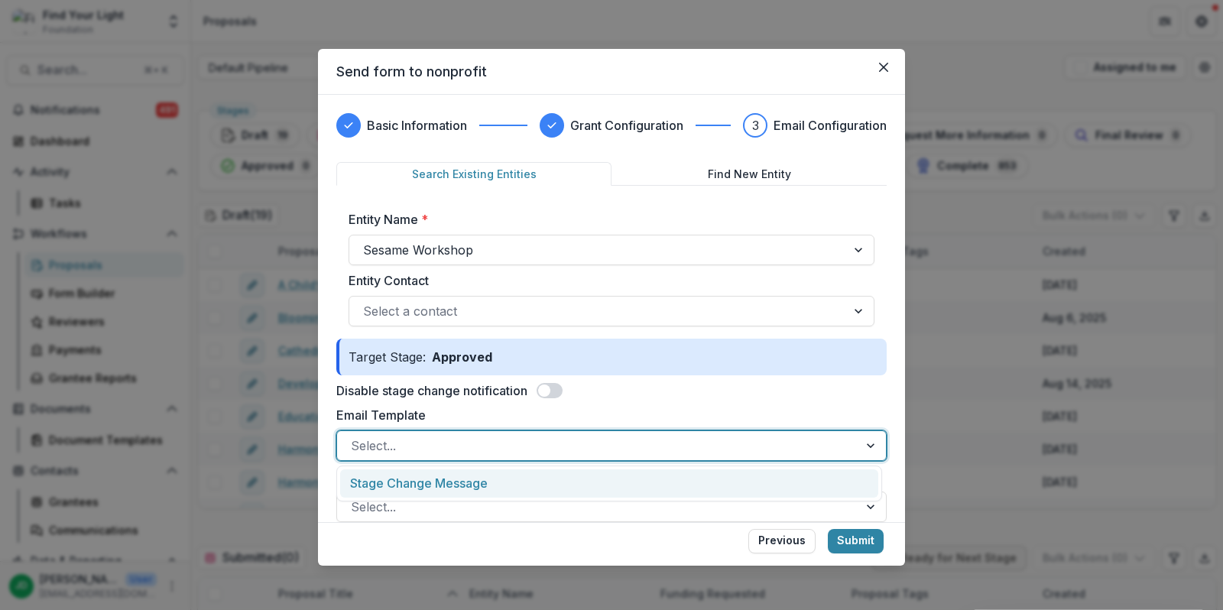
type input "**********"
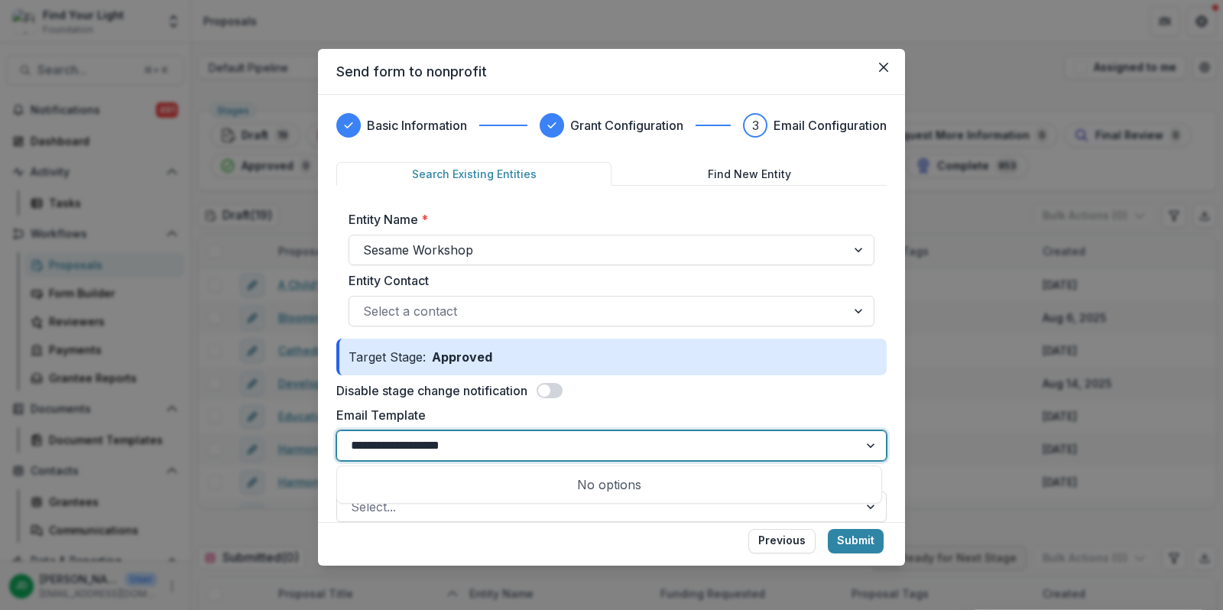
click at [686, 421] on label "Email Template" at bounding box center [606, 415] width 541 height 18
click at [459, 437] on input "**********" at bounding box center [405, 446] width 109 height 18
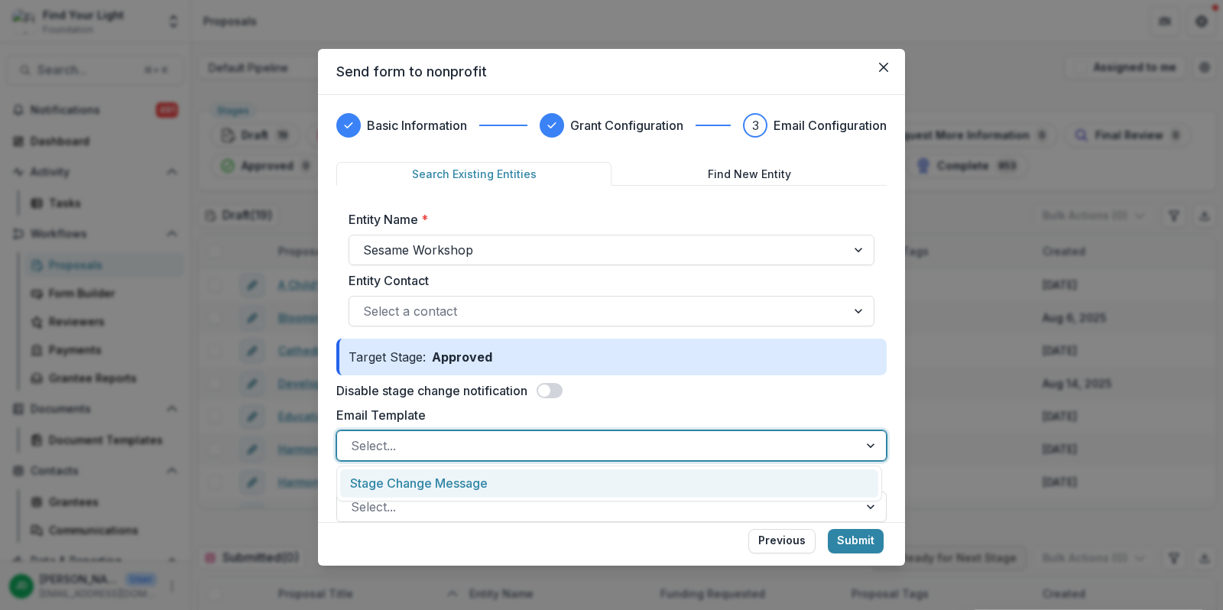
click at [672, 440] on div at bounding box center [598, 445] width 494 height 21
click at [678, 407] on label "Email Template" at bounding box center [606, 415] width 541 height 18
click at [355, 437] on input "Email Template" at bounding box center [353, 446] width 4 height 18
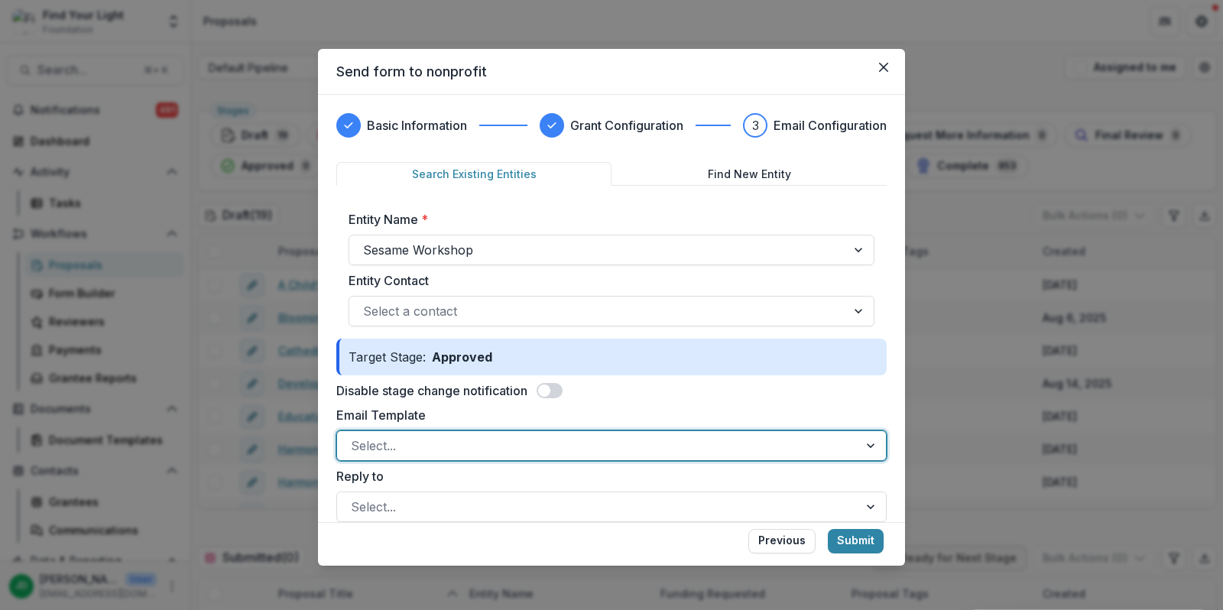
click at [676, 398] on div "Disable stage change notification" at bounding box center [611, 390] width 550 height 18
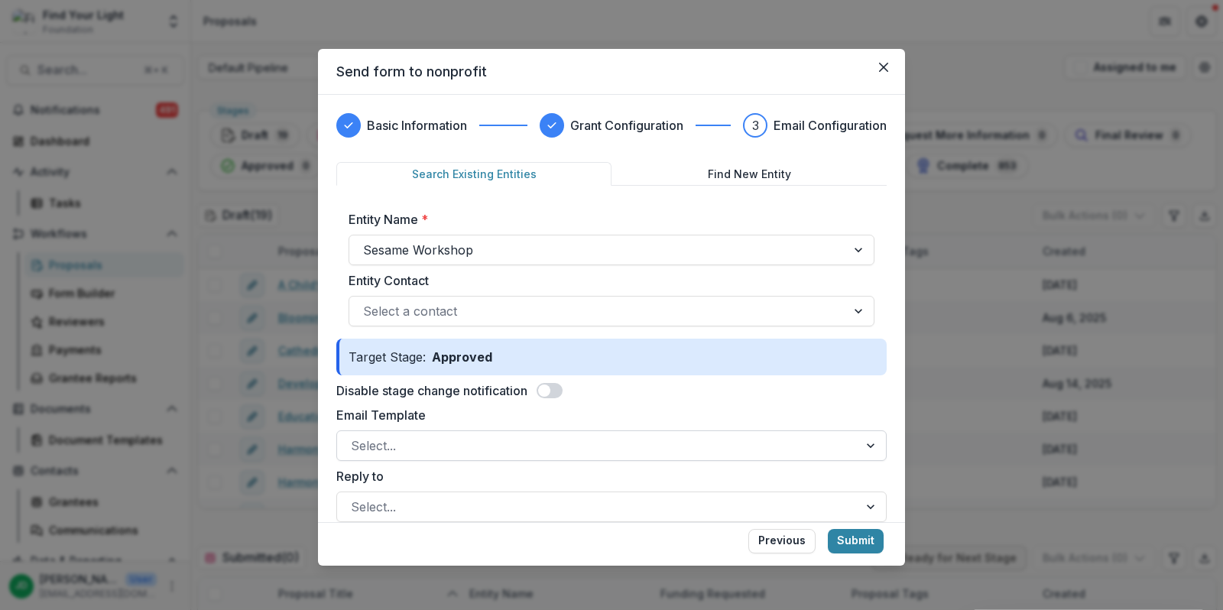
click at [664, 435] on div at bounding box center [598, 445] width 494 height 21
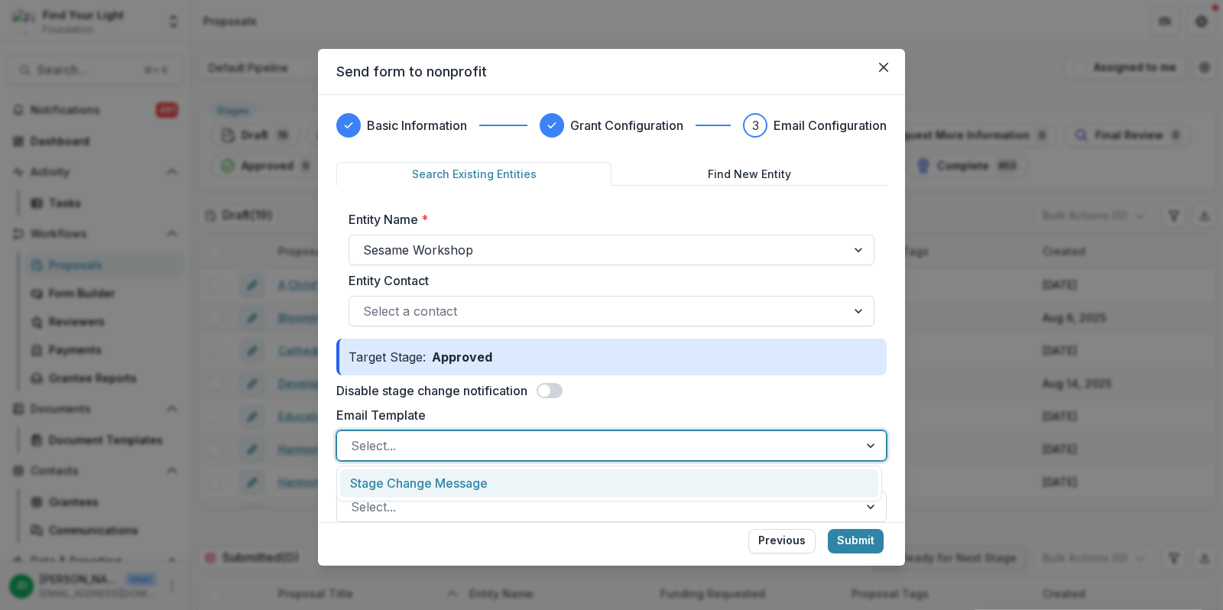
type input "**********"
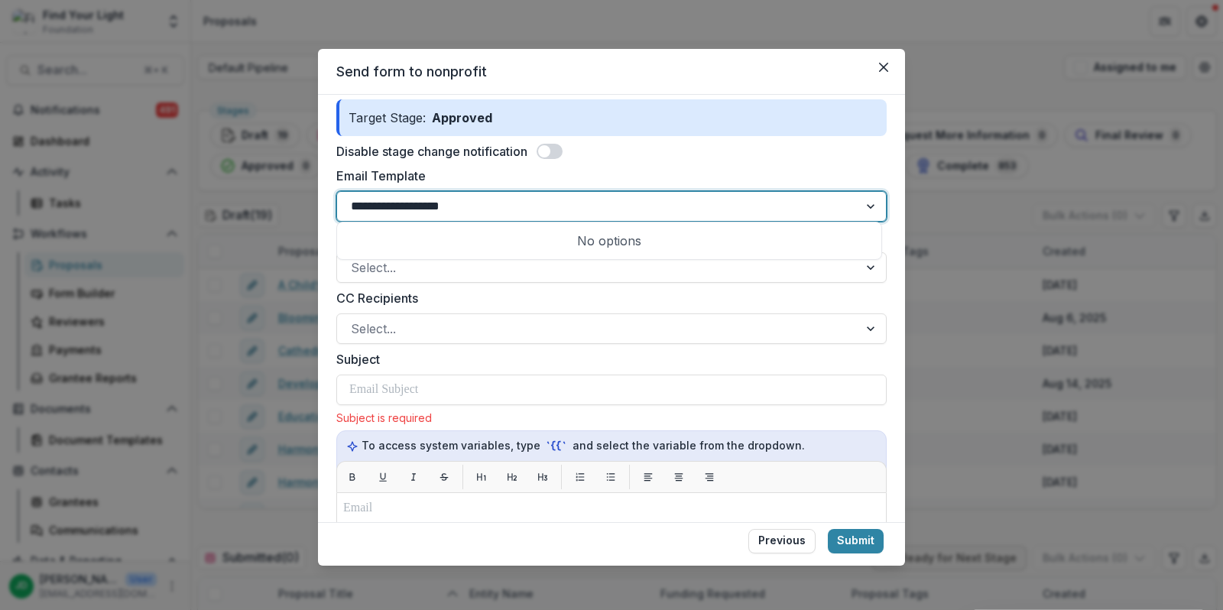
scroll to position [248, 0]
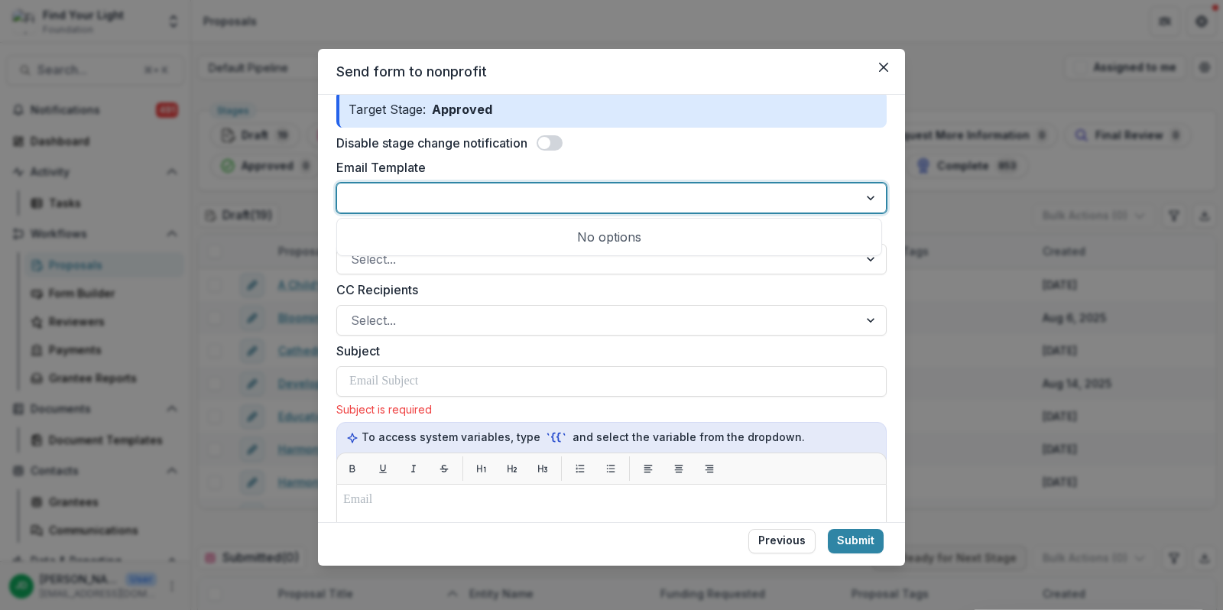
click at [654, 290] on label "CC Recipients" at bounding box center [606, 290] width 541 height 18
click at [355, 311] on input "CC Recipients" at bounding box center [353, 320] width 4 height 18
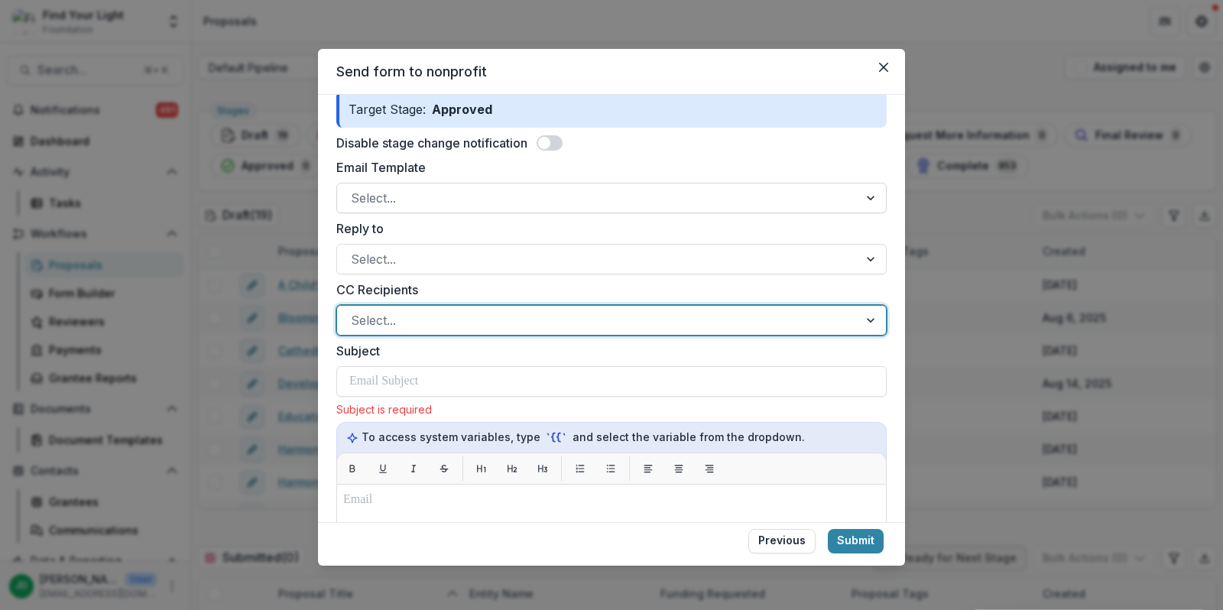
click at [608, 196] on div at bounding box center [598, 197] width 494 height 21
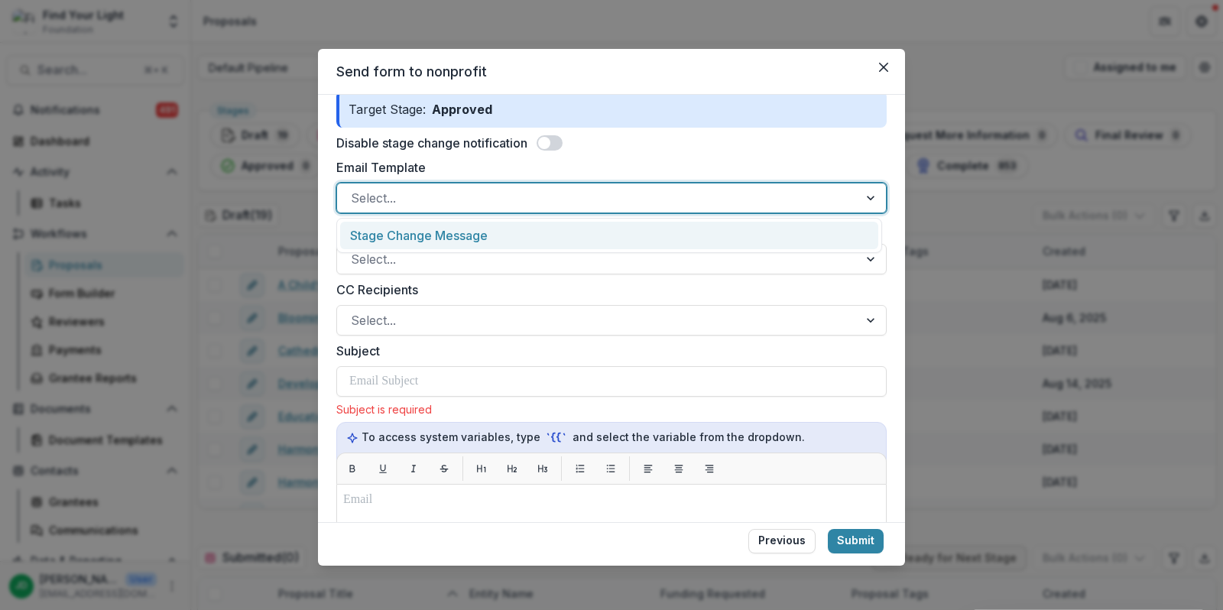
click at [608, 196] on div at bounding box center [598, 197] width 494 height 21
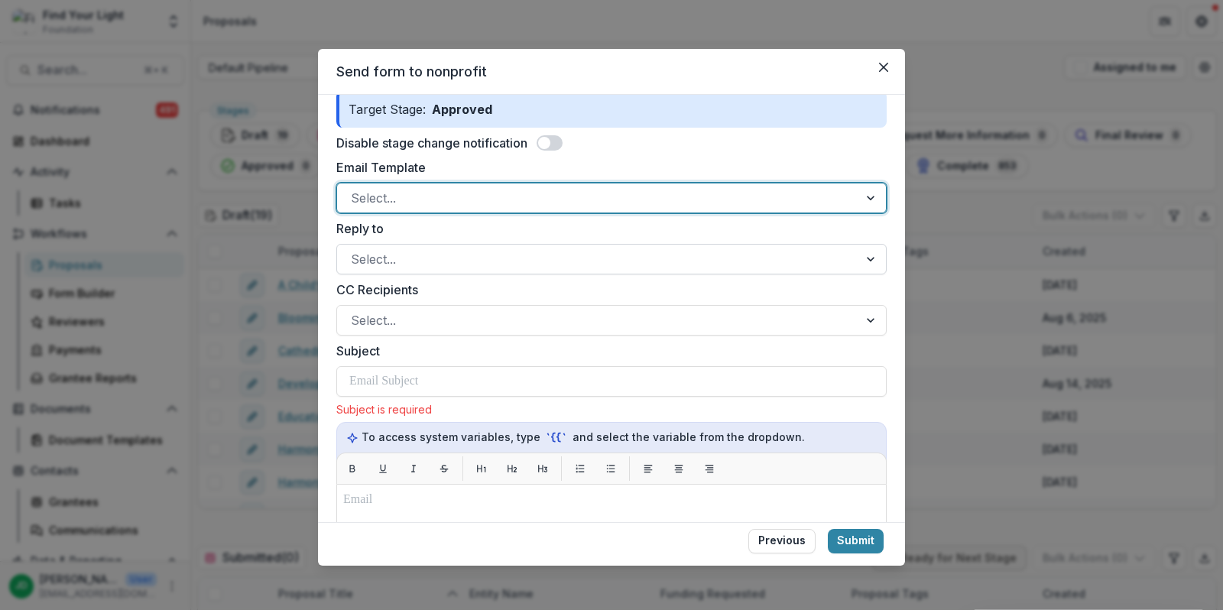
click at [607, 251] on div at bounding box center [598, 258] width 494 height 21
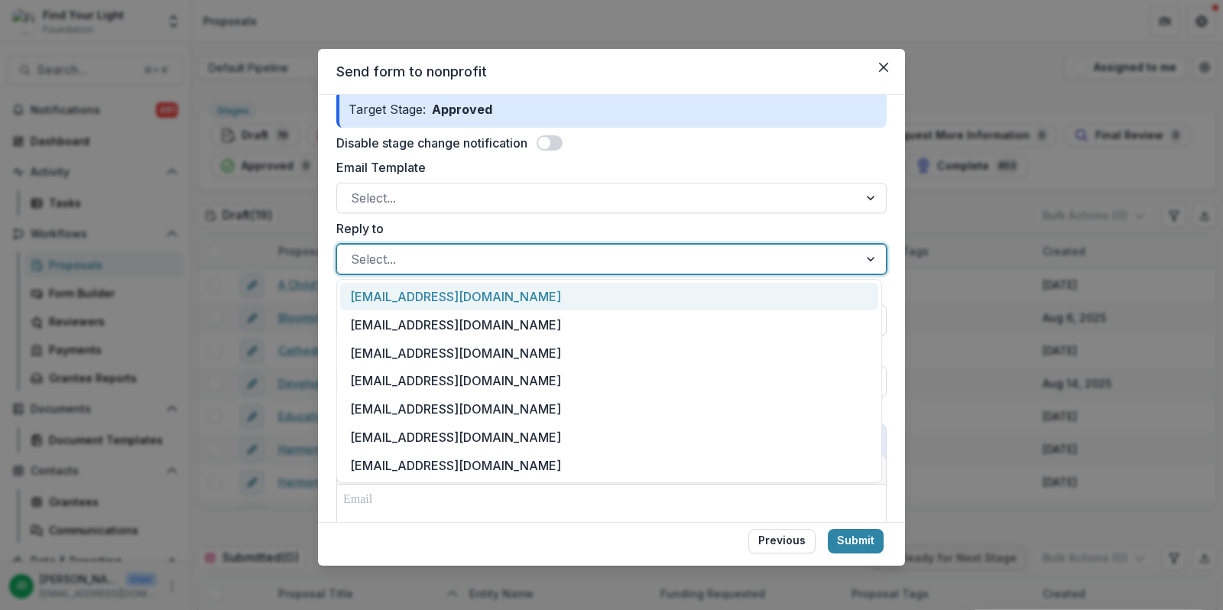
click at [607, 251] on div at bounding box center [598, 258] width 494 height 21
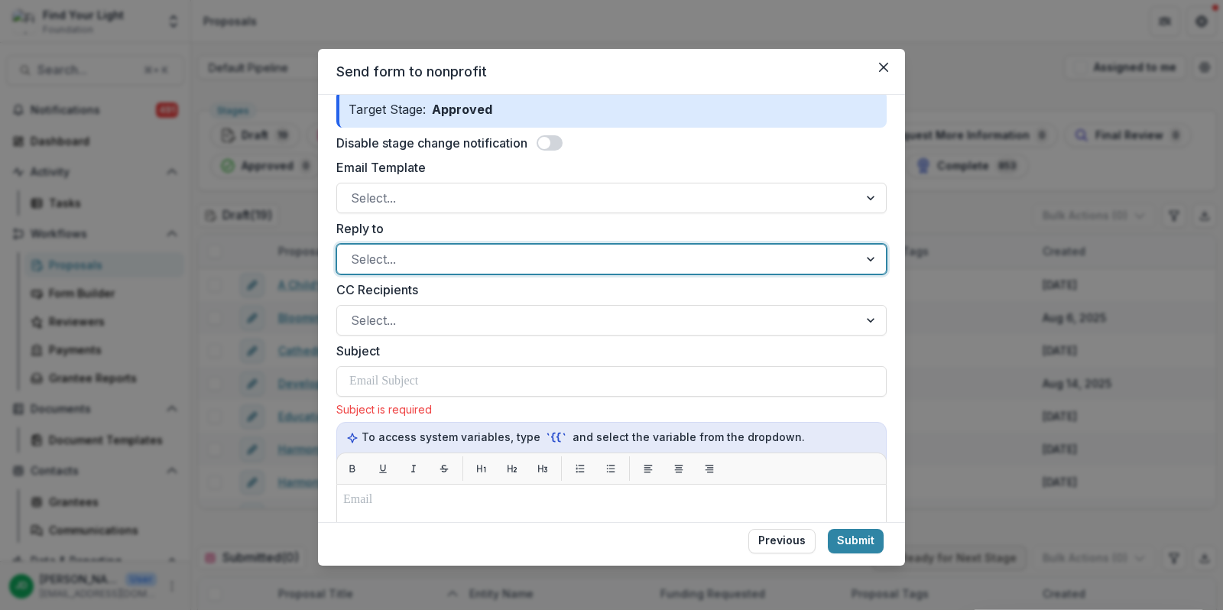
click at [607, 251] on div at bounding box center [598, 258] width 494 height 21
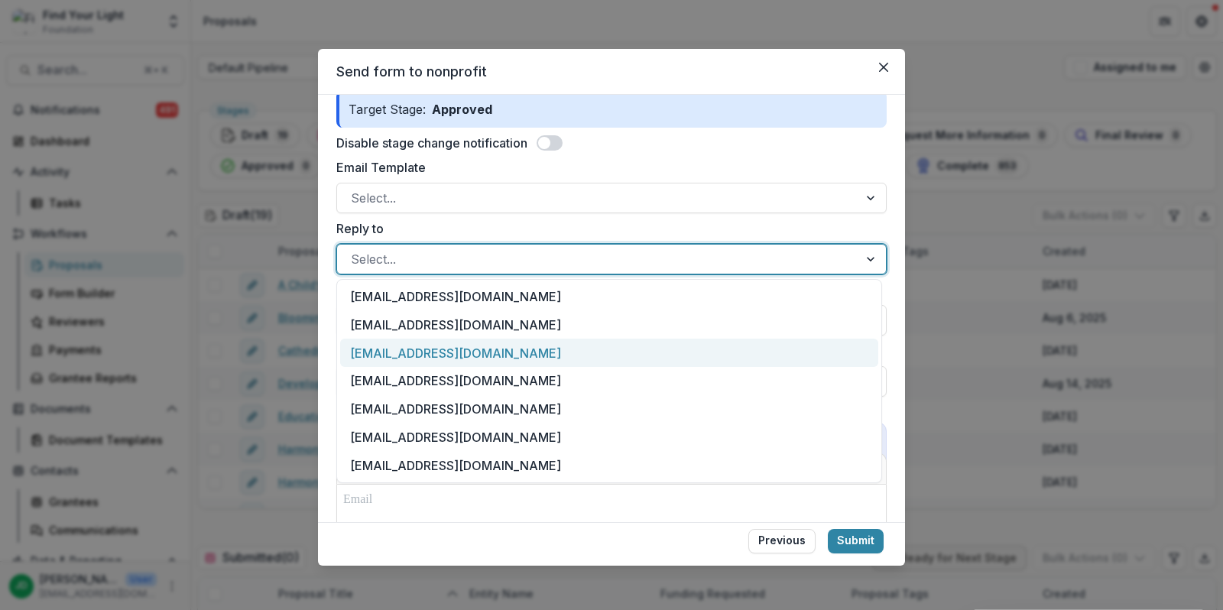
click at [505, 352] on div "[EMAIL_ADDRESS][DOMAIN_NAME]" at bounding box center [609, 353] width 538 height 28
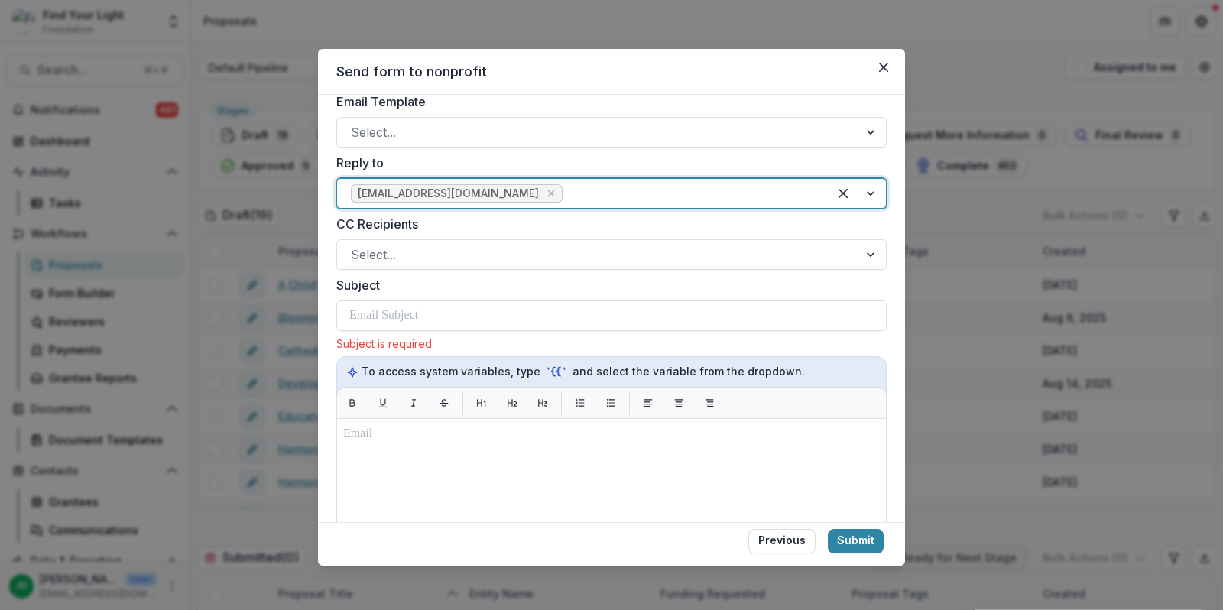
scroll to position [309, 0]
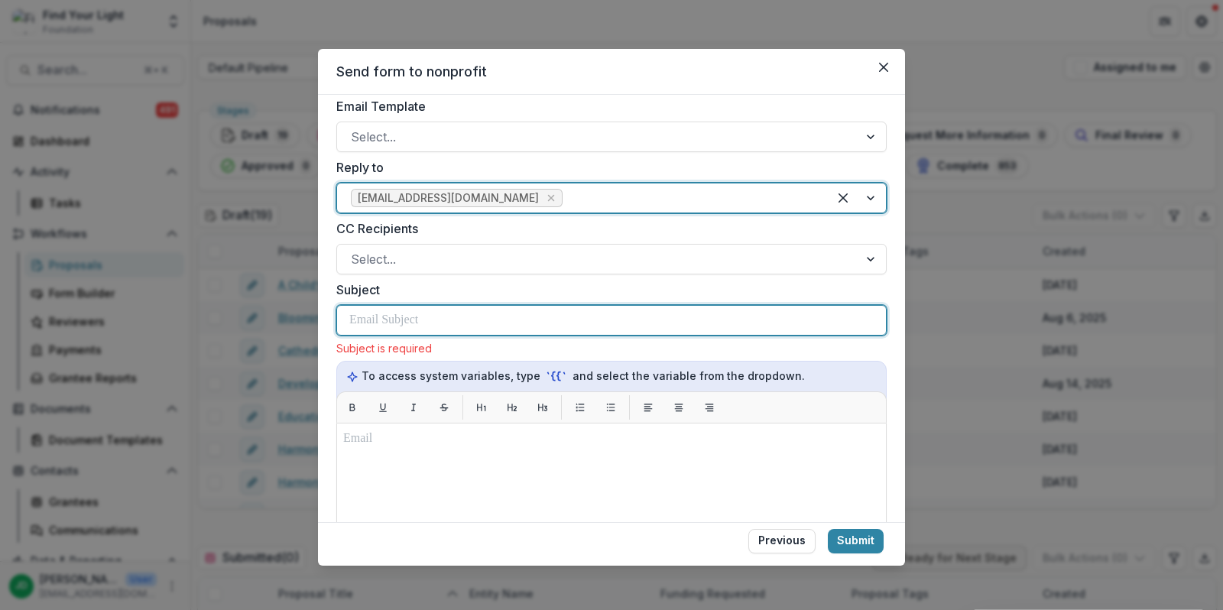
click at [528, 309] on div at bounding box center [611, 320] width 524 height 29
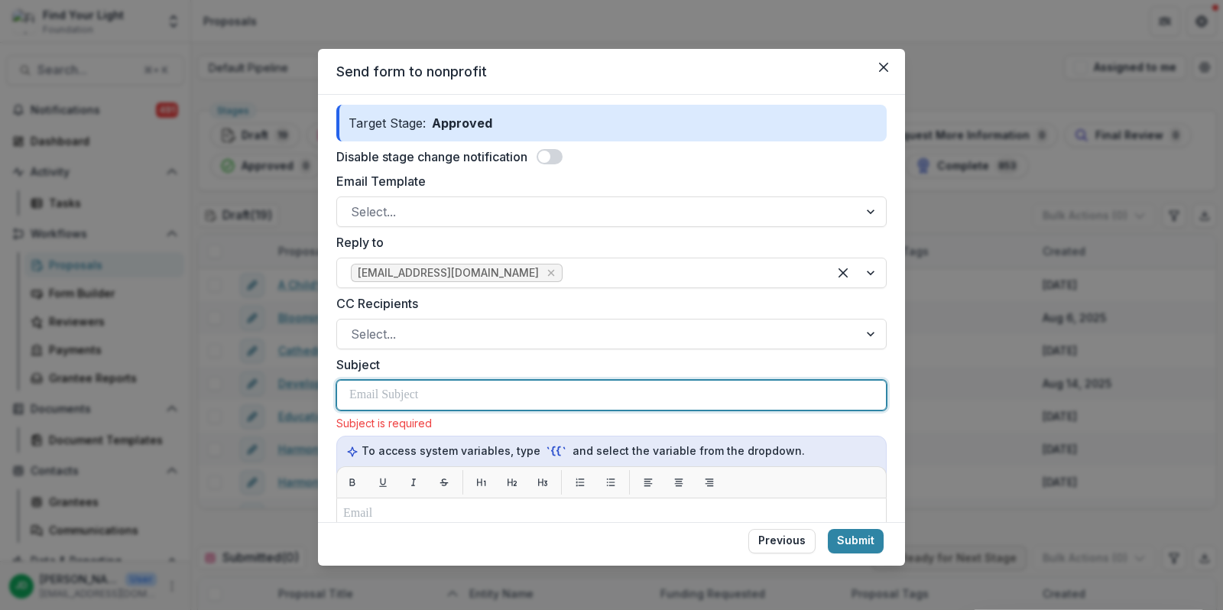
scroll to position [216, 0]
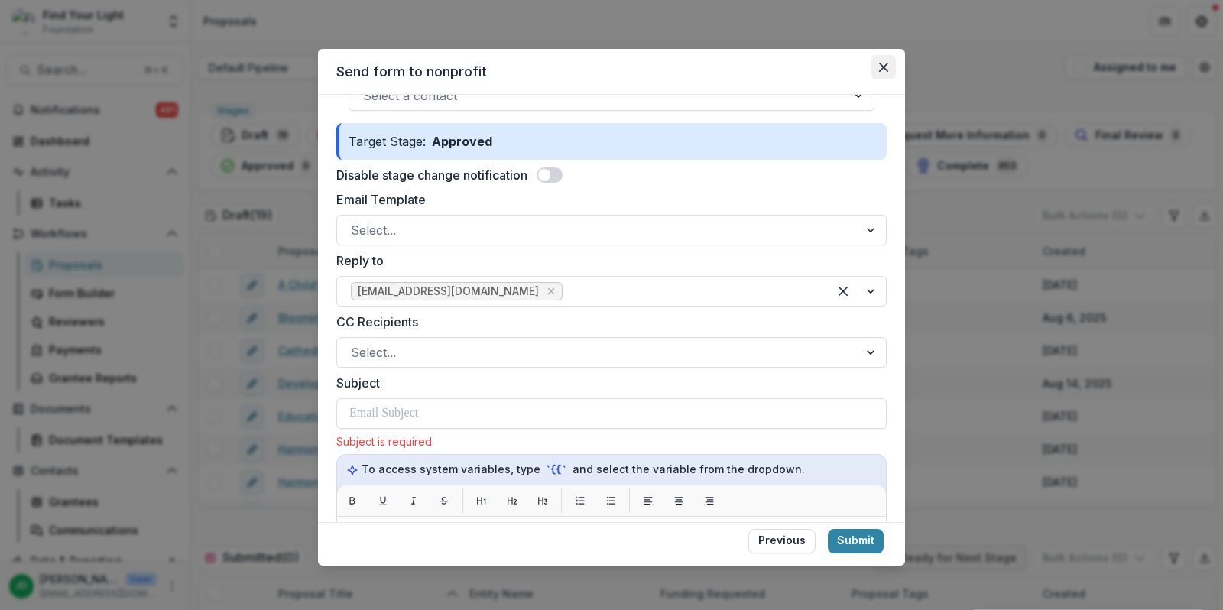
click at [881, 71] on icon "Close" at bounding box center [883, 67] width 9 height 9
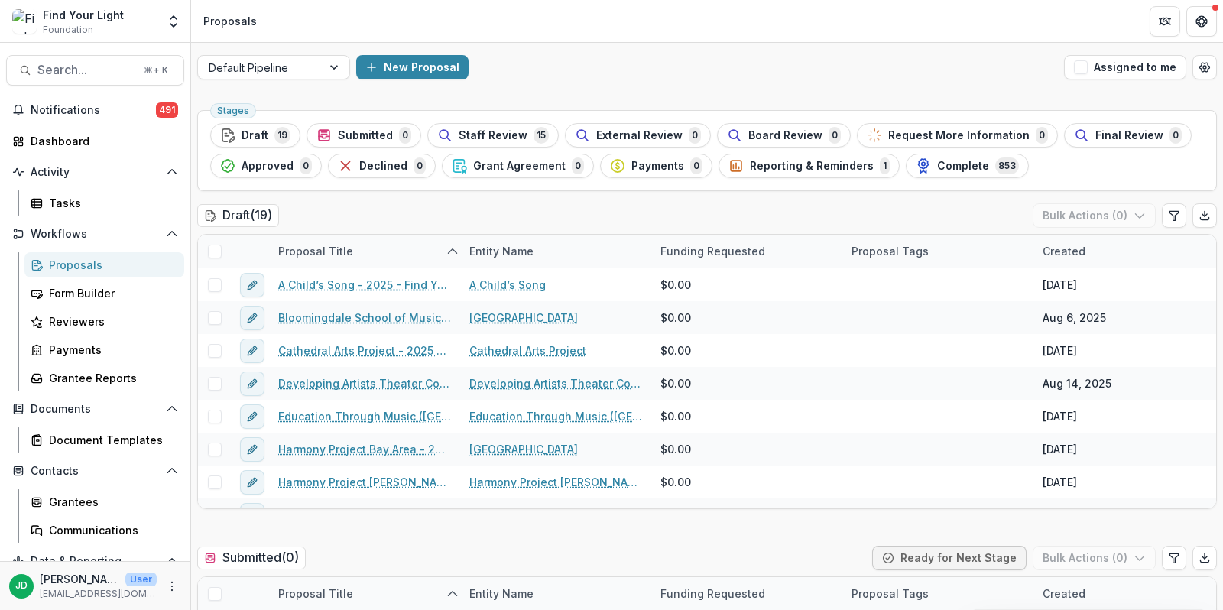
scroll to position [0, 0]
click at [105, 70] on span "Search..." at bounding box center [85, 70] width 97 height 15
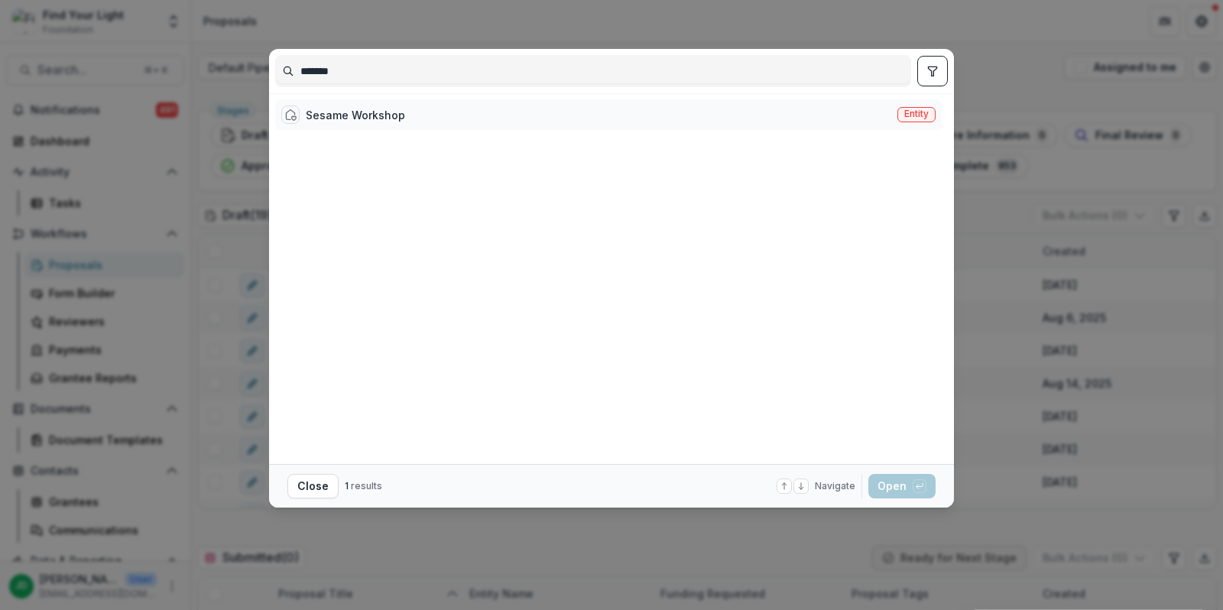
type input "******"
click at [359, 116] on div "Sesame Workshop" at bounding box center [355, 115] width 99 height 16
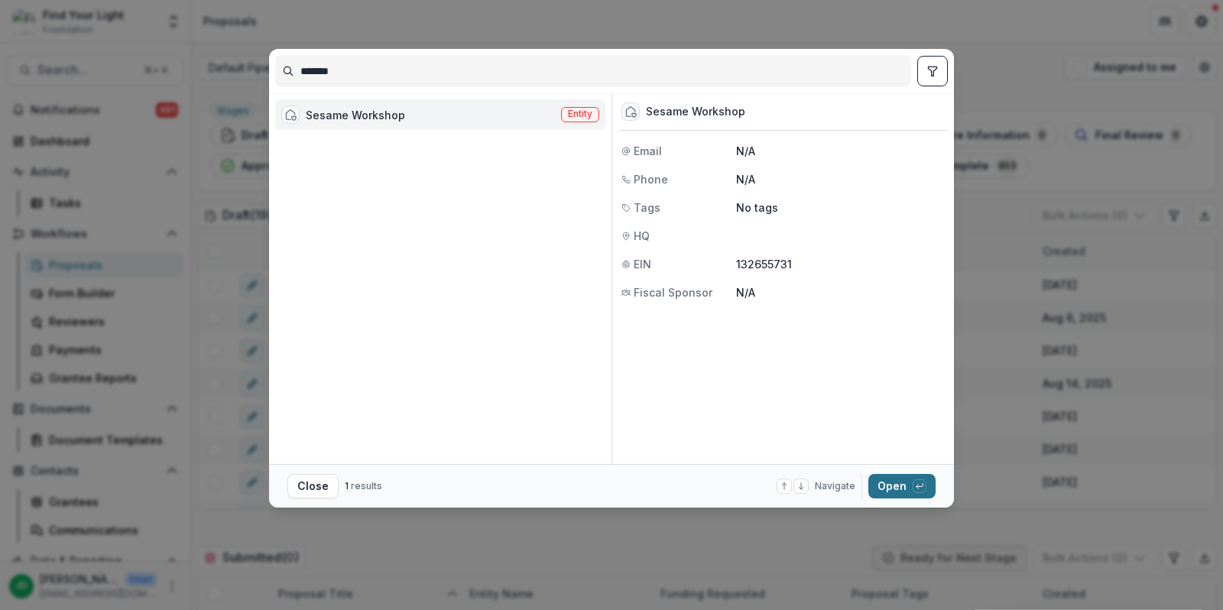
click at [886, 480] on button "Open with enter key" at bounding box center [901, 486] width 67 height 24
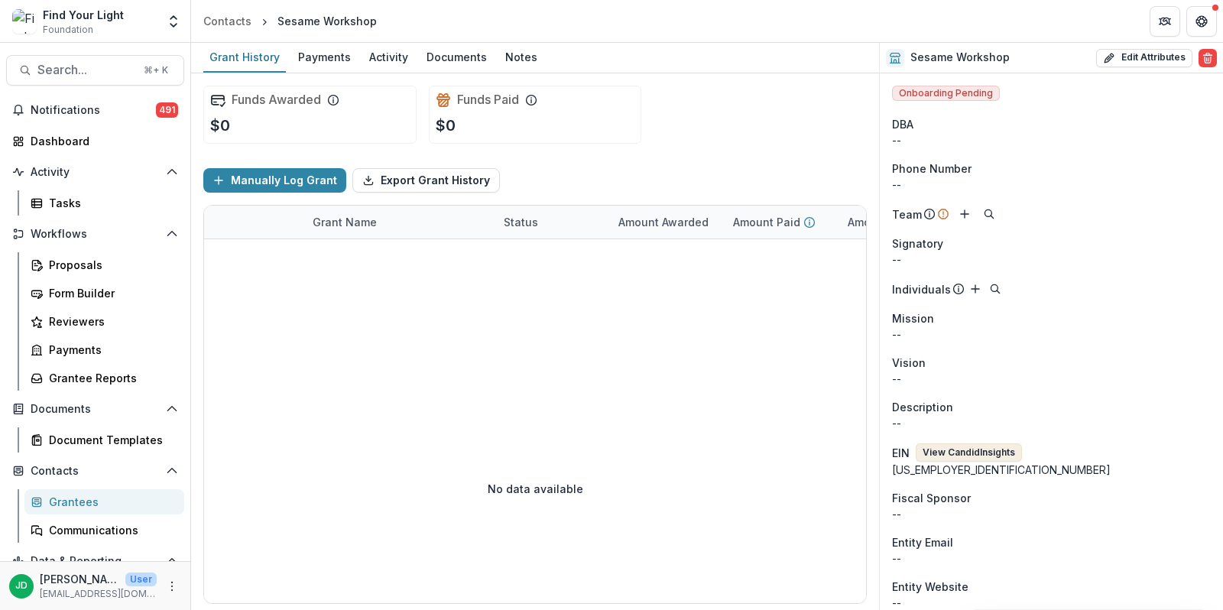
click at [962, 448] on button "View Candid Insights" at bounding box center [969, 452] width 106 height 18
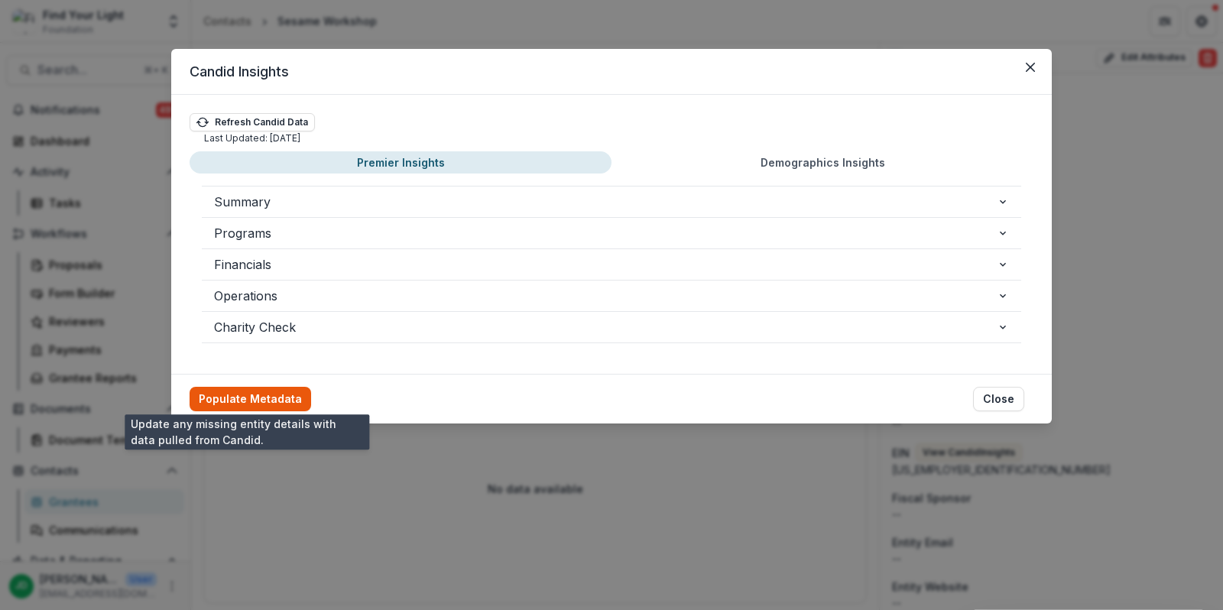
click at [278, 391] on button "Populate Metadata" at bounding box center [251, 399] width 122 height 24
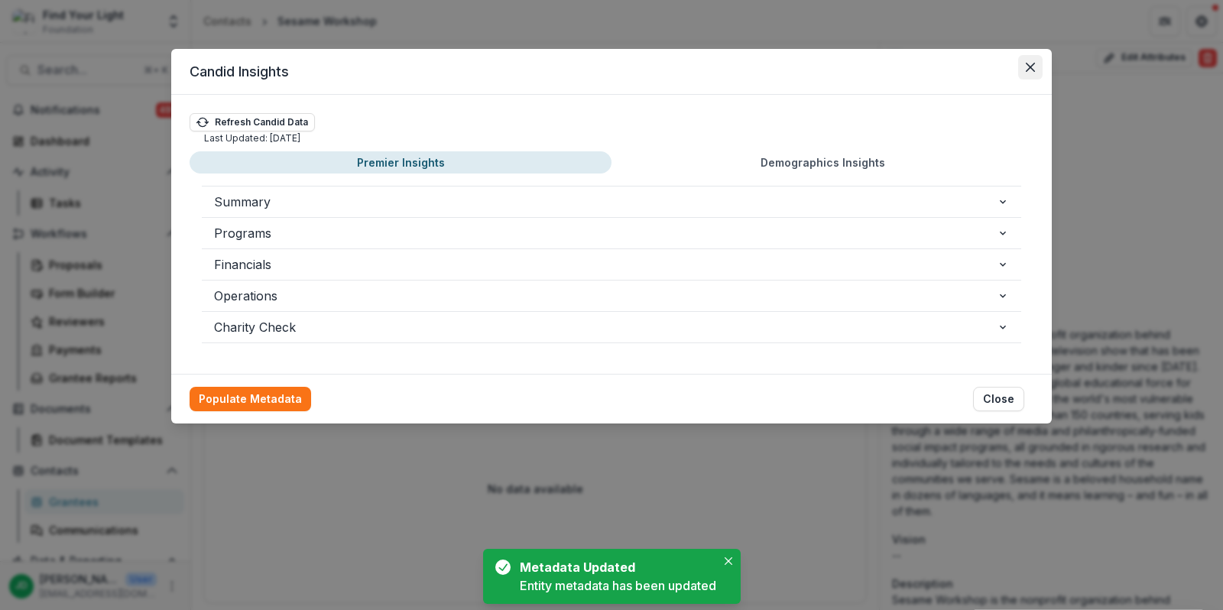
click at [1033, 70] on icon "Close" at bounding box center [1030, 67] width 9 height 9
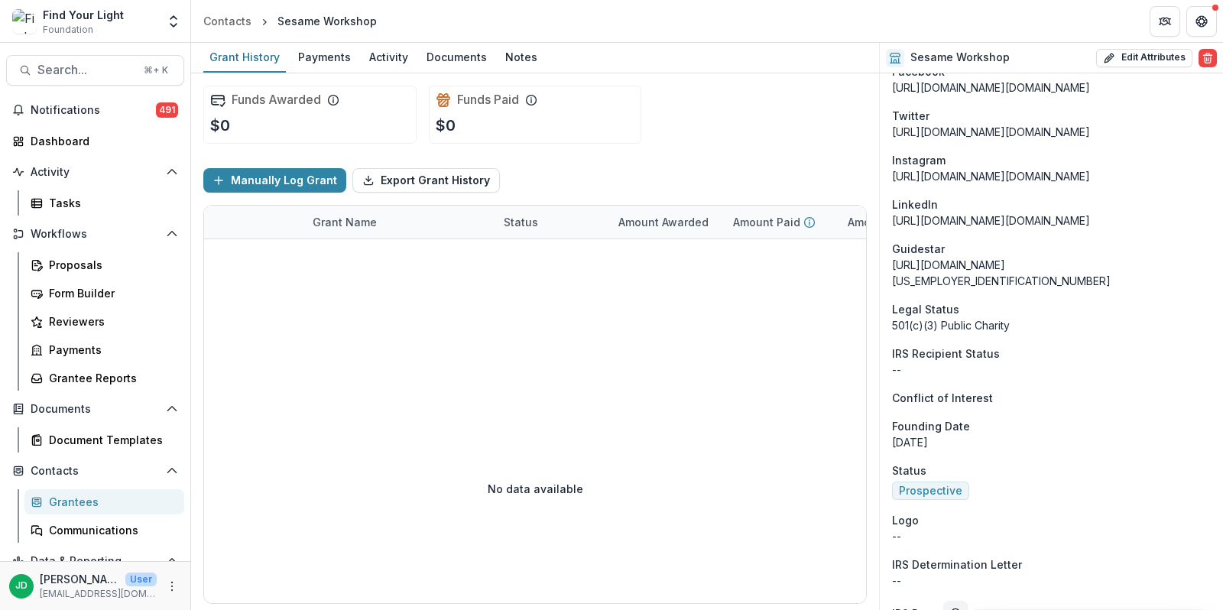
scroll to position [1241, 0]
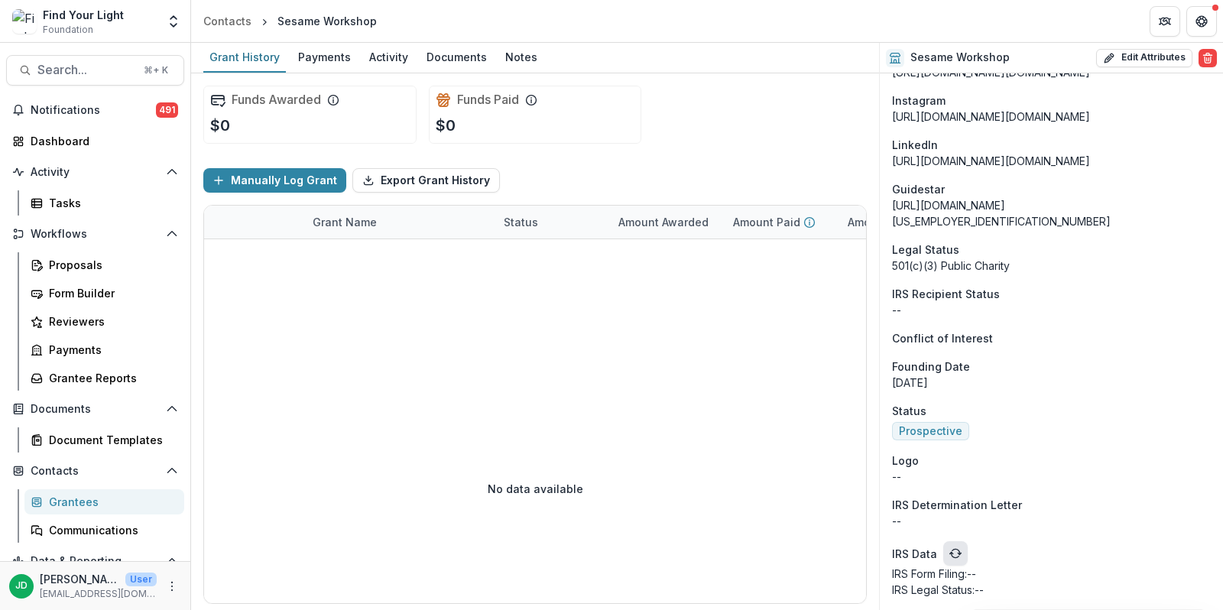
click at [952, 555] on icon "refresh" at bounding box center [955, 553] width 12 height 12
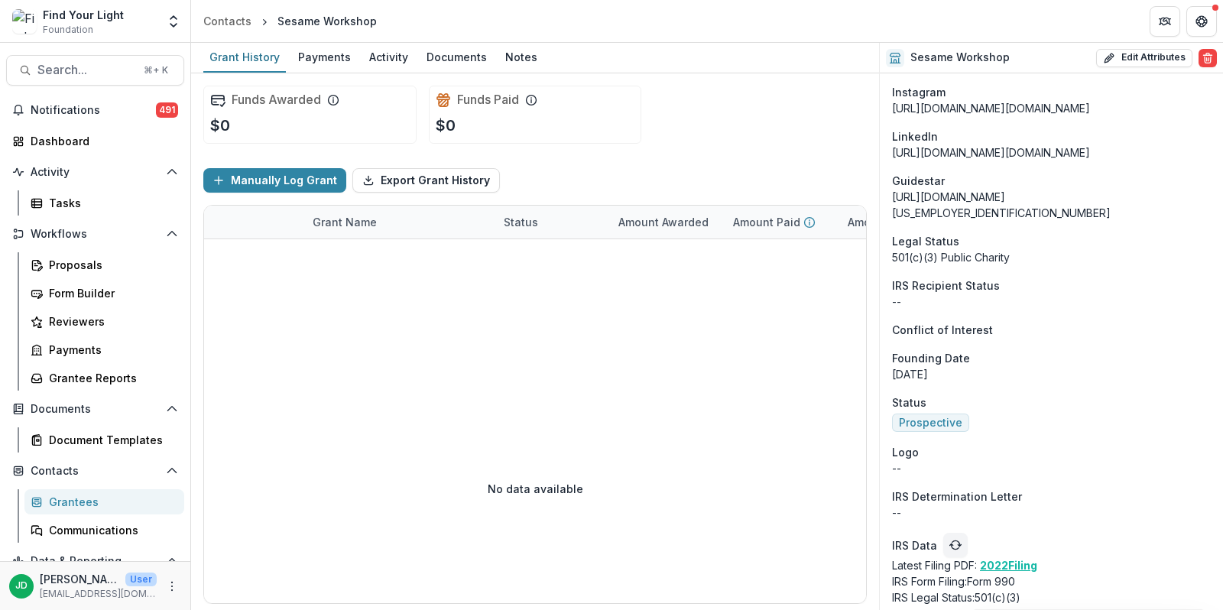
scroll to position [1257, 0]
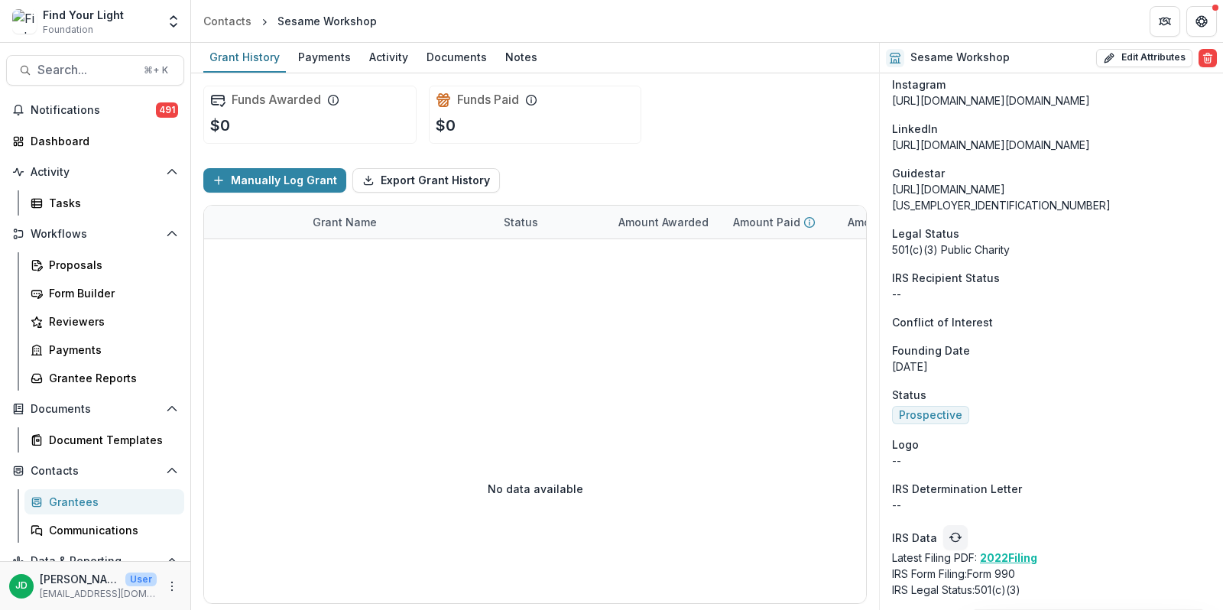
click at [1010, 553] on u "2022 Filing" at bounding box center [1008, 557] width 57 height 13
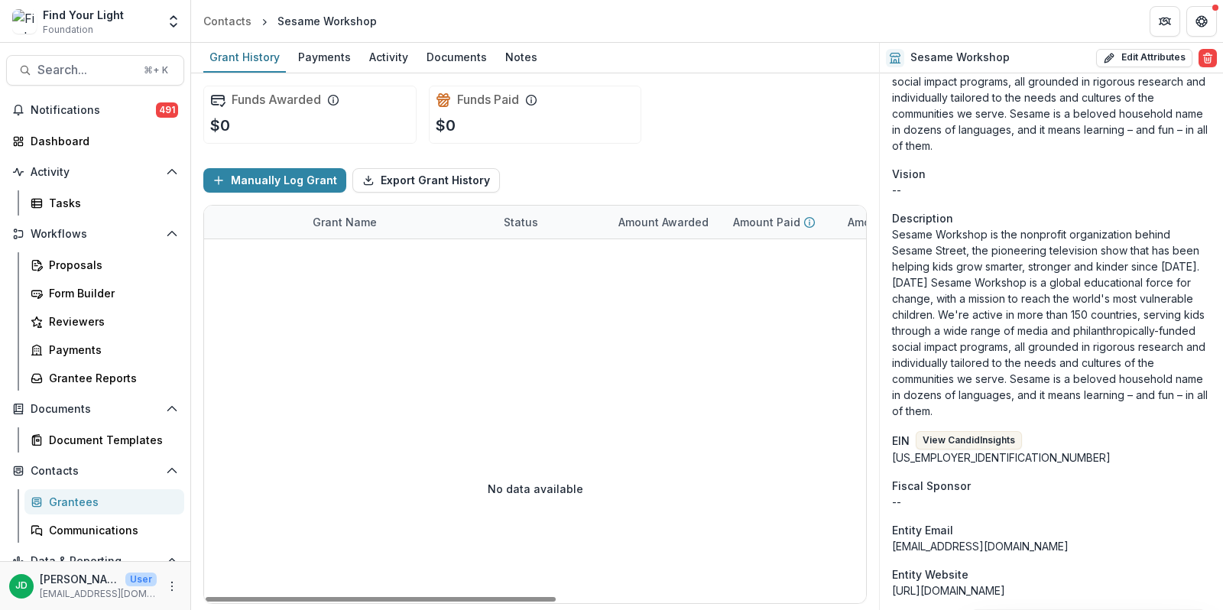
scroll to position [0, 0]
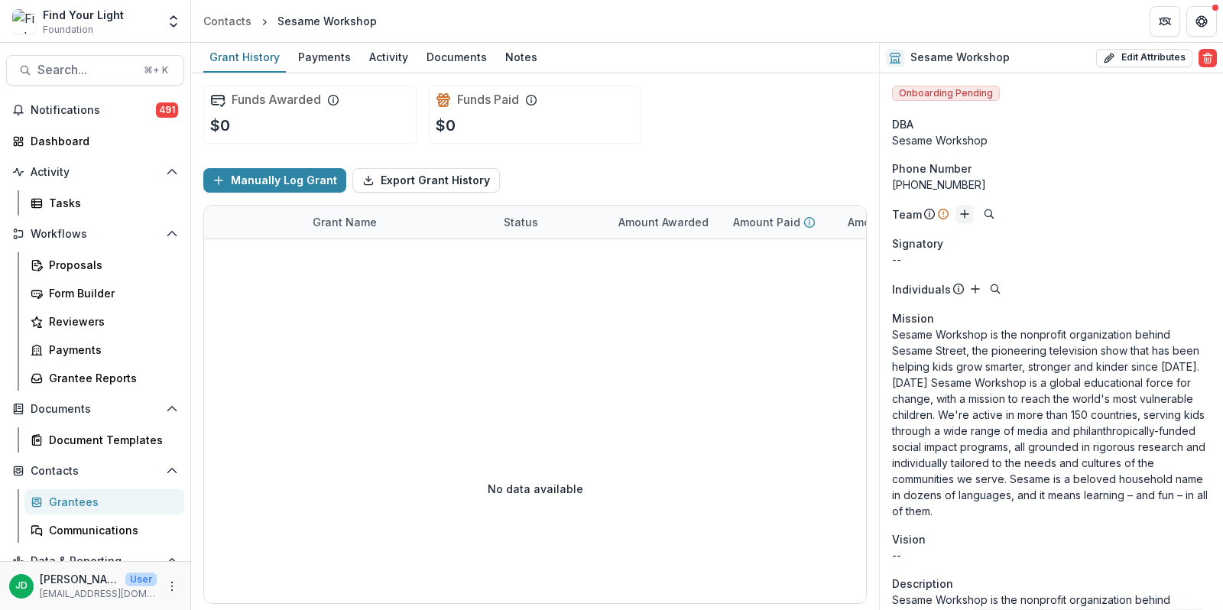
click at [956, 216] on button "Add" at bounding box center [965, 214] width 18 height 18
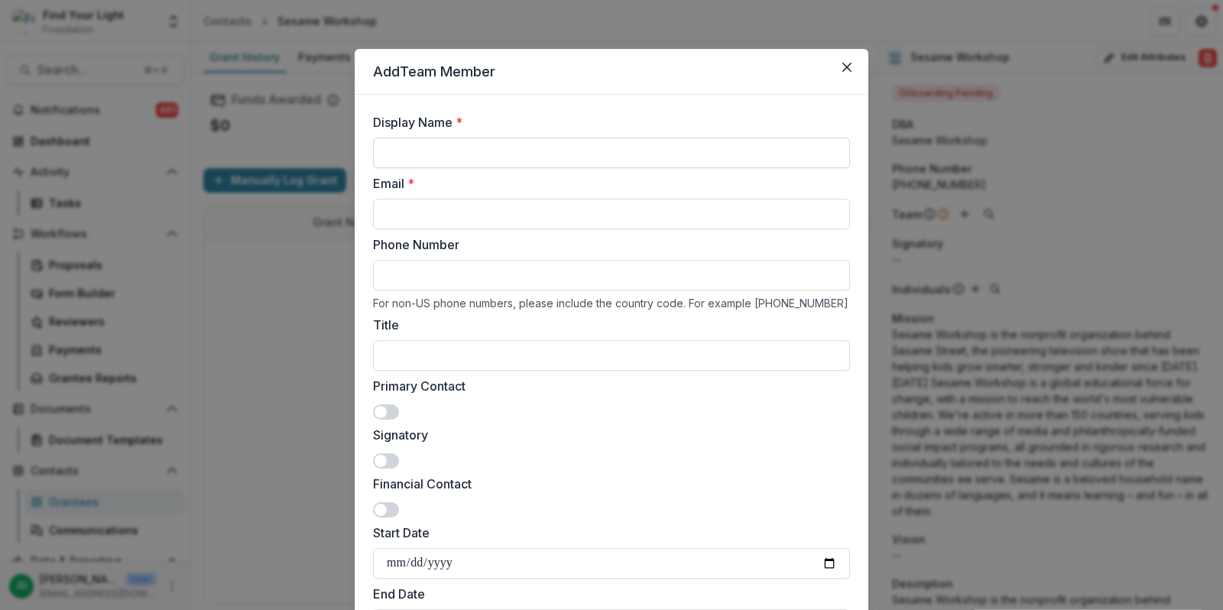
click at [425, 153] on input "Display Name *" at bounding box center [611, 153] width 477 height 31
type input "**********"
click at [432, 209] on input "Email *" at bounding box center [611, 214] width 477 height 31
paste input "**********"
type input "**********"
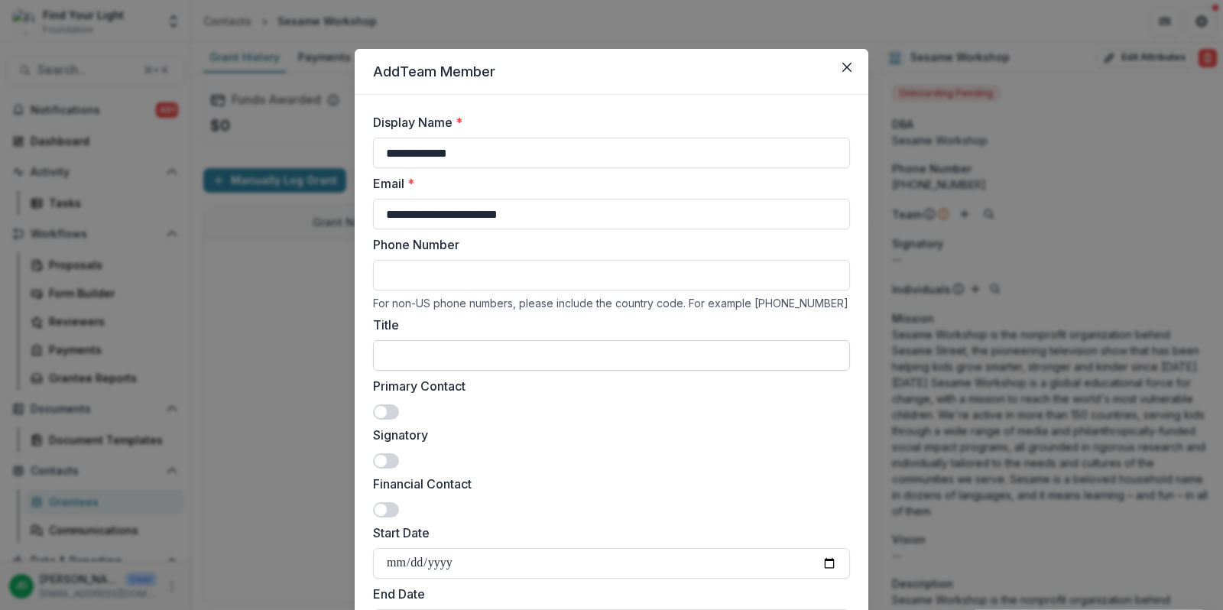
click at [523, 359] on input "Title" at bounding box center [611, 355] width 477 height 31
type input "**********"
click at [386, 409] on span at bounding box center [386, 411] width 26 height 15
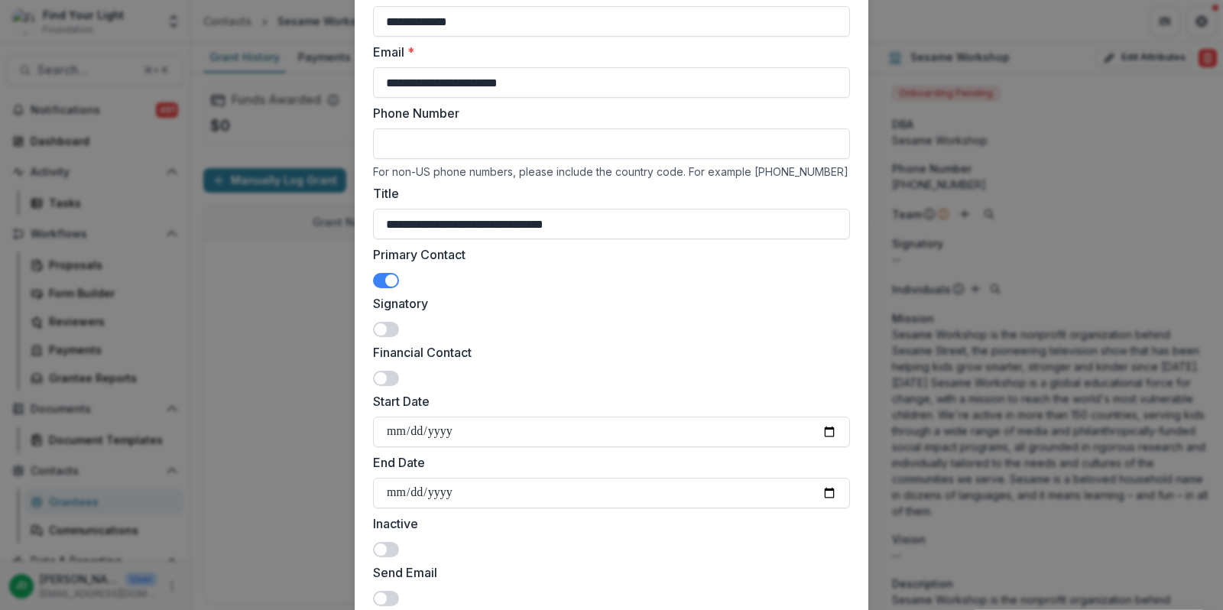
scroll to position [243, 0]
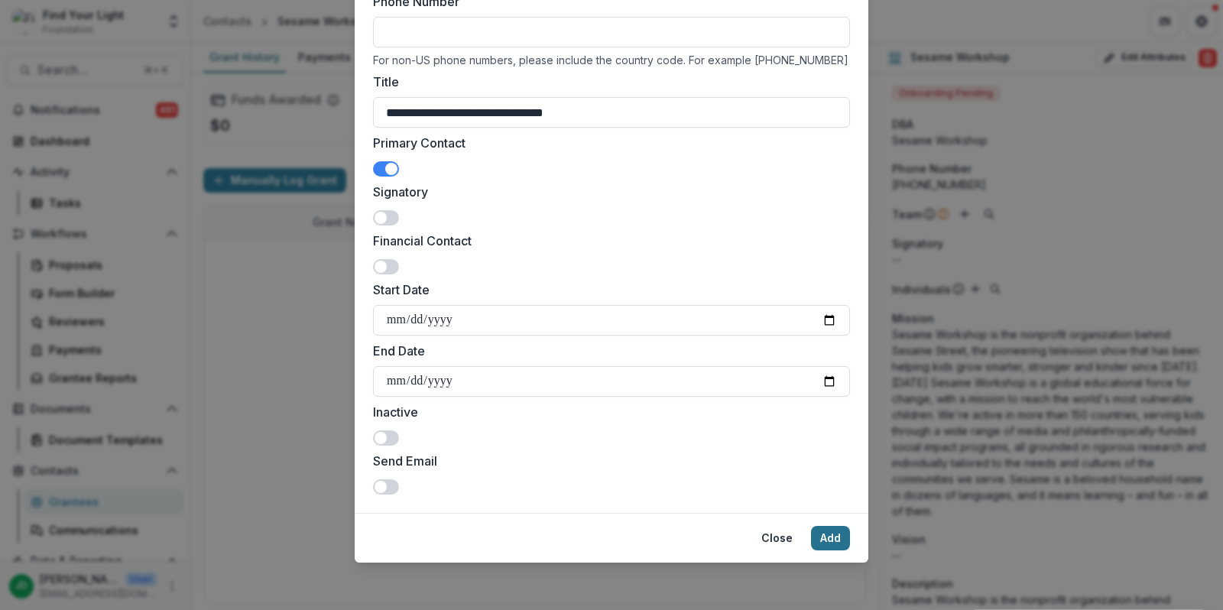
click at [841, 535] on button "Add" at bounding box center [830, 538] width 39 height 24
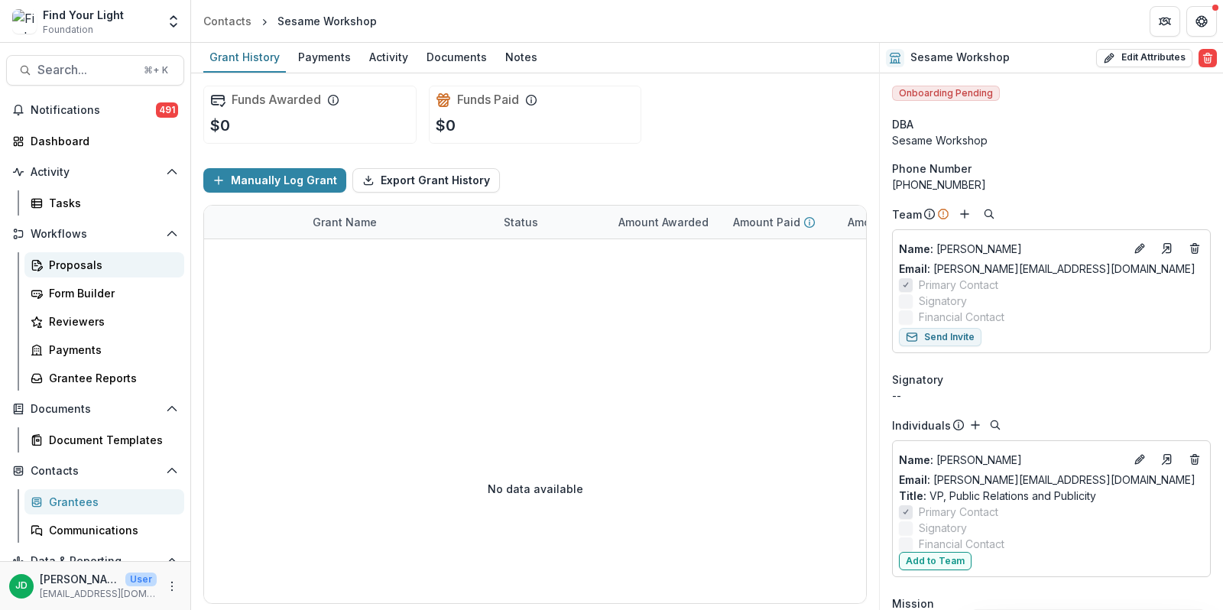
click at [72, 259] on div "Proposals" at bounding box center [110, 265] width 123 height 16
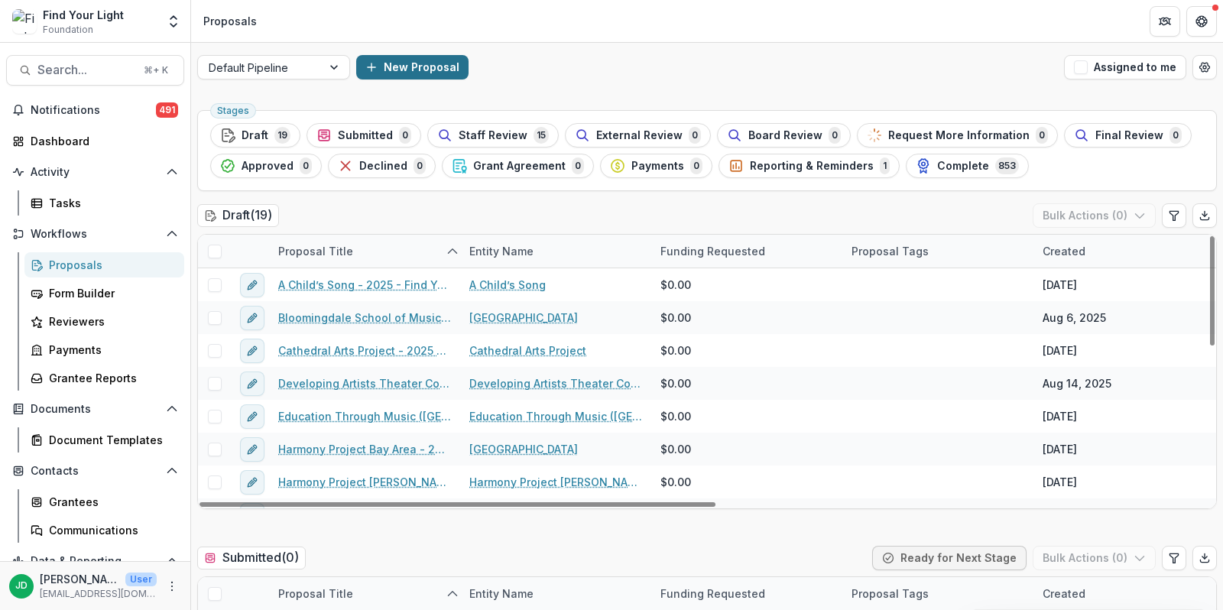
click at [417, 73] on button "New Proposal" at bounding box center [412, 67] width 112 height 24
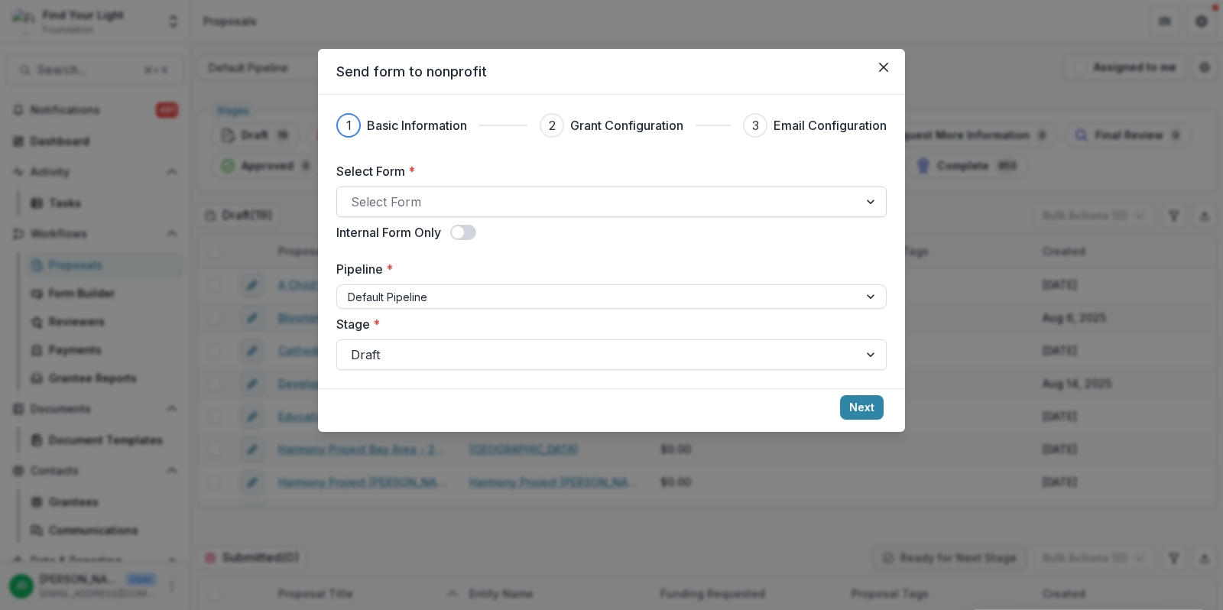
click at [415, 206] on div at bounding box center [598, 201] width 494 height 21
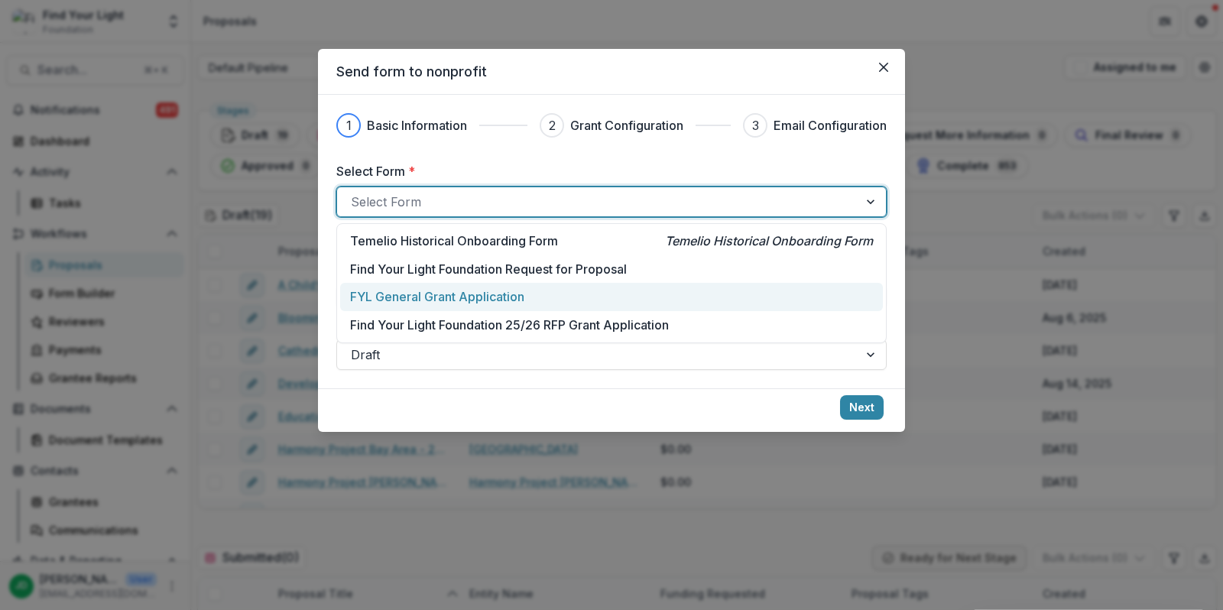
click at [414, 285] on div "FYL General Grant Application" at bounding box center [611, 297] width 543 height 28
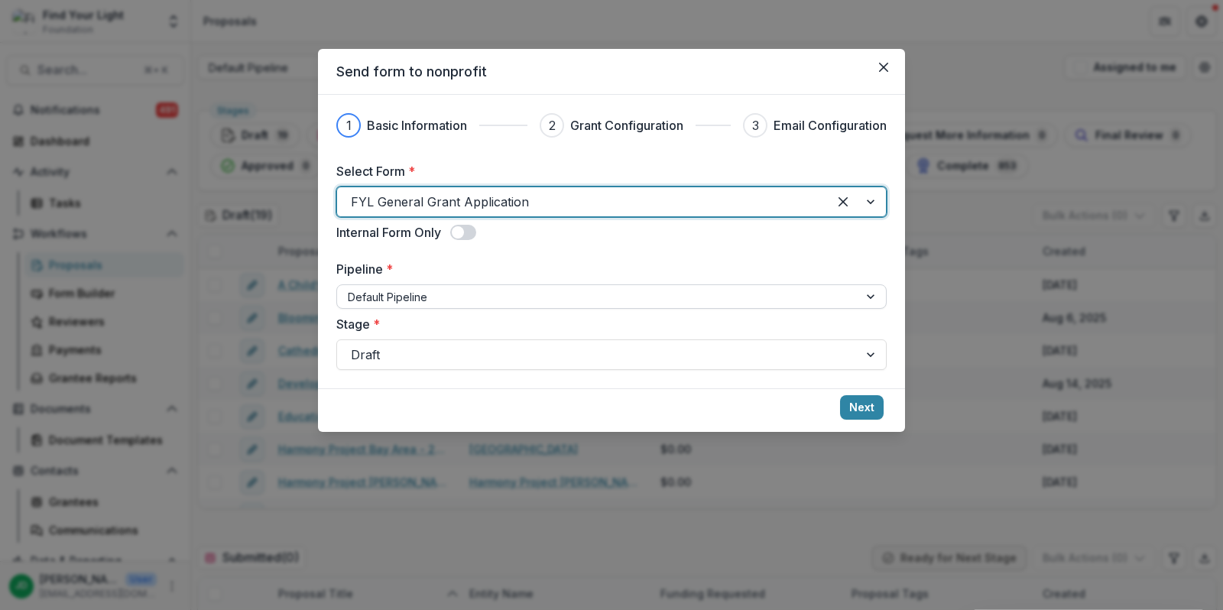
click at [424, 296] on div at bounding box center [598, 296] width 500 height 19
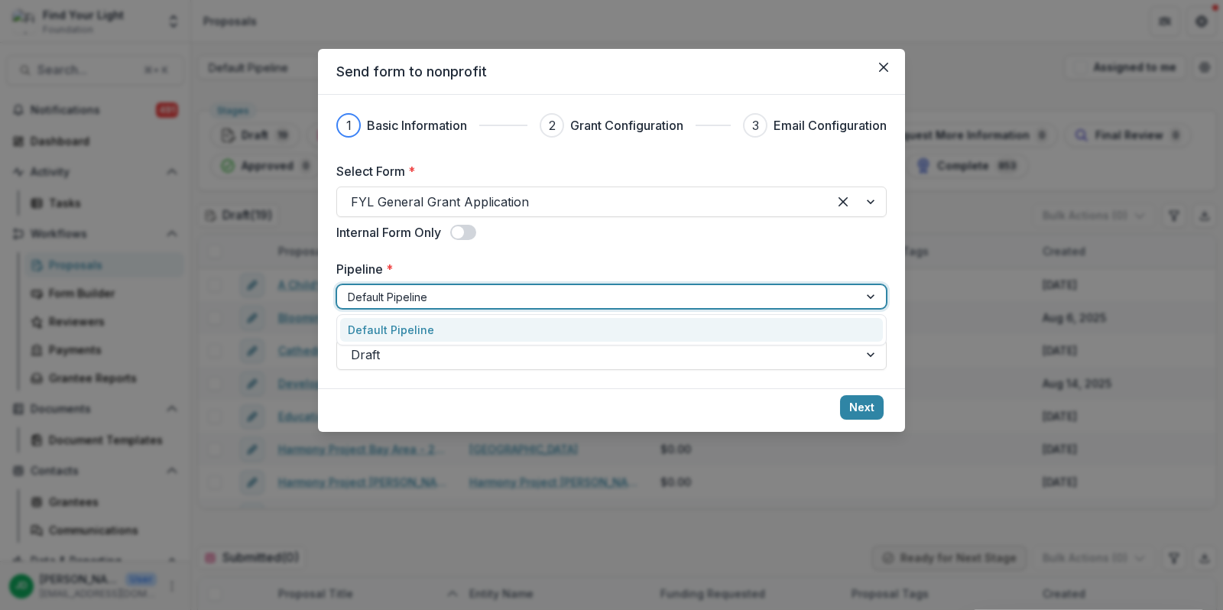
click at [434, 325] on div "Default Pipeline" at bounding box center [611, 330] width 543 height 24
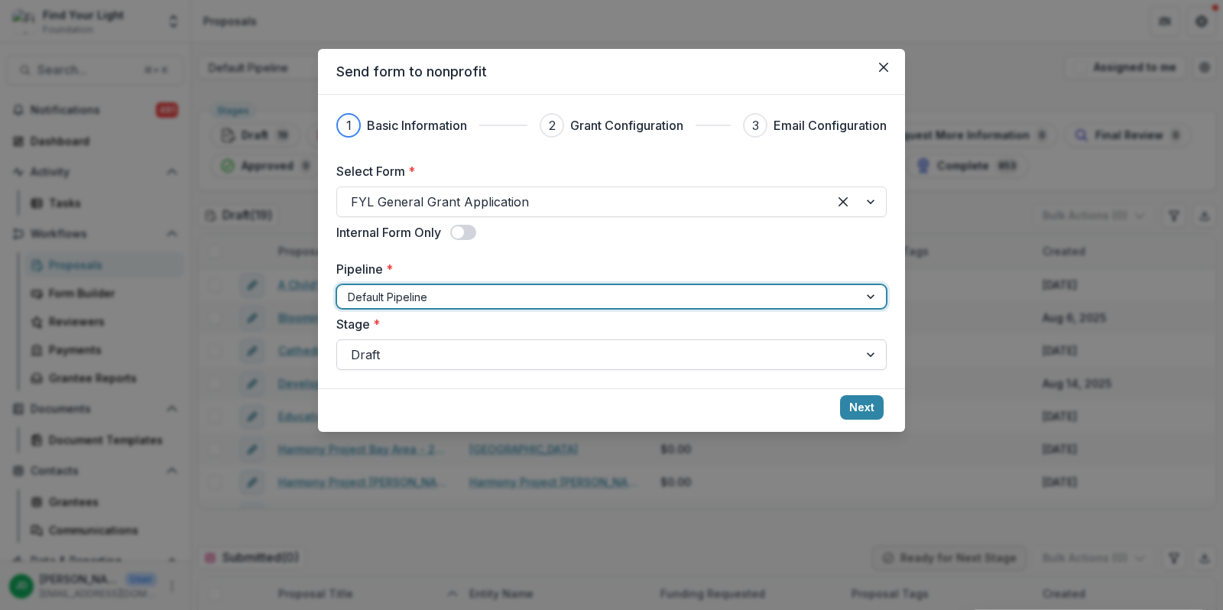
click at [429, 355] on div at bounding box center [598, 354] width 494 height 21
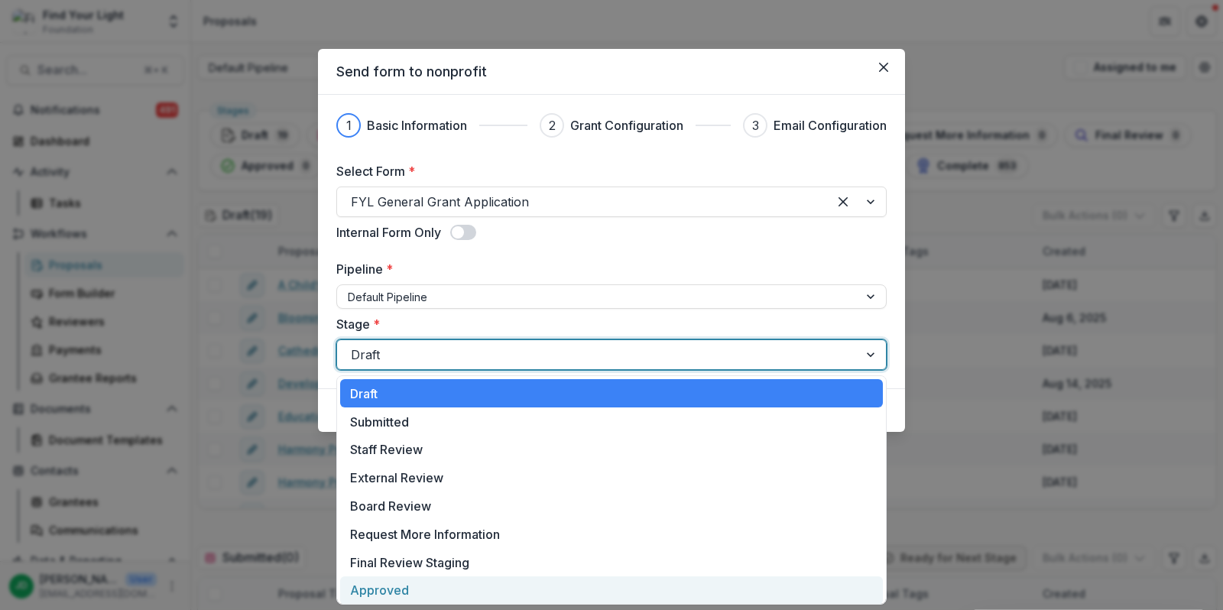
click at [405, 579] on div "Approved" at bounding box center [611, 590] width 543 height 28
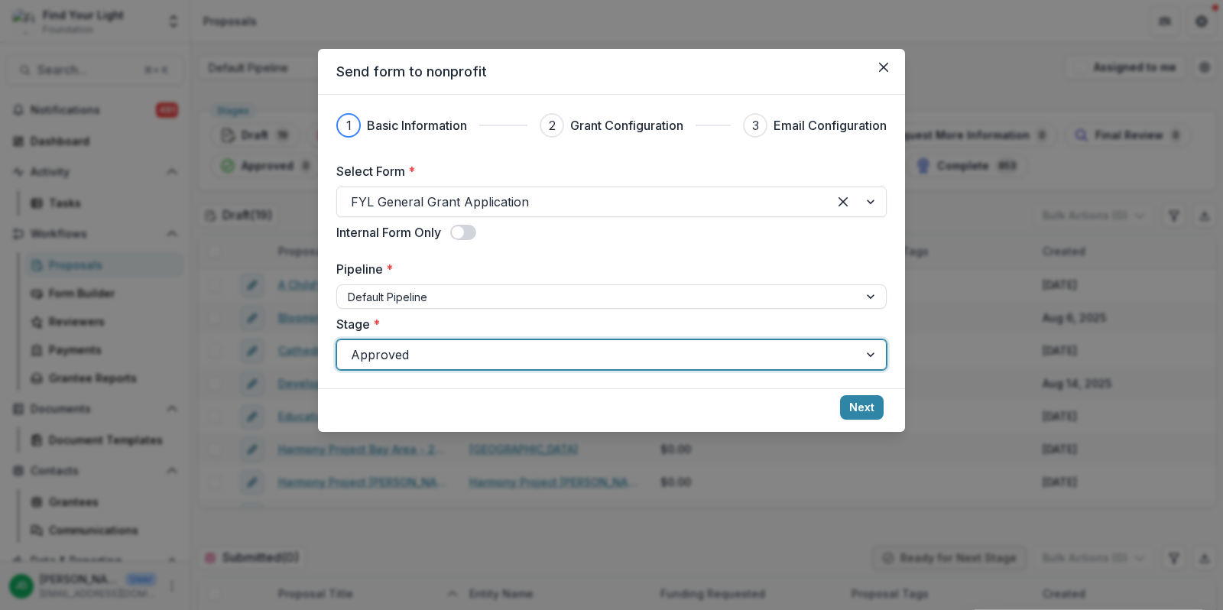
click at [464, 235] on span at bounding box center [458, 232] width 12 height 12
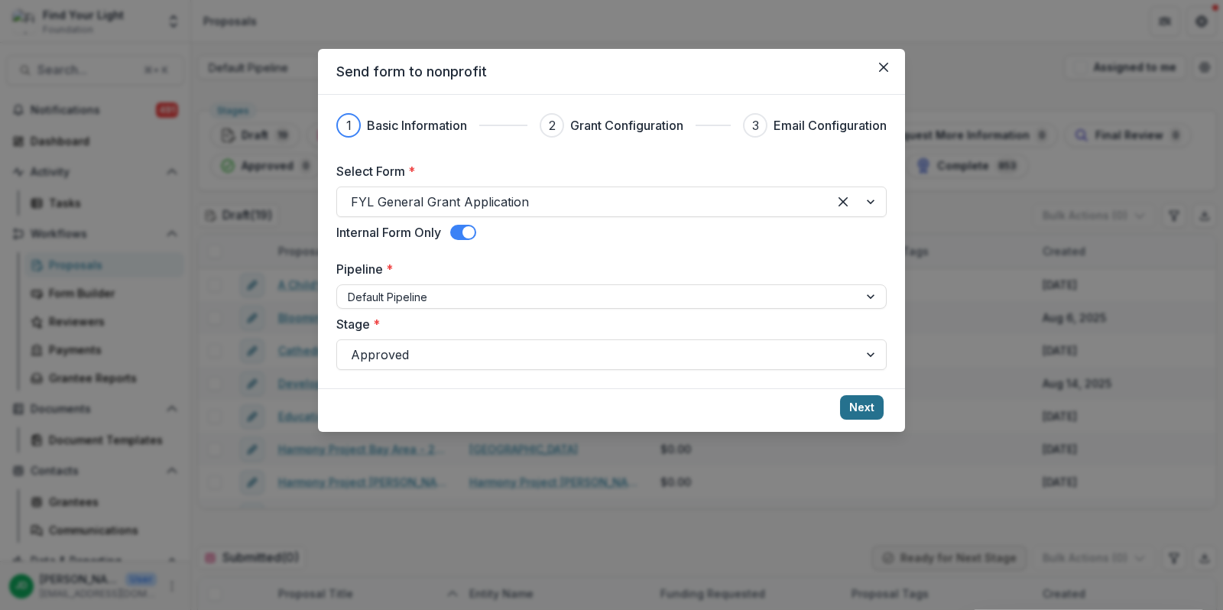
click at [862, 416] on button "Next" at bounding box center [862, 407] width 44 height 24
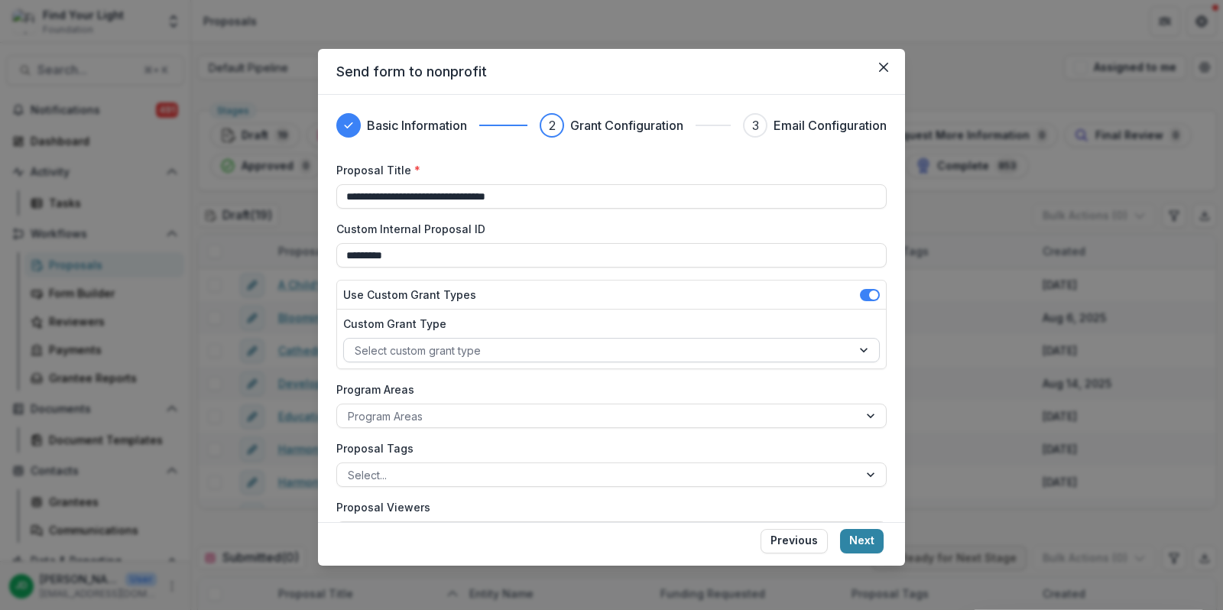
click at [589, 344] on div at bounding box center [598, 350] width 486 height 19
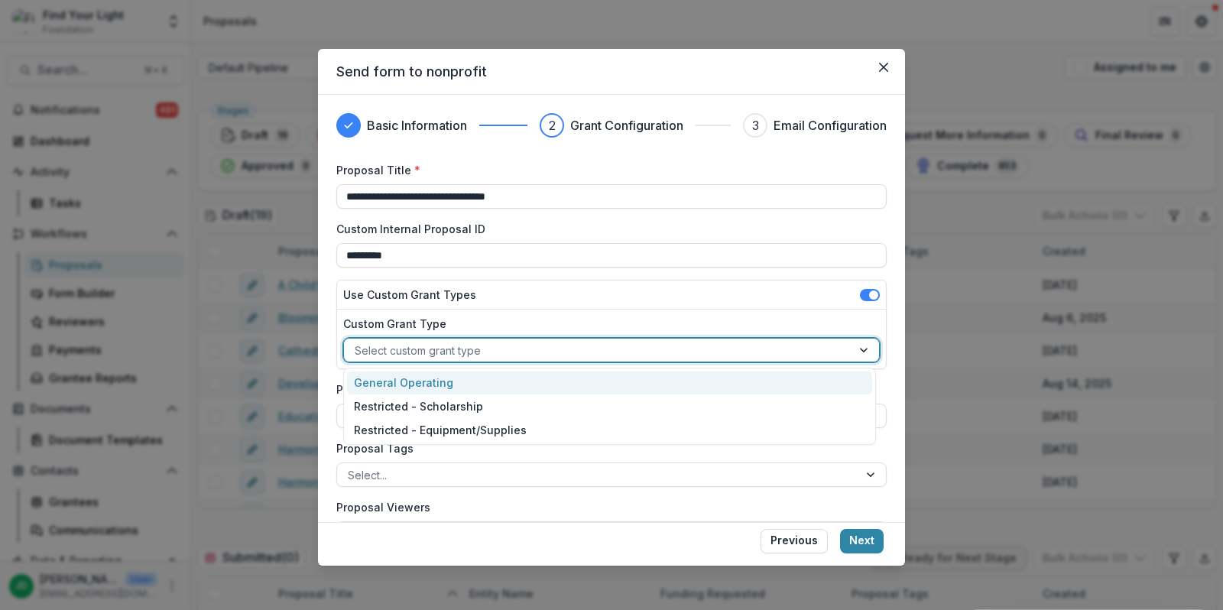
click at [556, 385] on div "General Operating" at bounding box center [609, 384] width 525 height 24
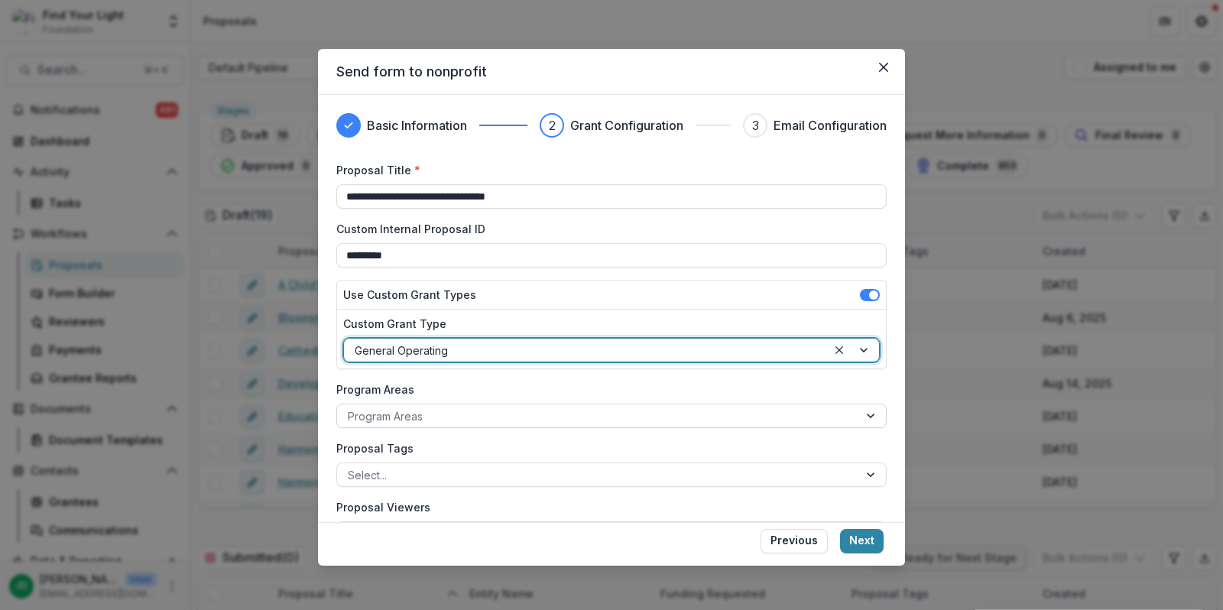
click at [534, 419] on div at bounding box center [598, 416] width 500 height 19
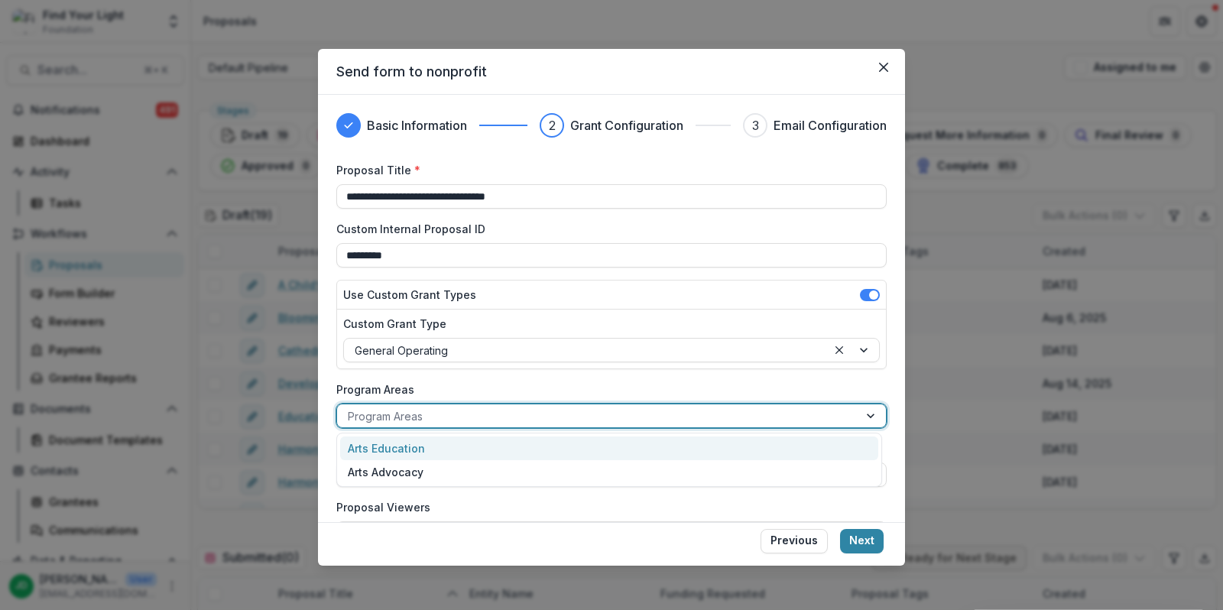
click at [513, 449] on div "Arts Education" at bounding box center [609, 449] width 538 height 24
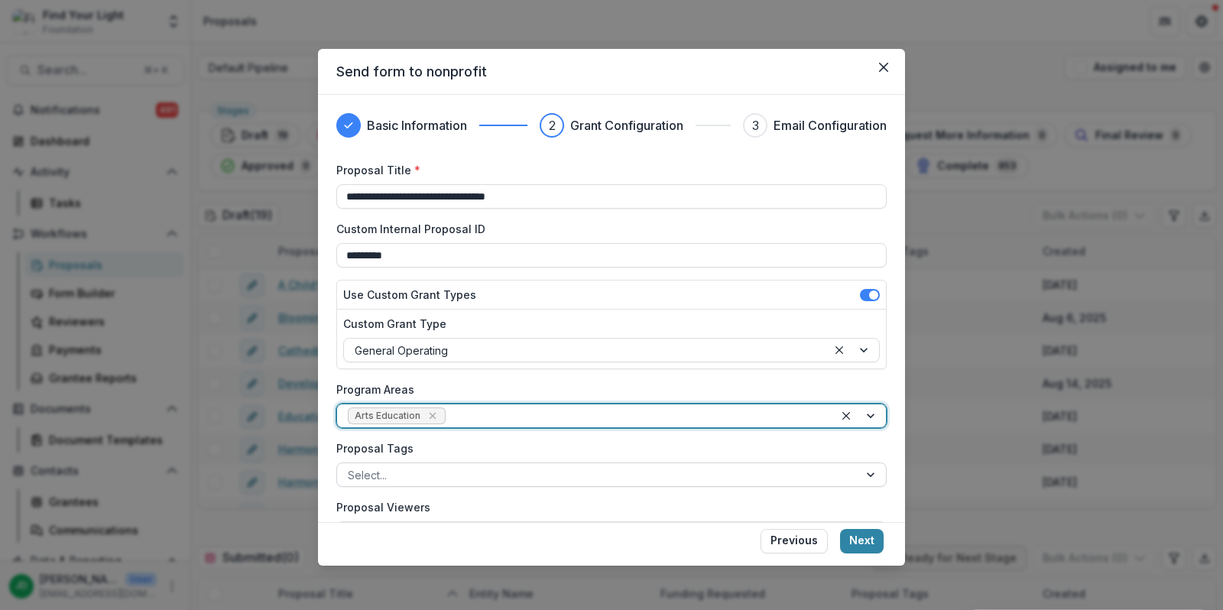
click at [481, 472] on div at bounding box center [598, 475] width 500 height 19
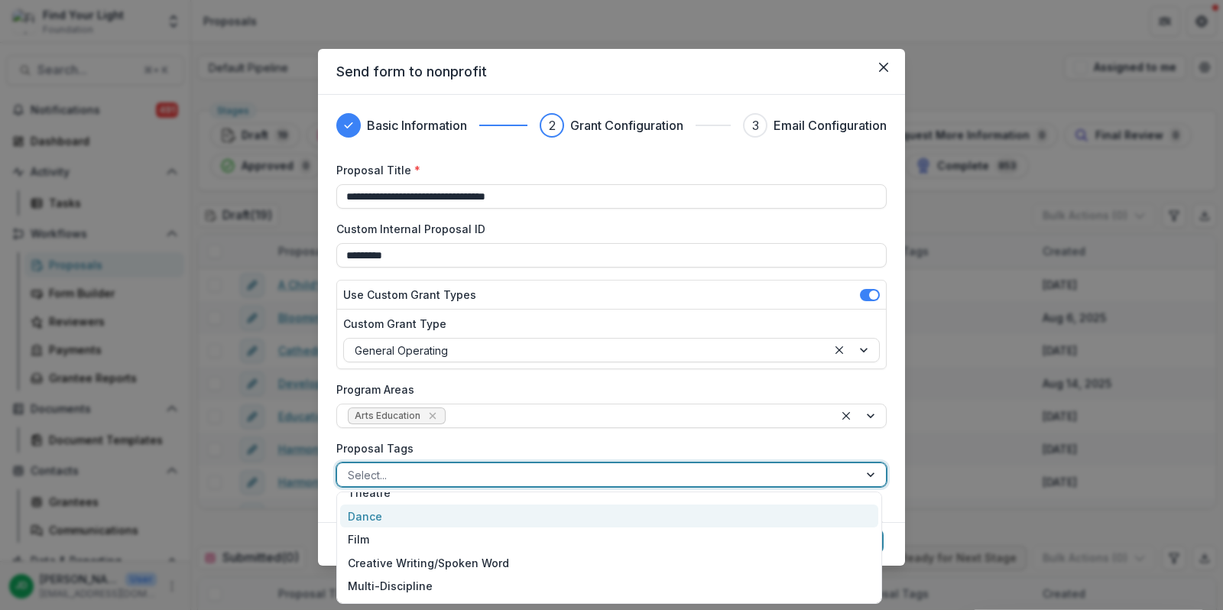
scroll to position [96, 0]
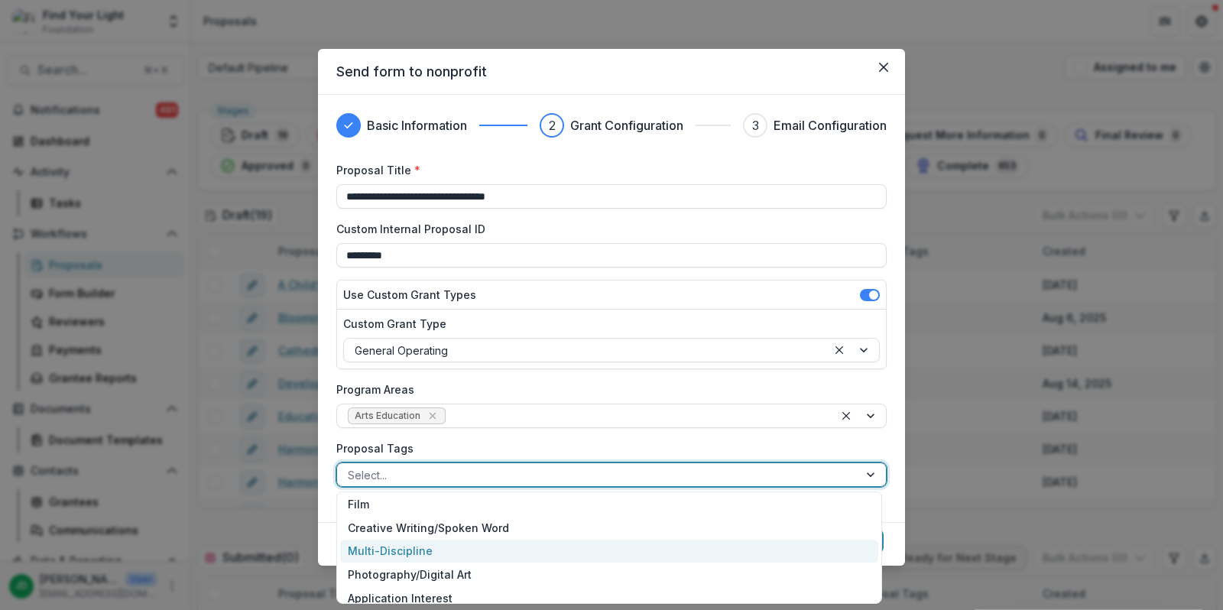
click at [436, 548] on div "Multi-Discipline" at bounding box center [609, 552] width 538 height 24
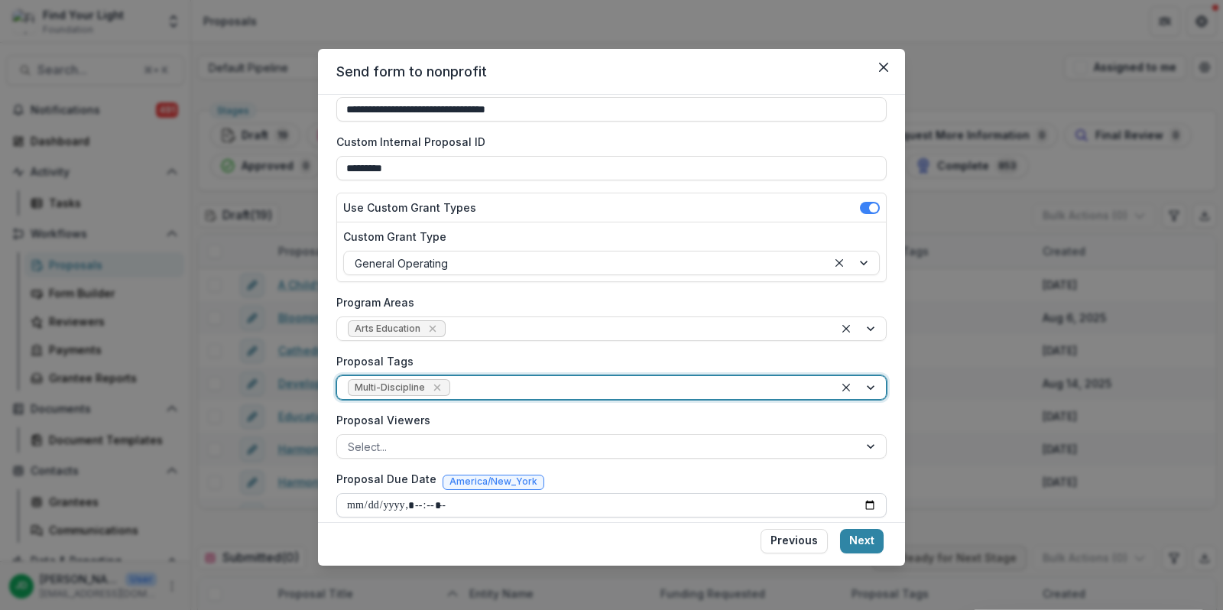
scroll to position [100, 0]
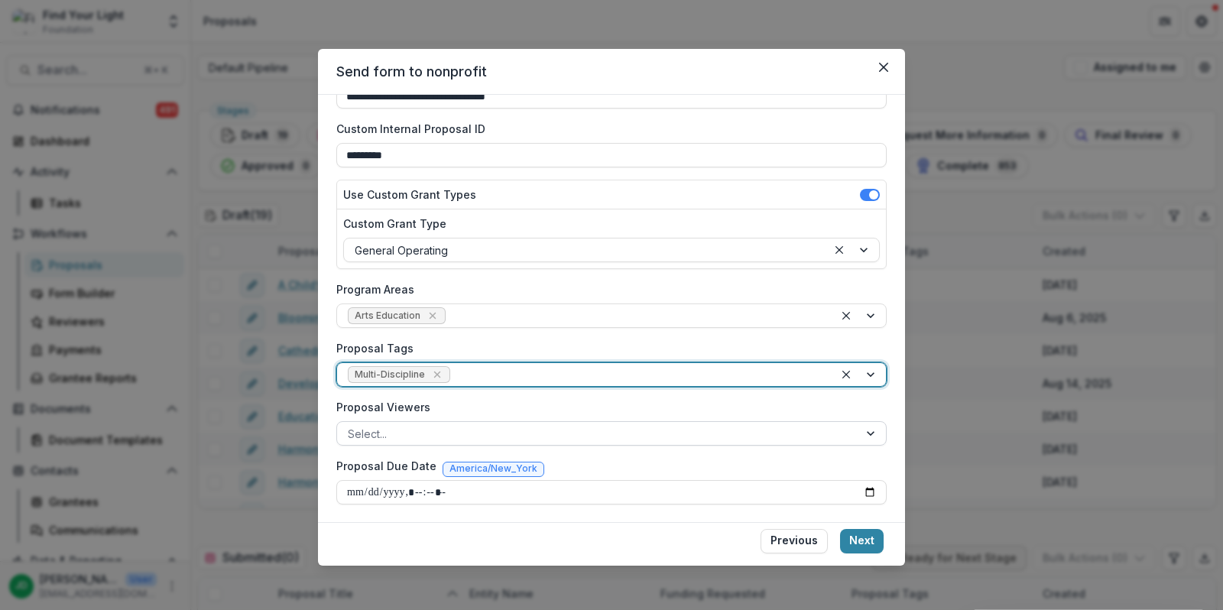
click at [612, 434] on div at bounding box center [598, 433] width 500 height 19
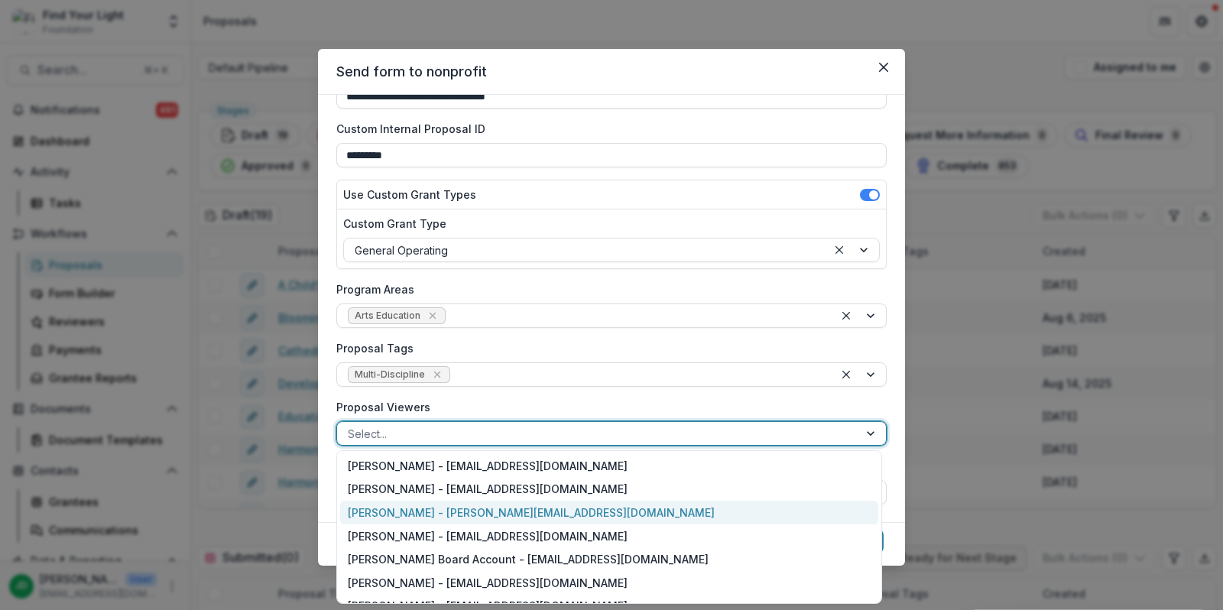
click at [531, 514] on div "[PERSON_NAME] - [PERSON_NAME][EMAIL_ADDRESS][DOMAIN_NAME]" at bounding box center [609, 513] width 538 height 24
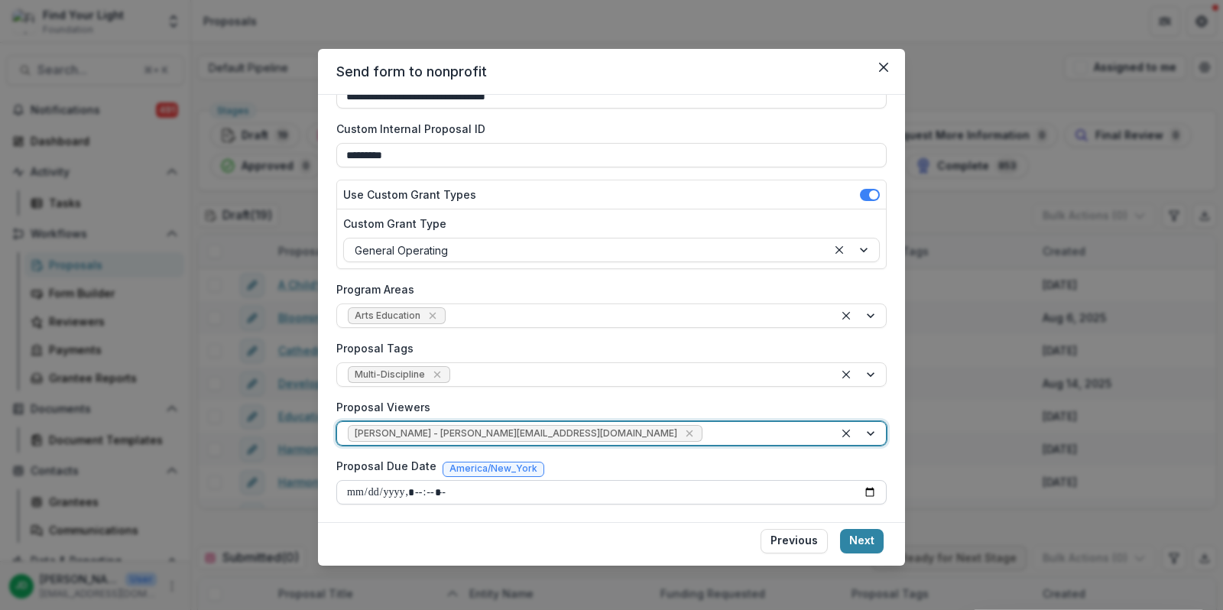
click at [631, 491] on input "Proposal Due Date" at bounding box center [611, 492] width 550 height 24
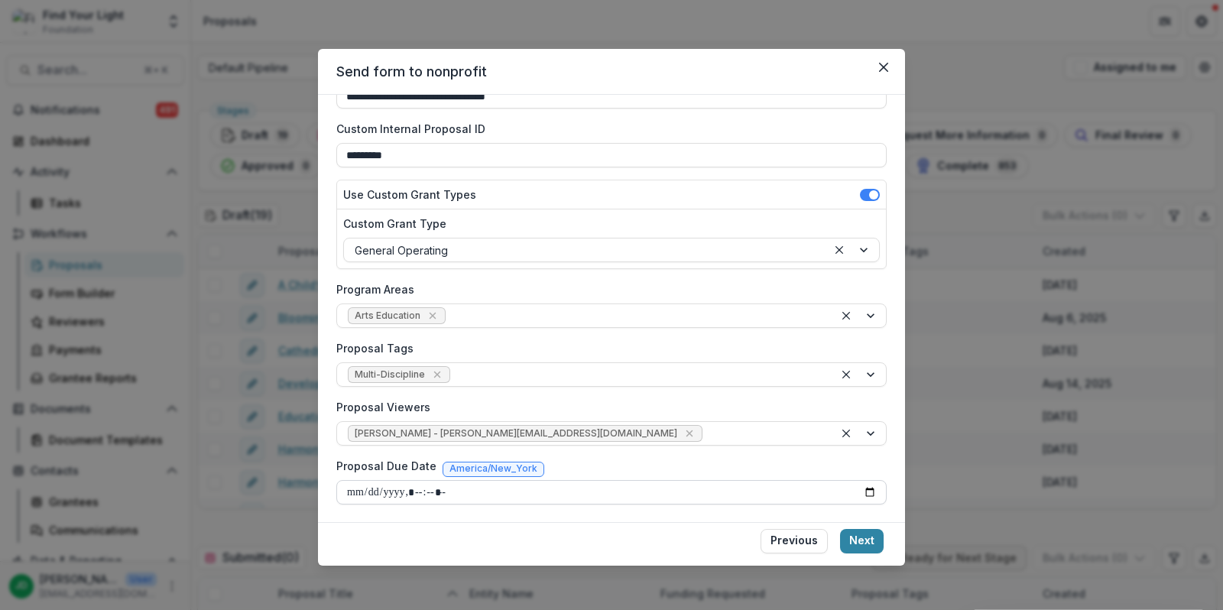
click at [863, 492] on input "Proposal Due Date" at bounding box center [611, 492] width 550 height 24
type input "**********"
click at [857, 544] on button "Next" at bounding box center [862, 541] width 44 height 24
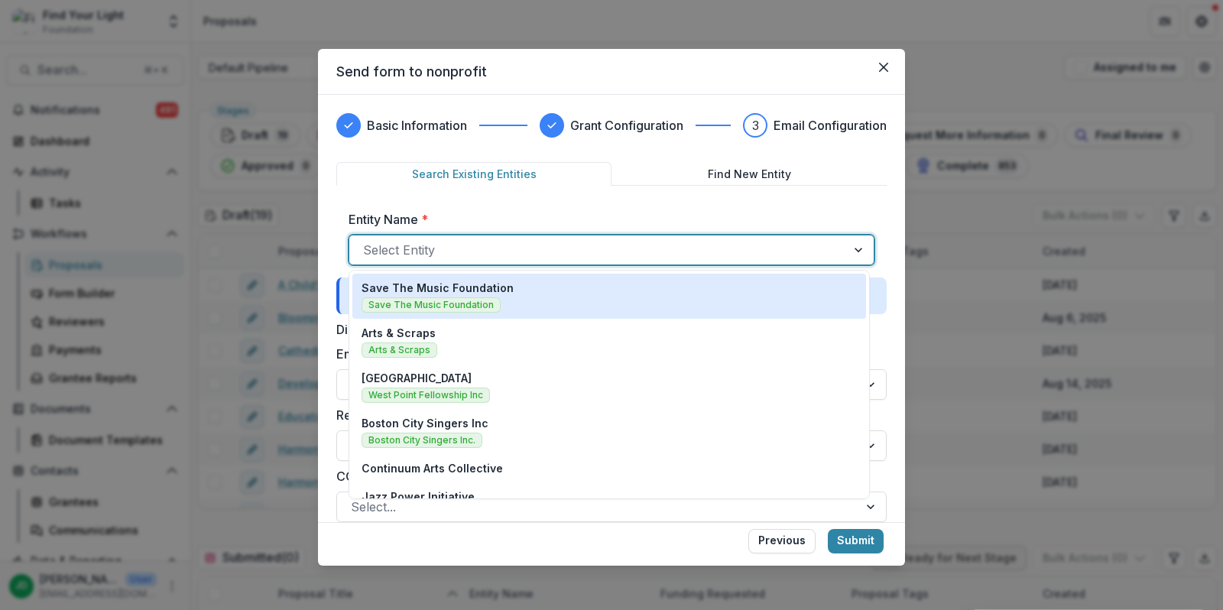
click at [617, 255] on div at bounding box center [597, 249] width 469 height 21
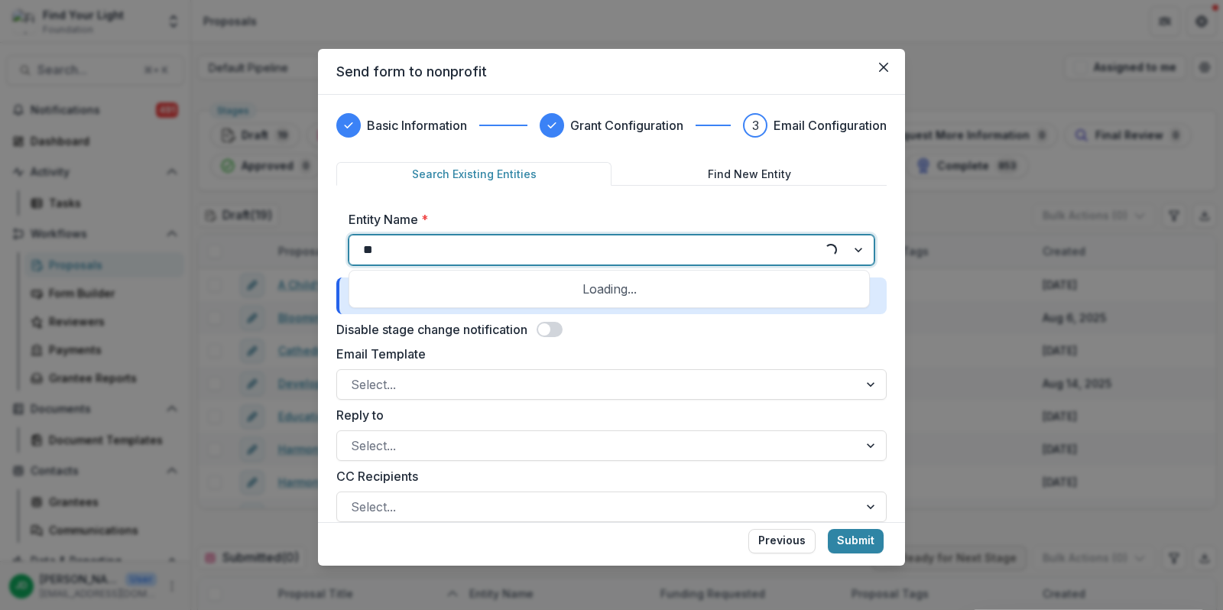
type input "***"
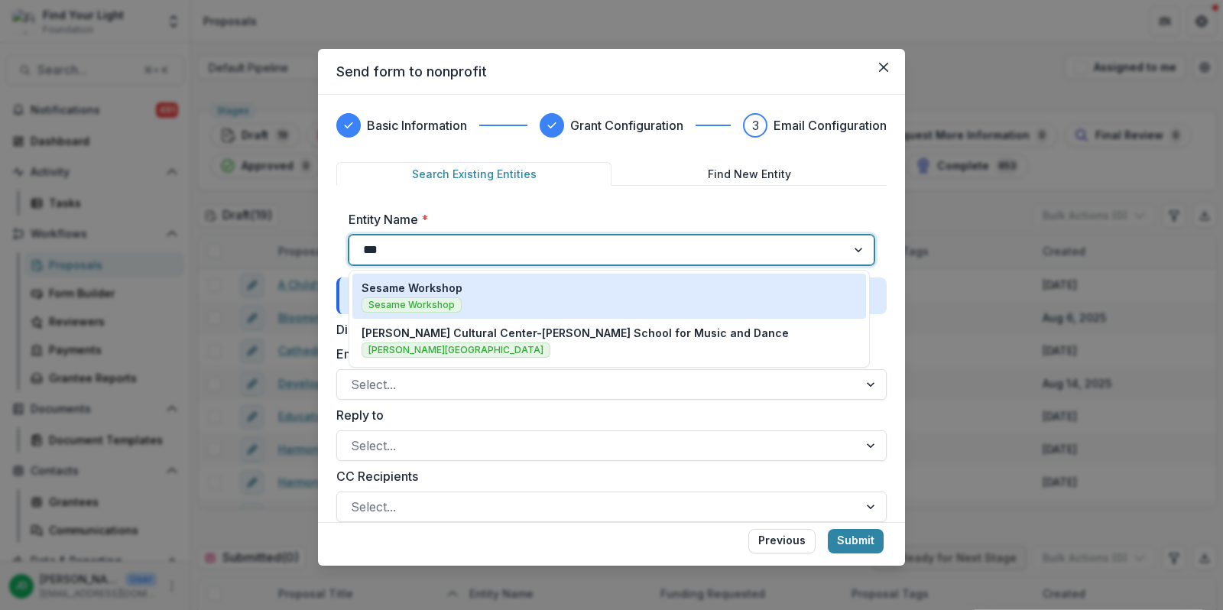
click at [589, 297] on div "Sesame Workshop Sesame Workshop" at bounding box center [609, 296] width 495 height 33
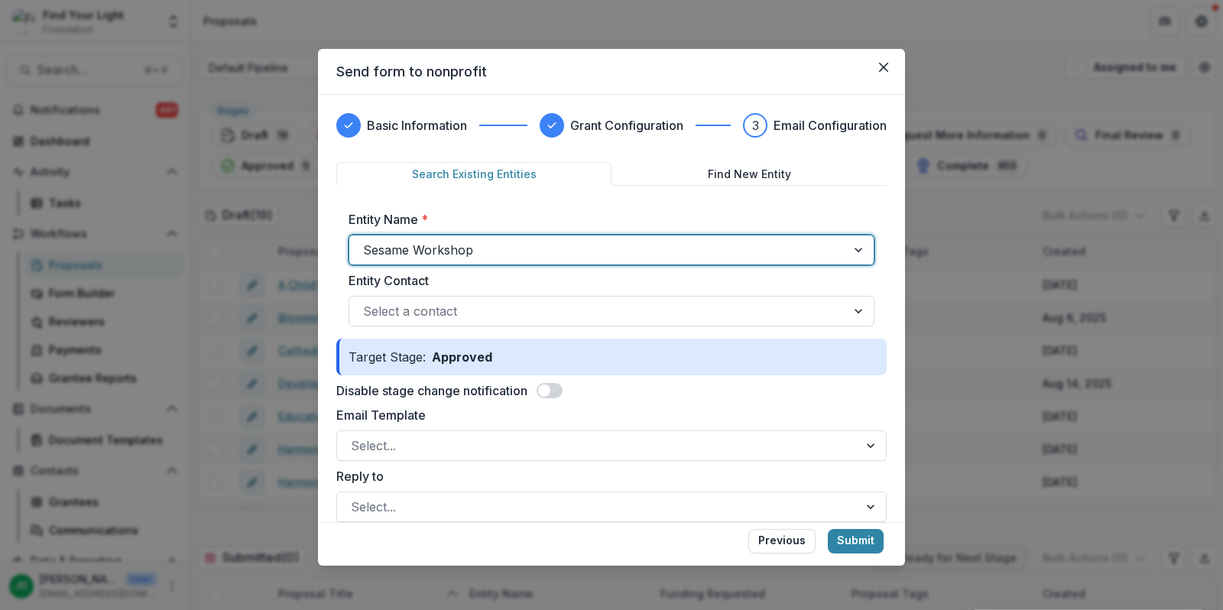
click at [548, 386] on span at bounding box center [544, 391] width 12 height 12
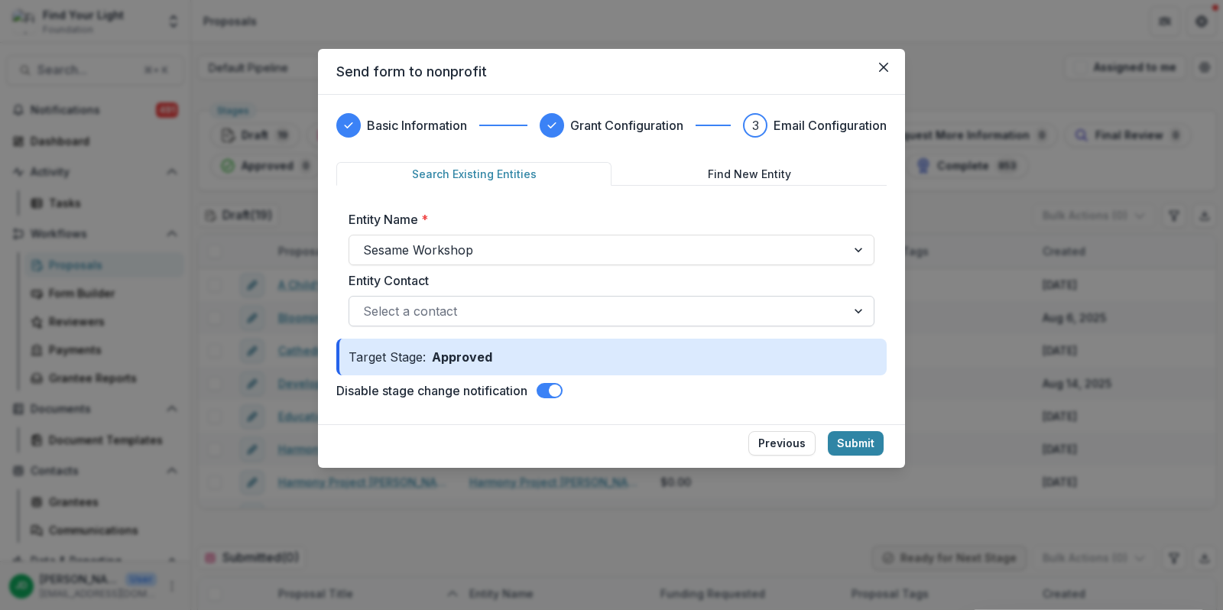
click at [733, 308] on div at bounding box center [597, 310] width 469 height 21
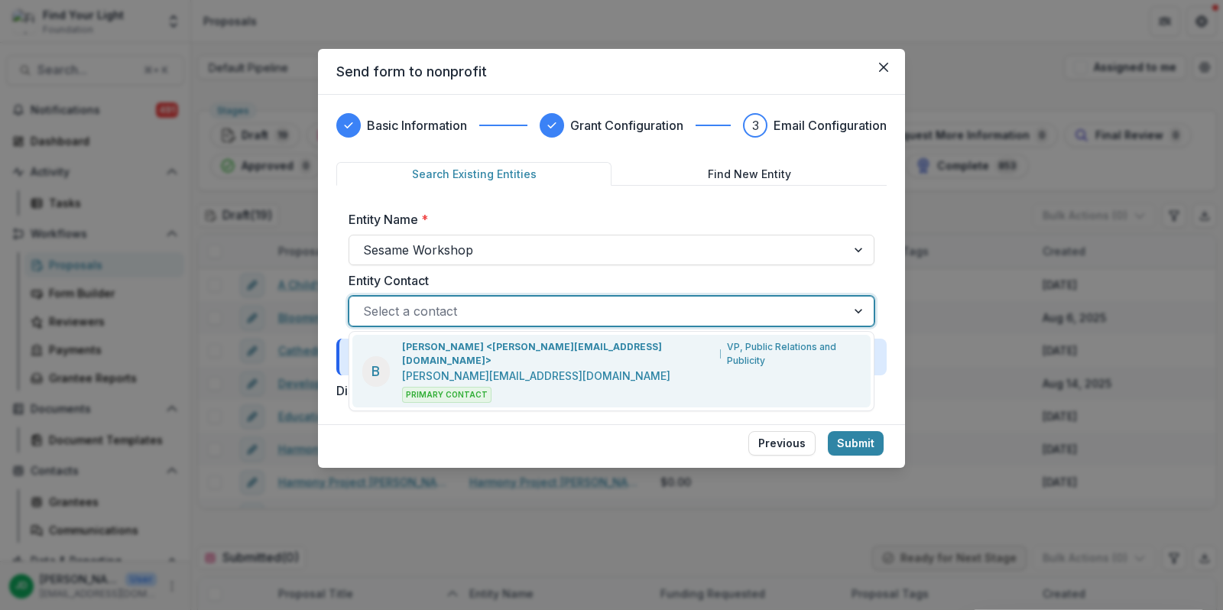
click at [727, 352] on p "VP, Public Relations and Publicity" at bounding box center [794, 354] width 134 height 28
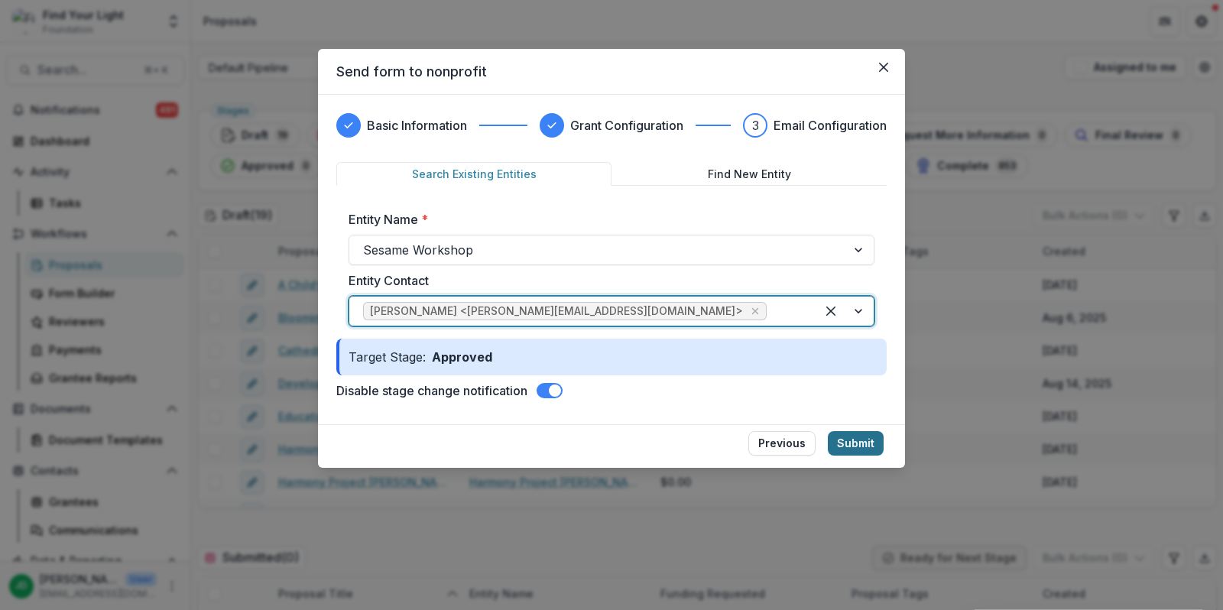
click at [849, 437] on button "Submit" at bounding box center [856, 443] width 56 height 24
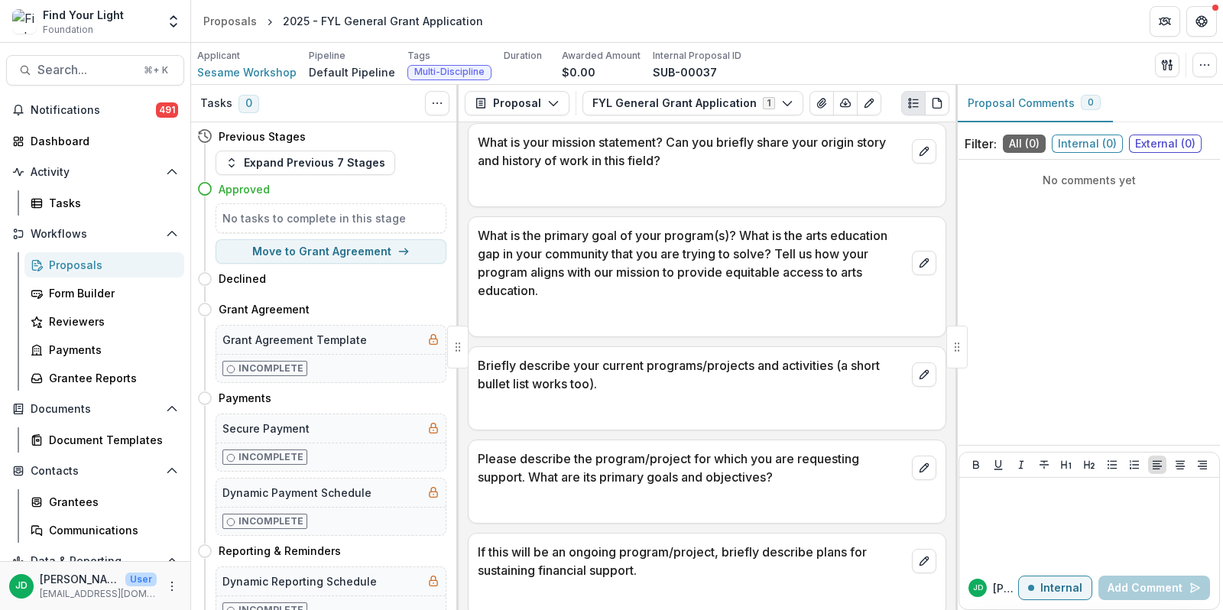
scroll to position [3341, 0]
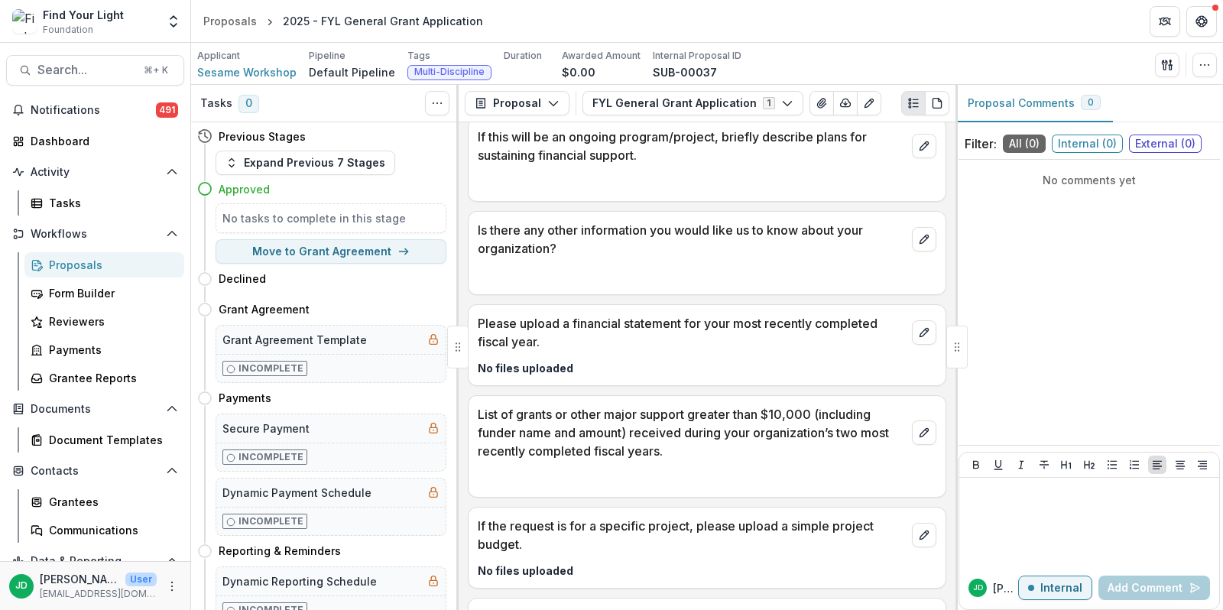
click at [100, 264] on div "Proposals" at bounding box center [110, 265] width 123 height 16
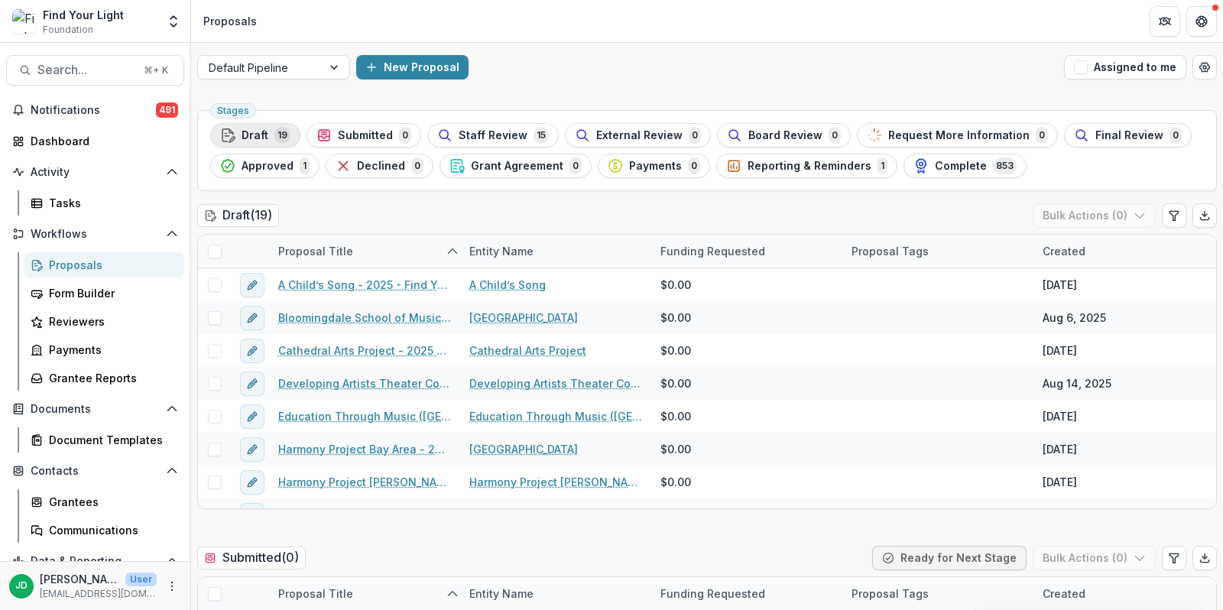
click at [283, 136] on span "19" at bounding box center [282, 135] width 16 height 17
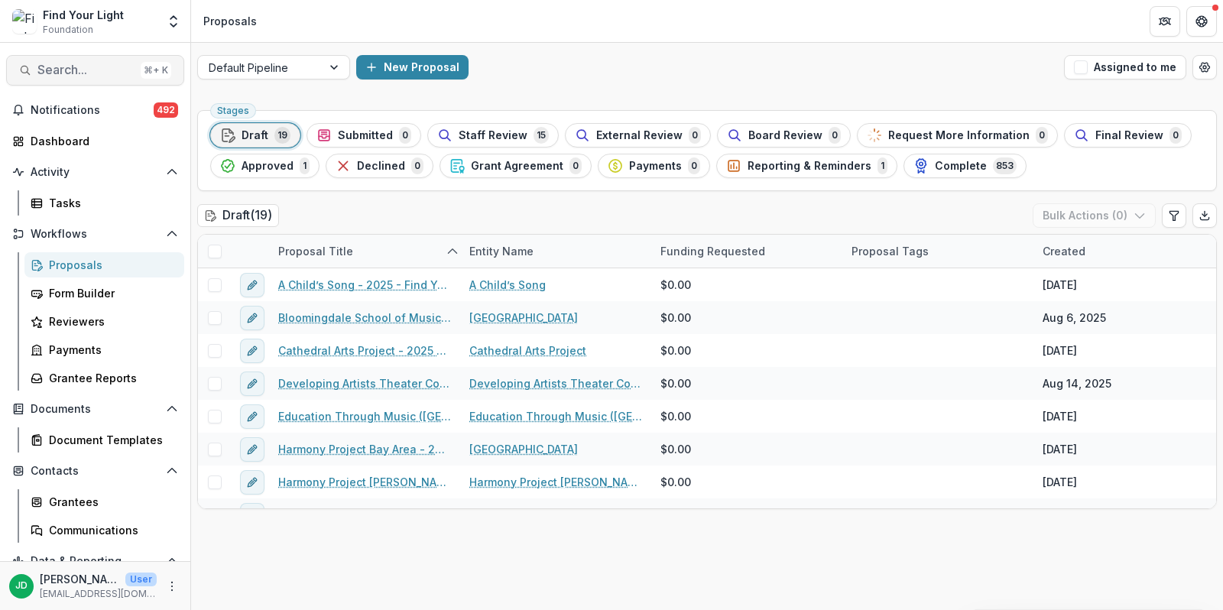
click at [76, 67] on span "Search..." at bounding box center [85, 70] width 97 height 15
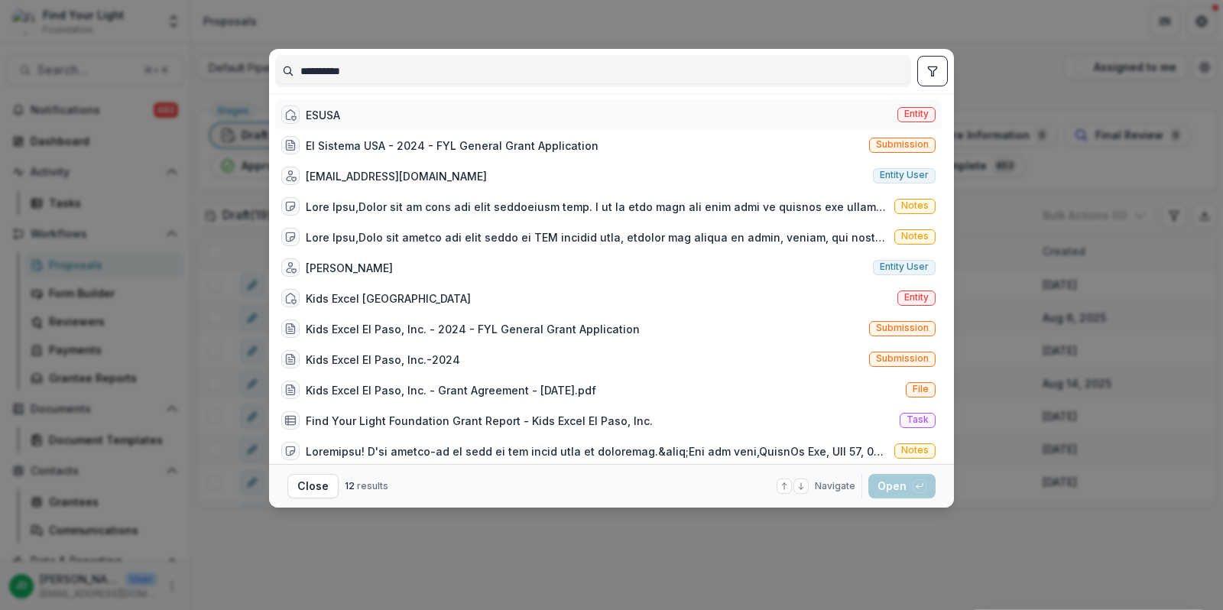
type input "**********"
click at [317, 112] on div "ESUSA" at bounding box center [323, 115] width 34 height 16
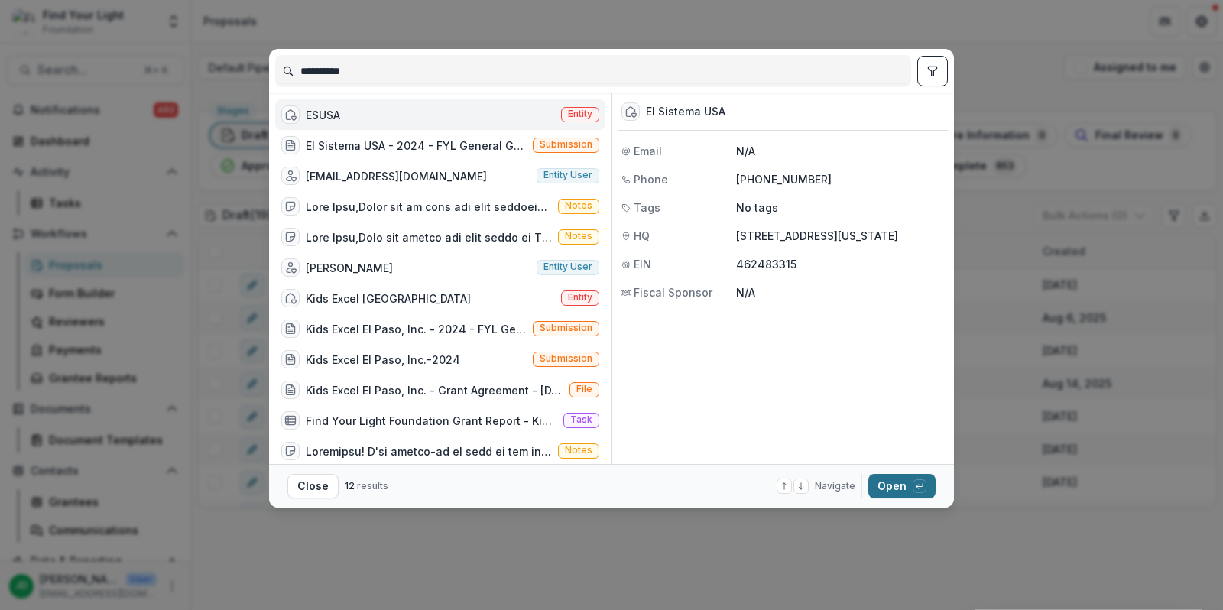
click at [897, 486] on button "Open with enter key" at bounding box center [901, 486] width 67 height 24
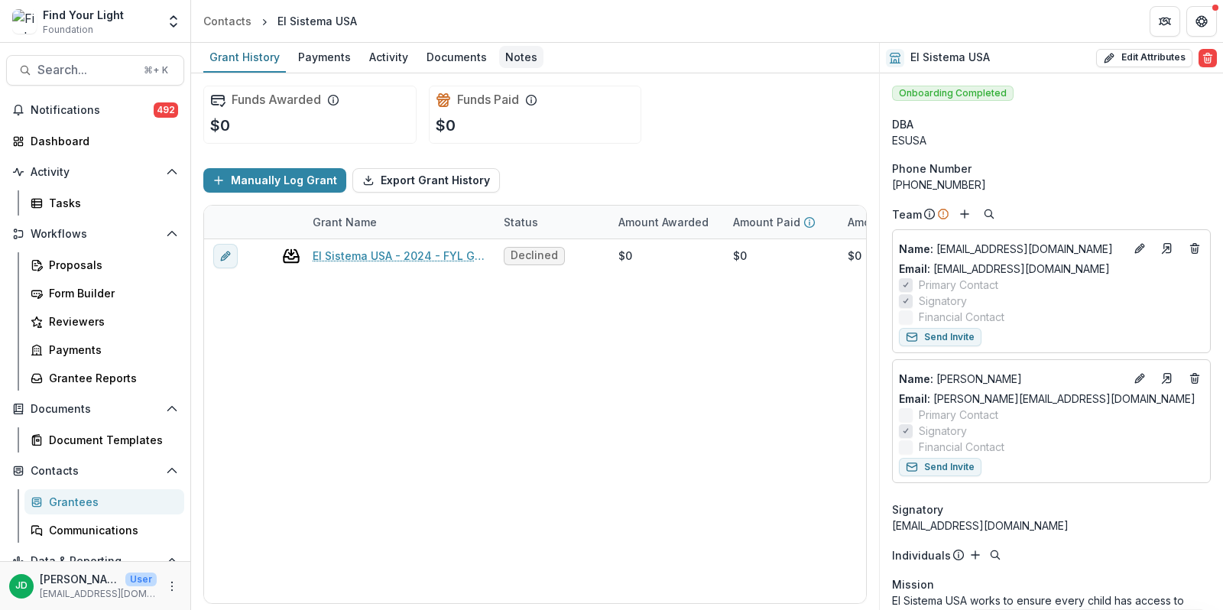
click at [518, 56] on div "Notes" at bounding box center [521, 57] width 44 height 22
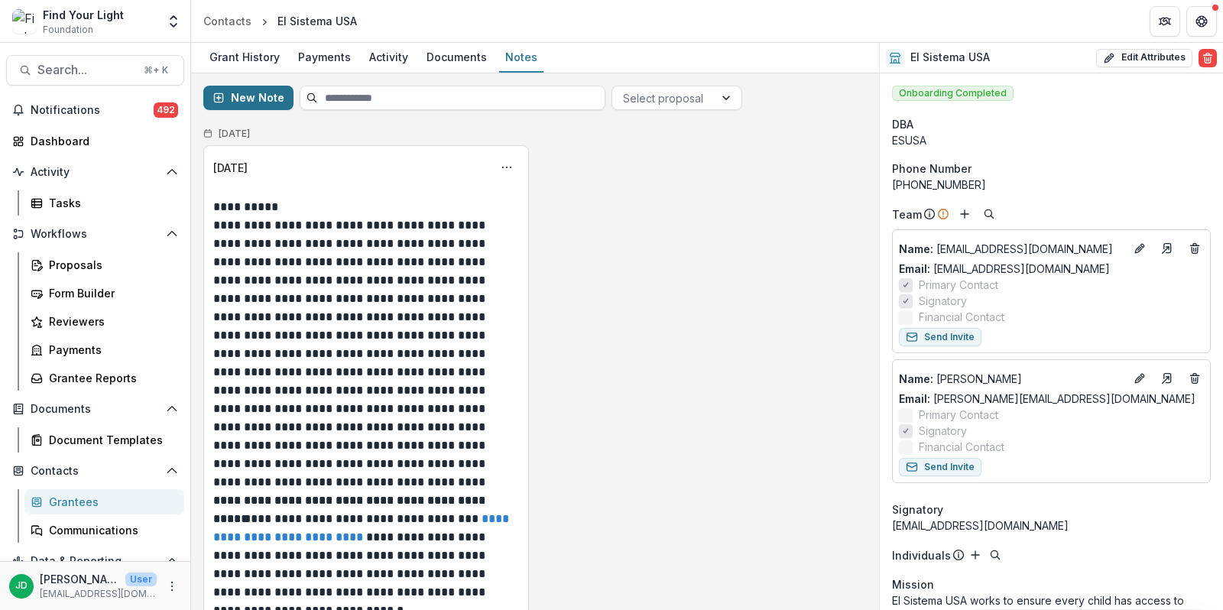
click at [233, 95] on button "New Note" at bounding box center [248, 98] width 90 height 24
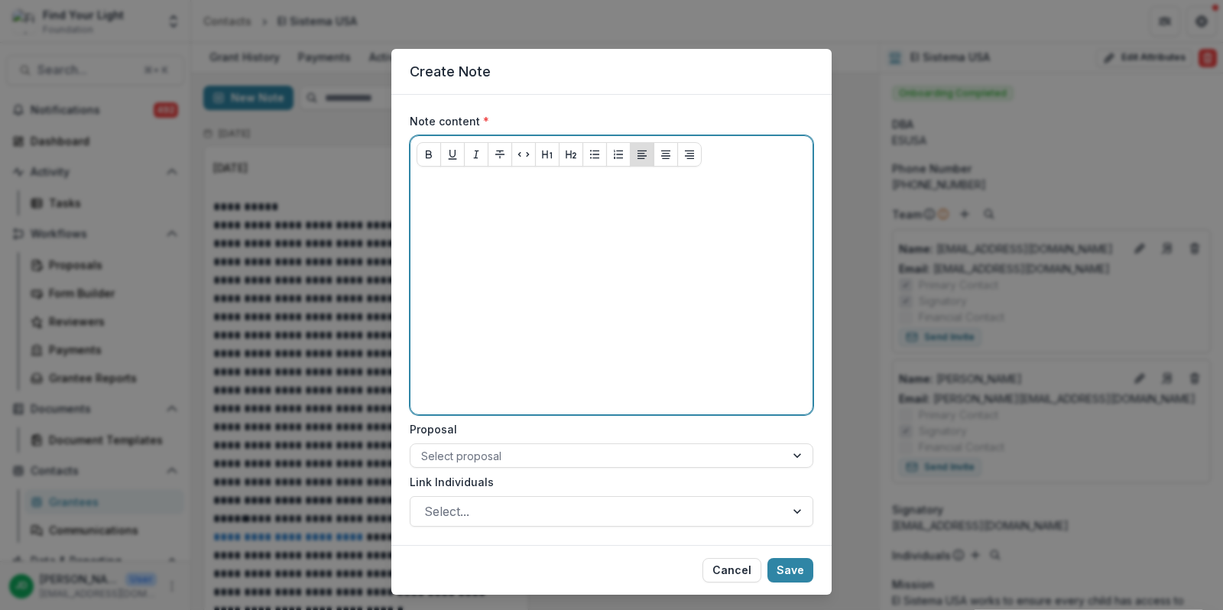
click at [456, 190] on p at bounding box center [612, 187] width 390 height 17
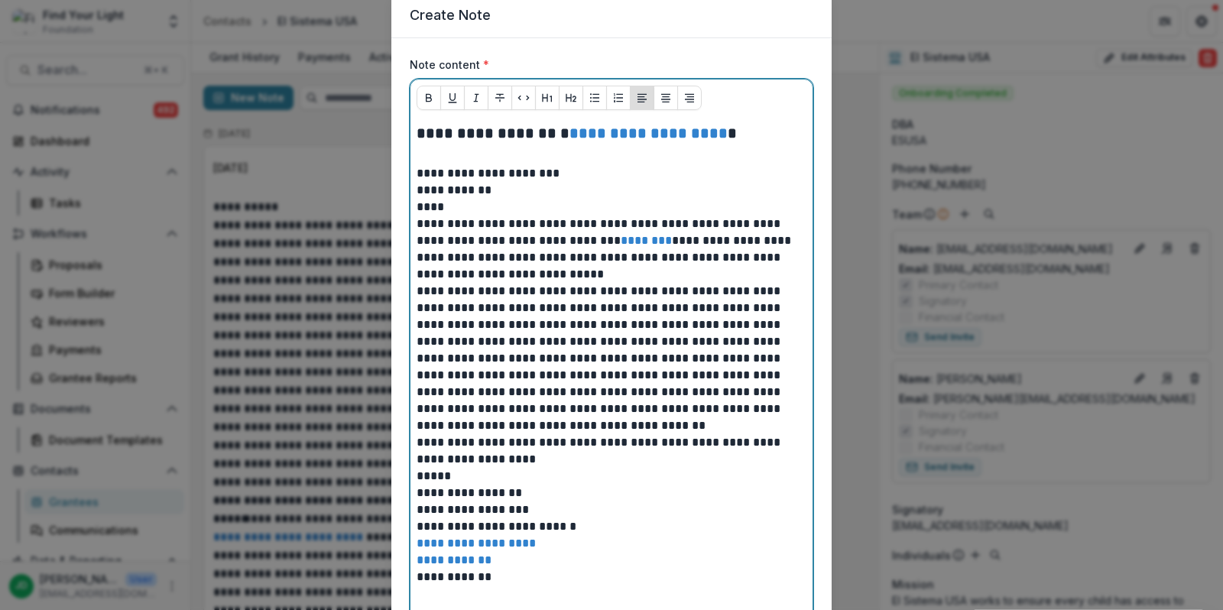
scroll to position [63, 0]
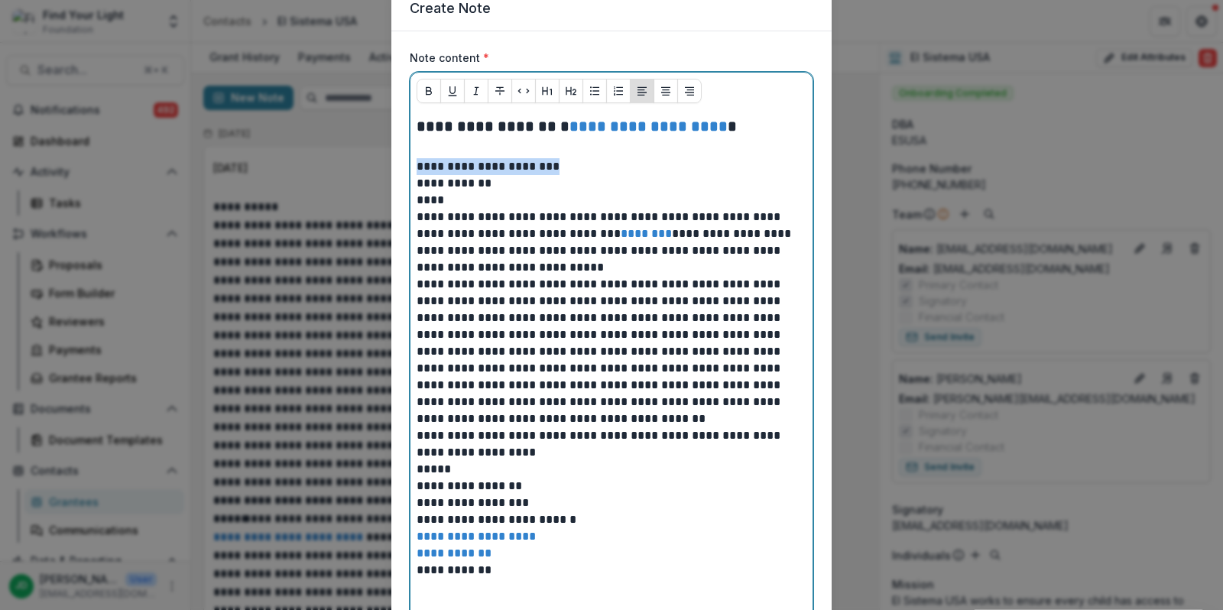
drag, startPoint x: 567, startPoint y: 163, endPoint x: 407, endPoint y: 157, distance: 160.6
click at [407, 157] on form "**********" at bounding box center [611, 549] width 440 height 1037
drag, startPoint x: 491, startPoint y: 183, endPoint x: 384, endPoint y: 178, distance: 107.1
click at [384, 179] on div "**********" at bounding box center [611, 305] width 1223 height 610
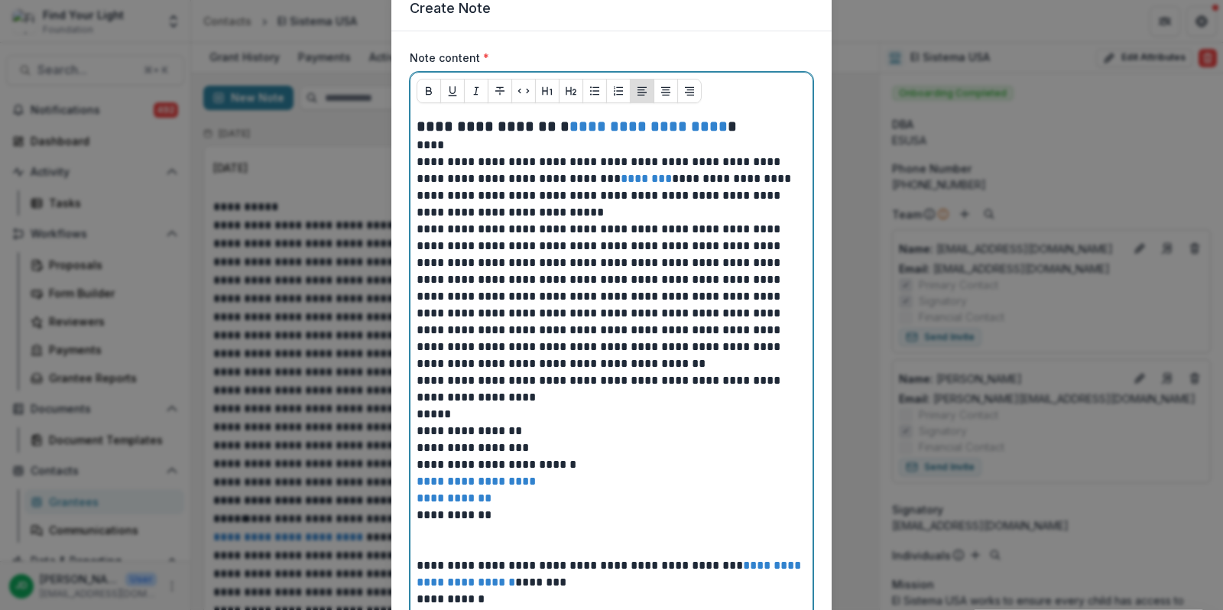
click at [488, 214] on p "**********" at bounding box center [612, 187] width 391 height 67
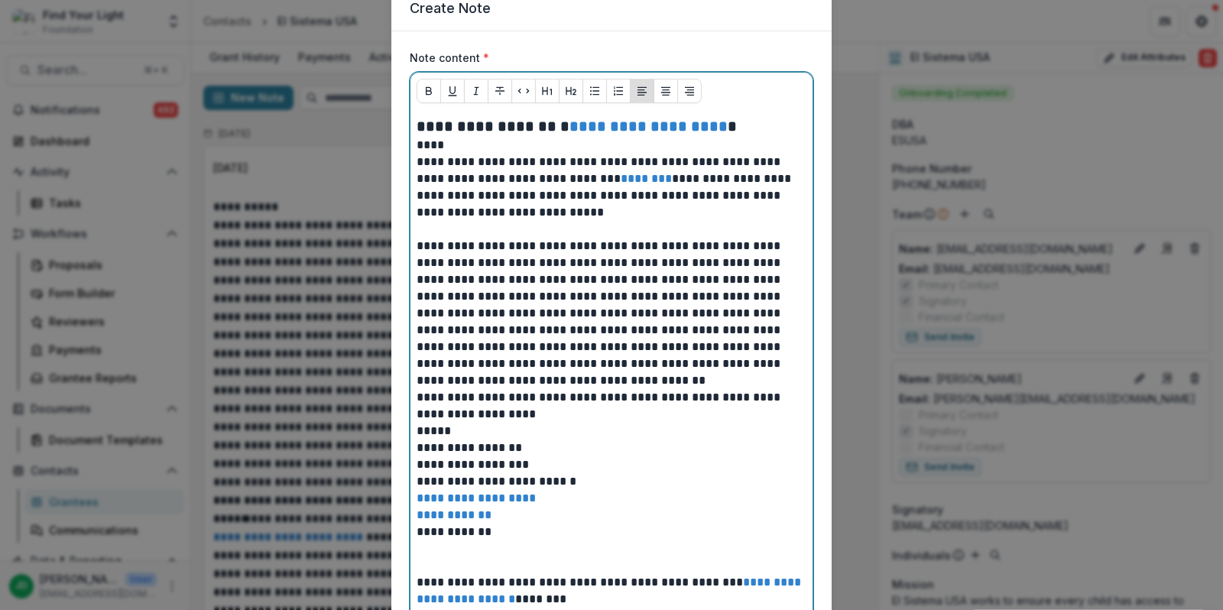
click at [508, 381] on p "**********" at bounding box center [612, 313] width 391 height 151
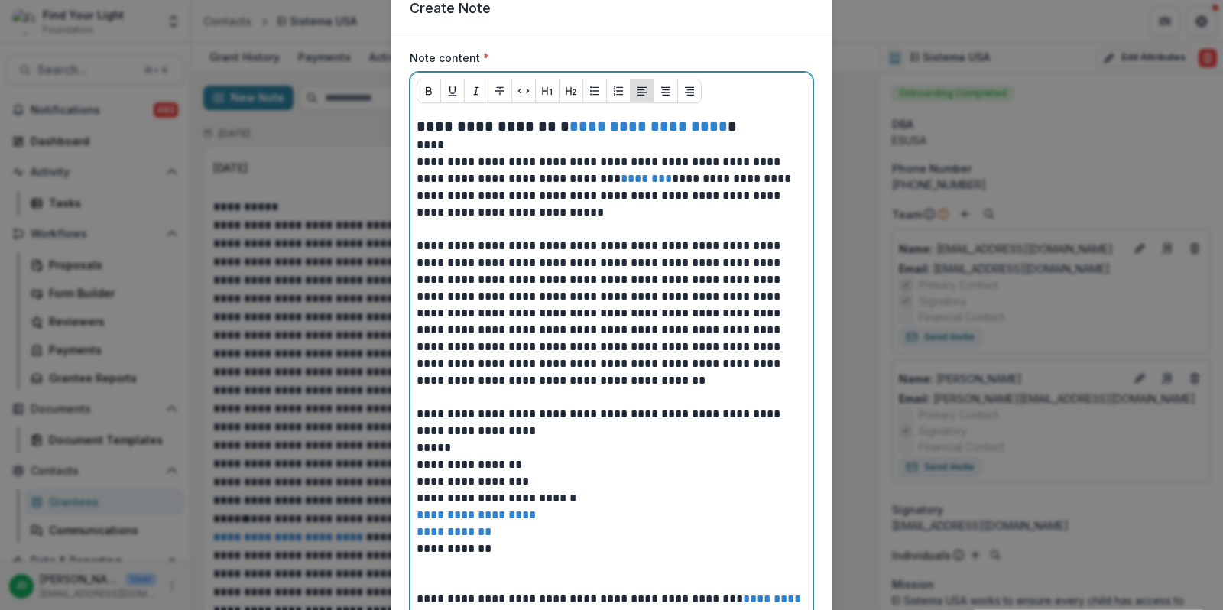
click at [537, 427] on p "**********" at bounding box center [612, 423] width 391 height 34
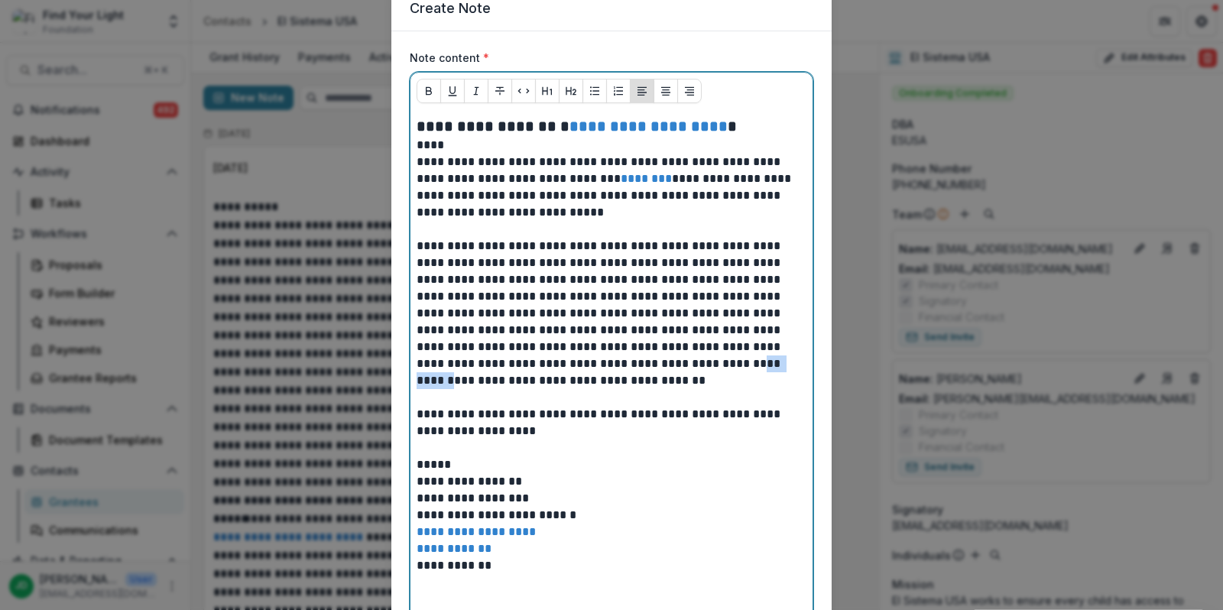
drag, startPoint x: 570, startPoint y: 364, endPoint x: 623, endPoint y: 371, distance: 53.2
click at [623, 371] on p "**********" at bounding box center [612, 313] width 391 height 151
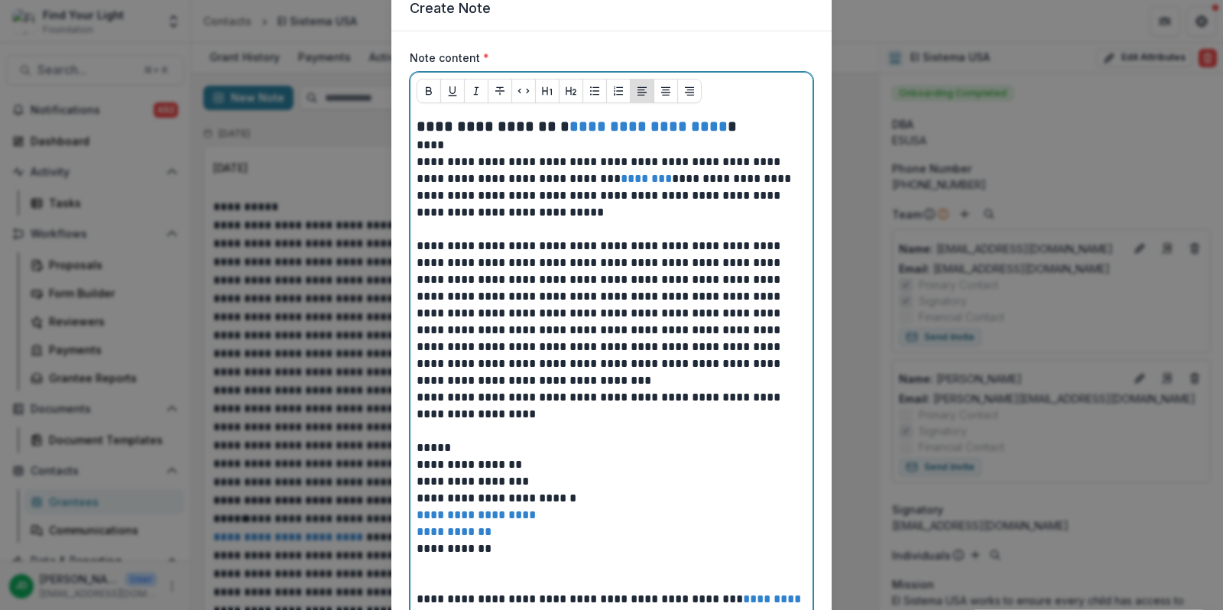
click at [731, 363] on p "**********" at bounding box center [612, 305] width 391 height 135
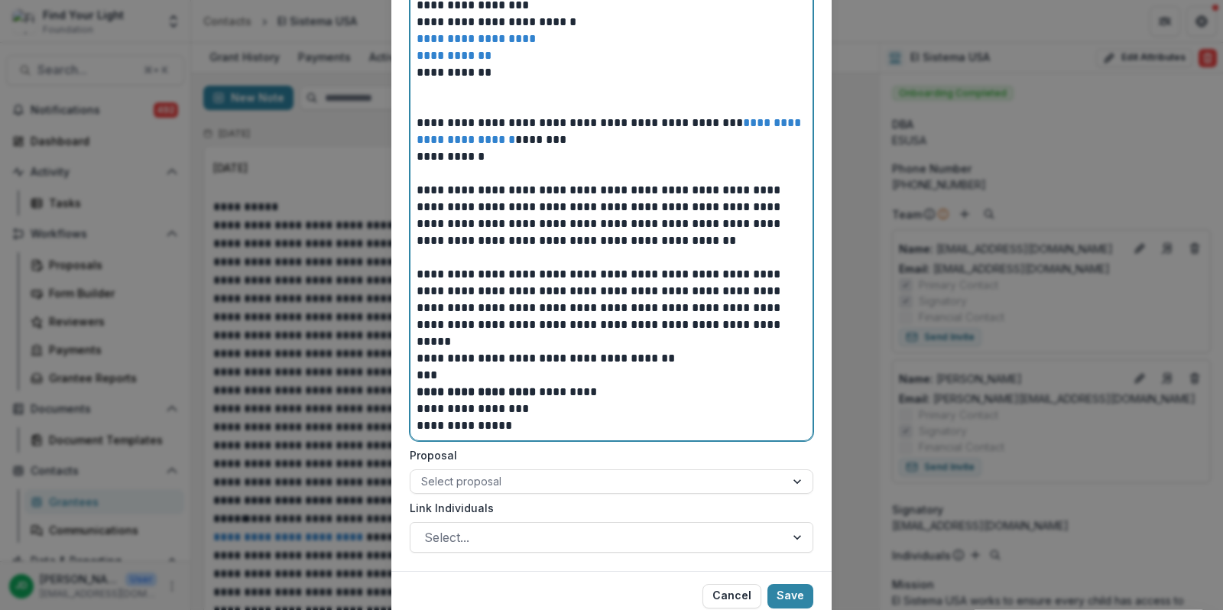
scroll to position [598, 0]
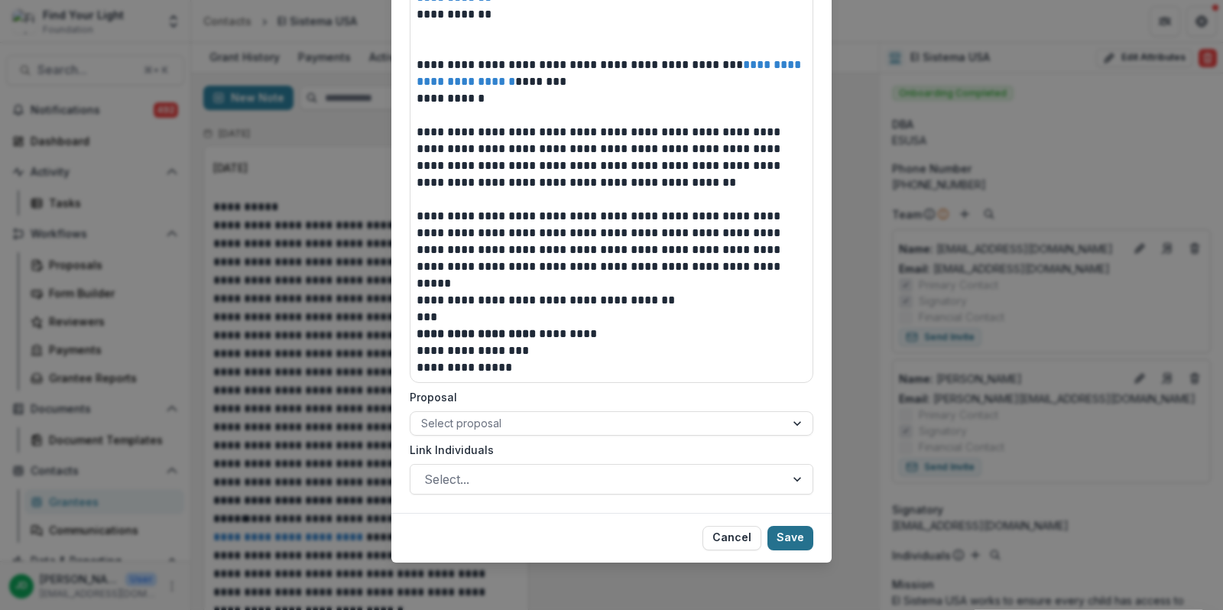
click at [794, 544] on button "Save" at bounding box center [791, 538] width 46 height 24
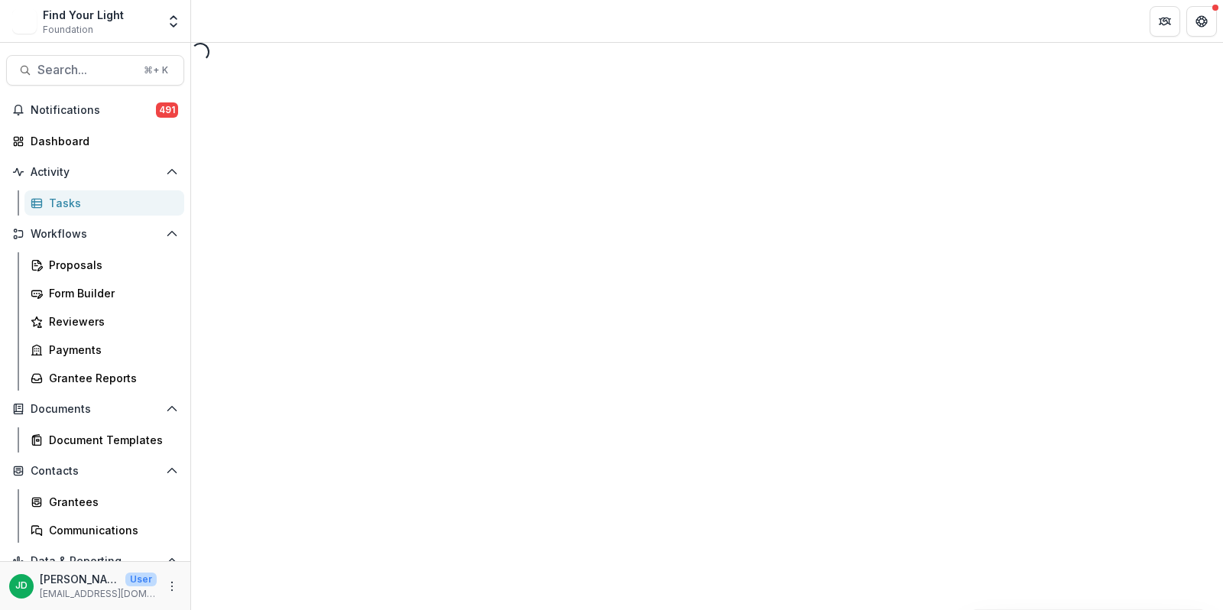
select select "********"
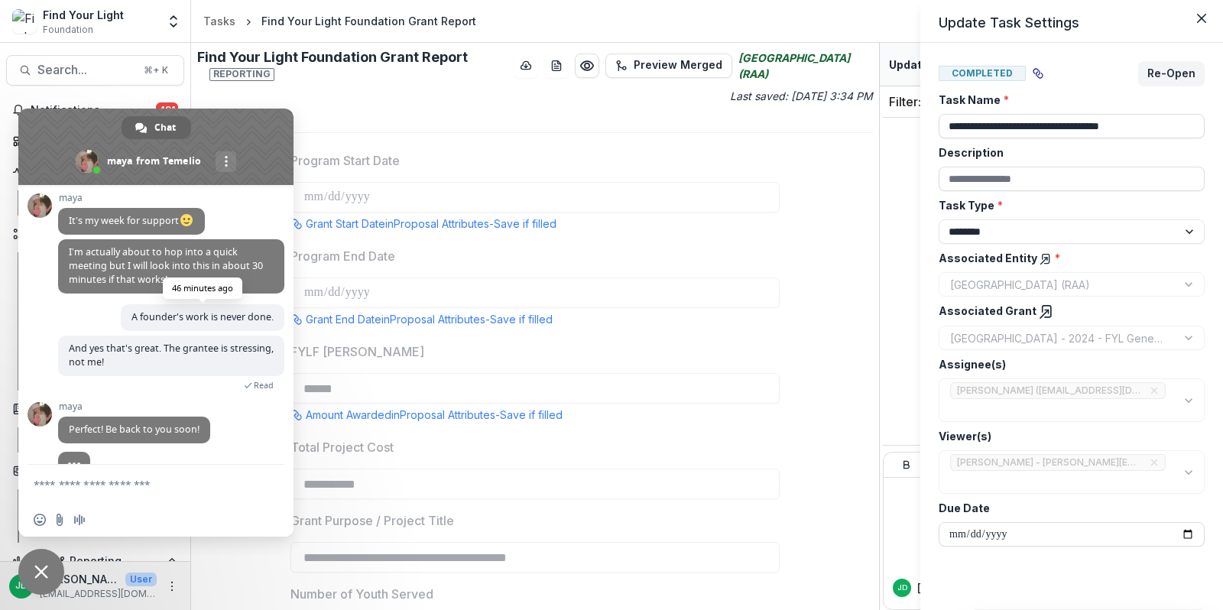
scroll to position [809, 0]
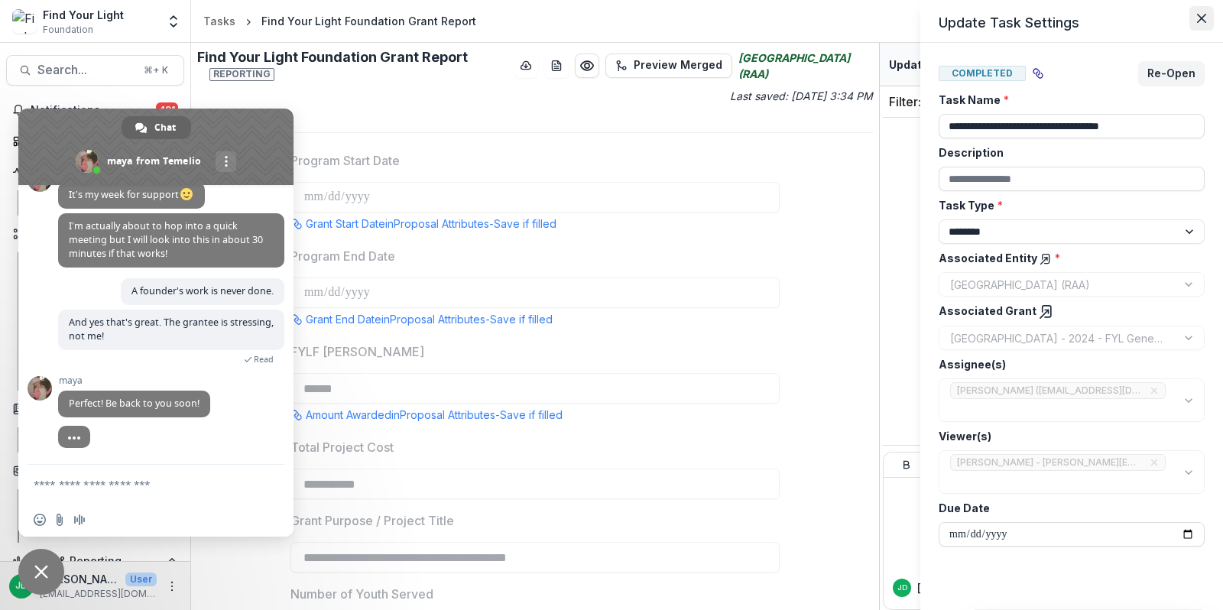
click at [1200, 24] on button "Close" at bounding box center [1202, 18] width 24 height 24
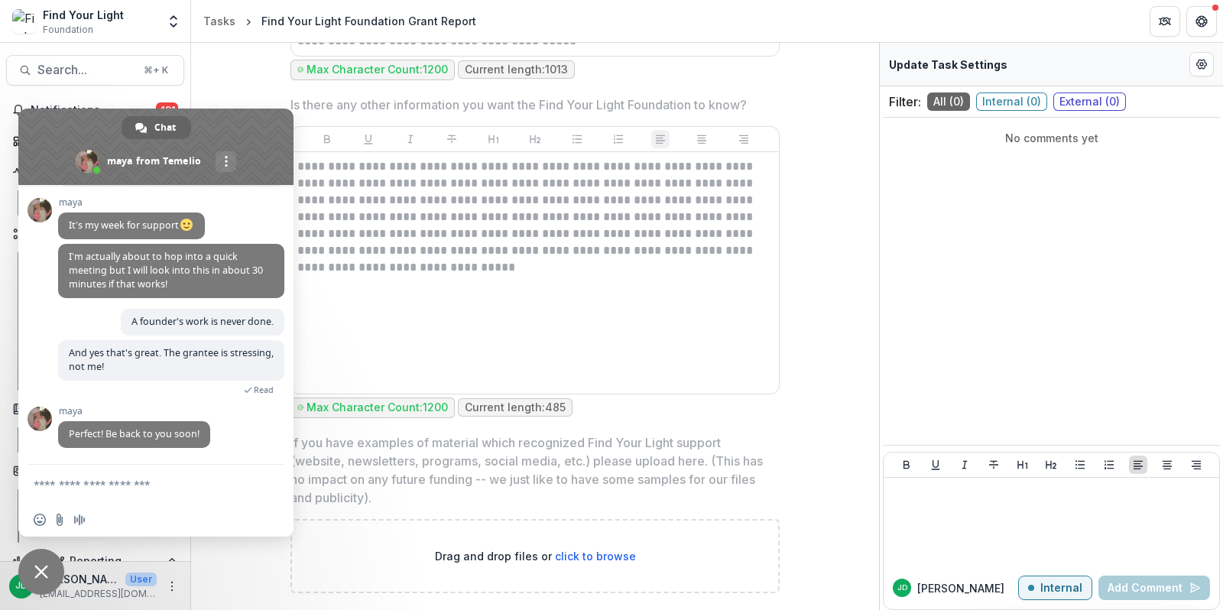
scroll to position [903, 0]
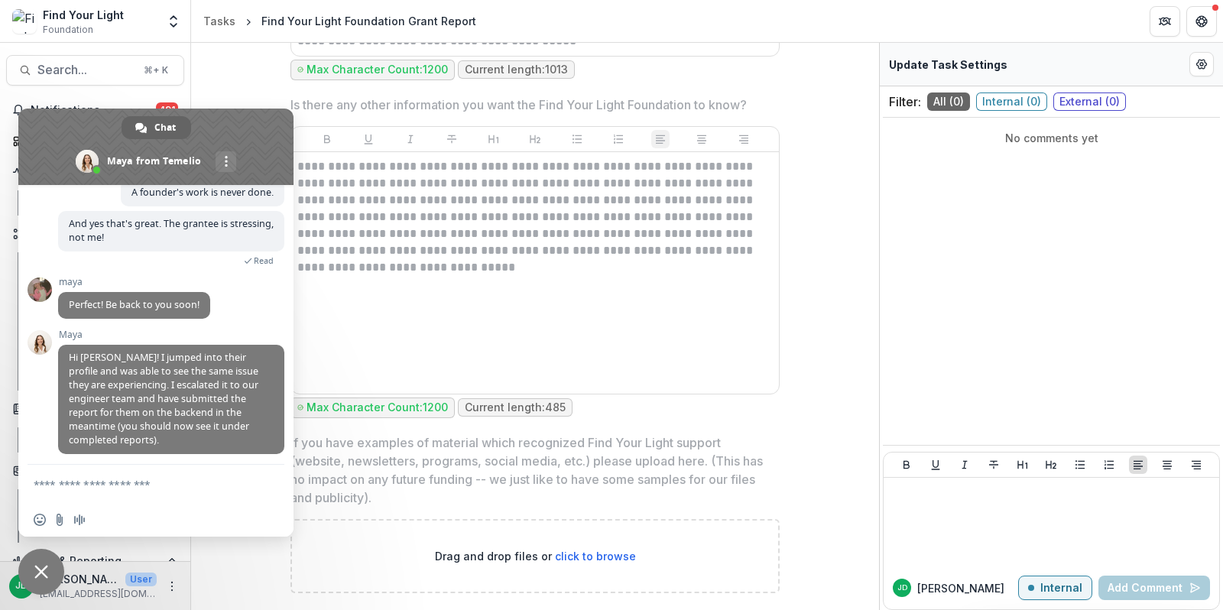
click at [124, 487] on textarea "Compose your message..." at bounding box center [141, 484] width 214 height 38
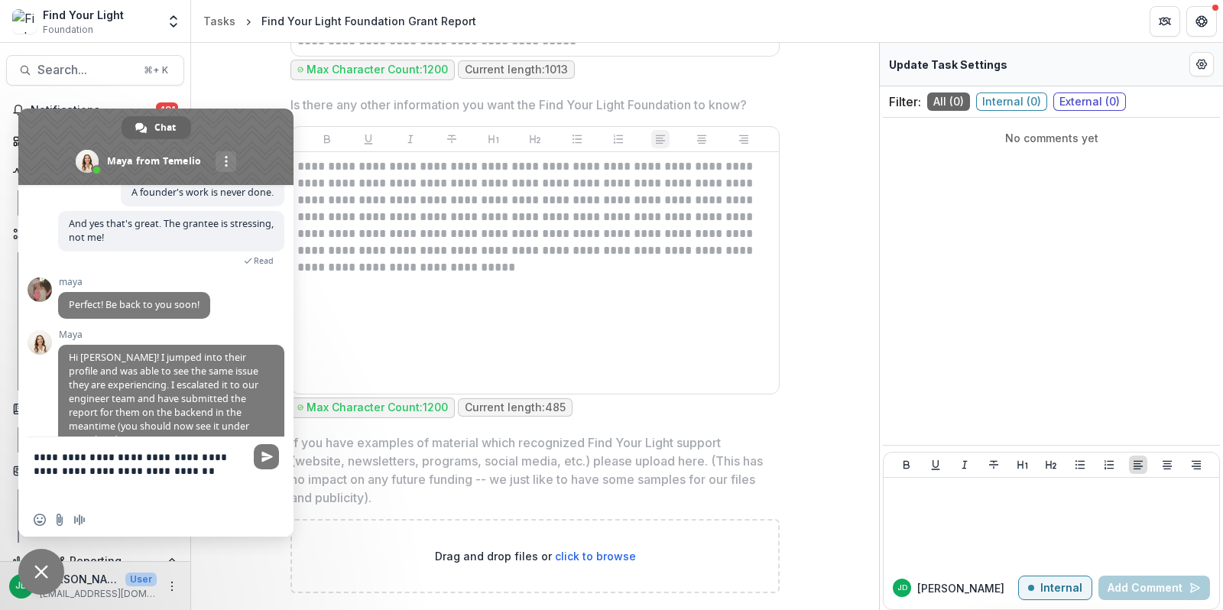
type textarea "**********"
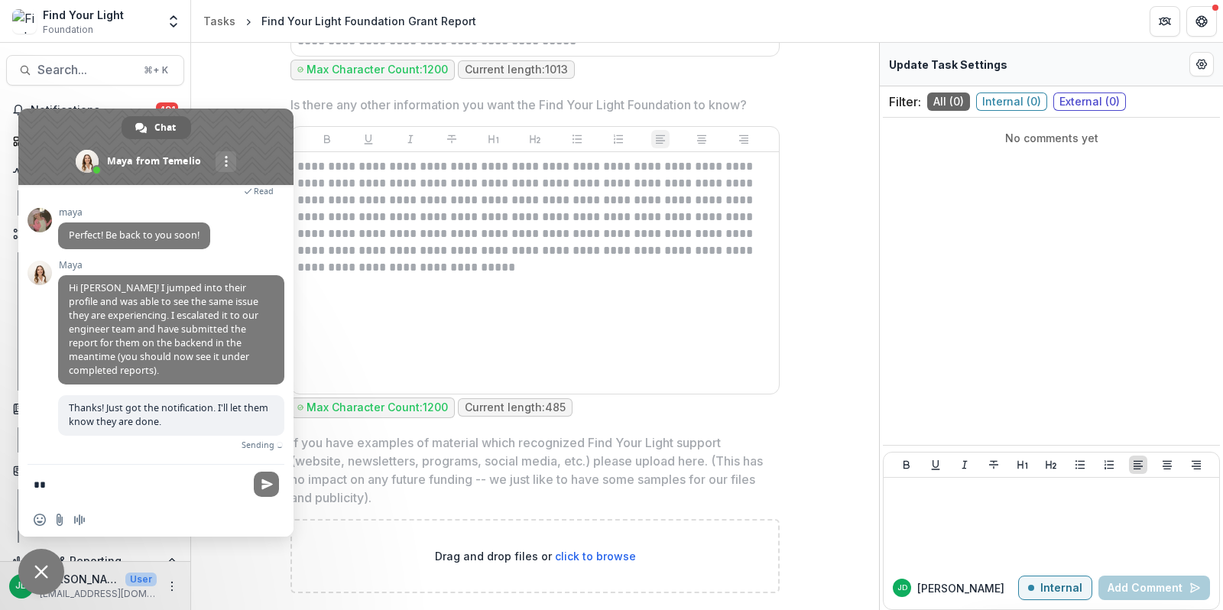
scroll to position [954, 0]
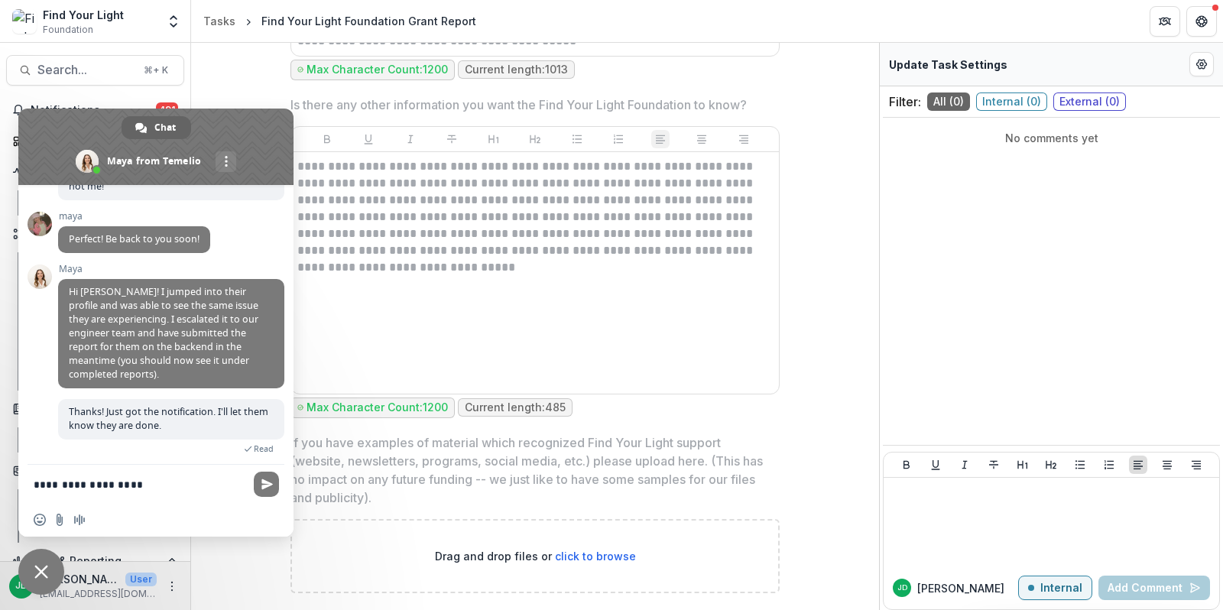
type textarea "**********"
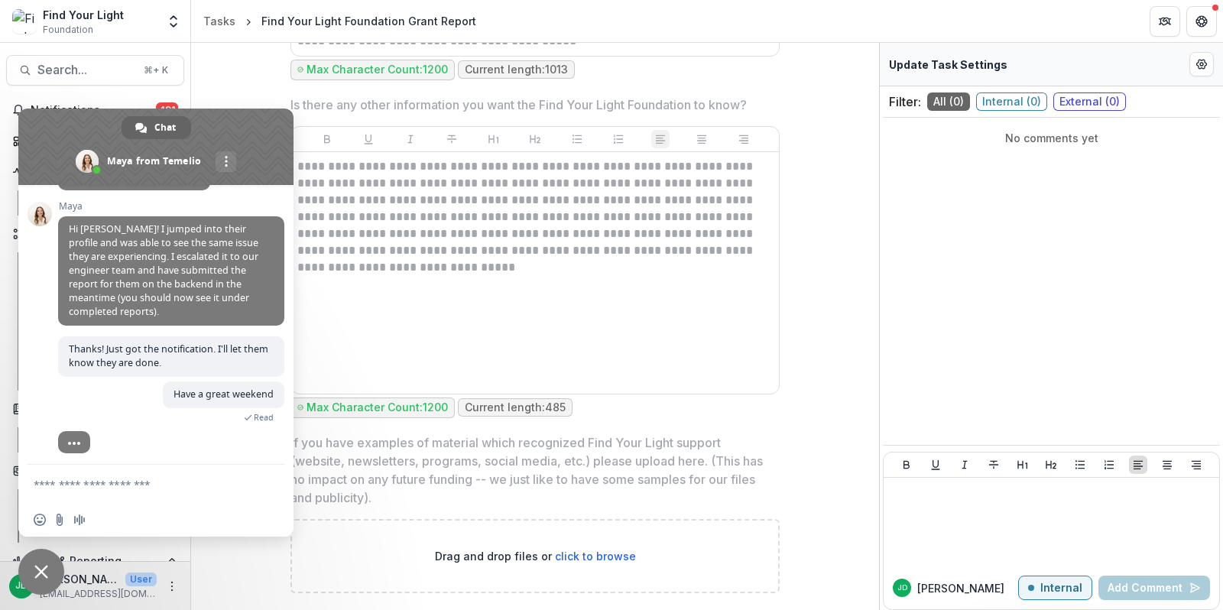
scroll to position [1040, 0]
